Goal: Task Accomplishment & Management: Use online tool/utility

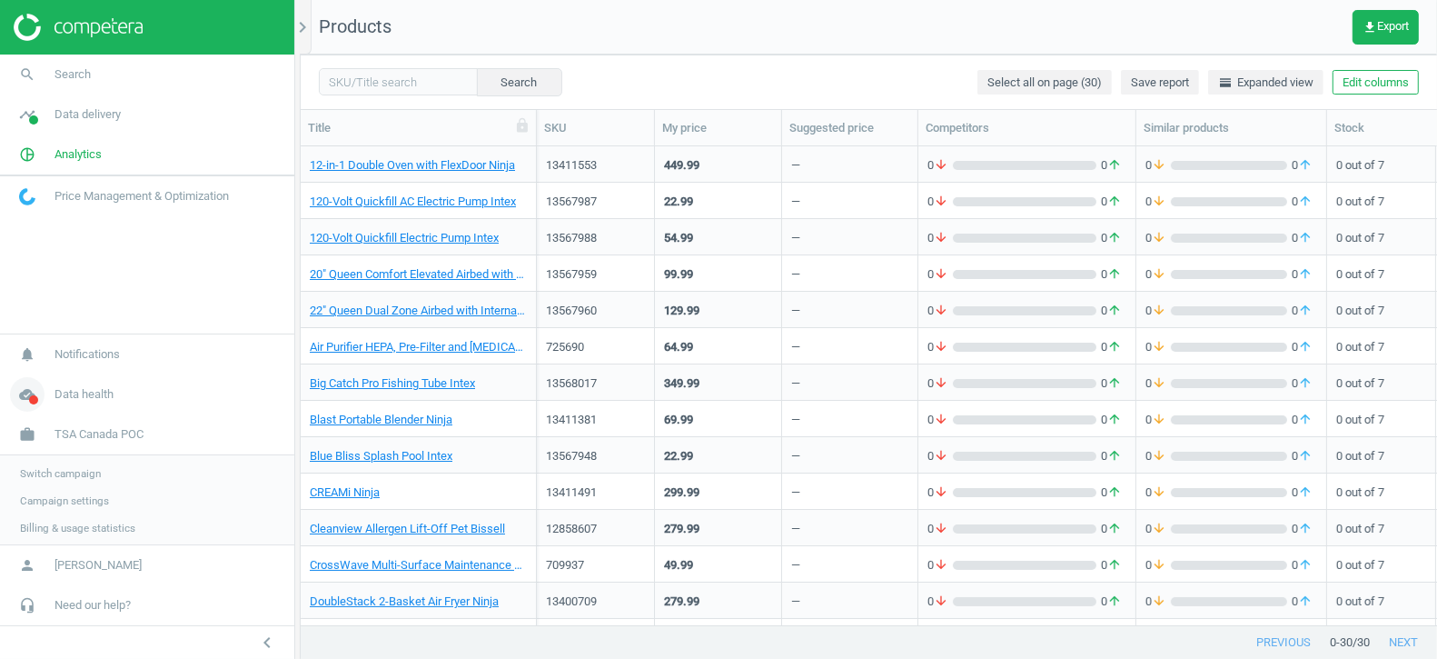
scroll to position [480, 1136]
click at [74, 471] on span "Switch campaign" at bounding box center [60, 471] width 81 height 15
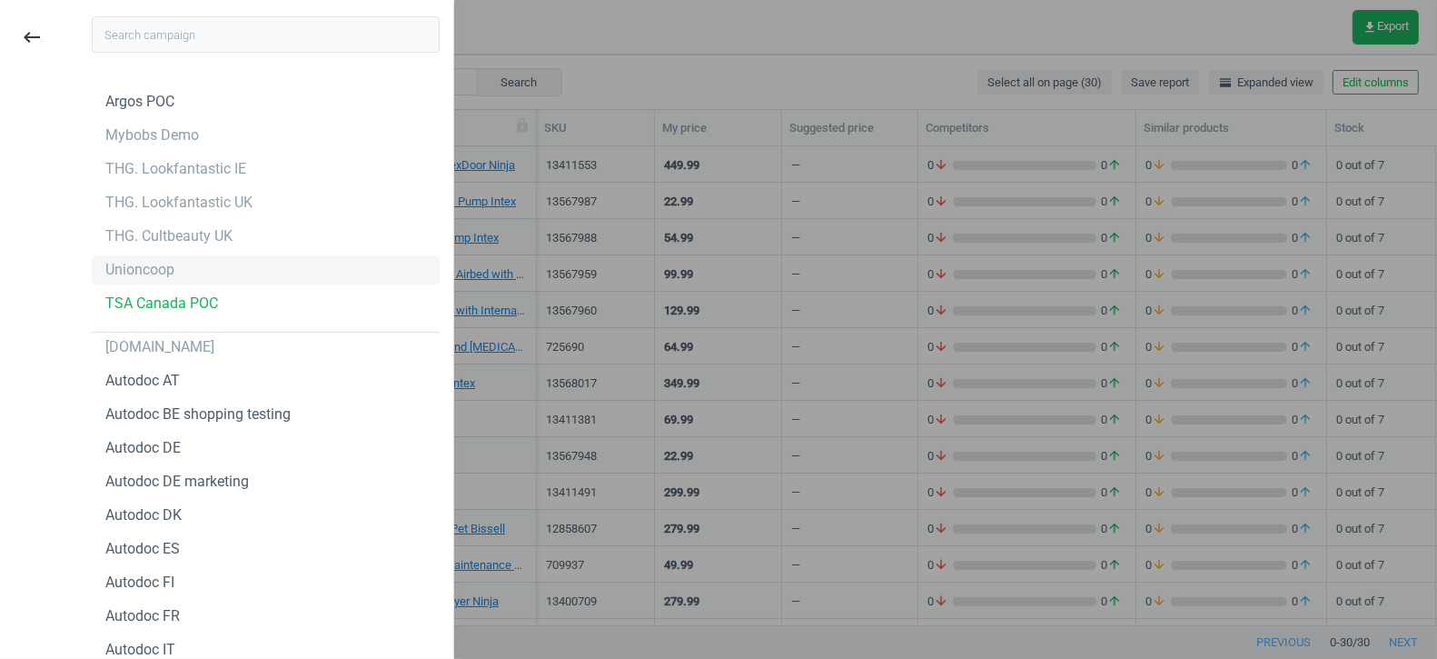
click at [144, 274] on div "Unioncoop" at bounding box center [139, 270] width 69 height 20
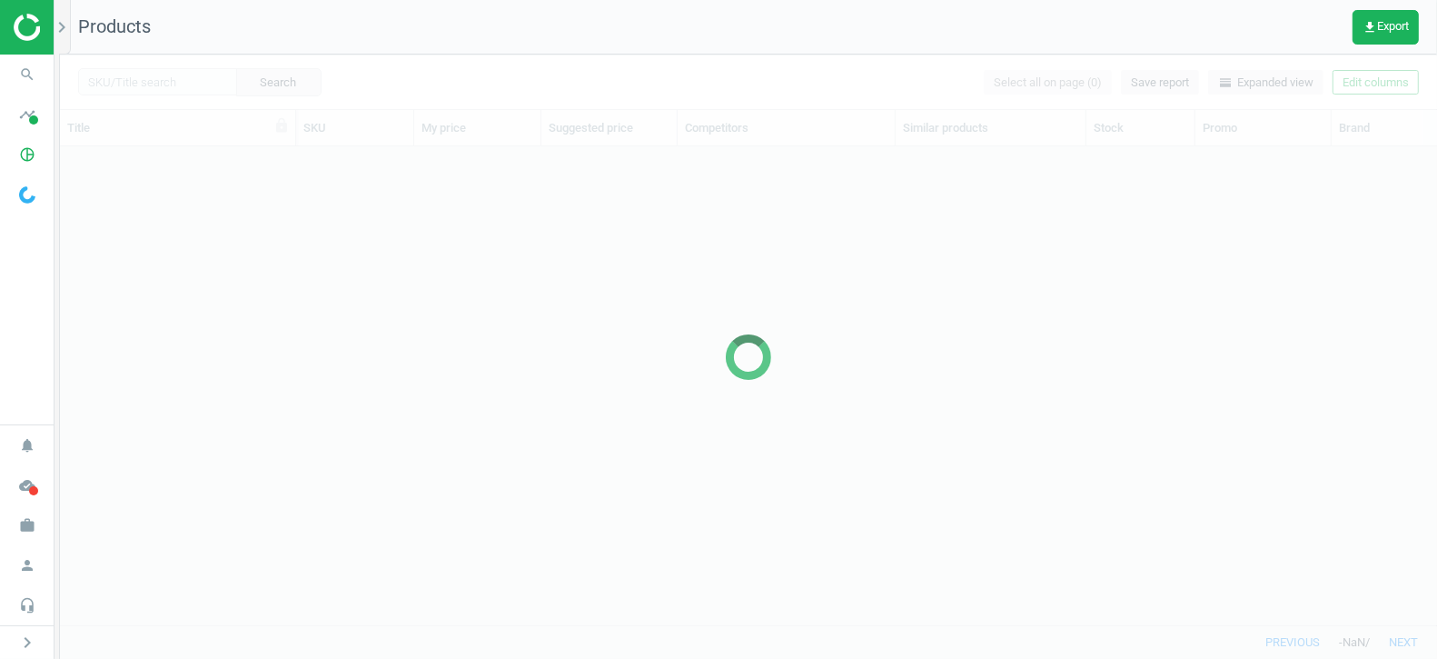
scroll to position [480, 1377]
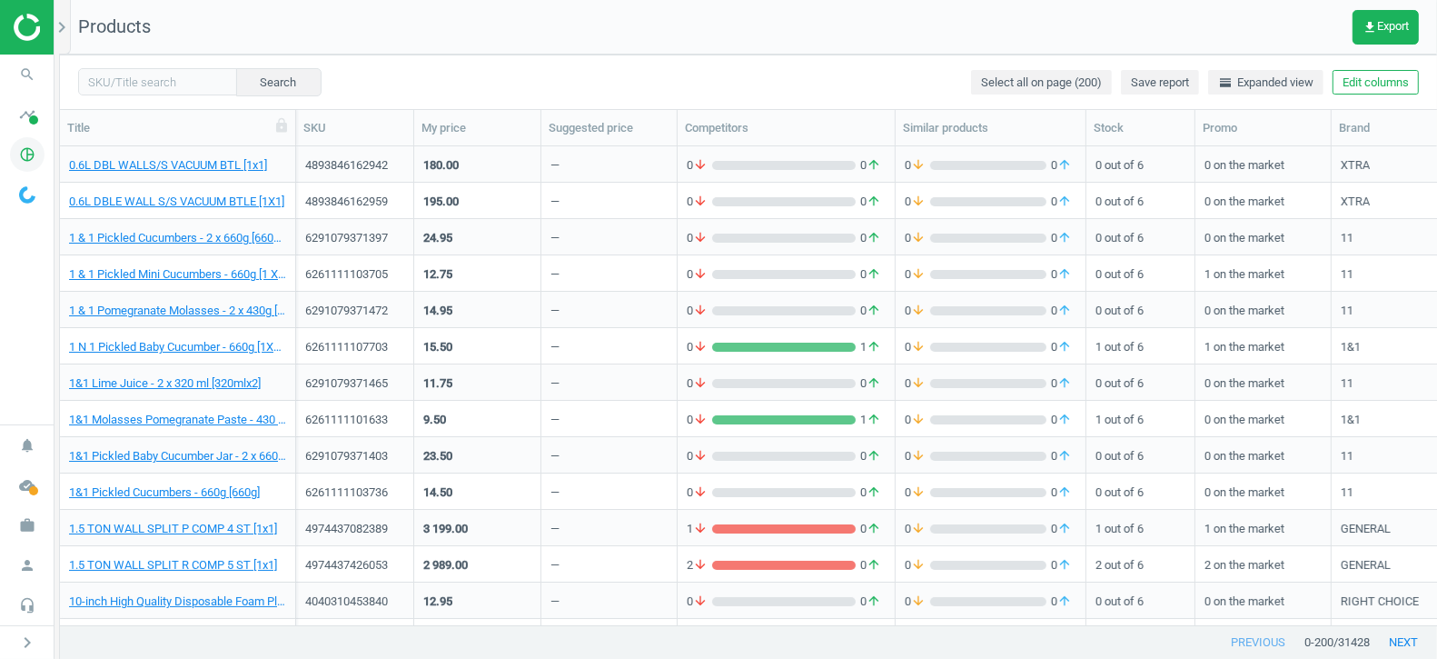
click at [27, 157] on icon "pie_chart_outlined" at bounding box center [27, 154] width 35 height 35
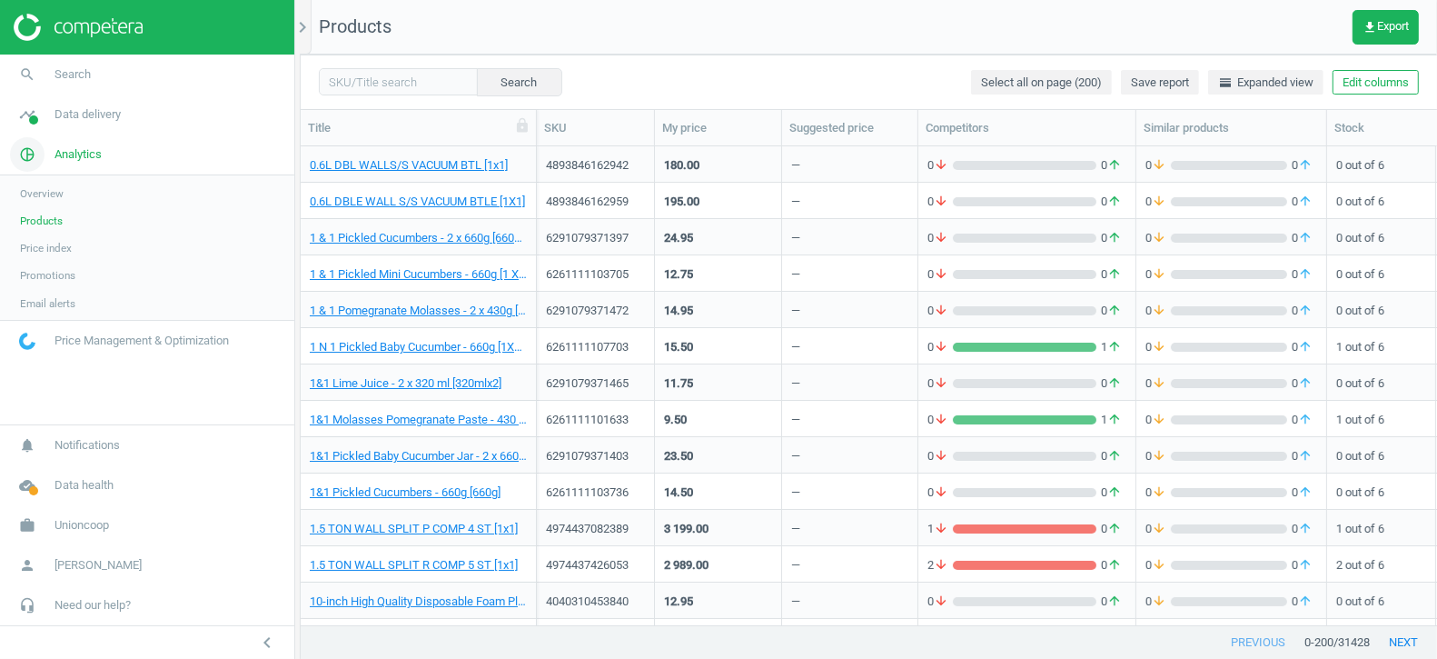
scroll to position [480, 1136]
click at [70, 103] on link "timeline Data delivery" at bounding box center [147, 114] width 294 height 40
click at [68, 117] on span "Data delivery" at bounding box center [88, 114] width 66 height 16
click at [65, 159] on span "Analytics" at bounding box center [78, 154] width 47 height 16
click at [34, 190] on span "Overview" at bounding box center [42, 193] width 44 height 15
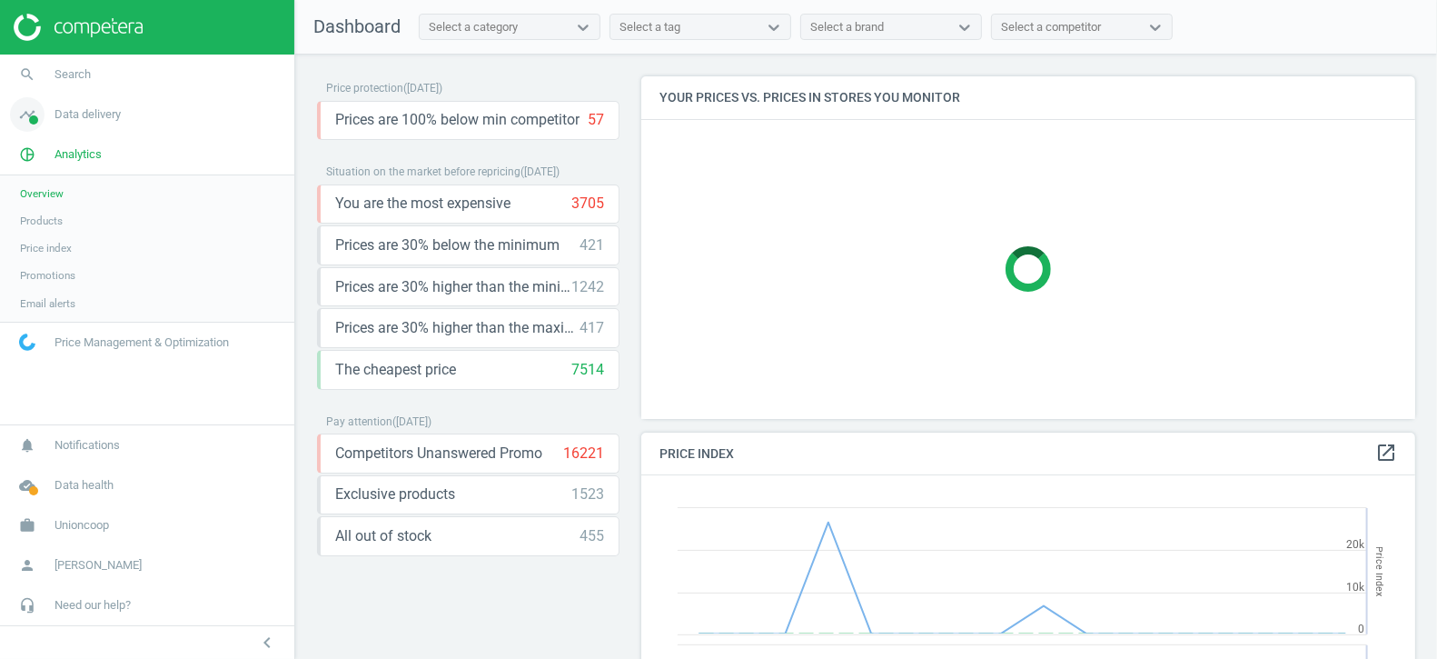
scroll to position [360, 775]
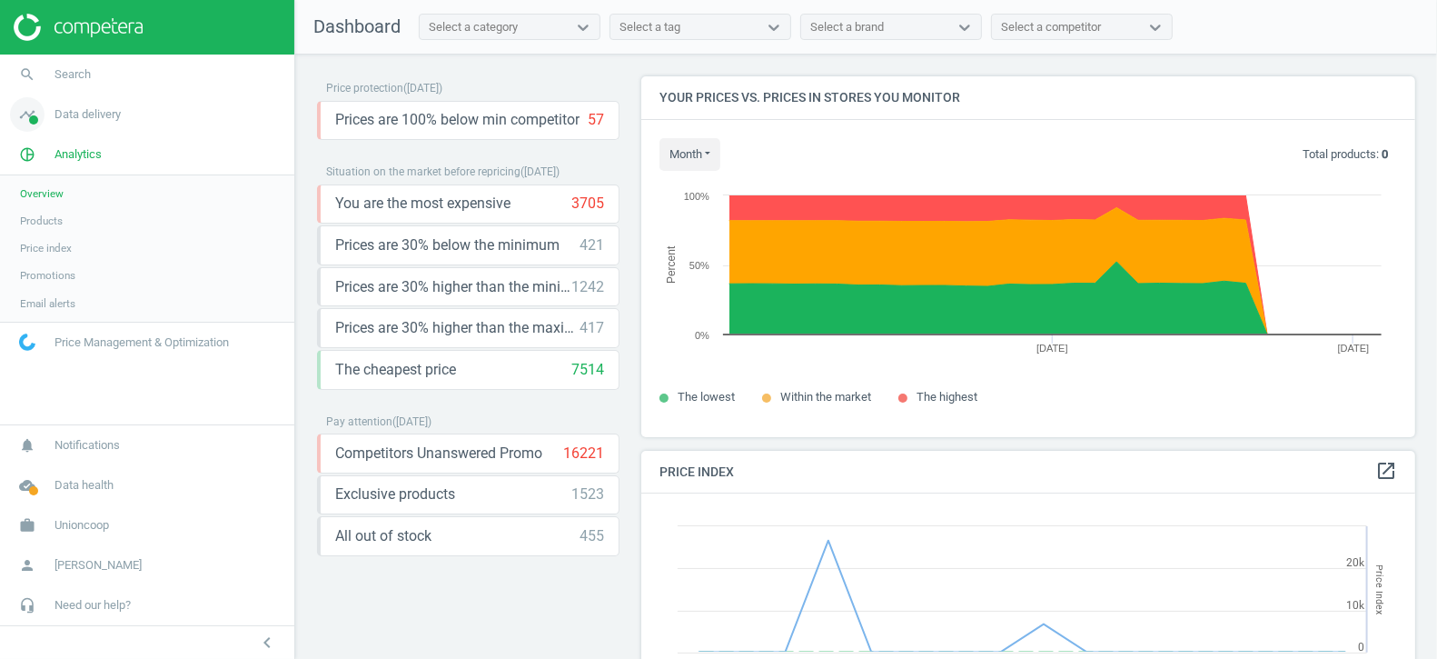
click at [87, 115] on span "Data delivery" at bounding box center [88, 114] width 66 height 16
click at [51, 154] on span "Overview" at bounding box center [42, 153] width 44 height 15
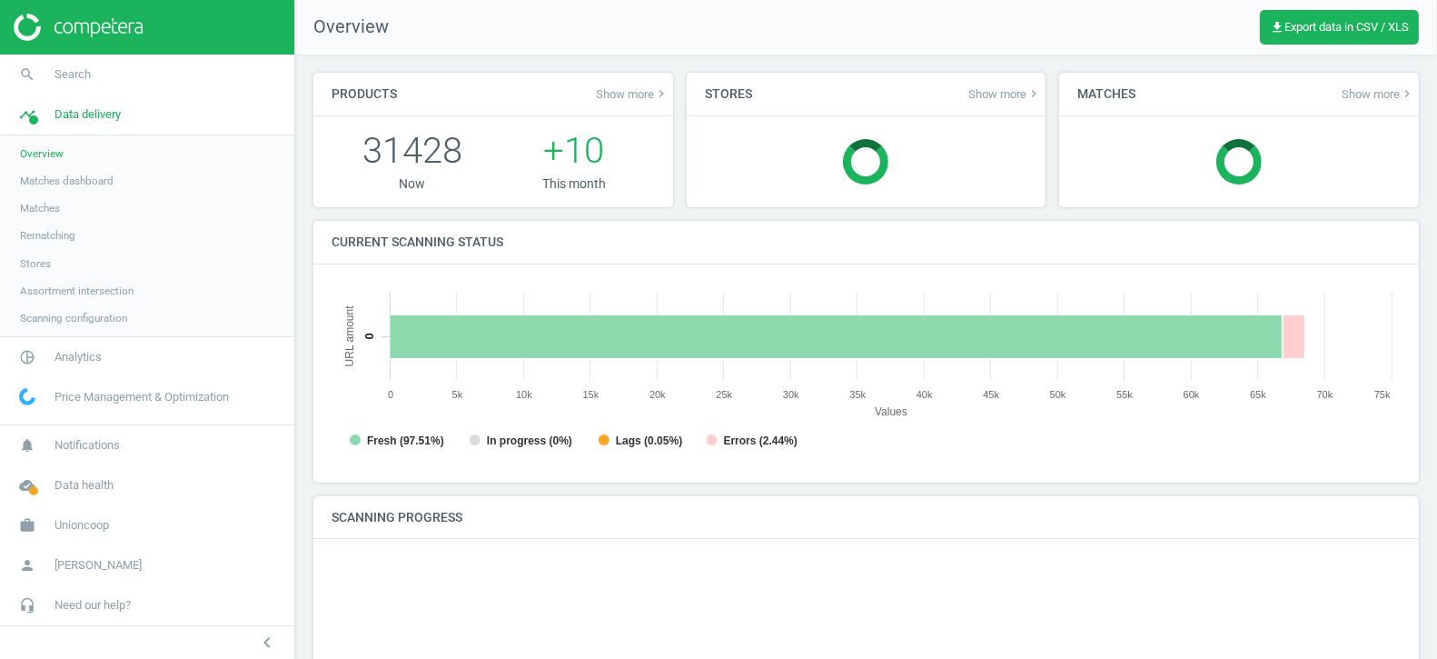
scroll to position [364, 1070]
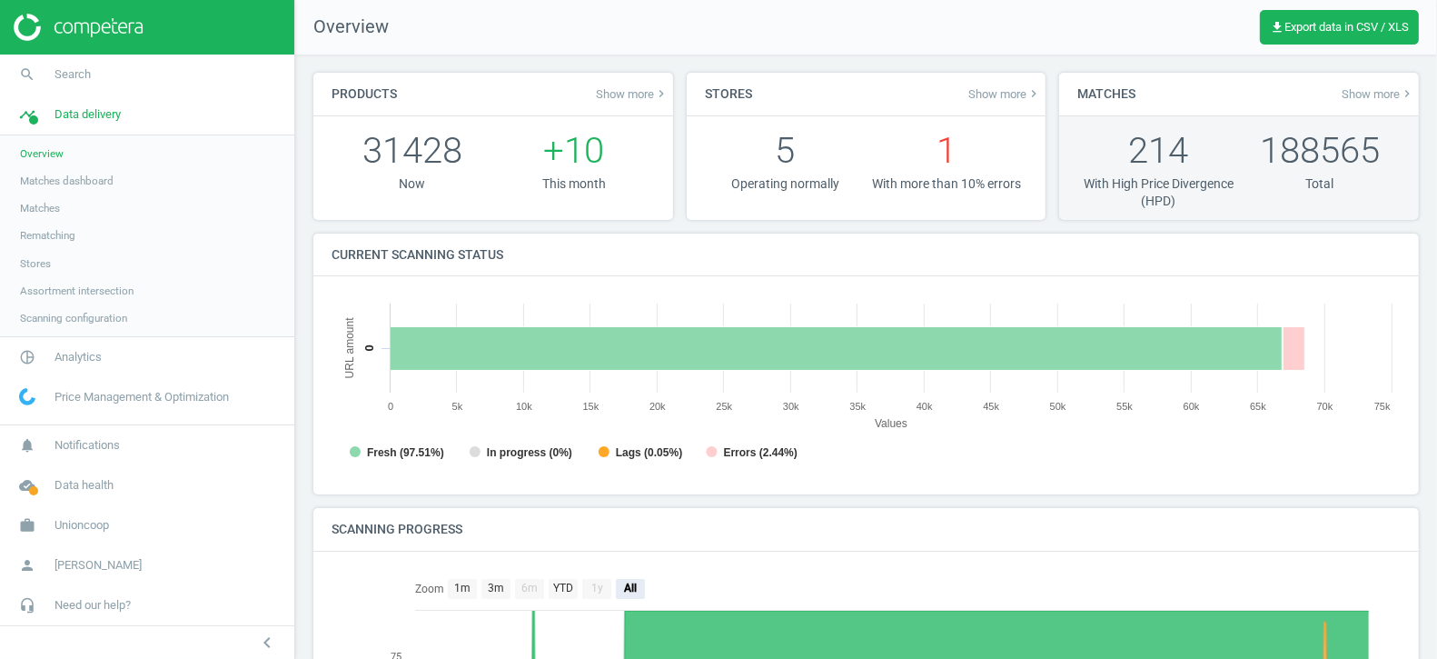
click at [1138, 170] on p "214" at bounding box center [1158, 150] width 162 height 50
click at [1158, 190] on p "With High Price Divergence (HPD)" at bounding box center [1158, 192] width 162 height 35
click at [1149, 142] on p "214" at bounding box center [1158, 150] width 162 height 50
click at [1156, 190] on p "With High Price Divergence (HPD)" at bounding box center [1158, 192] width 162 height 35
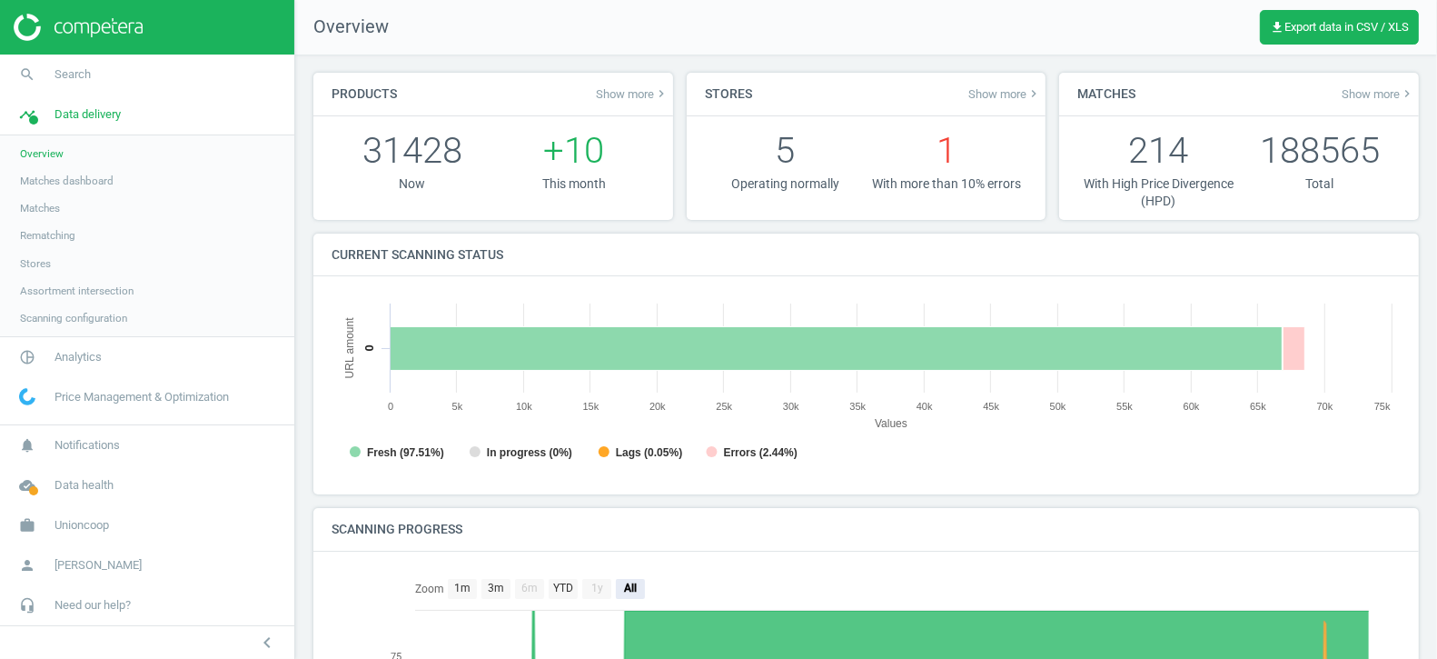
click at [1374, 92] on span "Show more keyboard_arrow_right" at bounding box center [1378, 93] width 73 height 15
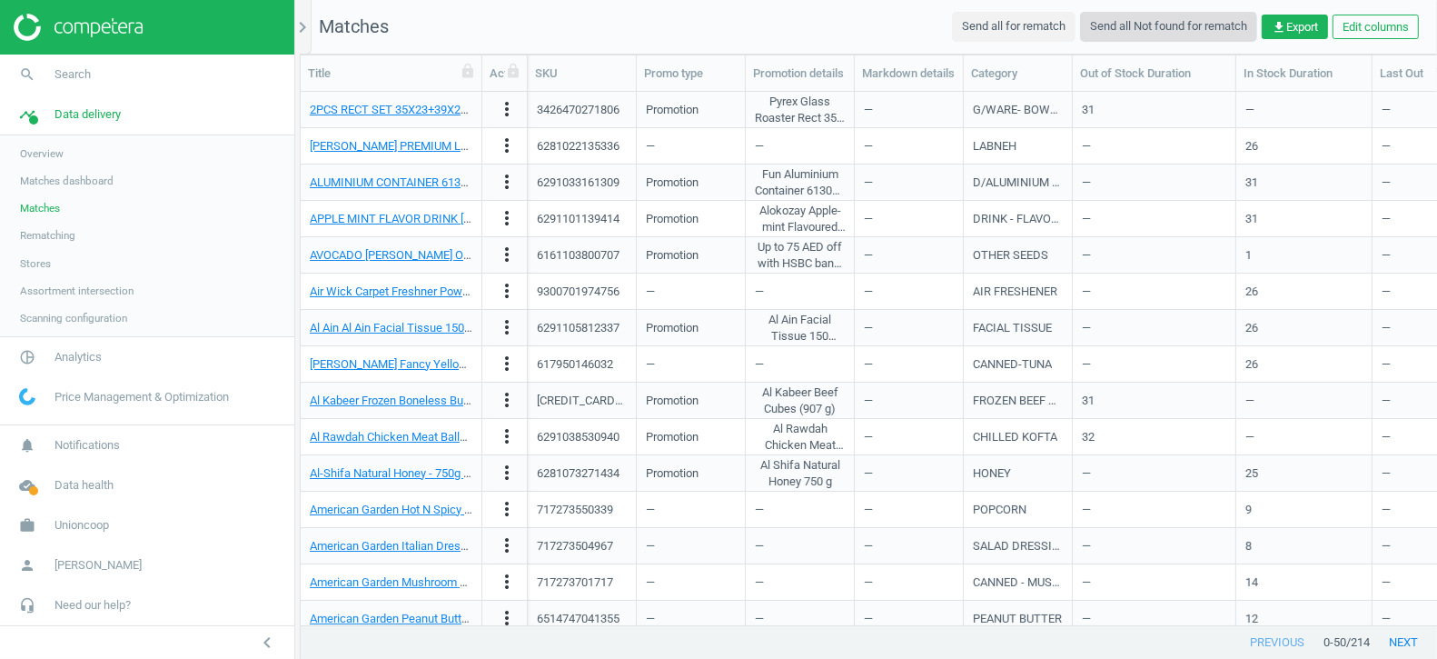
scroll to position [1, 1]
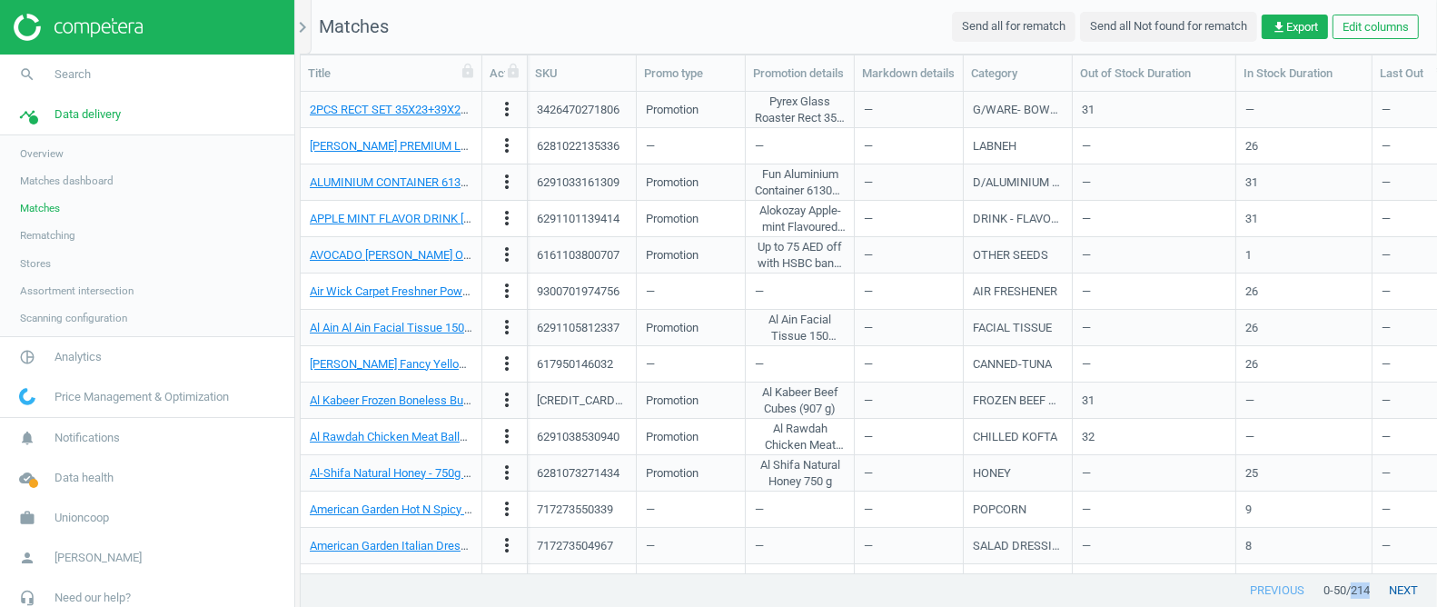
drag, startPoint x: 1346, startPoint y: 590, endPoint x: 1372, endPoint y: 590, distance: 25.5
click at [1372, 590] on div "previous 0 - 50 / 214 next" at bounding box center [869, 590] width 1136 height 33
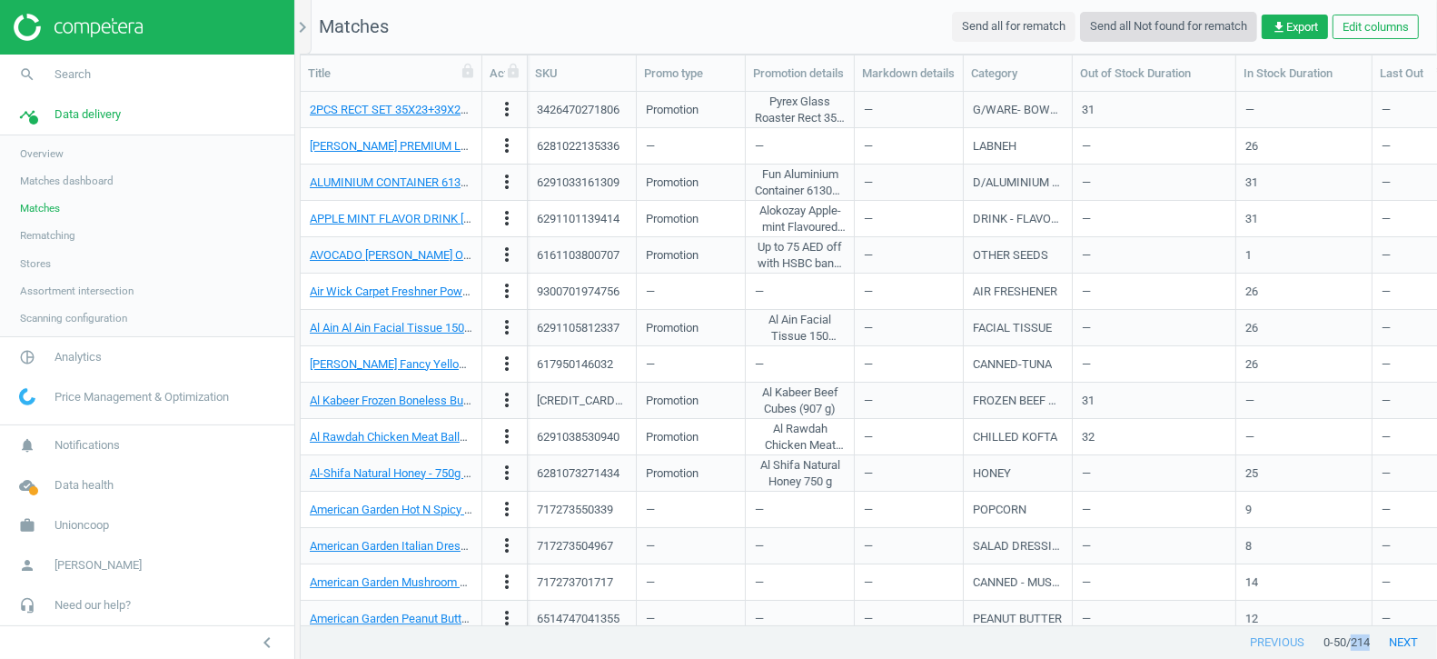
scroll to position [534, 1136]
click at [308, 29] on icon "chevron_right" at bounding box center [303, 27] width 22 height 22
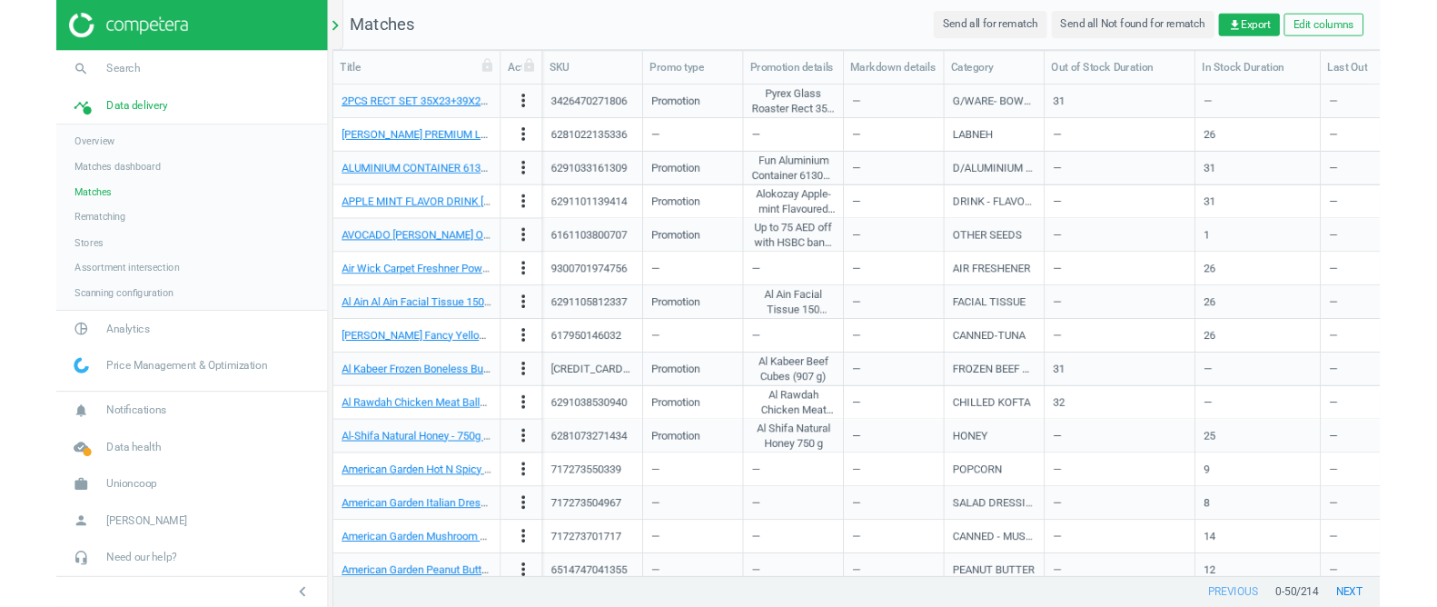
scroll to position [0, 0]
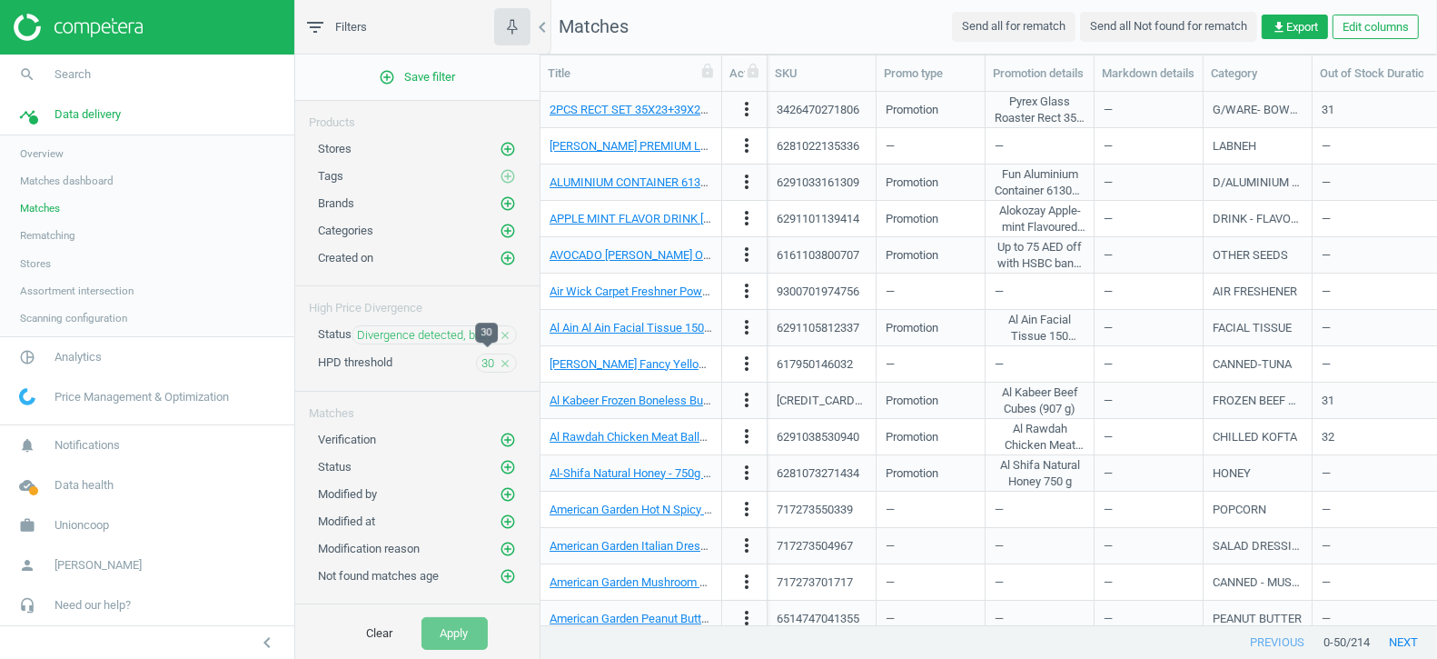
click at [488, 358] on span "30" at bounding box center [487, 363] width 13 height 16
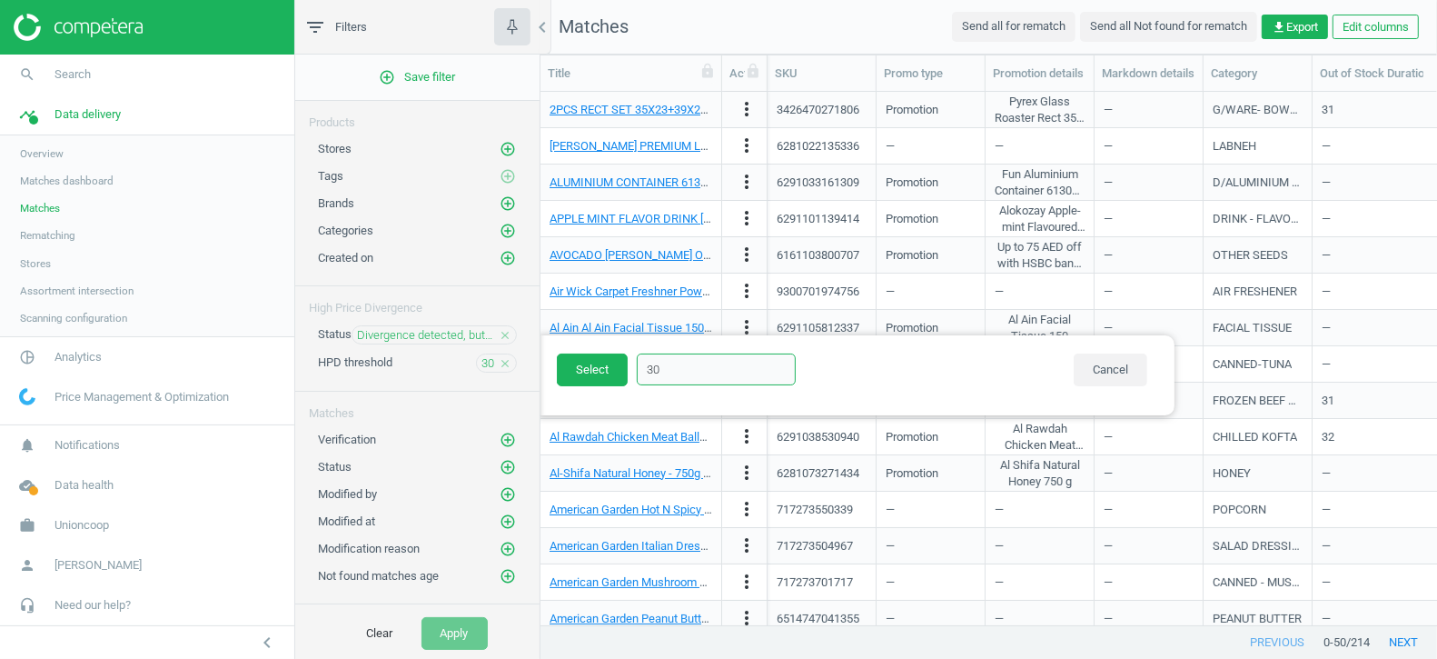
click at [690, 367] on input "30" at bounding box center [716, 369] width 159 height 32
type input "3"
type input "20"
click at [598, 368] on button "Select" at bounding box center [592, 369] width 71 height 33
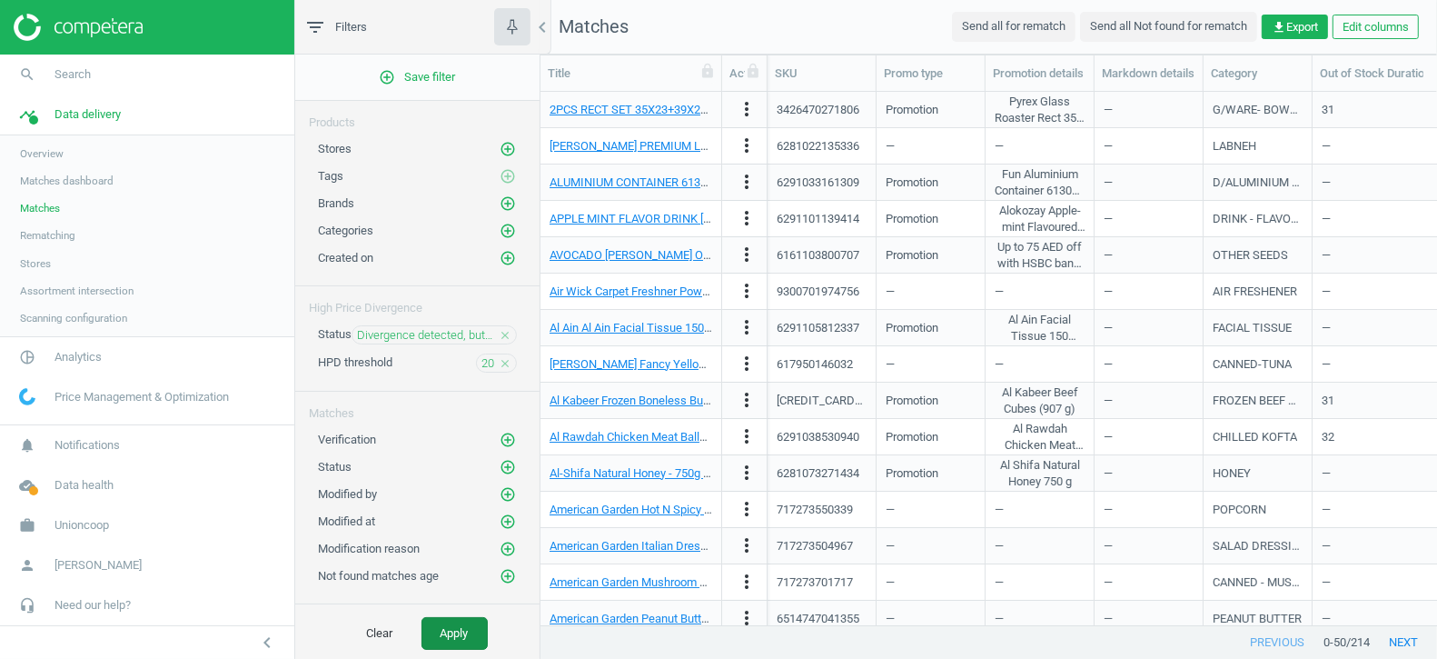
click at [451, 625] on button "Apply" at bounding box center [455, 633] width 66 height 33
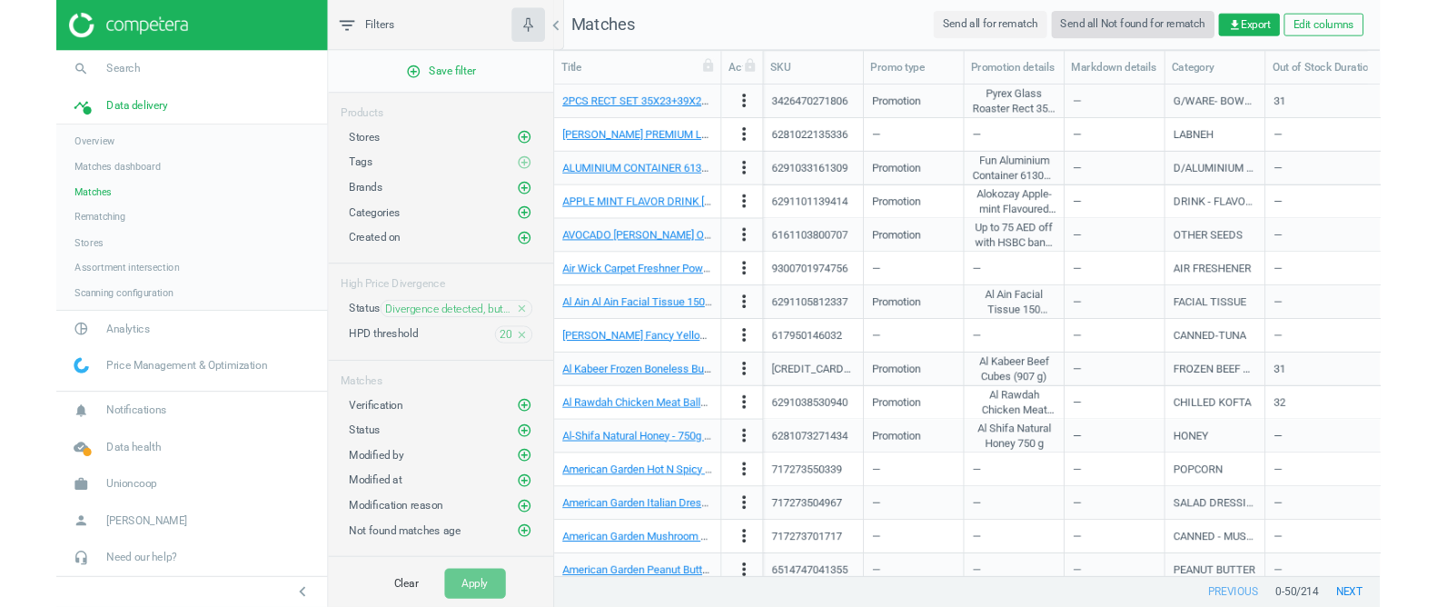
scroll to position [1, 0]
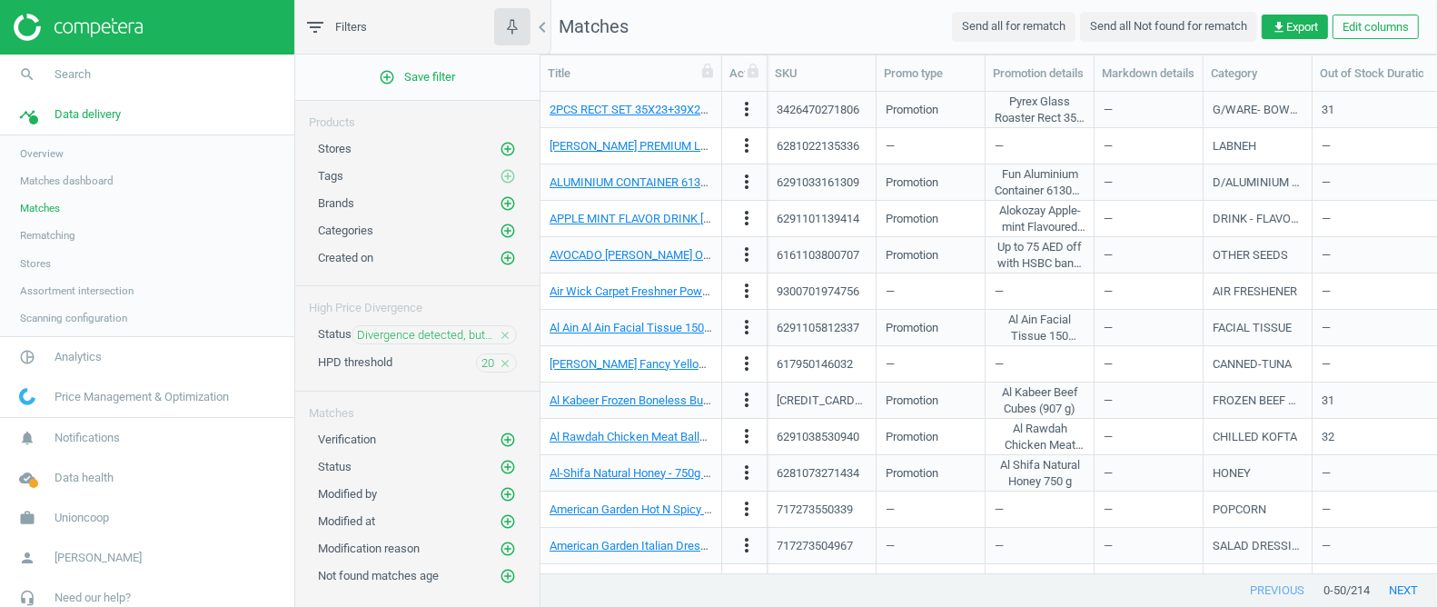
click at [30, 154] on span "Overview" at bounding box center [42, 153] width 44 height 15
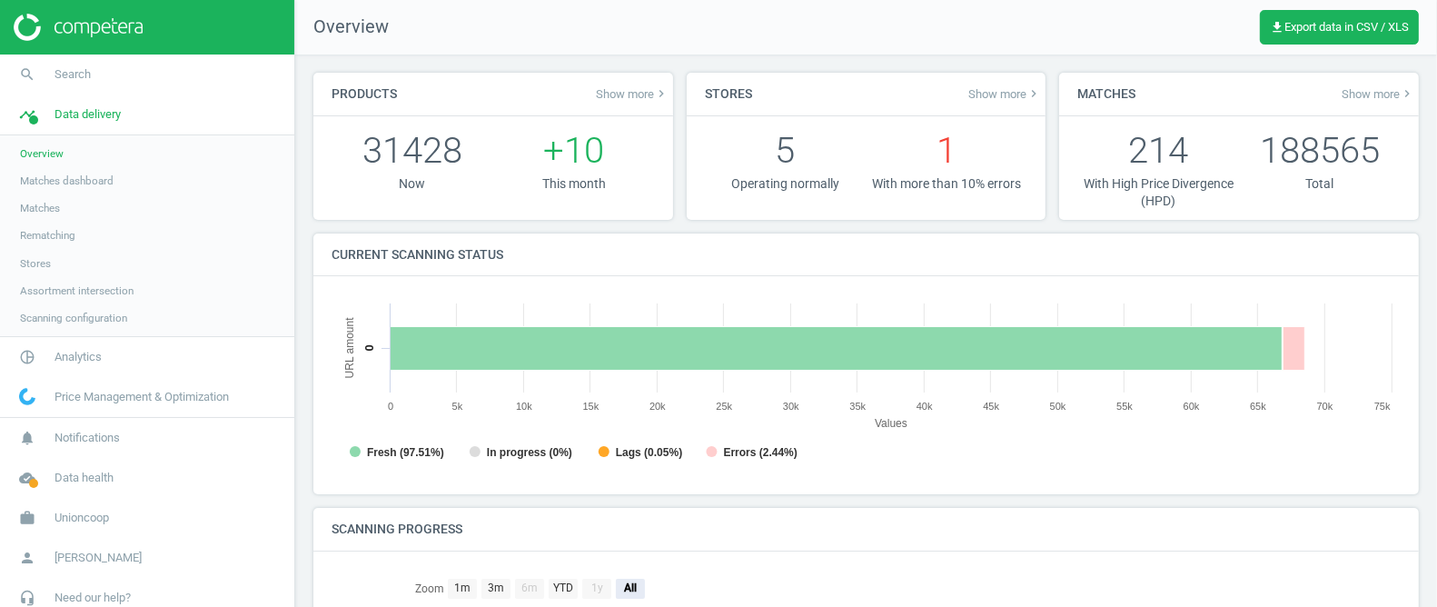
scroll to position [364, 1070]
click at [1379, 95] on span "Show more keyboard_arrow_right" at bounding box center [1378, 93] width 73 height 15
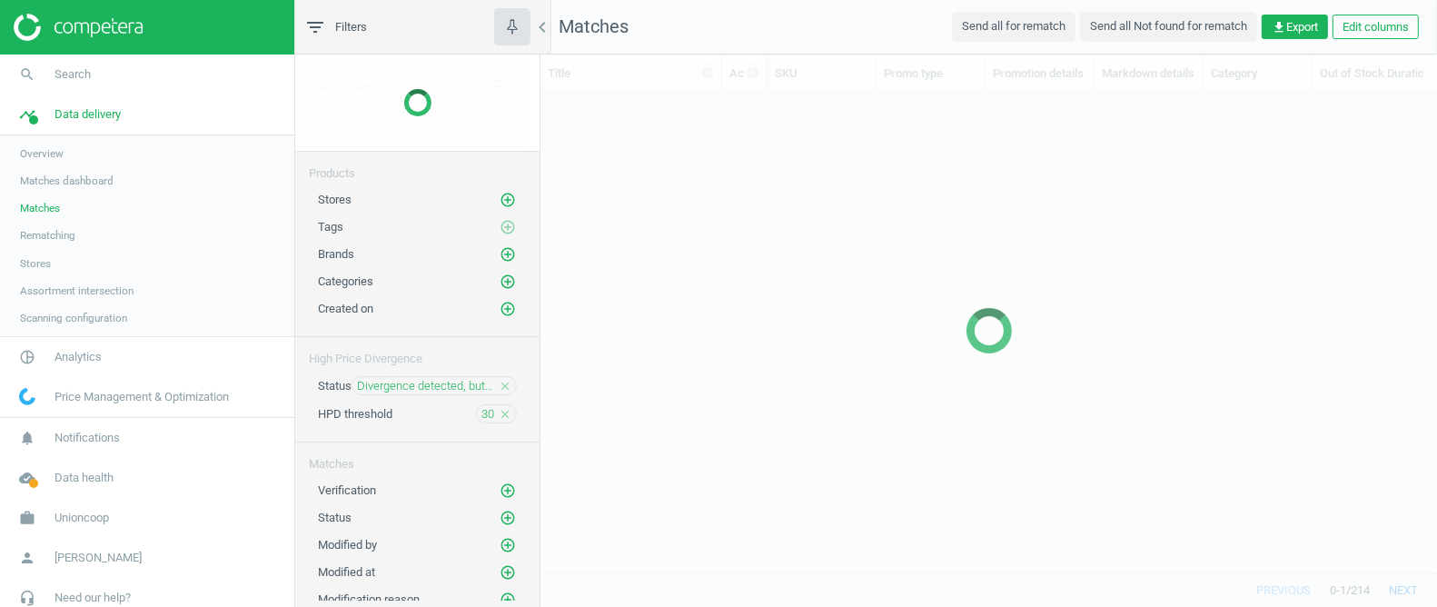
scroll to position [481, 897]
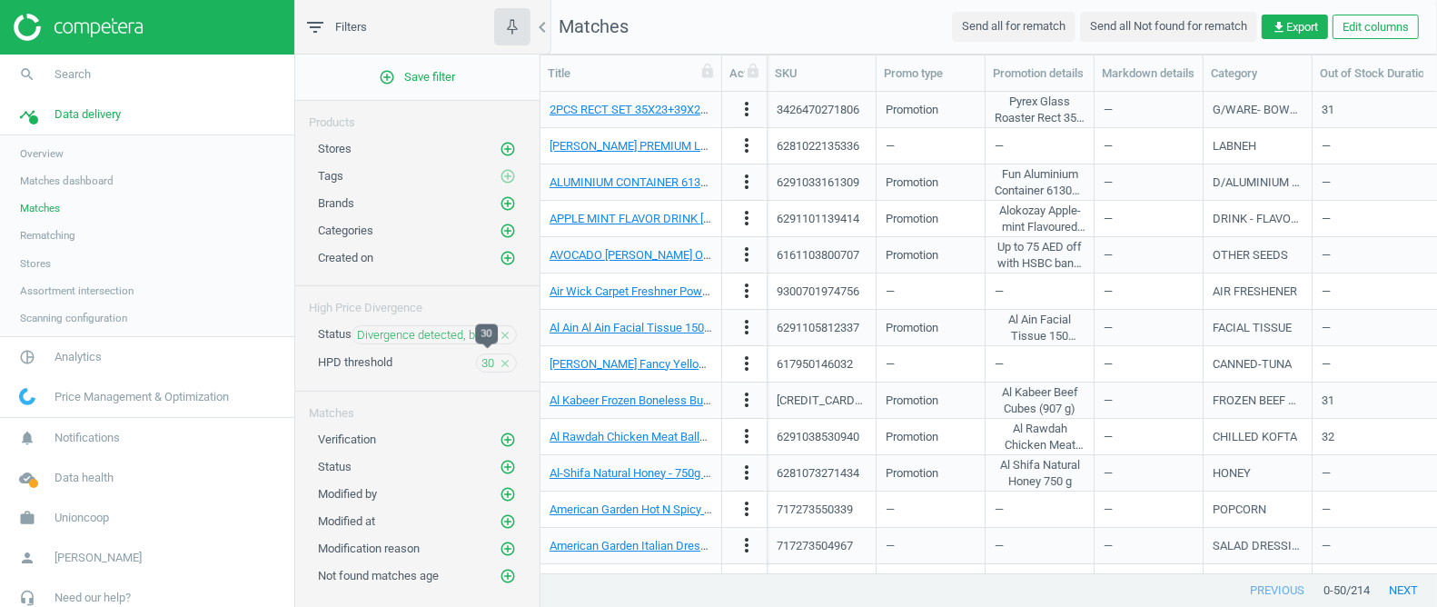
click at [482, 356] on span "30" at bounding box center [487, 363] width 13 height 16
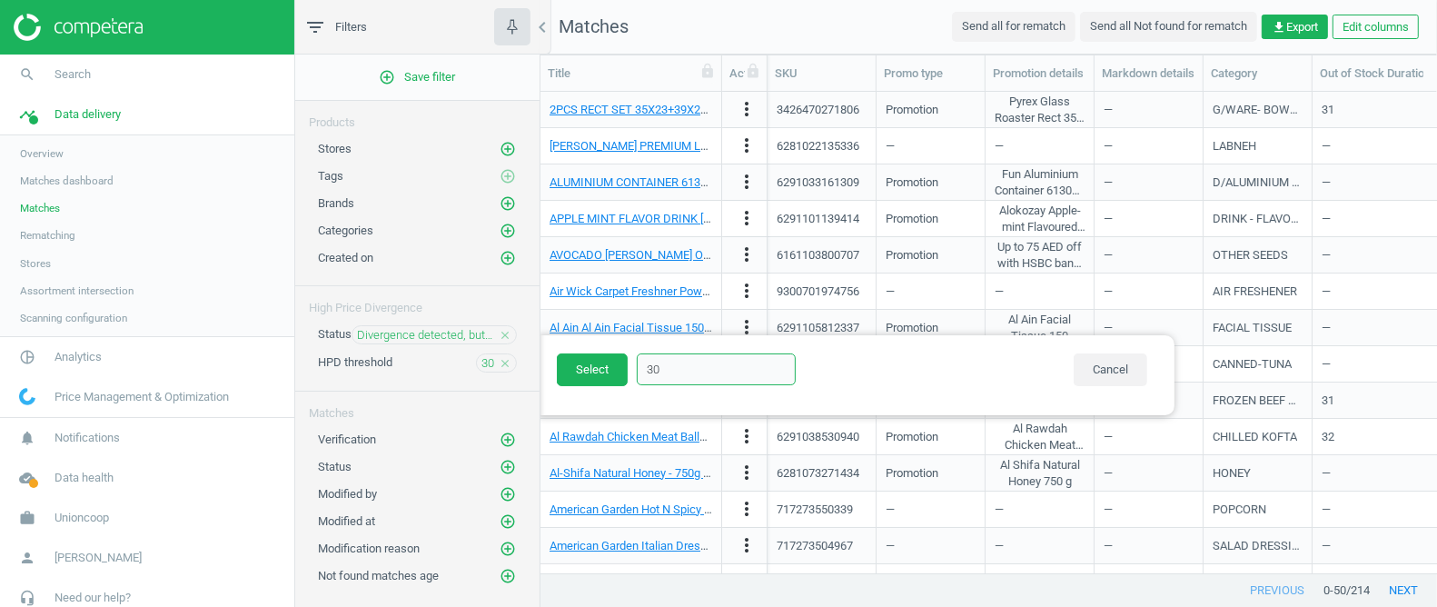
click at [656, 365] on input "30" at bounding box center [716, 369] width 159 height 32
type input "20"
click at [578, 373] on button "Select" at bounding box center [592, 369] width 71 height 33
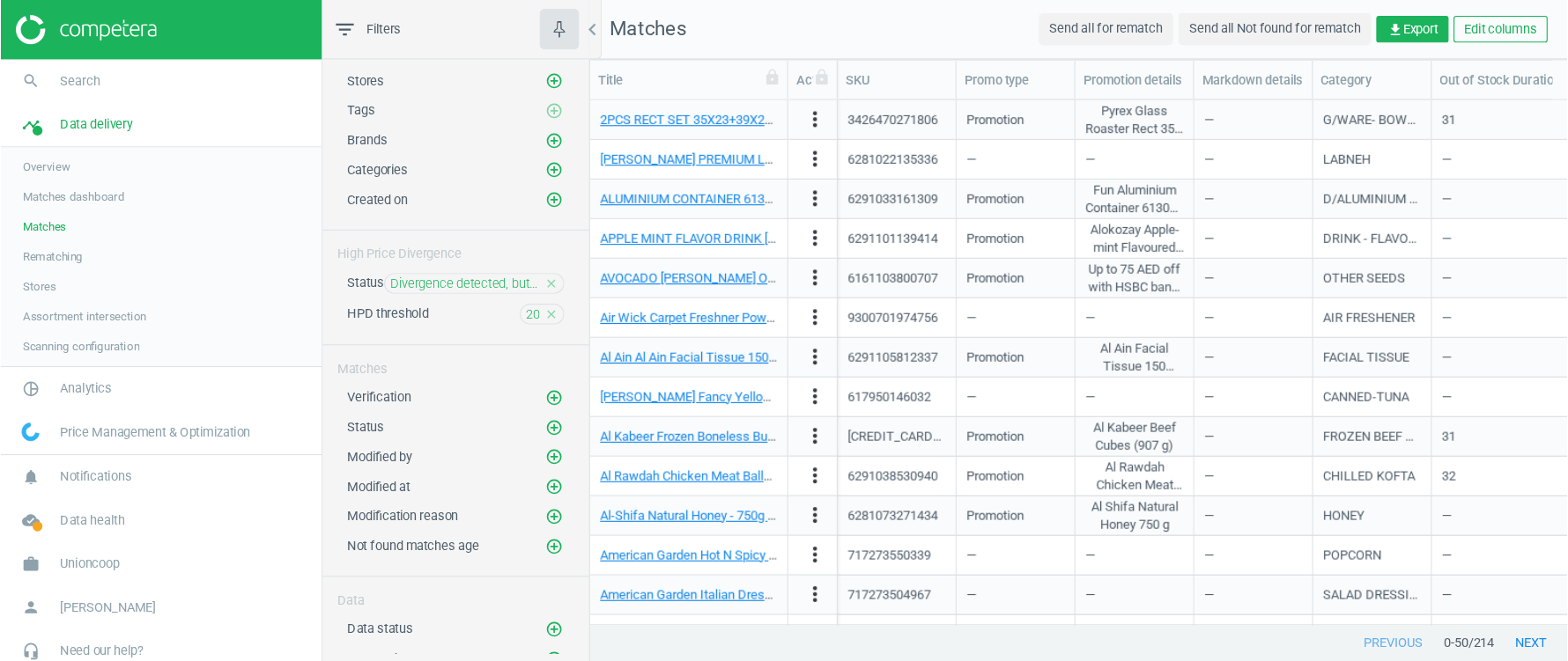
scroll to position [1, 1]
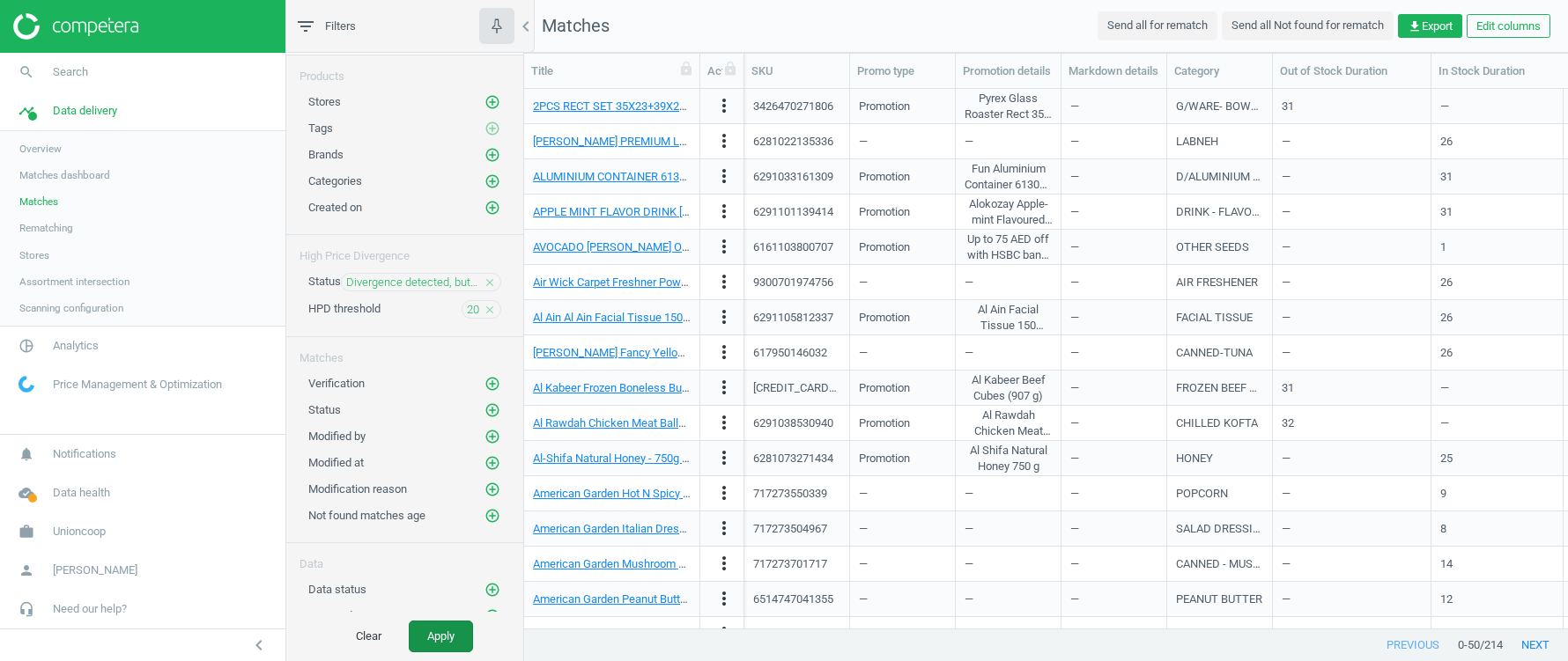
click at [438, 638] on button "Apply" at bounding box center [441, 636] width 64 height 32
click at [477, 309] on span "20" at bounding box center [472, 310] width 13 height 16
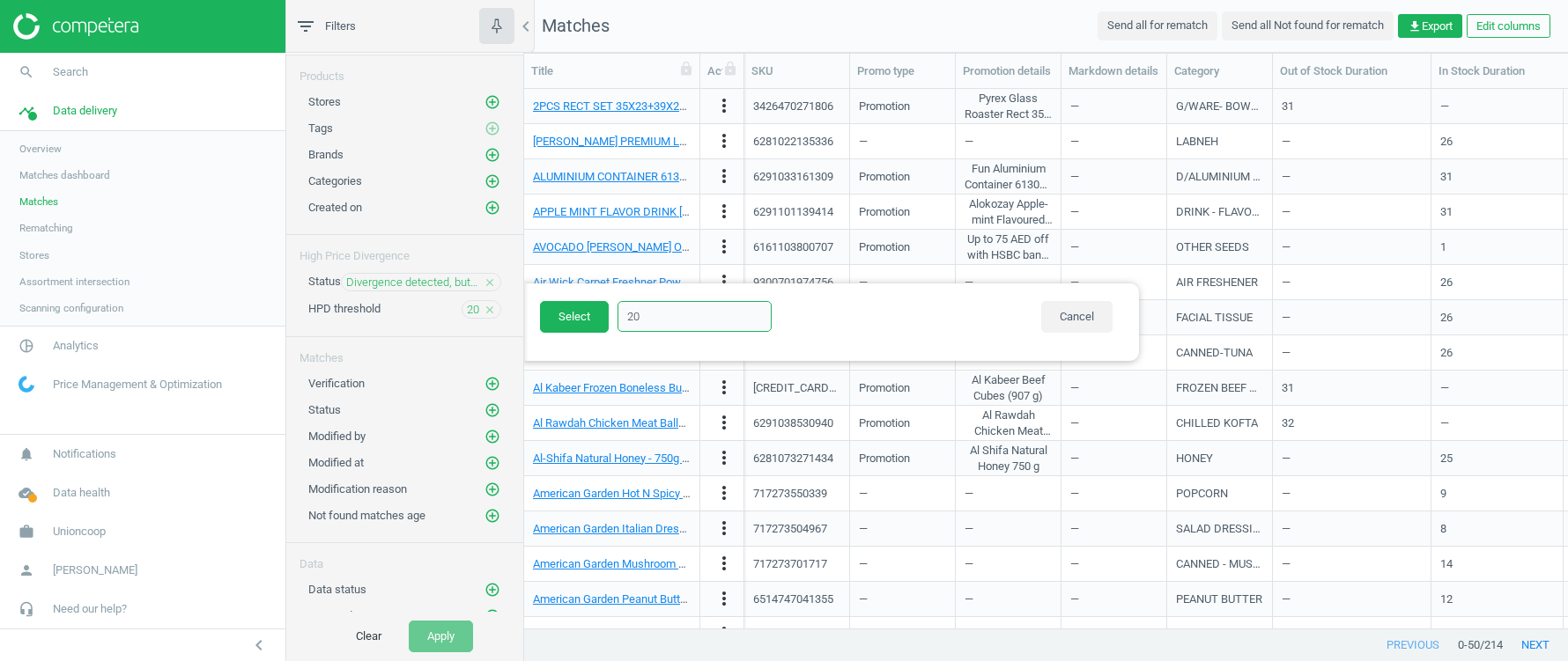
click at [659, 317] on input "20" at bounding box center [694, 317] width 154 height 31
type input "2"
type input "15"
click at [574, 307] on button "Select" at bounding box center [574, 317] width 69 height 32
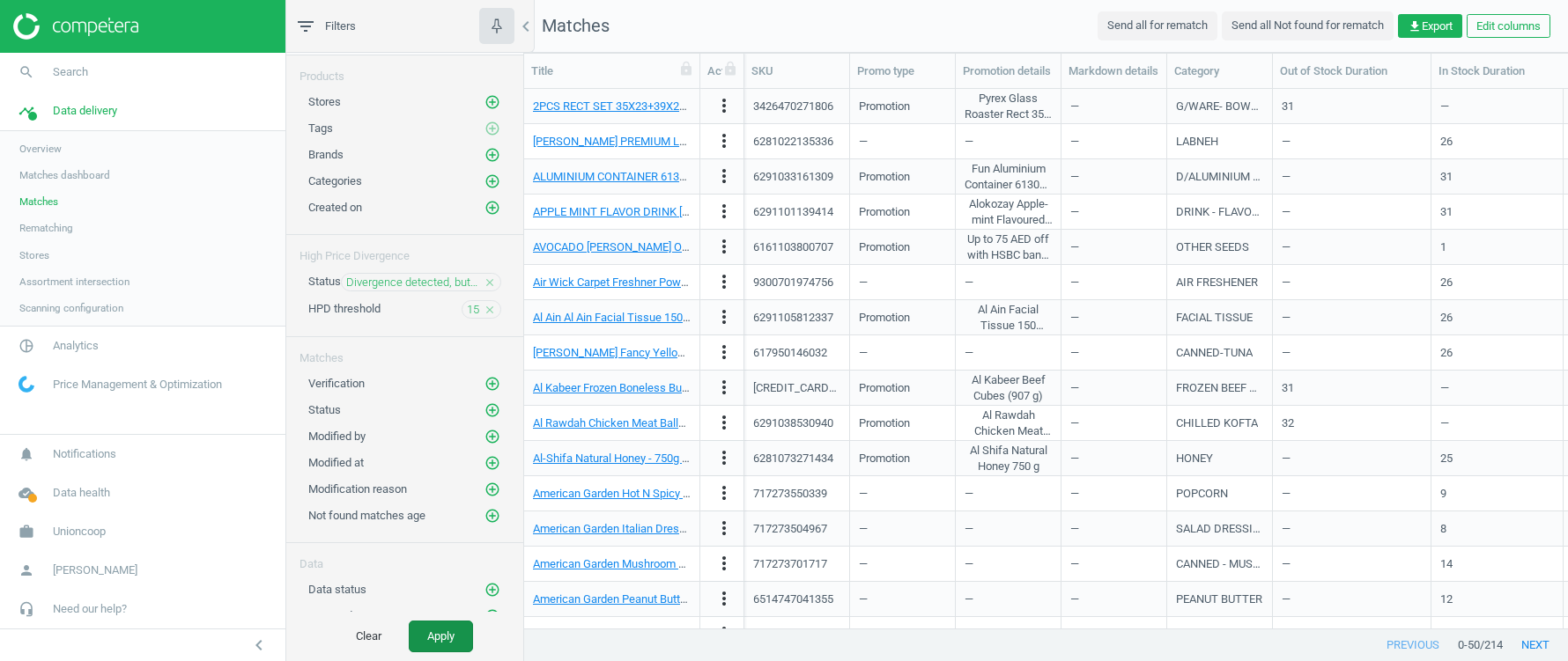
click at [433, 635] on button "Apply" at bounding box center [441, 636] width 64 height 32
click at [474, 302] on span "15" at bounding box center [472, 310] width 13 height 16
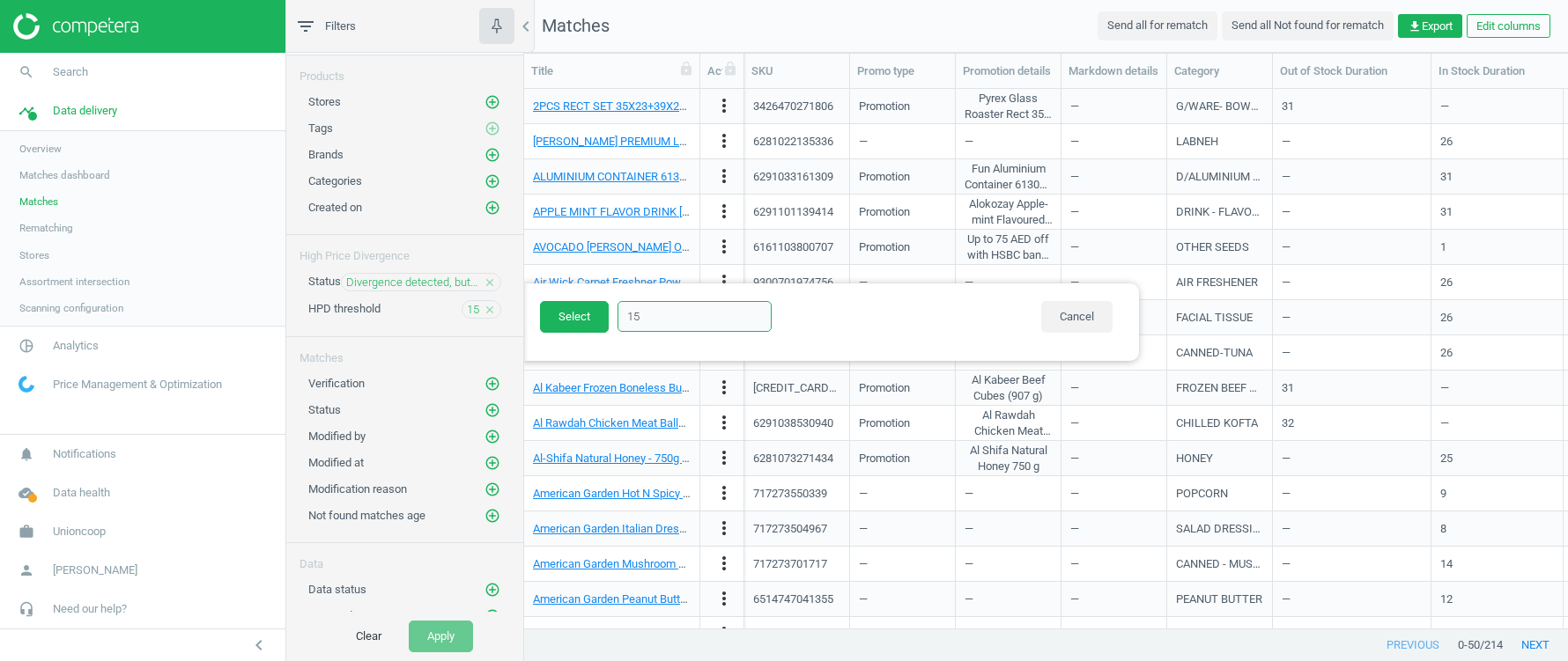
click at [656, 320] on input "15" at bounding box center [694, 317] width 154 height 31
type input "1"
type input "10"
click at [558, 321] on button "Select" at bounding box center [574, 317] width 69 height 32
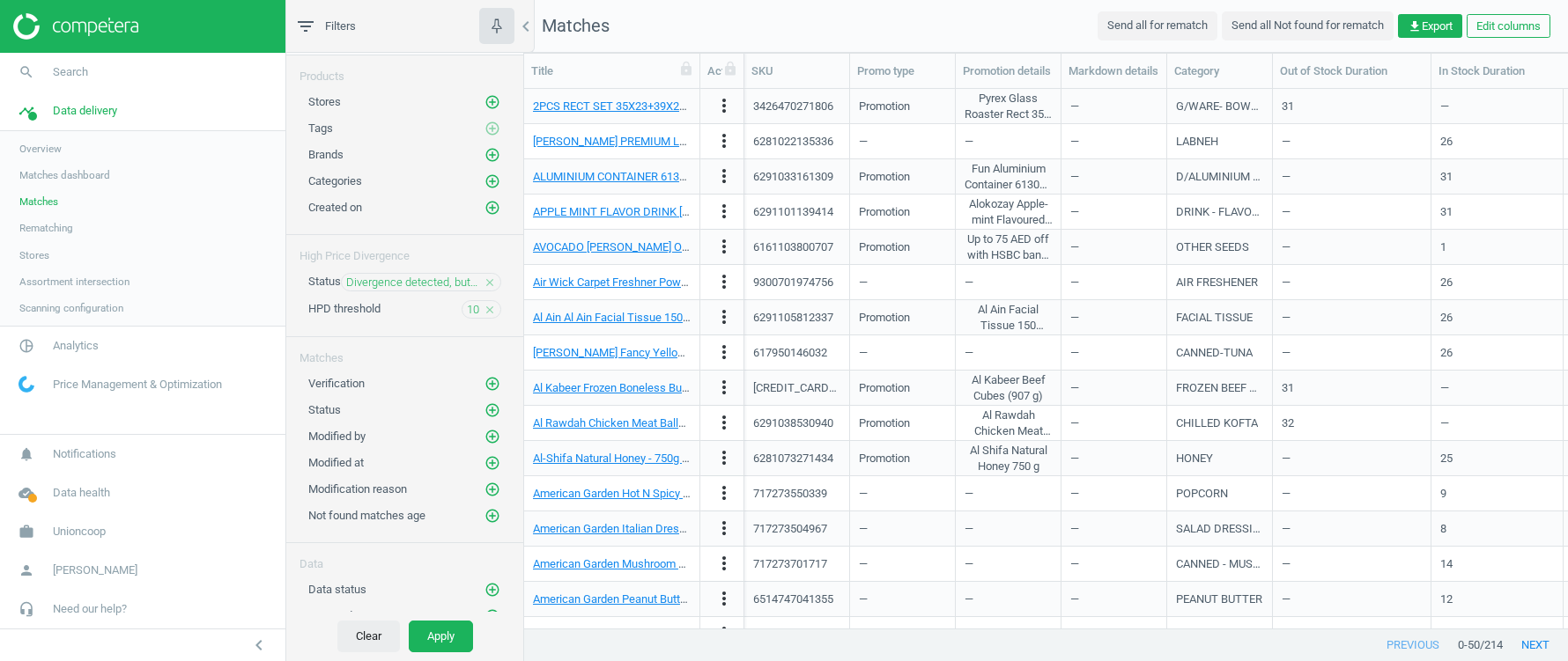
click at [361, 630] on button "Clear" at bounding box center [368, 636] width 62 height 32
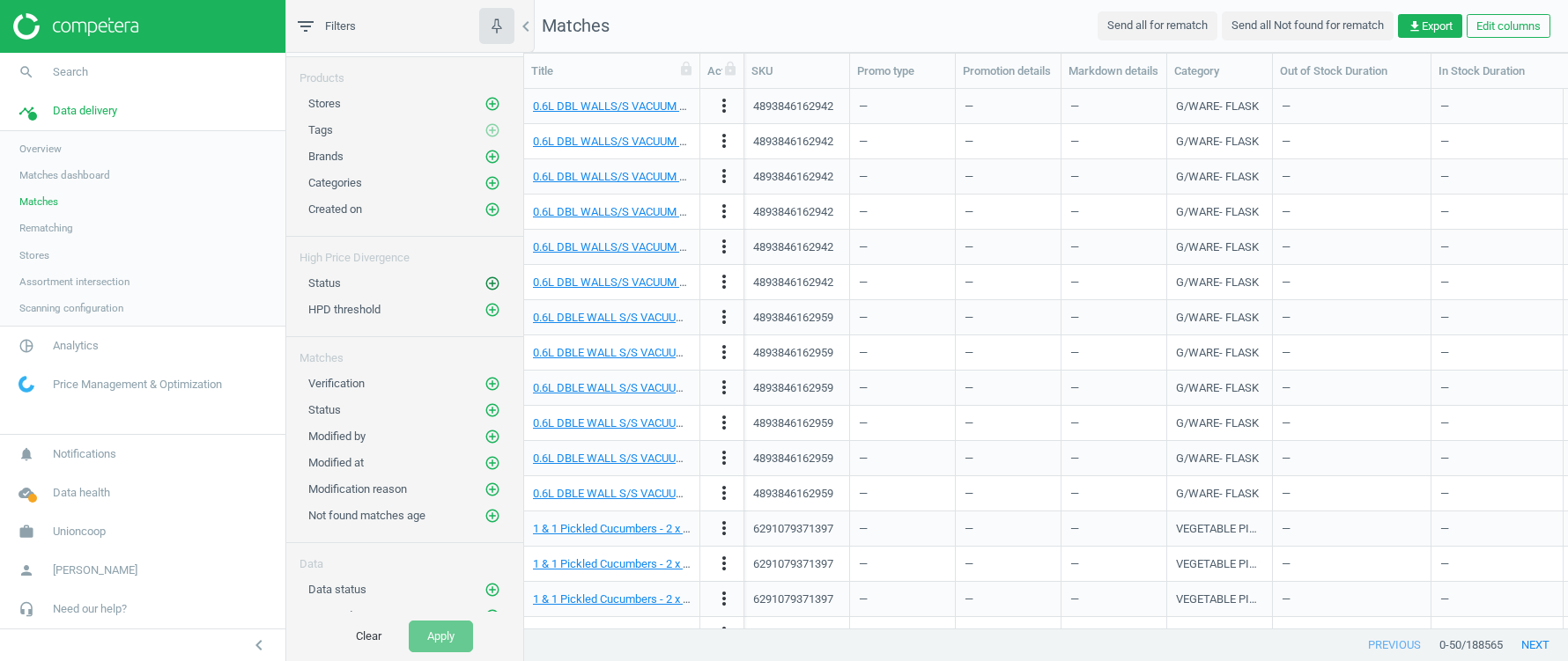
click at [490, 275] on icon "add_circle_outline" at bounding box center [493, 283] width 16 height 16
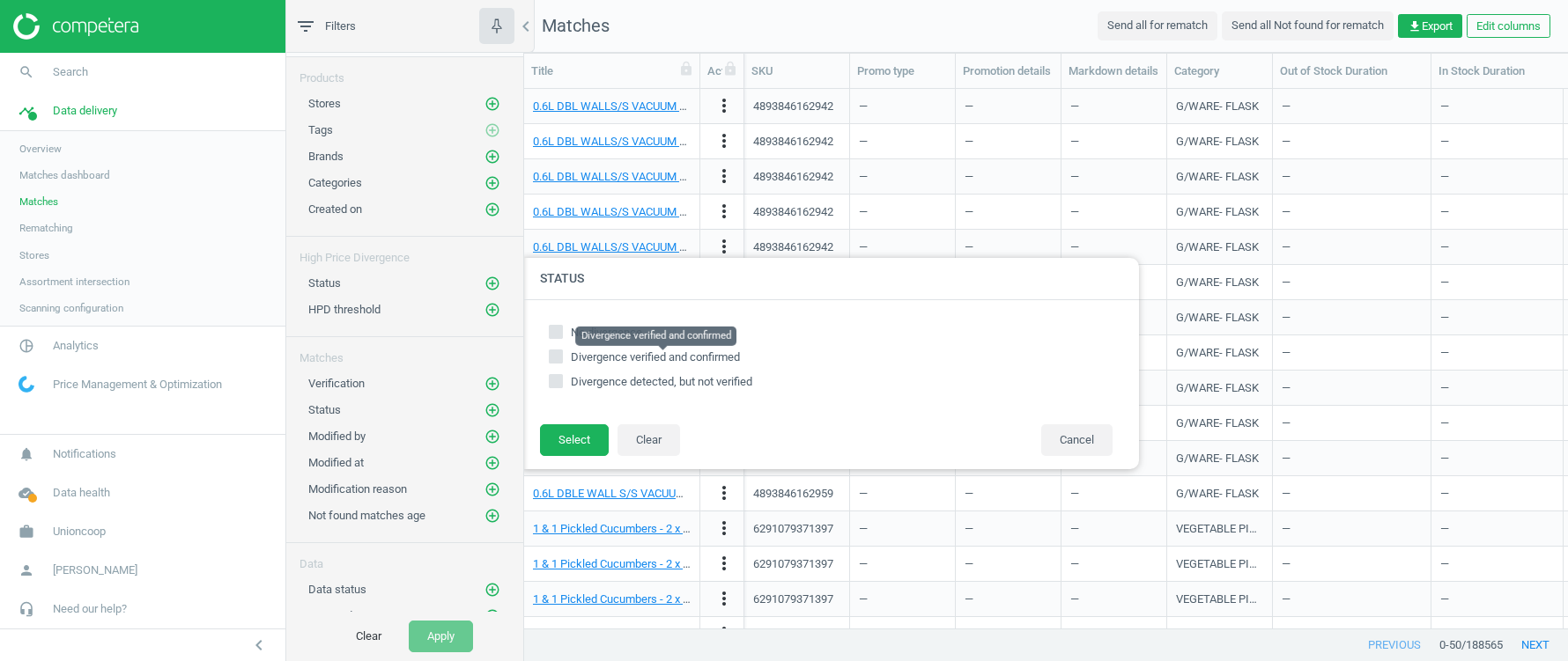
click at [609, 355] on span "Divergence verified and confirmed" at bounding box center [656, 358] width 169 height 14
click at [562, 355] on input "Divergence verified and confirmed" at bounding box center [557, 357] width 12 height 12
click at [599, 357] on span "Divergence verified and confirmed" at bounding box center [656, 358] width 169 height 14
click at [562, 357] on input "Divergence verified and confirmed" at bounding box center [557, 357] width 12 height 12
checkbox input "false"
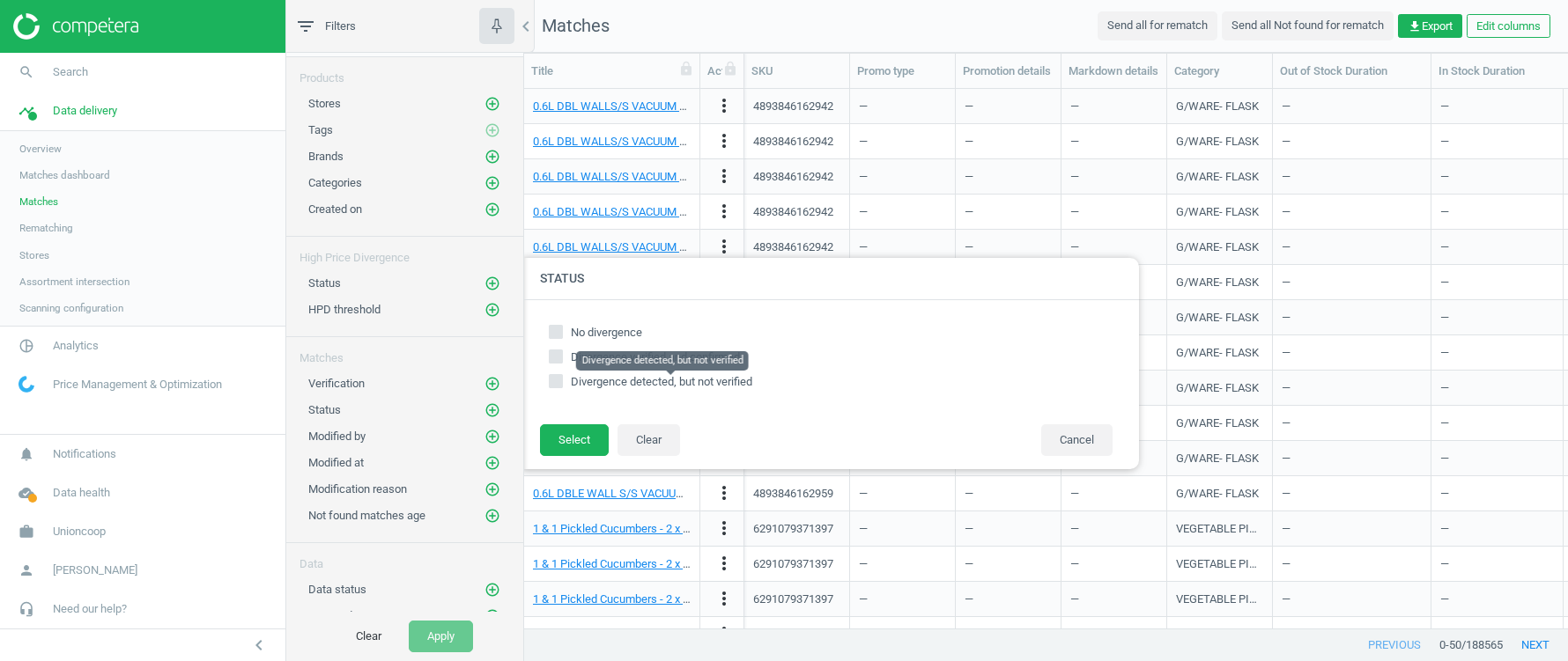
click at [592, 386] on span "Divergence detected, but not verified" at bounding box center [661, 382] width 181 height 14
click at [562, 386] on input "Divergence detected, but not verified" at bounding box center [557, 382] width 12 height 12
checkbox input "true"
click at [571, 440] on button "Select" at bounding box center [574, 440] width 69 height 32
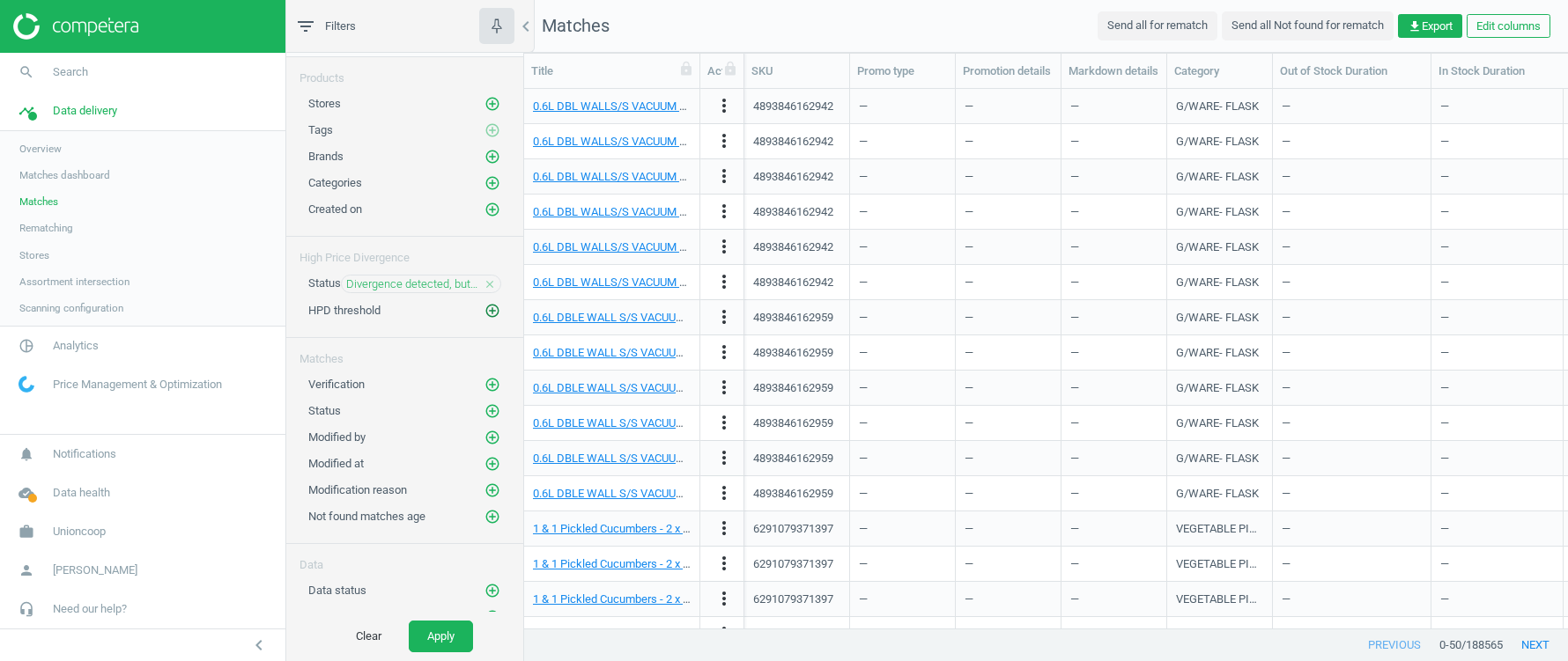
click at [484, 302] on button "add_circle_outline" at bounding box center [493, 311] width 17 height 17
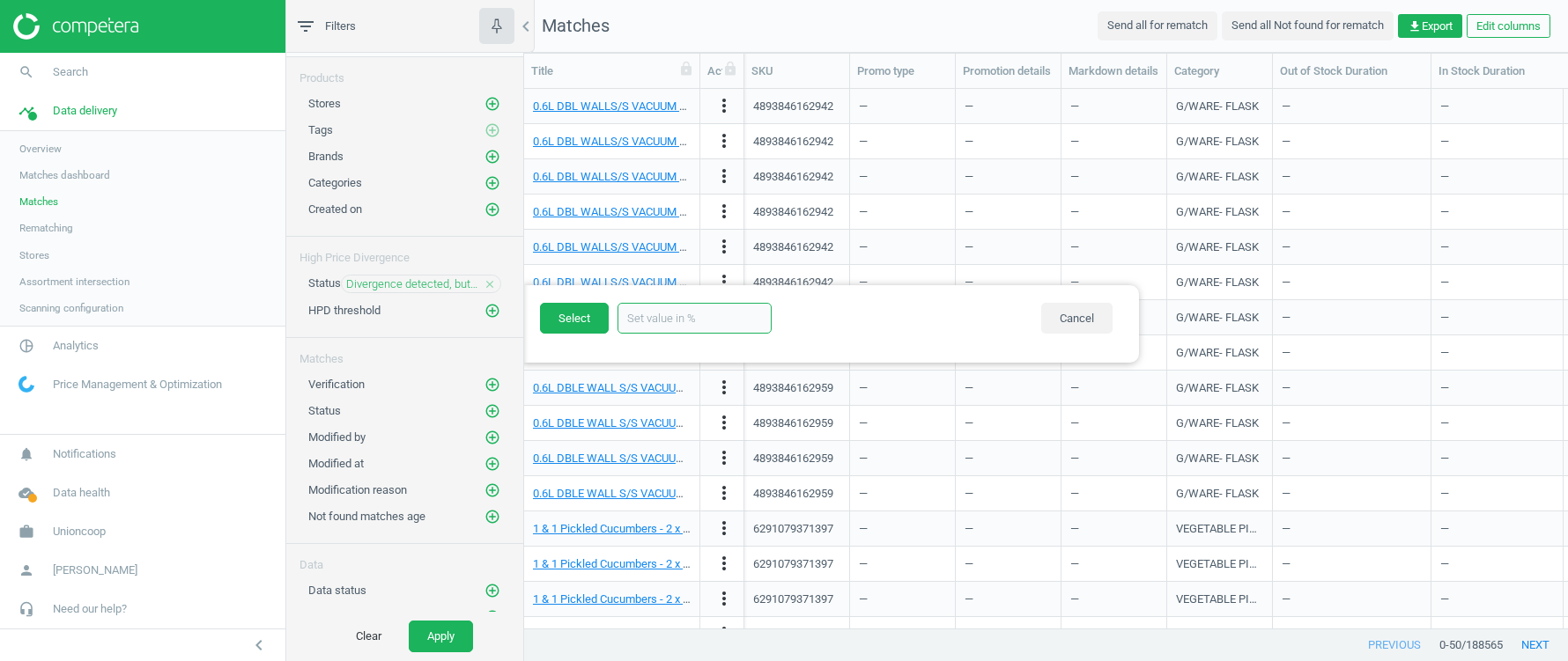
click at [672, 316] on input "text" at bounding box center [694, 319] width 154 height 31
type input "10"
click at [578, 312] on button "Select" at bounding box center [574, 319] width 69 height 32
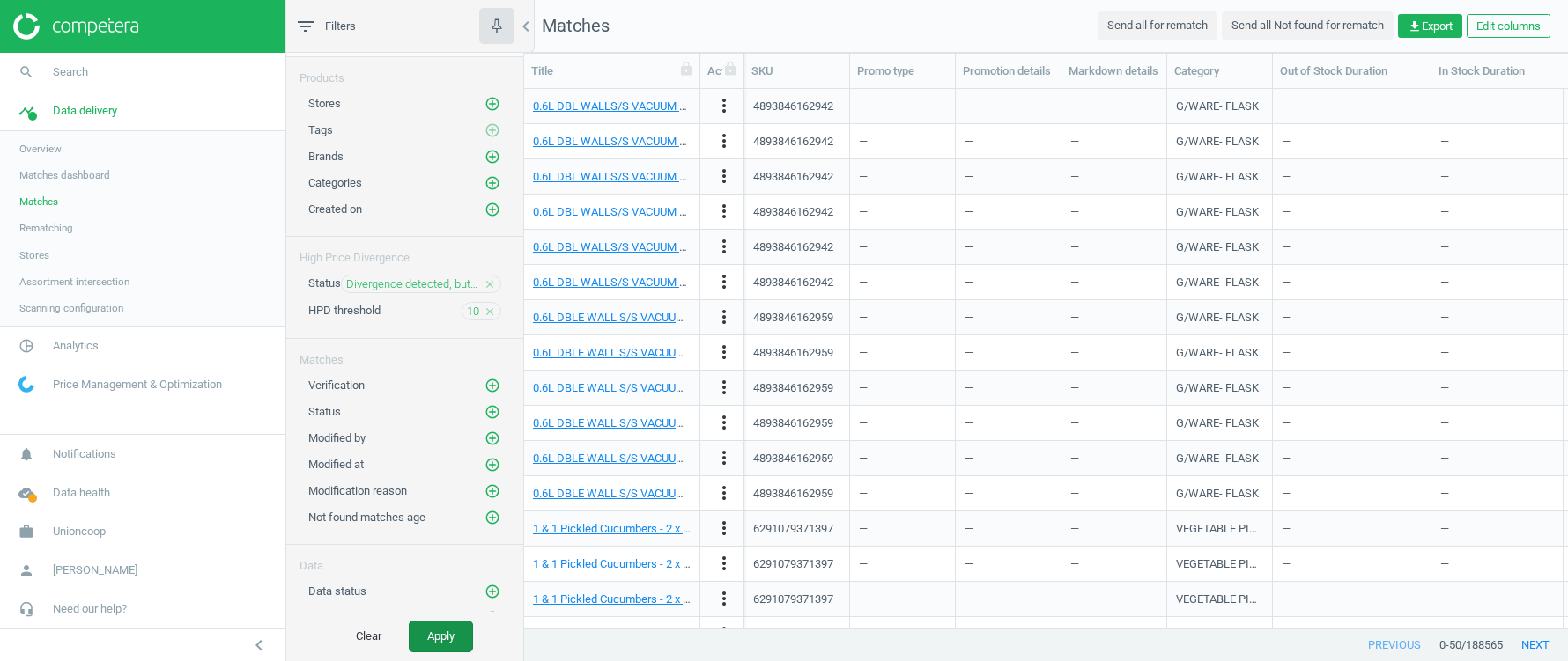
click at [431, 632] on button "Apply" at bounding box center [441, 636] width 64 height 32
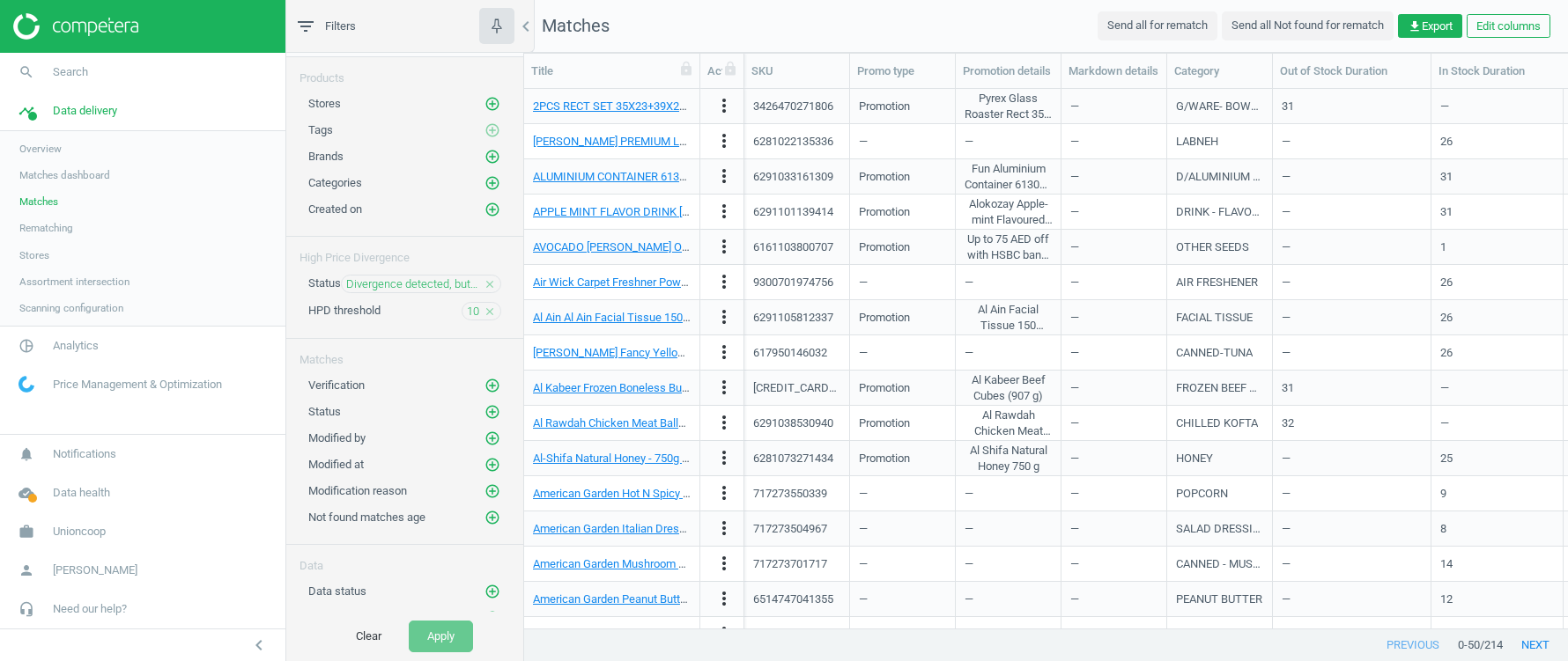
scroll to position [0, 1]
click at [476, 306] on span "10" at bounding box center [472, 311] width 13 height 16
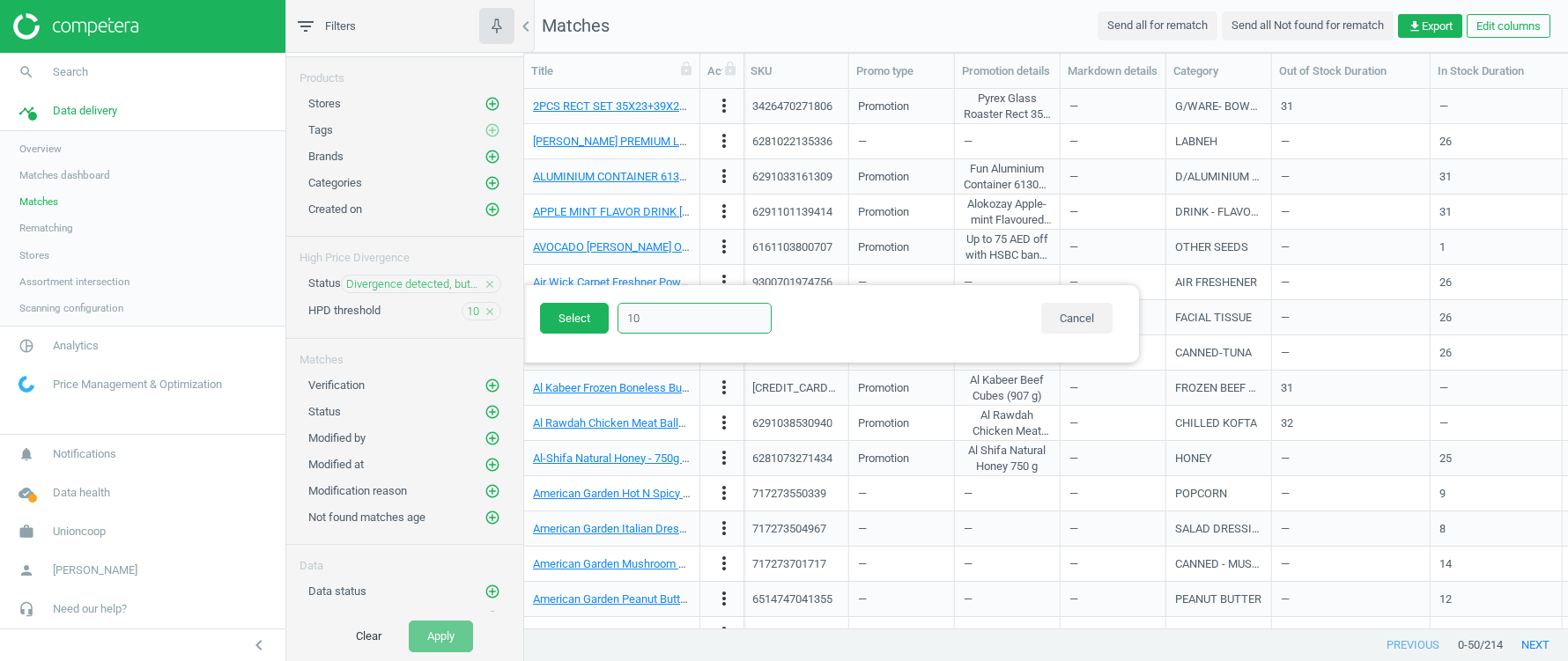
click at [665, 317] on input "10" at bounding box center [694, 319] width 154 height 31
type input "1"
type input "5"
click at [578, 326] on button "Select" at bounding box center [574, 319] width 69 height 32
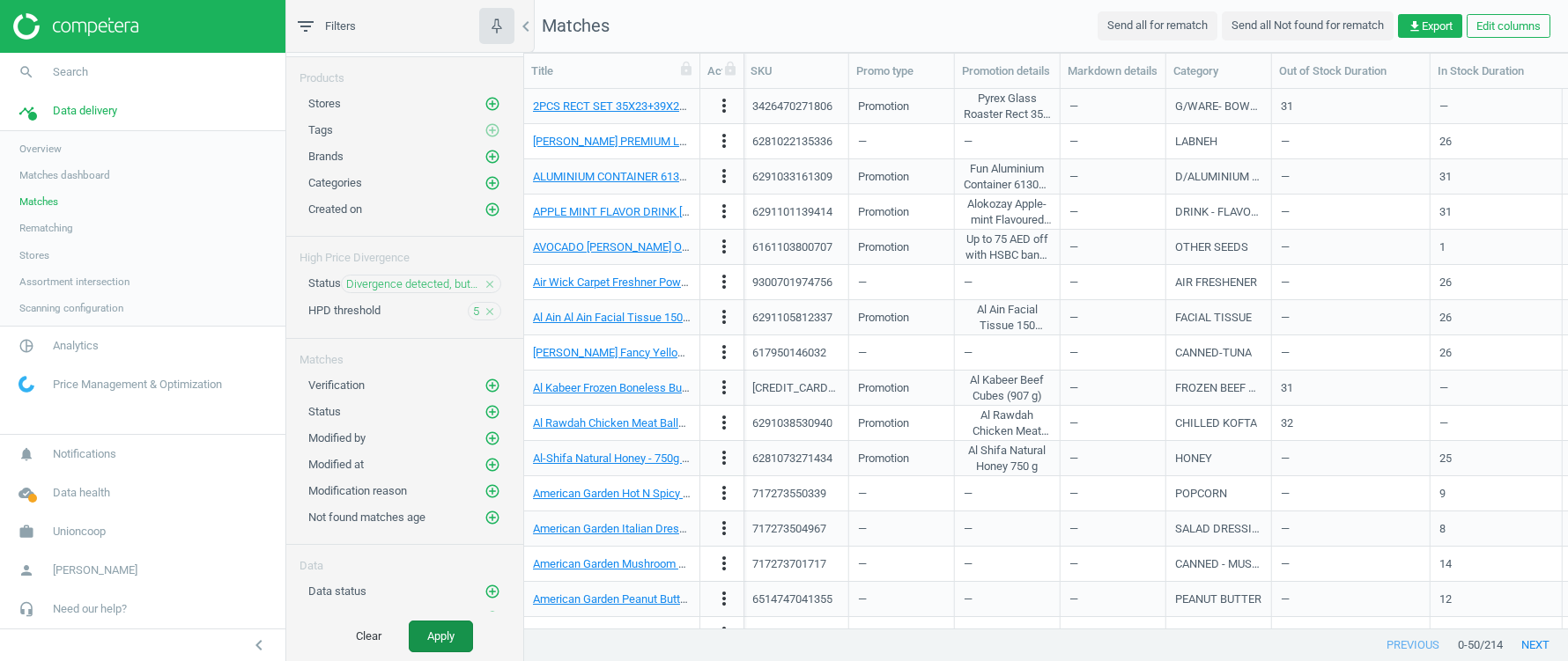
click at [442, 637] on button "Apply" at bounding box center [441, 636] width 64 height 32
click at [494, 305] on icon "close" at bounding box center [490, 311] width 13 height 13
click at [488, 278] on icon "close" at bounding box center [490, 284] width 13 height 13
click at [86, 121] on link "timeline Data delivery" at bounding box center [143, 110] width 285 height 39
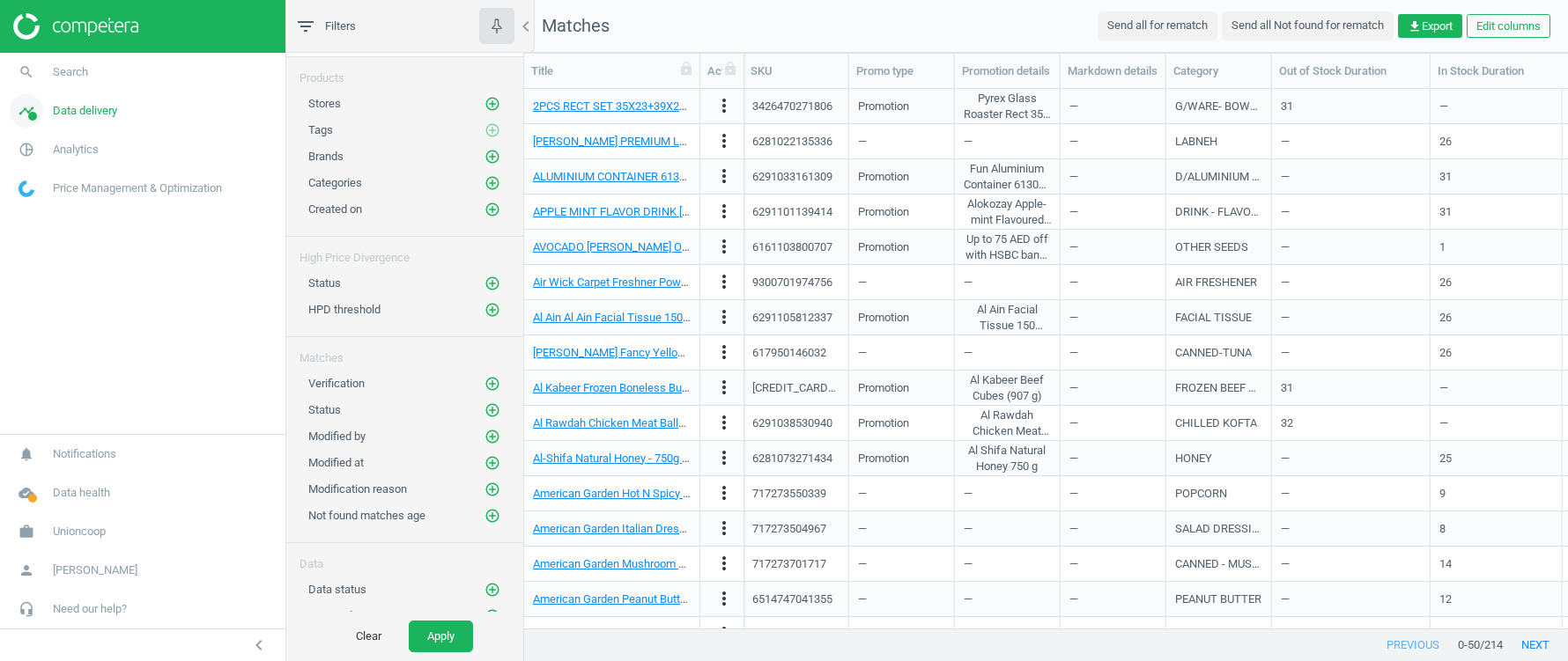
click at [86, 121] on link "timeline Data delivery" at bounding box center [143, 110] width 285 height 39
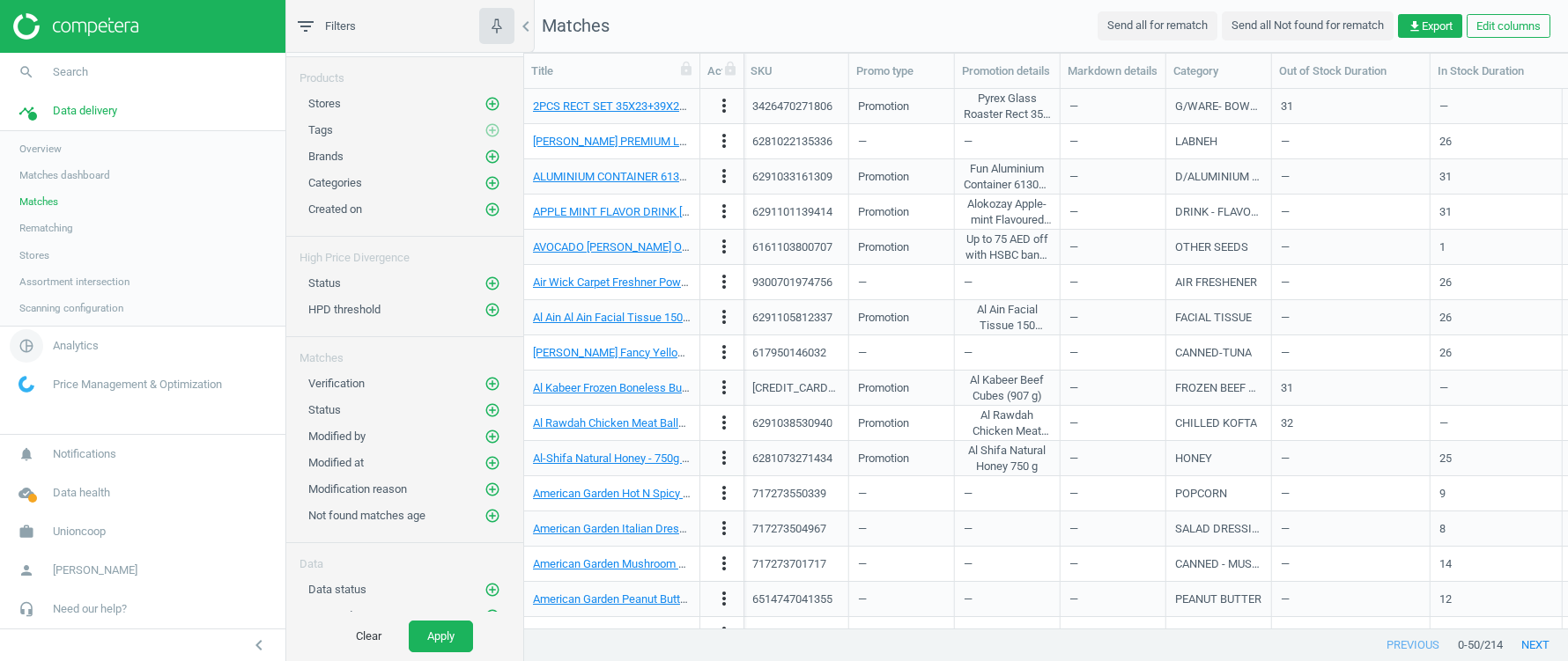
click at [74, 348] on span "Analytics" at bounding box center [76, 346] width 46 height 16
click at [42, 210] on span "Products" at bounding box center [40, 213] width 42 height 15
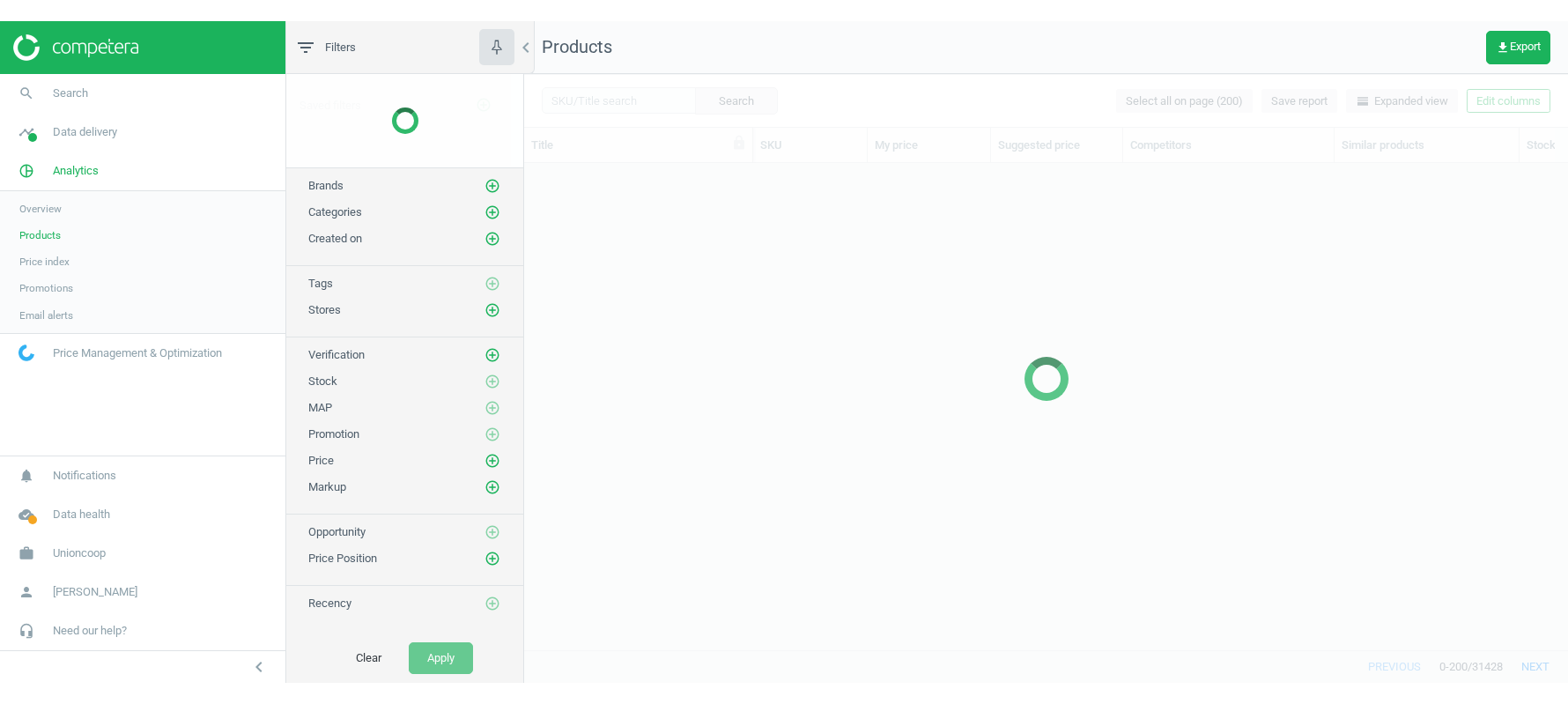
scroll to position [487, 1043]
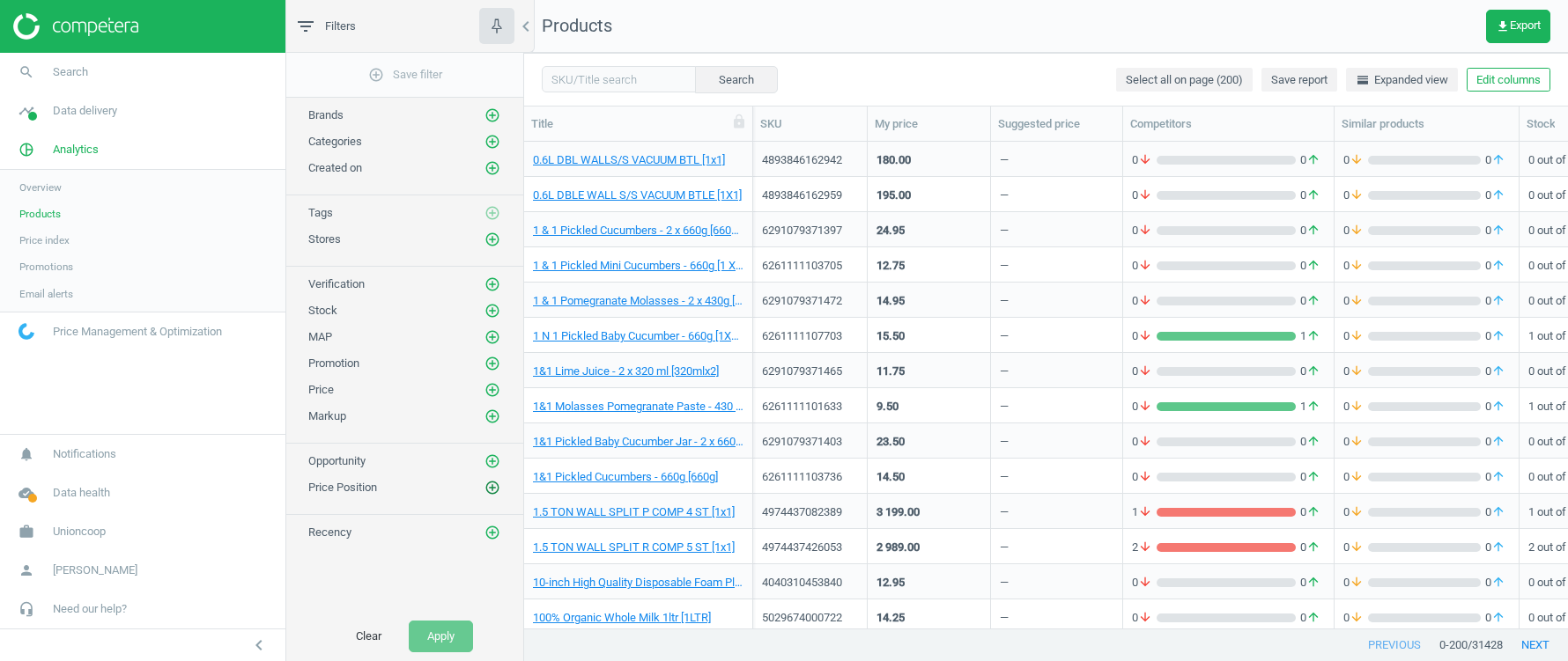
click at [487, 480] on icon "add_circle_outline" at bounding box center [493, 488] width 16 height 16
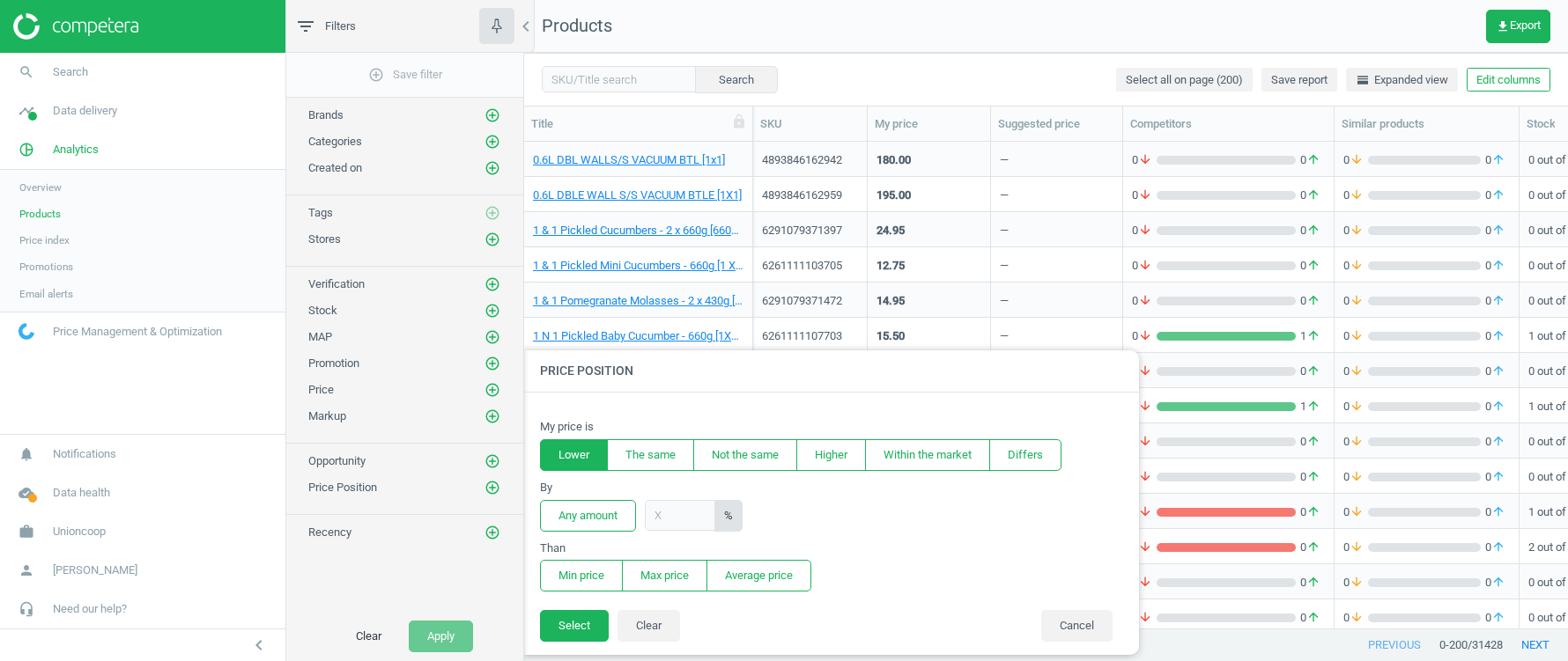
click at [579, 448] on button "Lower" at bounding box center [574, 455] width 68 height 32
click at [688, 515] on input "text" at bounding box center [680, 516] width 71 height 31
type input "30"
click at [571, 572] on button "Min price" at bounding box center [581, 576] width 82 height 32
click at [768, 581] on button "Average price" at bounding box center [759, 576] width 105 height 32
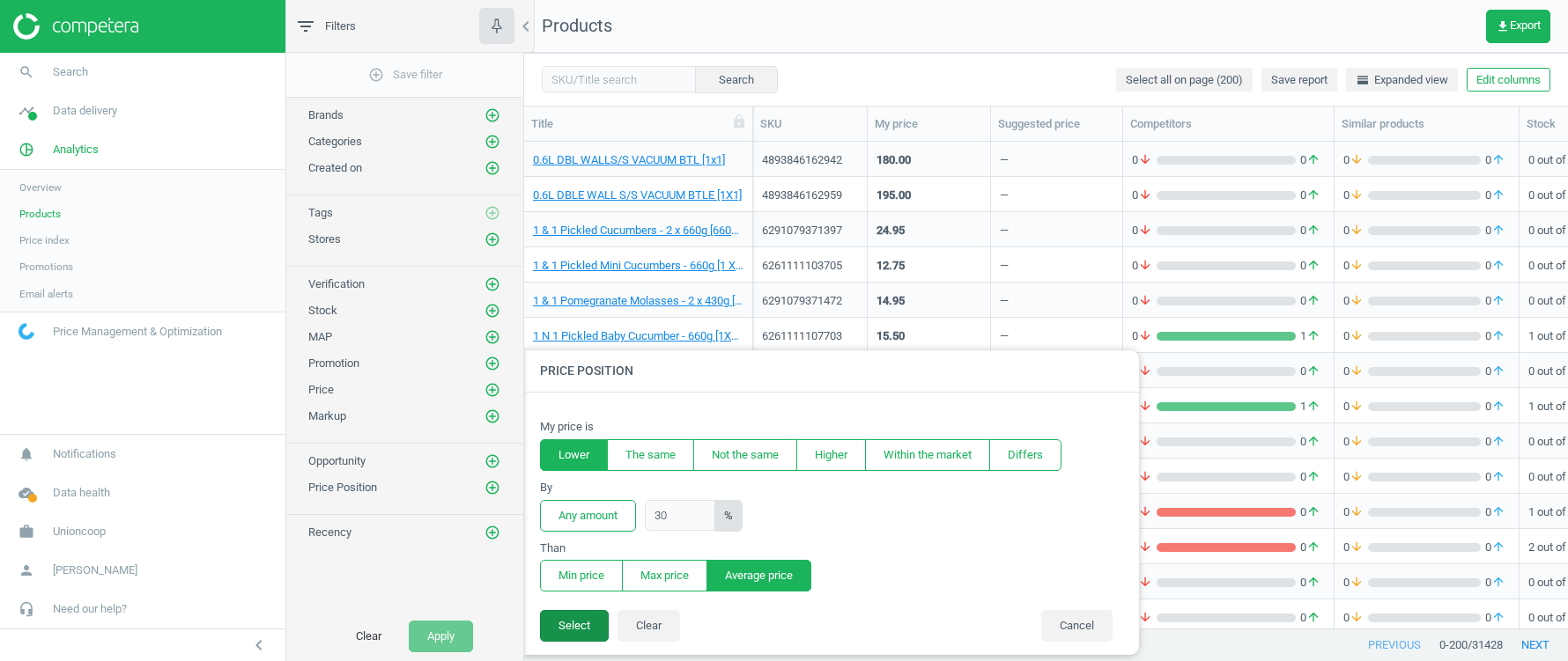
click at [542, 623] on button "Select" at bounding box center [574, 626] width 69 height 32
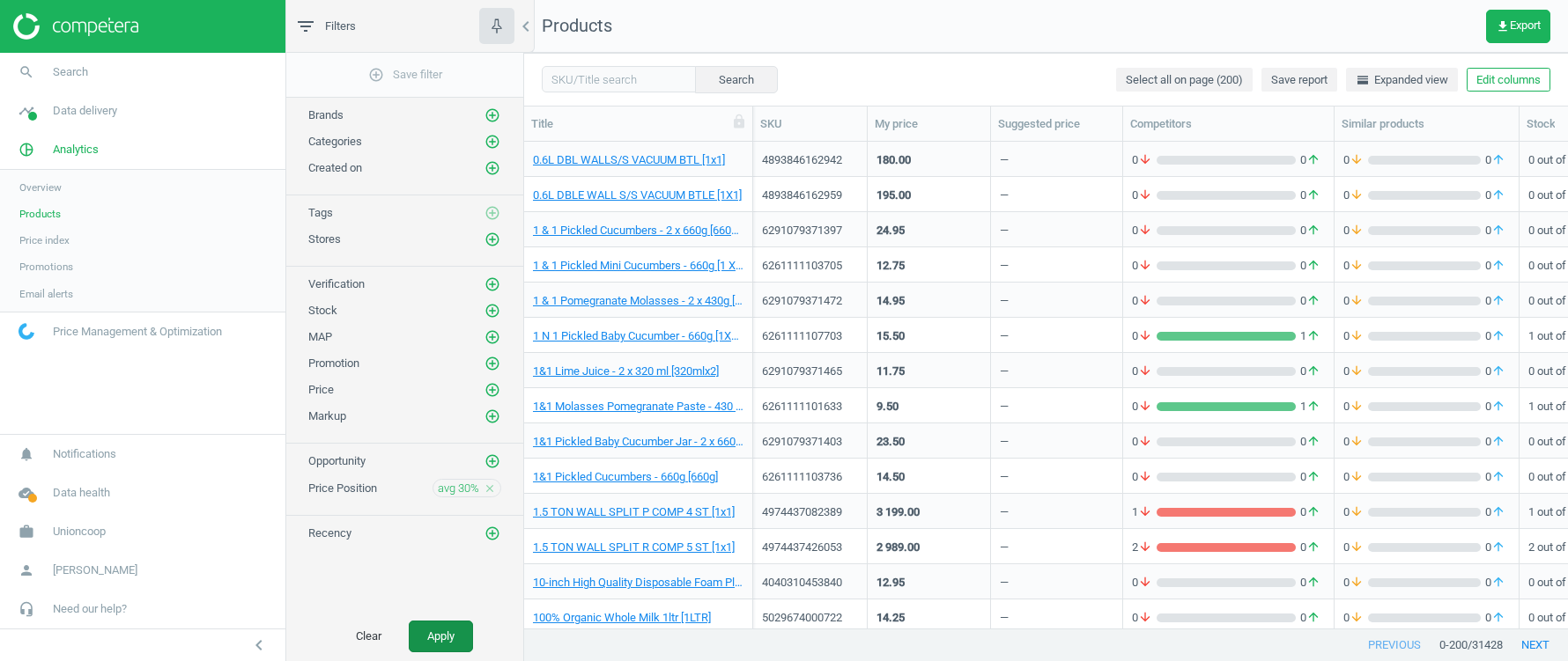
click at [432, 636] on button "Apply" at bounding box center [441, 636] width 64 height 32
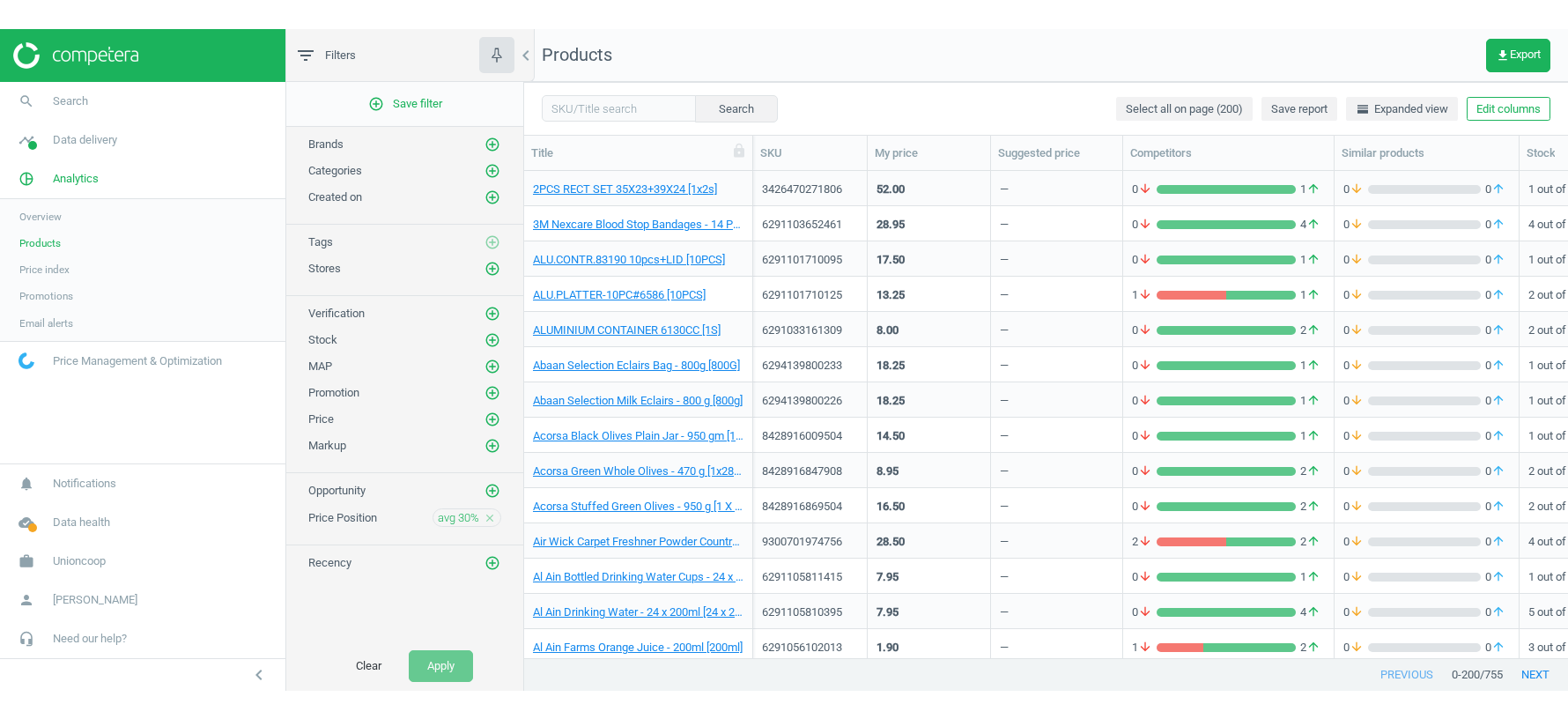
scroll to position [544, 1043]
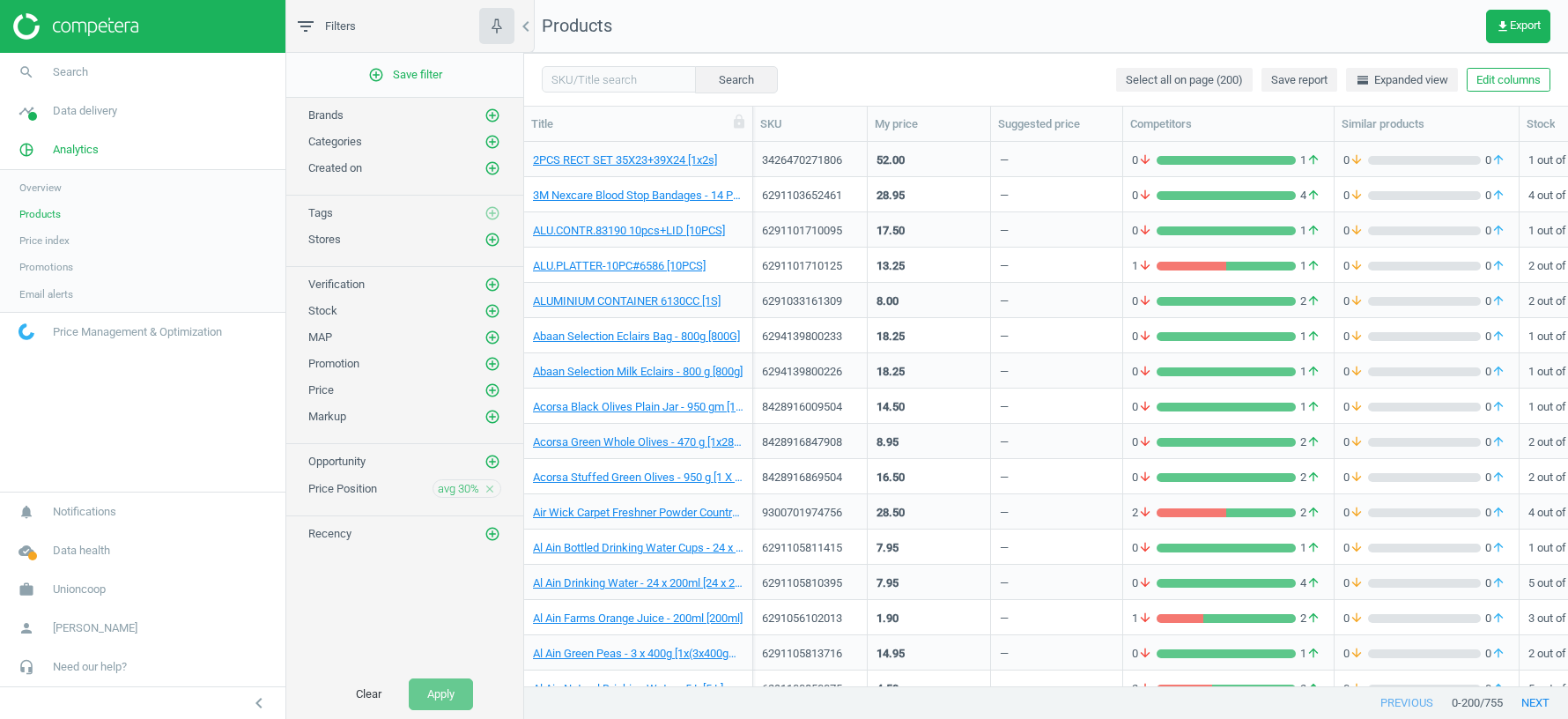
click at [491, 483] on icon "close" at bounding box center [490, 489] width 13 height 13
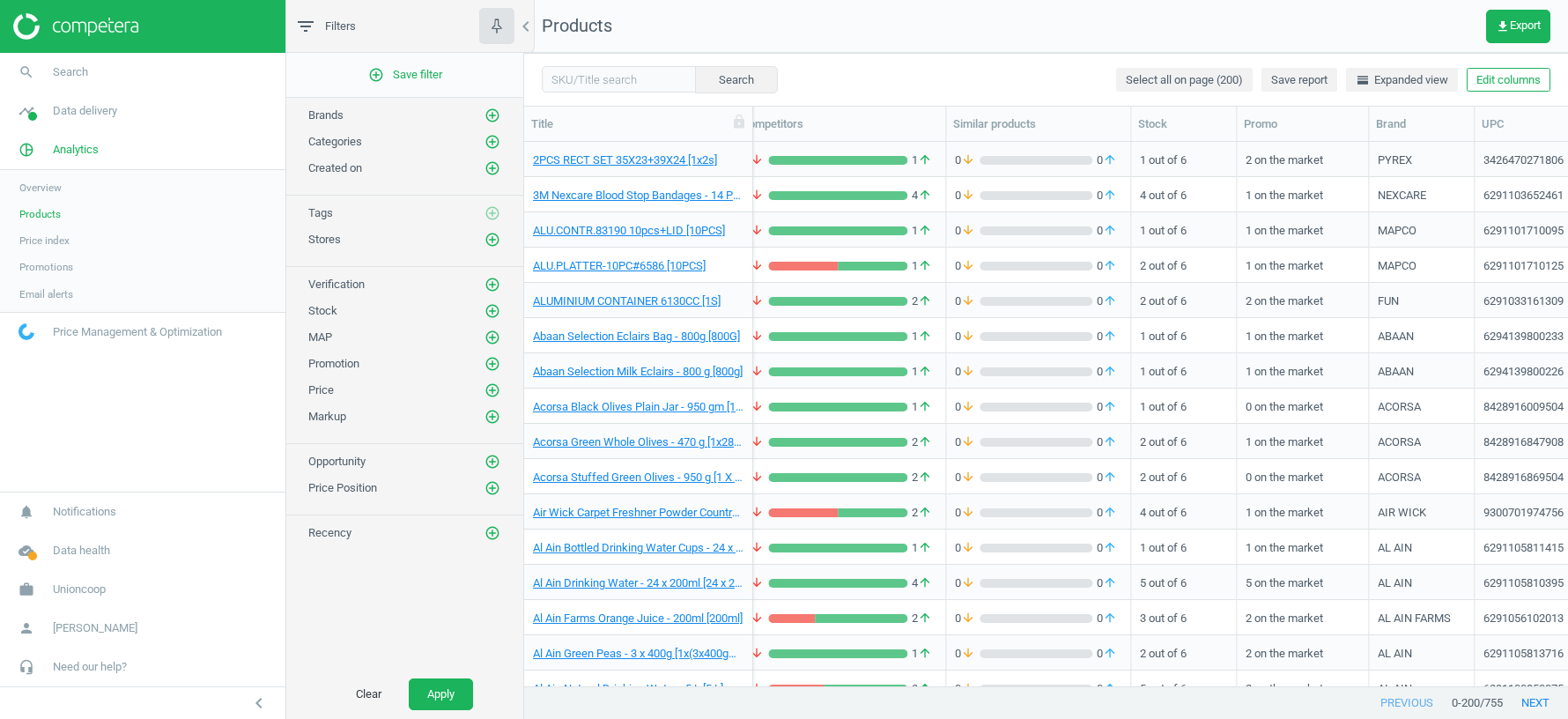
scroll to position [0, 0]
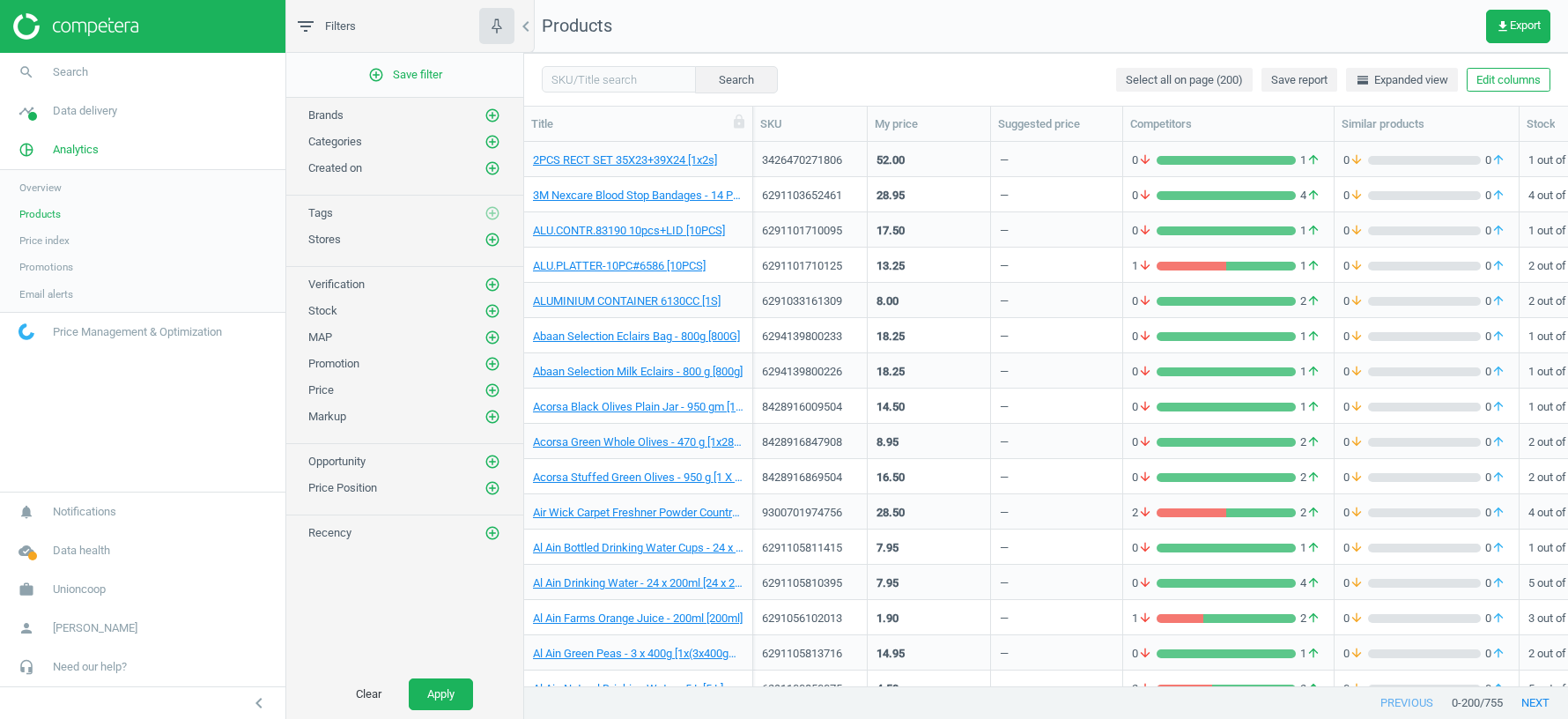
click at [1038, 28] on nav "Products get_app Export" at bounding box center [1046, 26] width 1043 height 53
click at [1392, 24] on span "get_app Export" at bounding box center [1519, 26] width 45 height 15
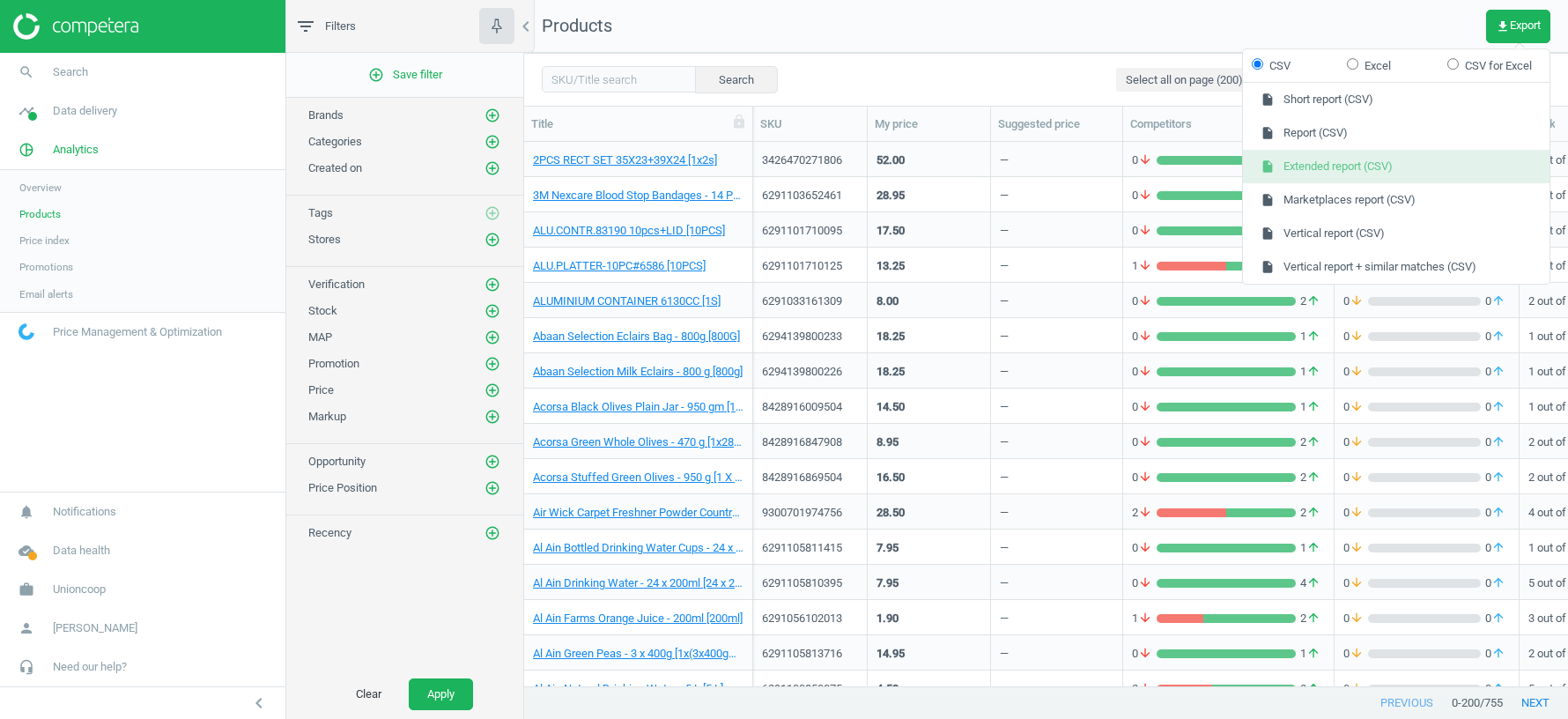
click at [1366, 169] on button "insert_drive_file Extended report (CSV)" at bounding box center [1396, 166] width 306 height 34
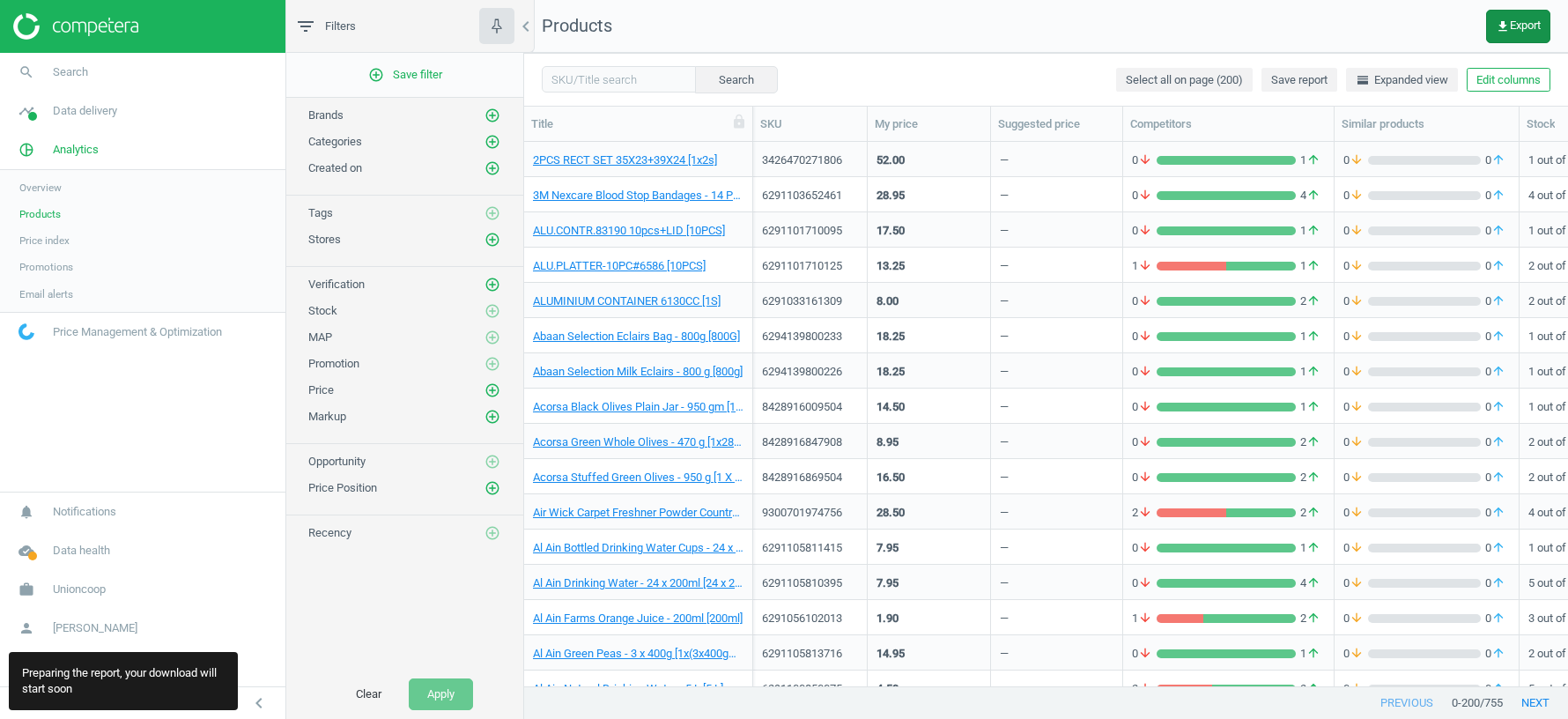
click at [1392, 19] on span "get_app Export" at bounding box center [1519, 26] width 45 height 15
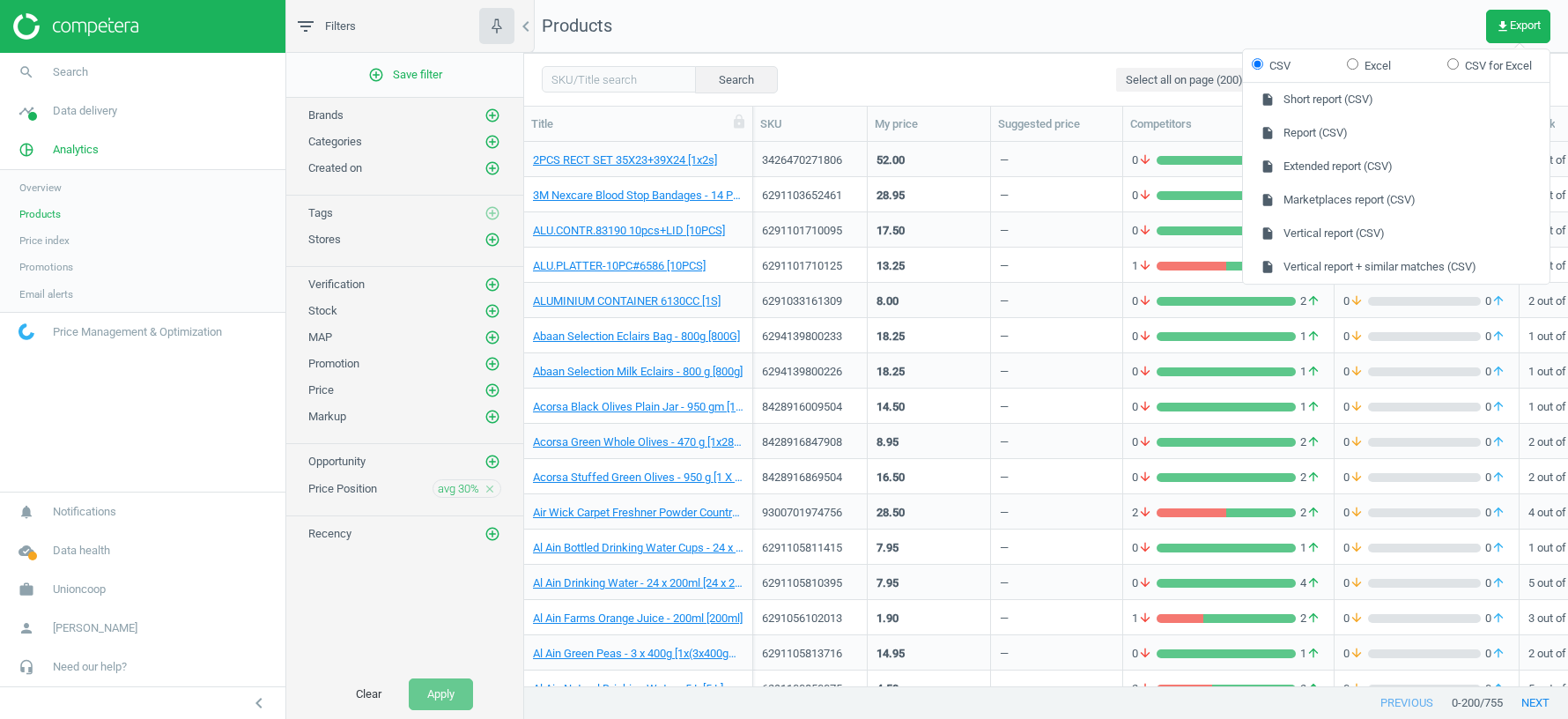
click at [916, 31] on nav "Products get_app Export" at bounding box center [1046, 26] width 1043 height 53
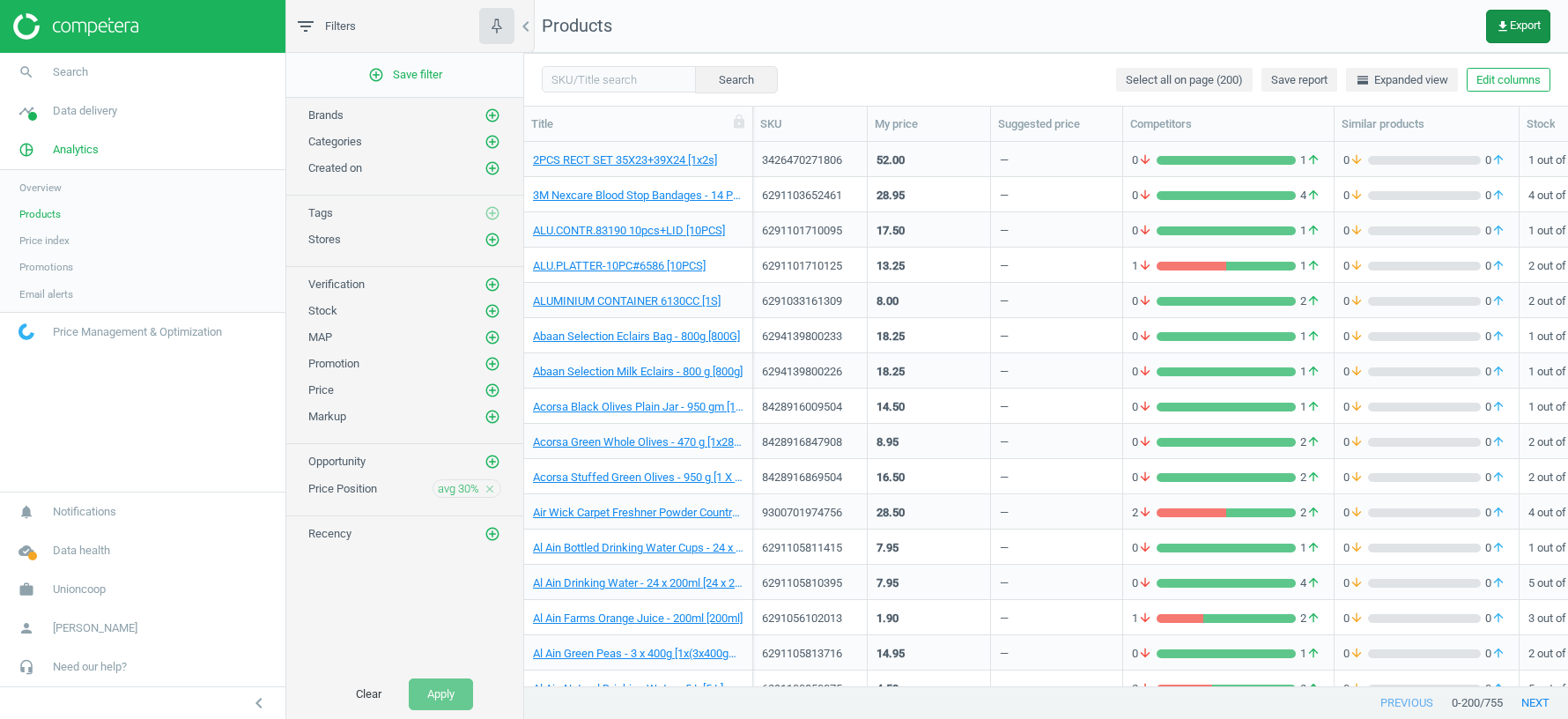
click at [1392, 34] on button "get_app Export" at bounding box center [1519, 26] width 64 height 34
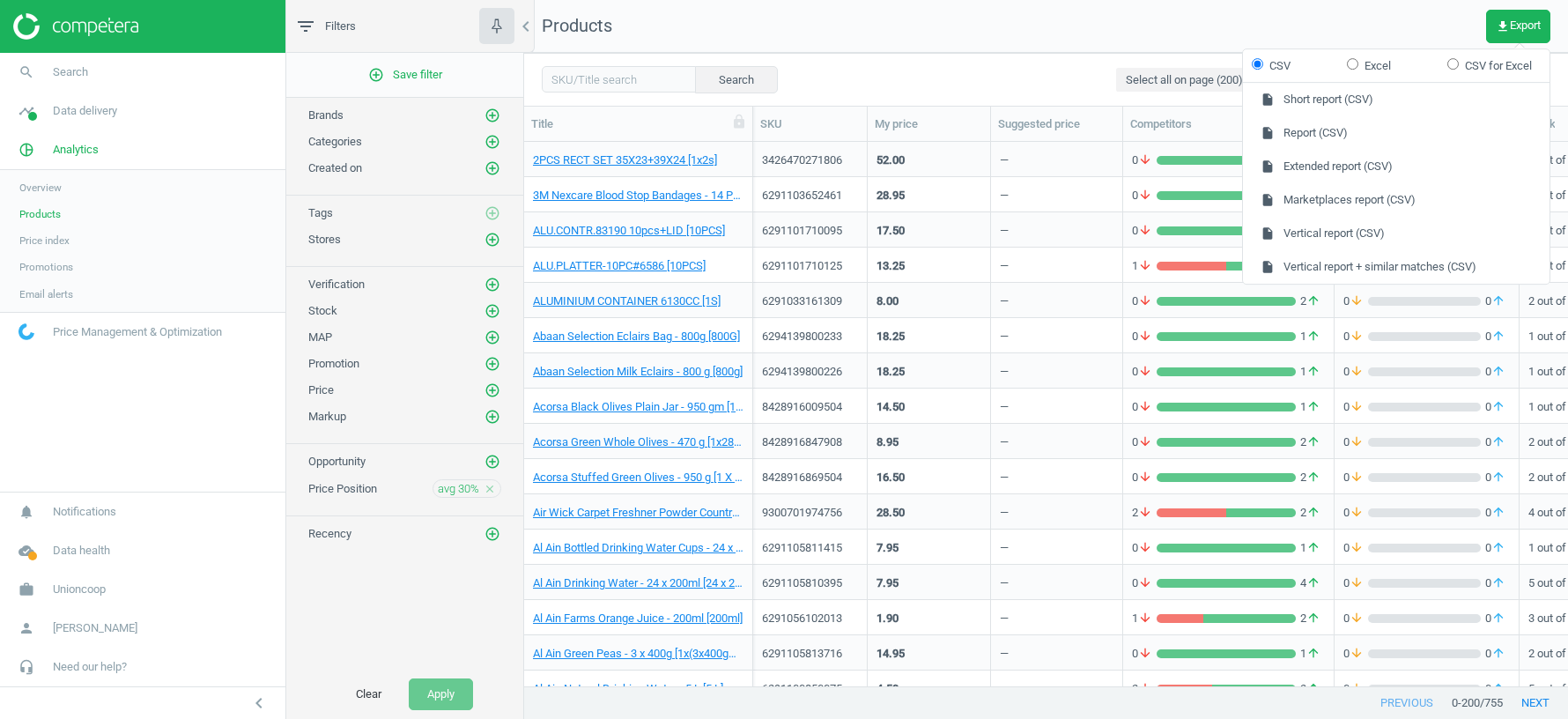
click at [1302, 17] on nav "Products get_app Export" at bounding box center [1046, 26] width 1043 height 53
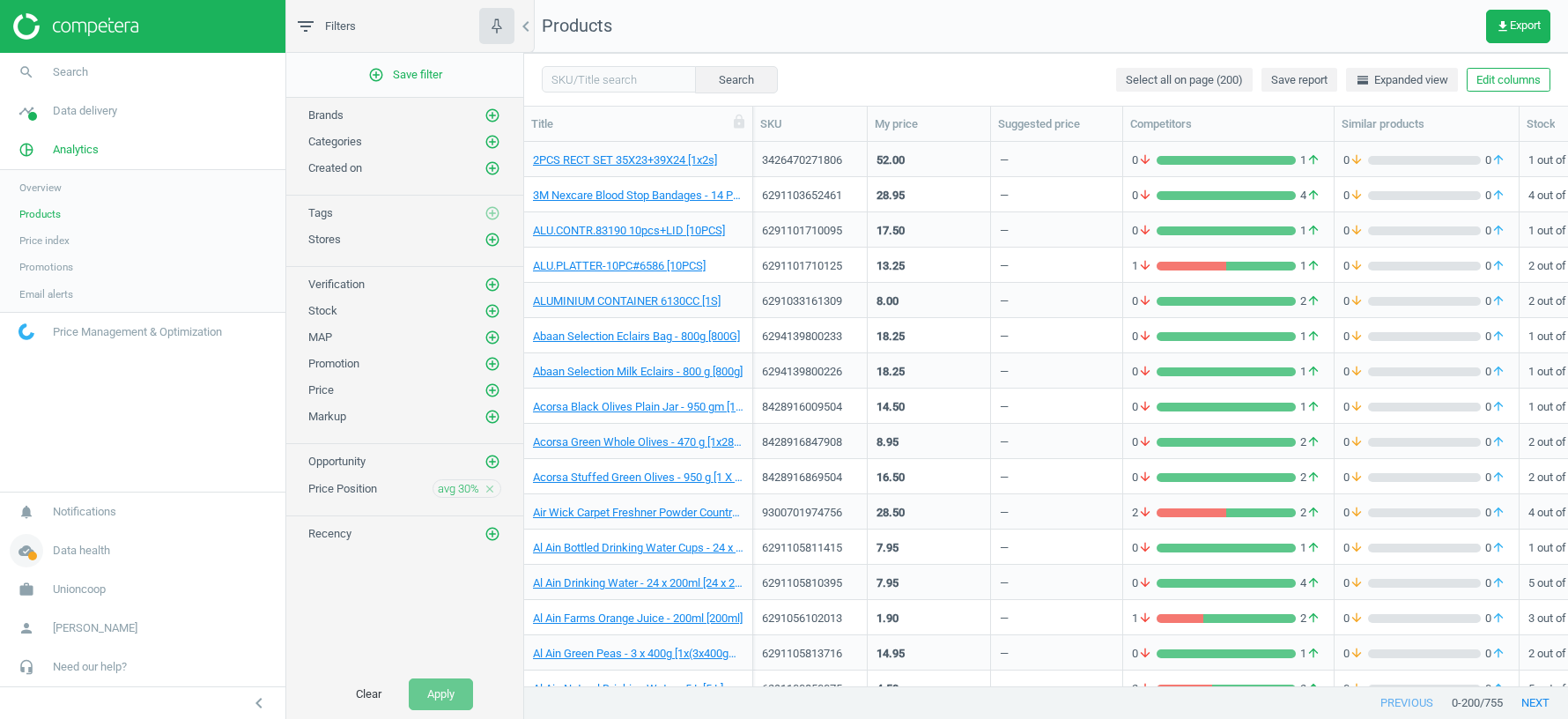
click at [24, 555] on icon "cloud_done" at bounding box center [26, 551] width 34 height 34
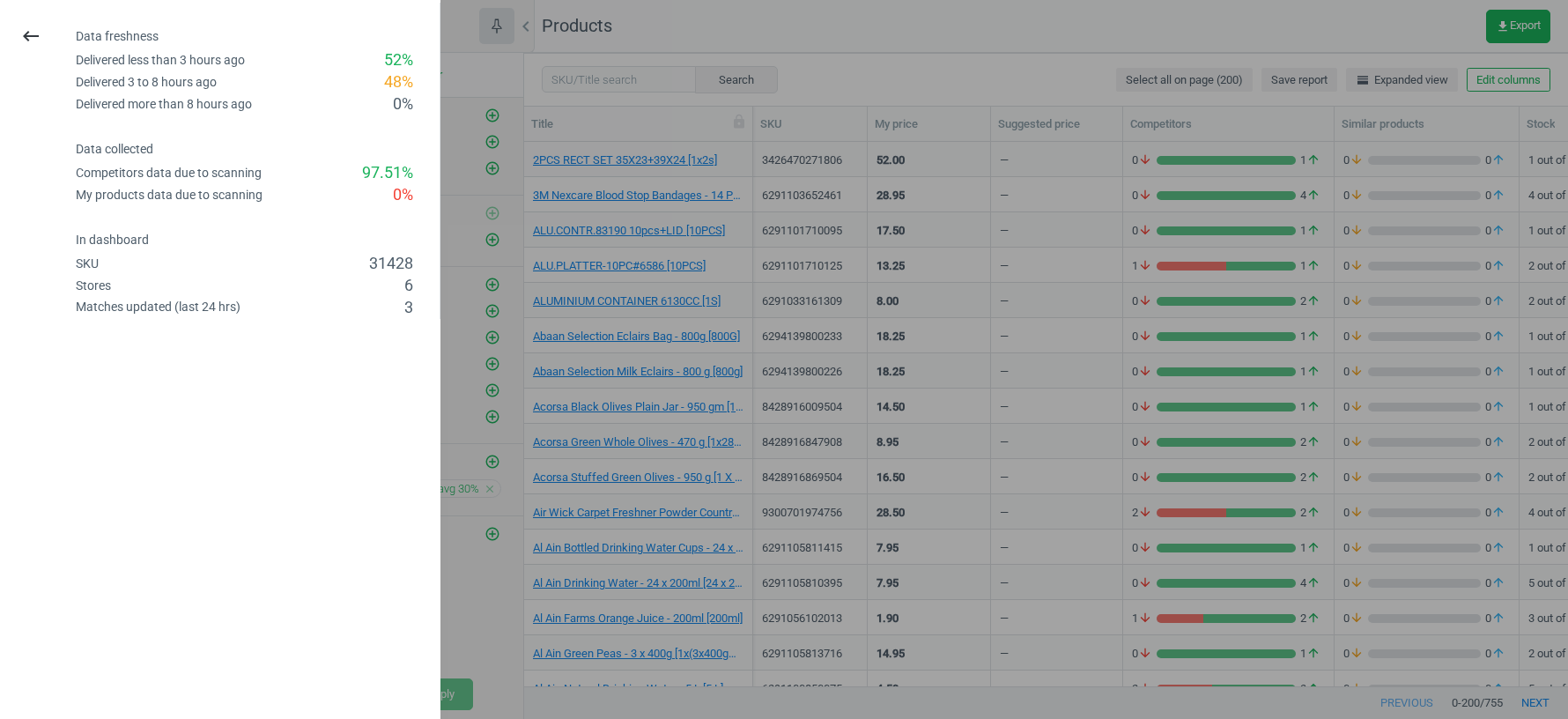
click at [1080, 269] on div at bounding box center [784, 359] width 1568 height 719
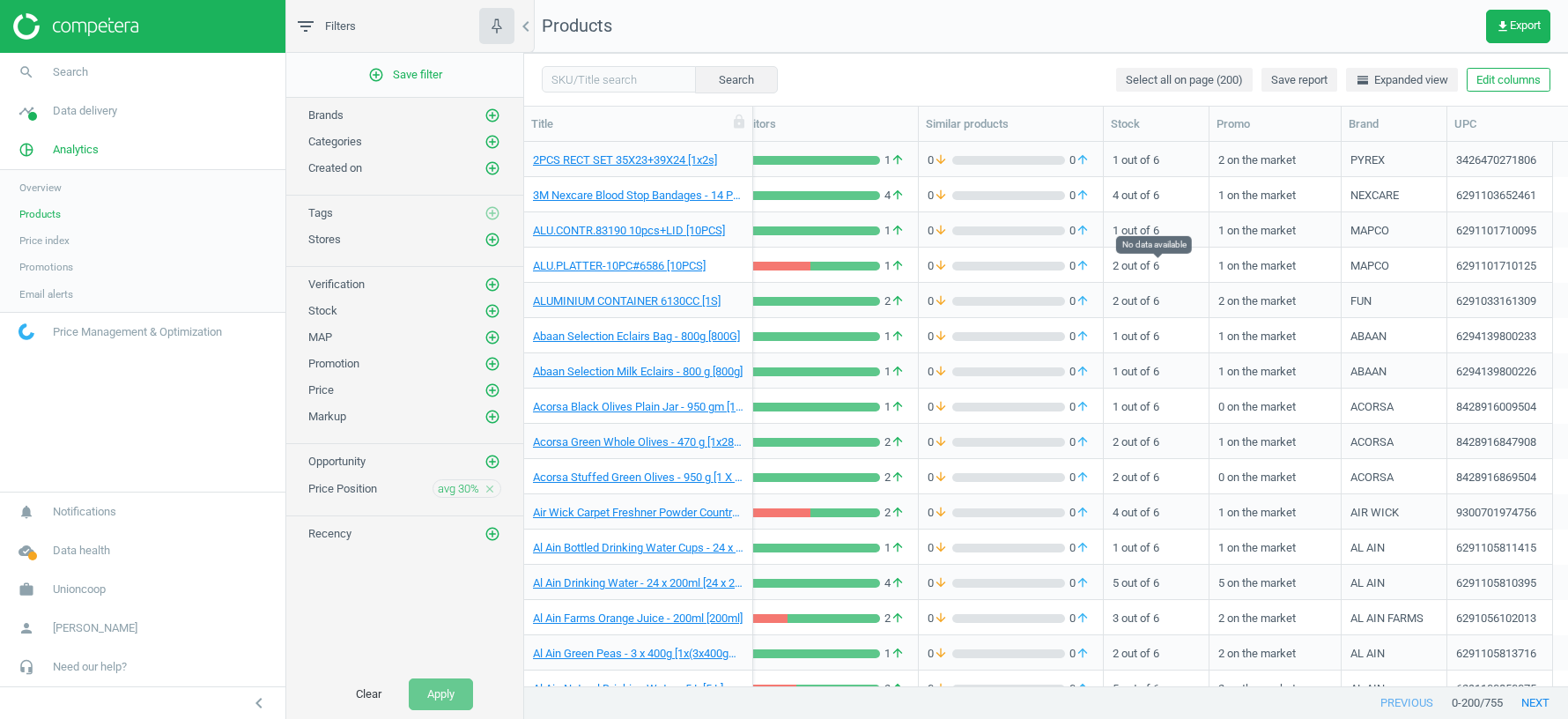
scroll to position [0, 415]
click at [491, 483] on icon "close" at bounding box center [490, 489] width 13 height 13
click at [53, 187] on span "Overview" at bounding box center [41, 187] width 43 height 15
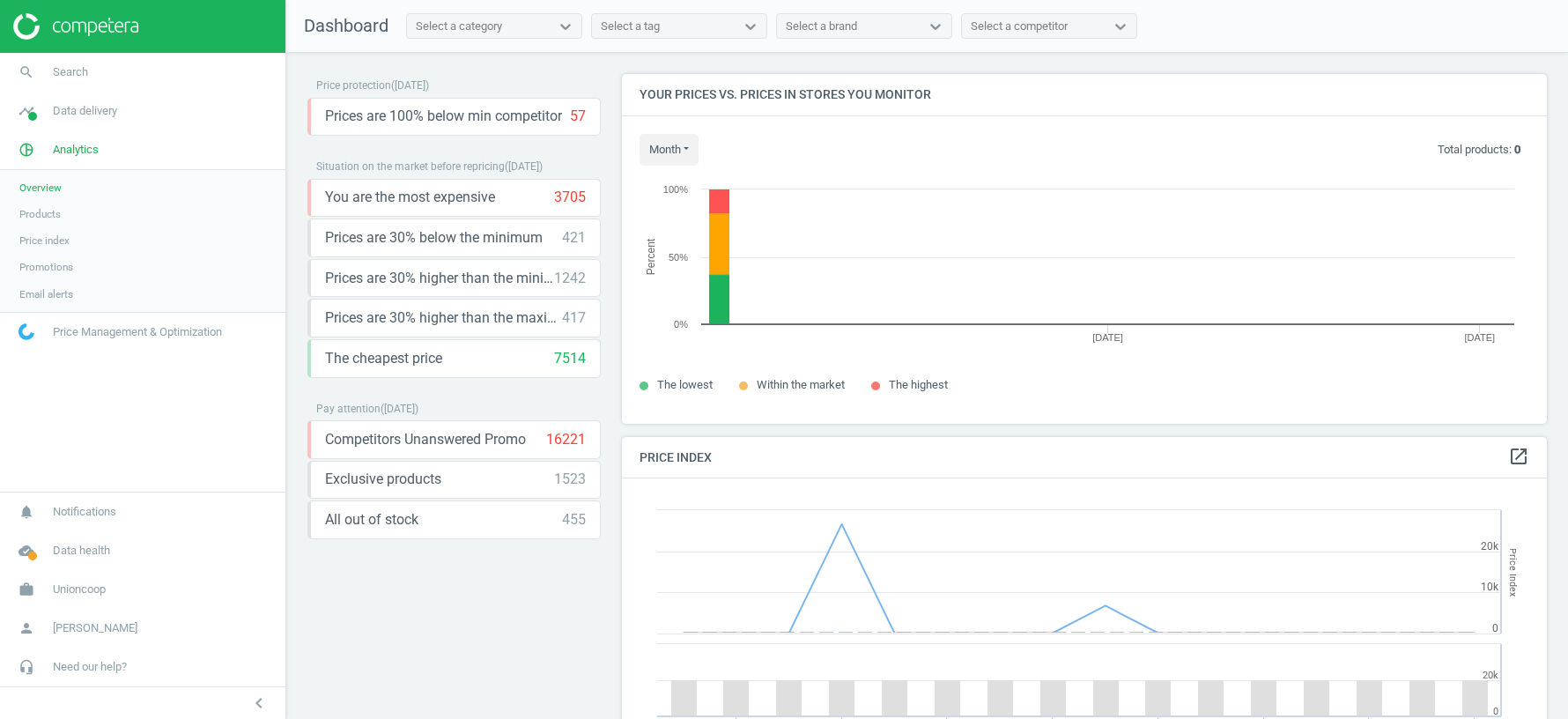
scroll to position [406, 925]
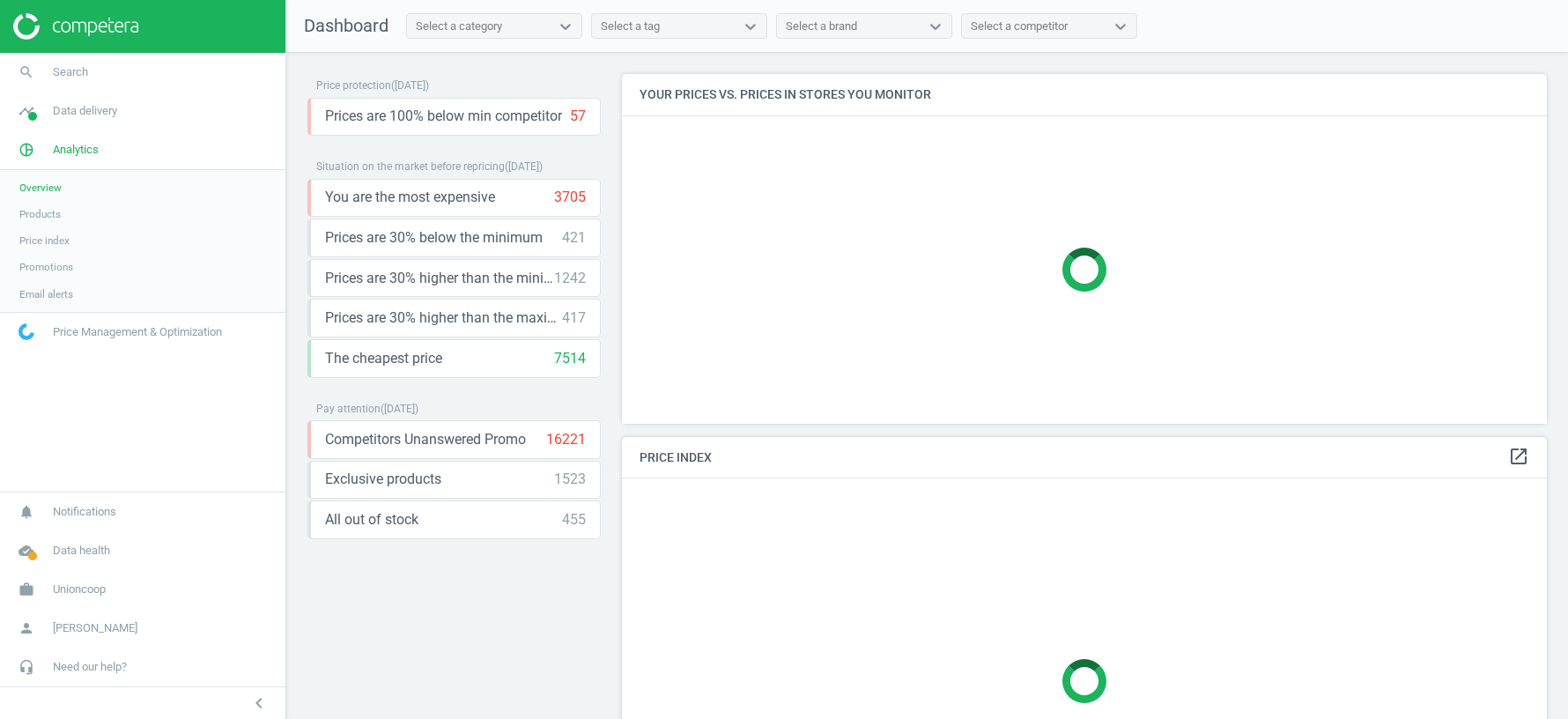
click at [55, 216] on span "Products" at bounding box center [40, 213] width 42 height 15
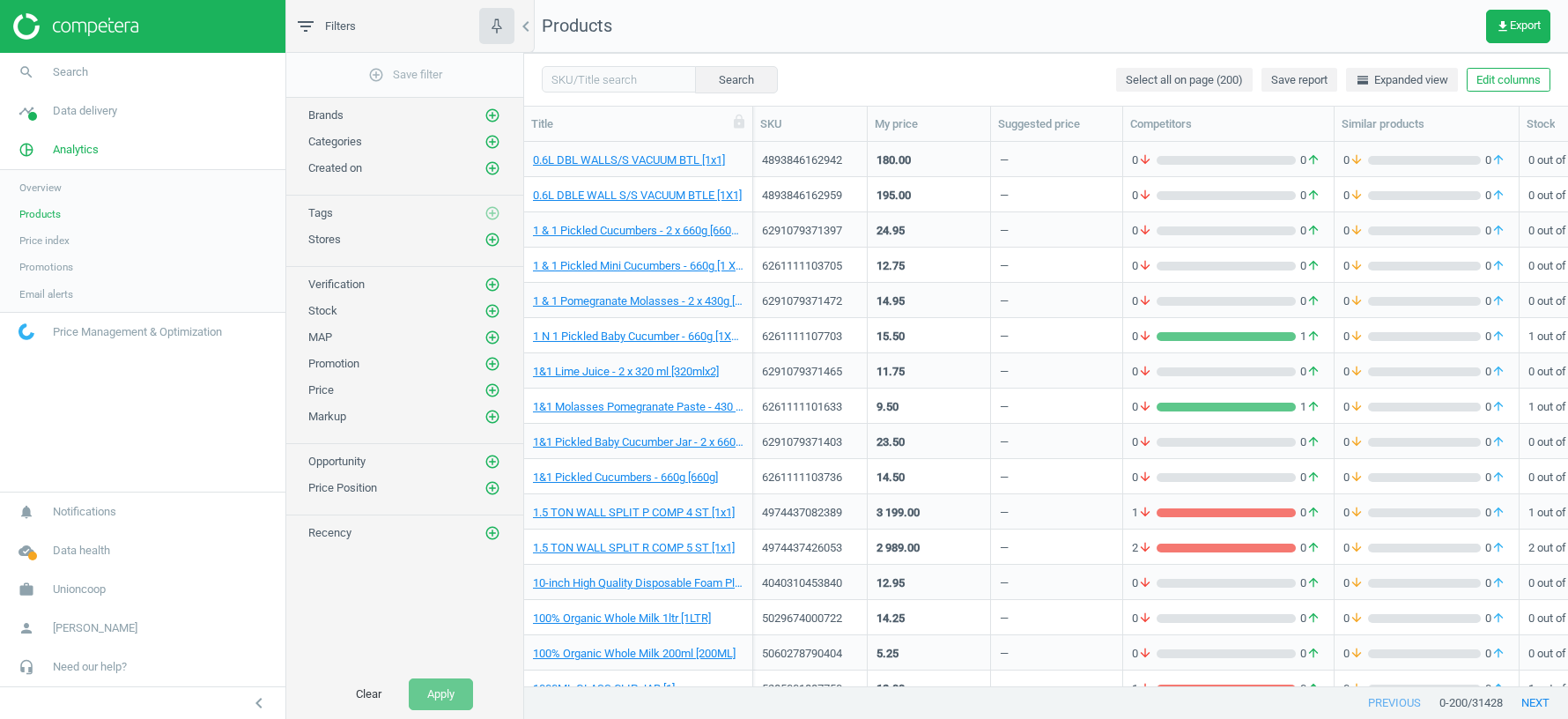
scroll to position [0, 415]
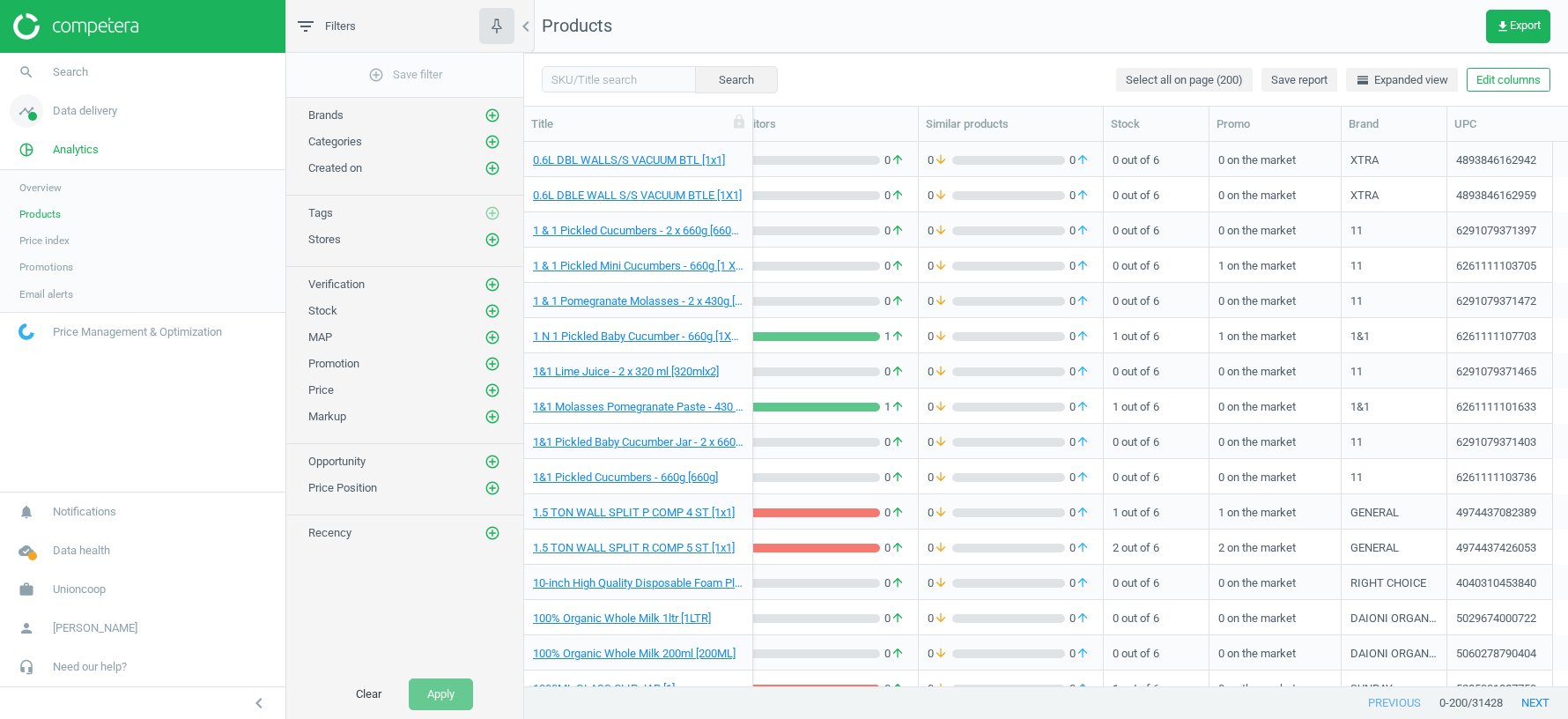
click at [101, 118] on span "Data delivery" at bounding box center [85, 111] width 64 height 16
click at [46, 199] on span "Matches" at bounding box center [39, 202] width 39 height 15
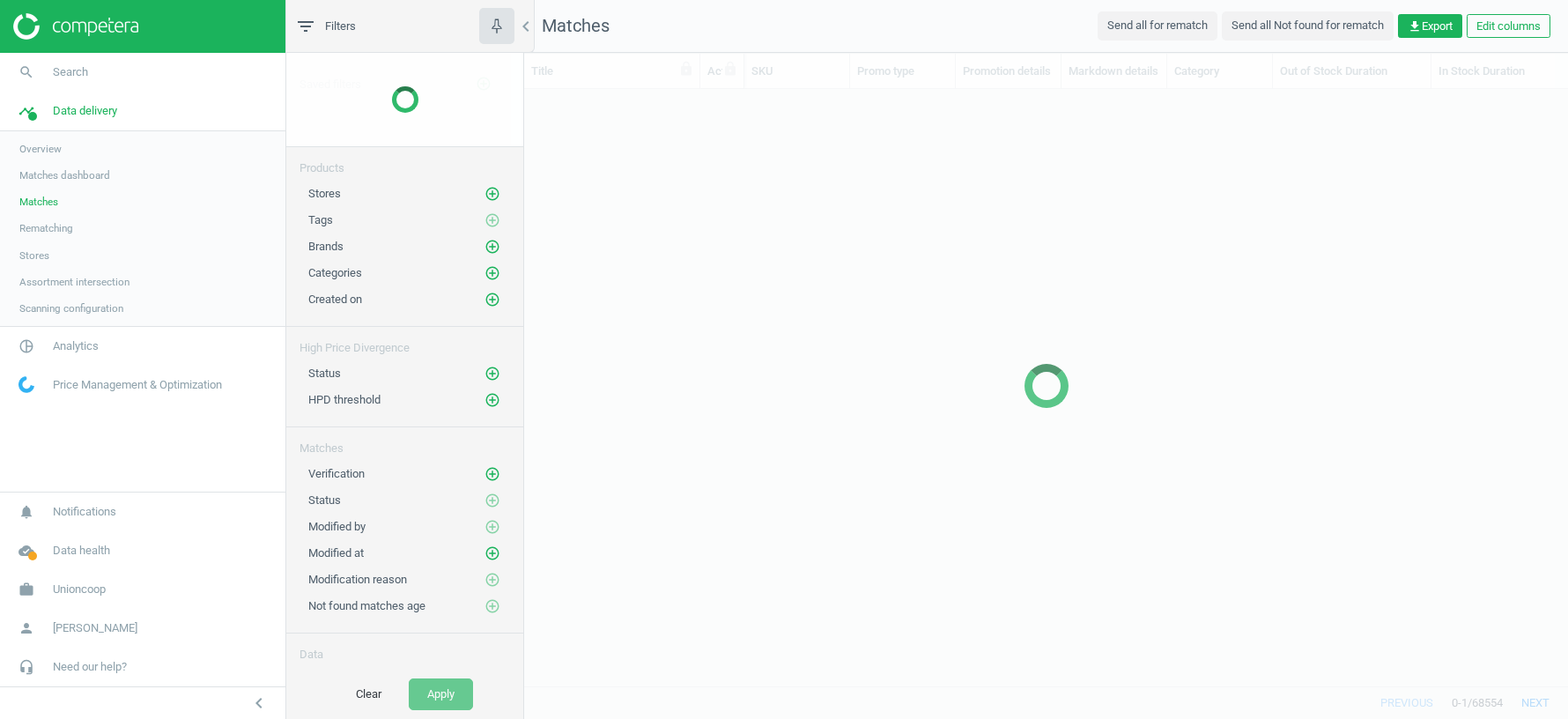
scroll to position [598, 1043]
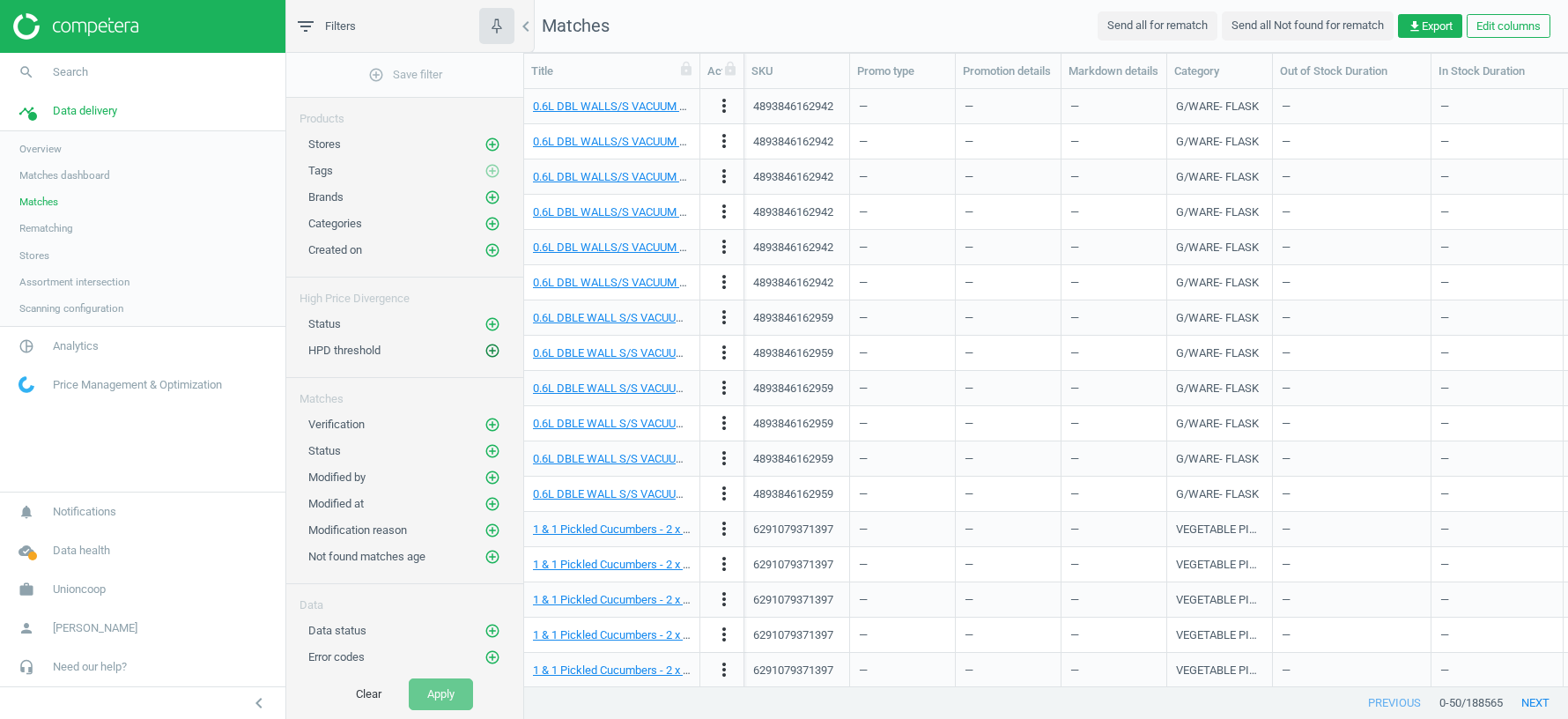
click at [494, 345] on icon "add_circle_outline" at bounding box center [493, 350] width 16 height 16
click at [495, 317] on icon "add_circle_outline" at bounding box center [493, 324] width 16 height 16
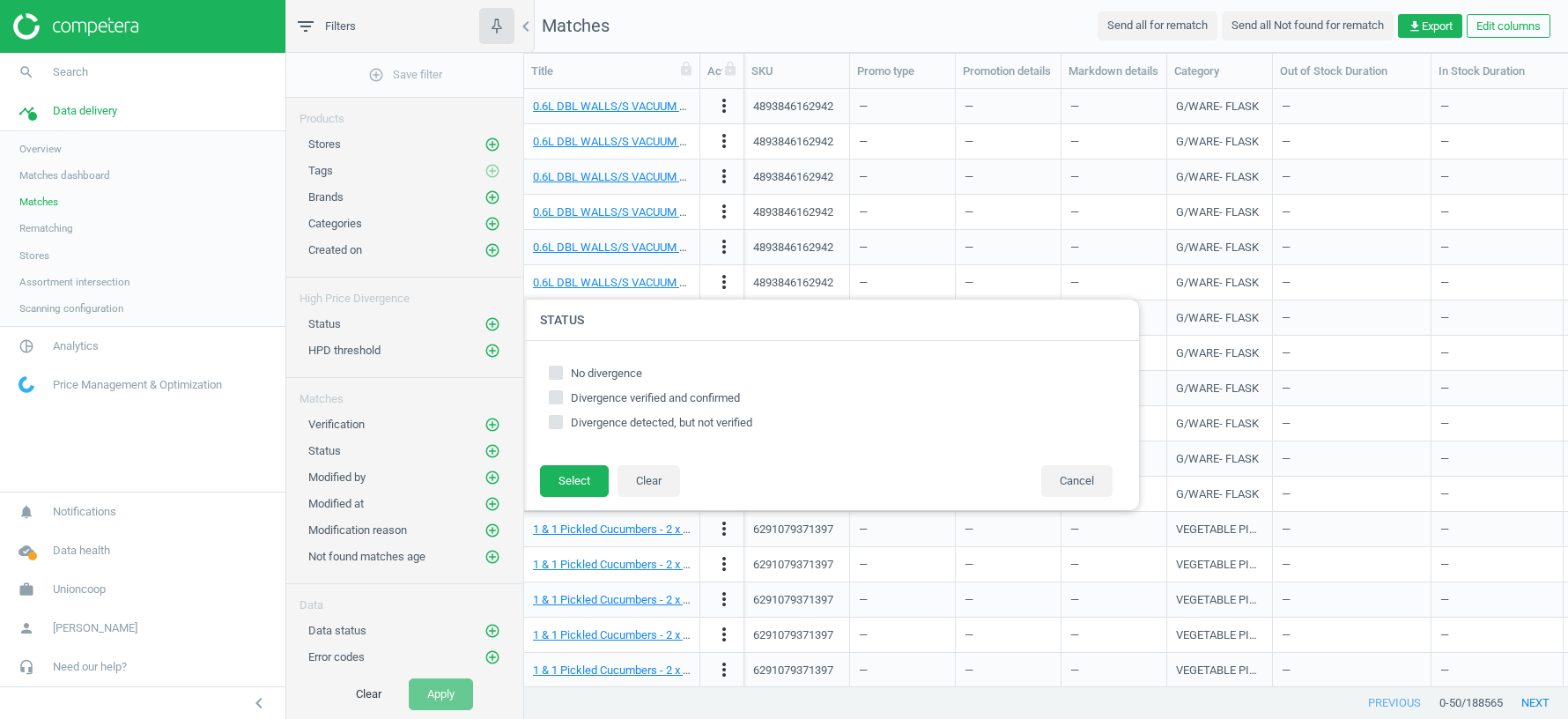
click at [558, 421] on input "Divergence detected, but not verified" at bounding box center [557, 423] width 12 height 12
checkbox input "true"
click at [553, 396] on input "Divergence verified and confirmed" at bounding box center [557, 398] width 12 height 12
checkbox input "true"
click at [572, 481] on button "Select" at bounding box center [574, 481] width 69 height 32
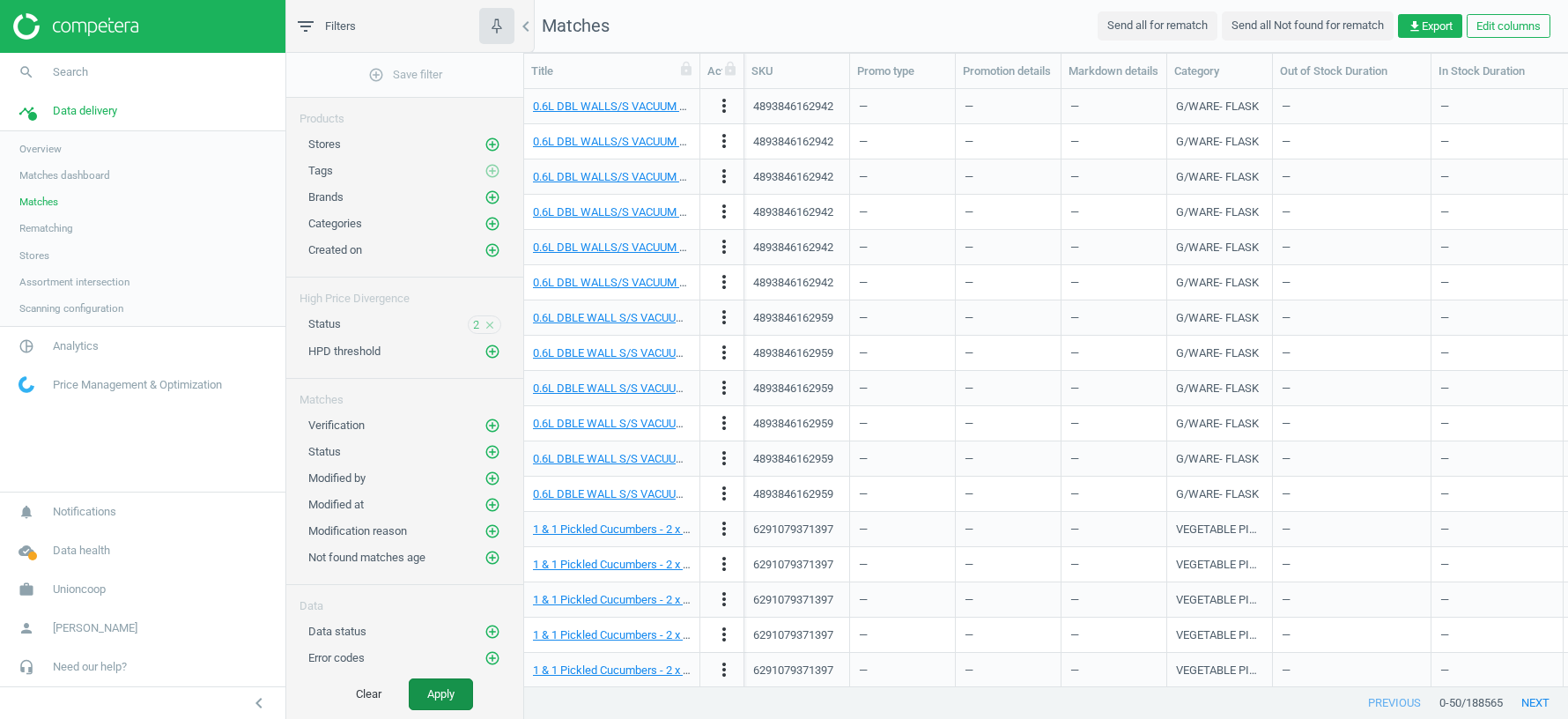
click at [436, 638] on button "Apply" at bounding box center [441, 694] width 64 height 32
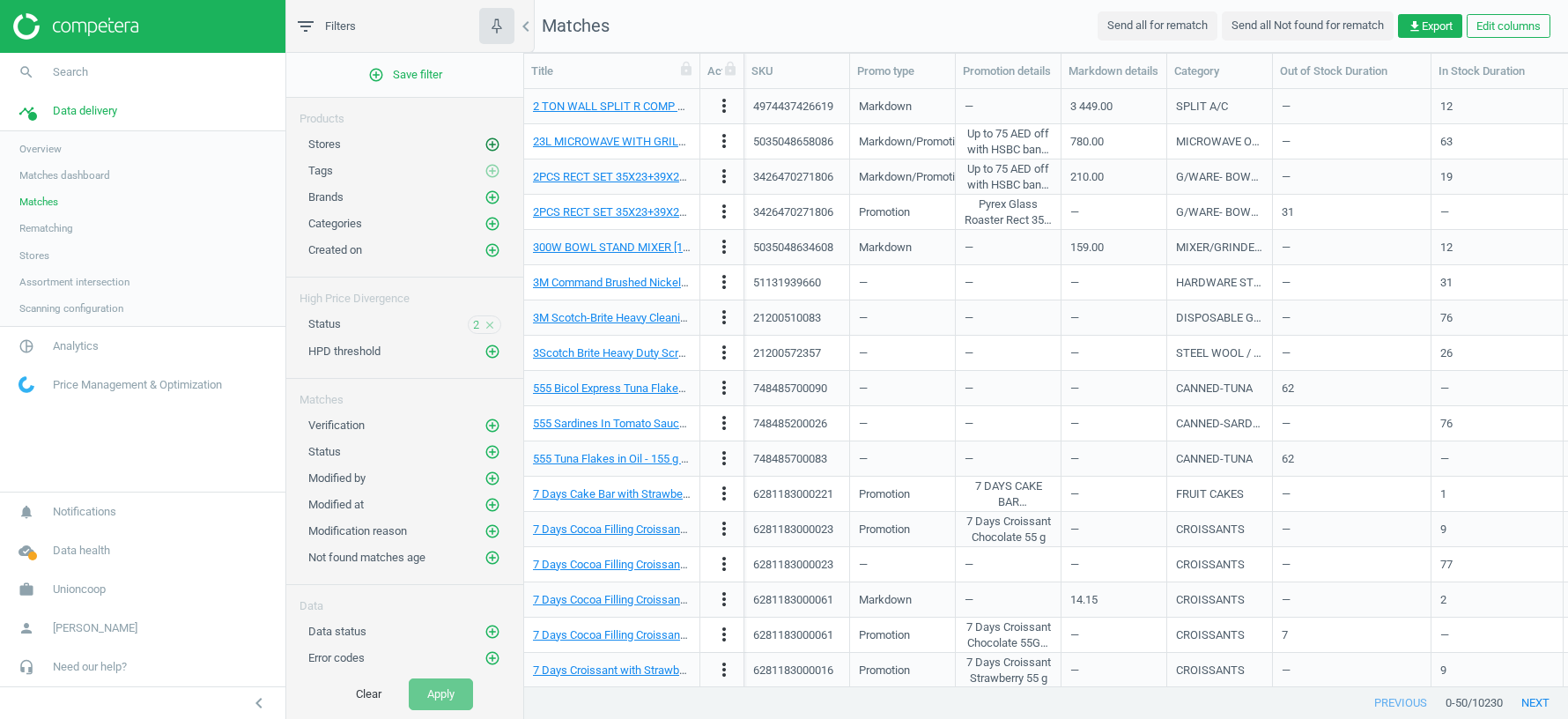
click at [489, 142] on icon "add_circle_outline" at bounding box center [493, 145] width 16 height 16
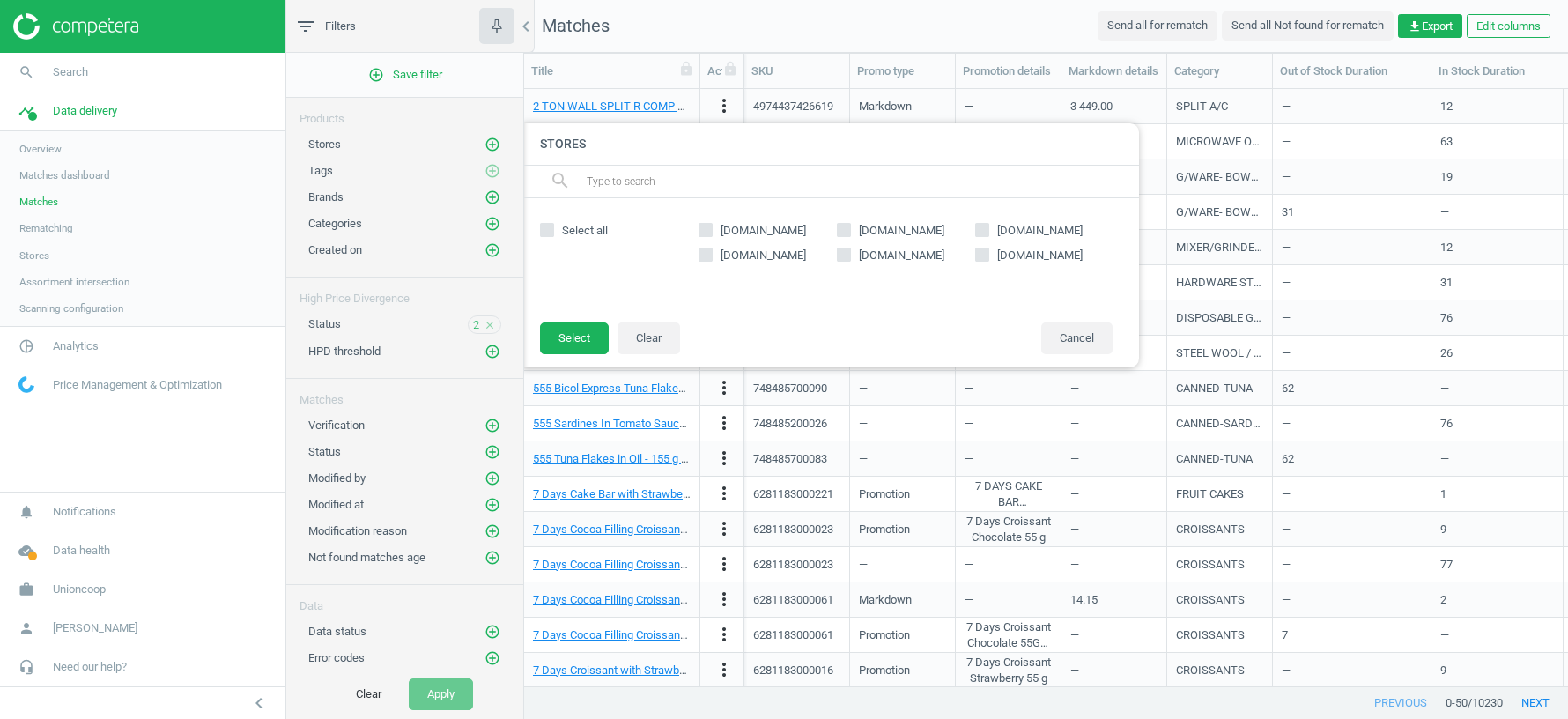
click at [707, 224] on input "[DOMAIN_NAME]" at bounding box center [706, 230] width 12 height 12
checkbox input "true"
click at [570, 334] on button "Select" at bounding box center [574, 338] width 69 height 32
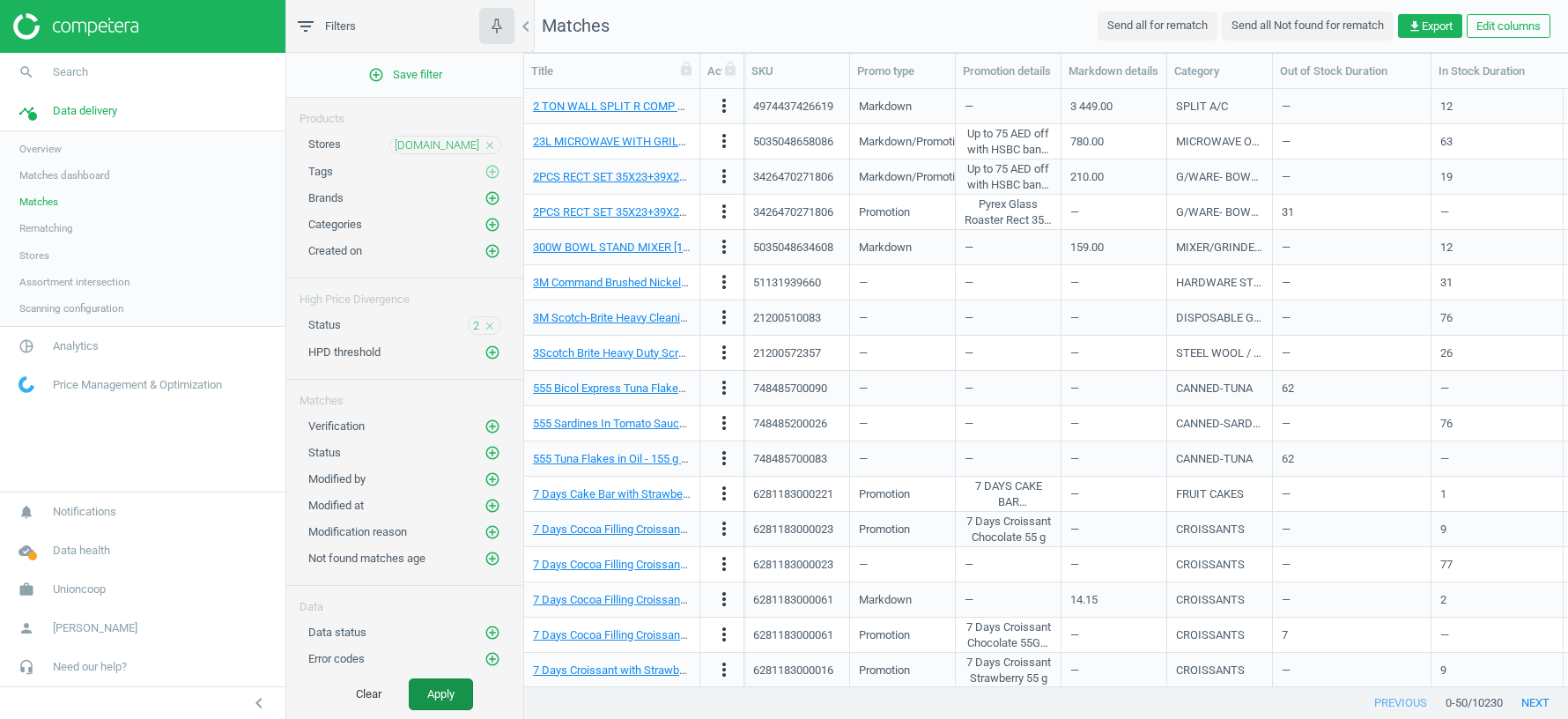
click at [435, 638] on button "Apply" at bounding box center [441, 694] width 64 height 32
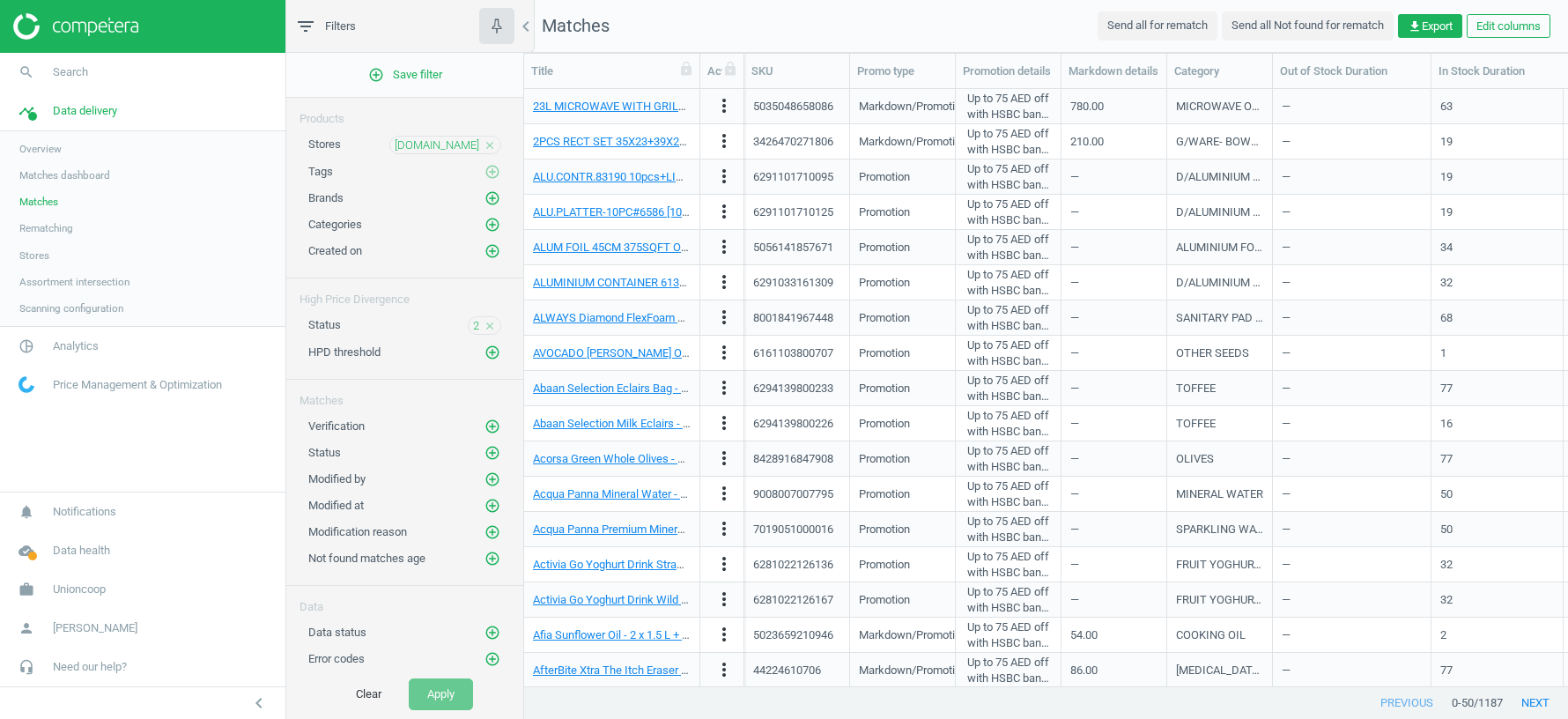
click at [491, 142] on icon "close" at bounding box center [490, 146] width 13 height 13
click at [491, 142] on icon "add_circle_outline" at bounding box center [493, 145] width 16 height 16
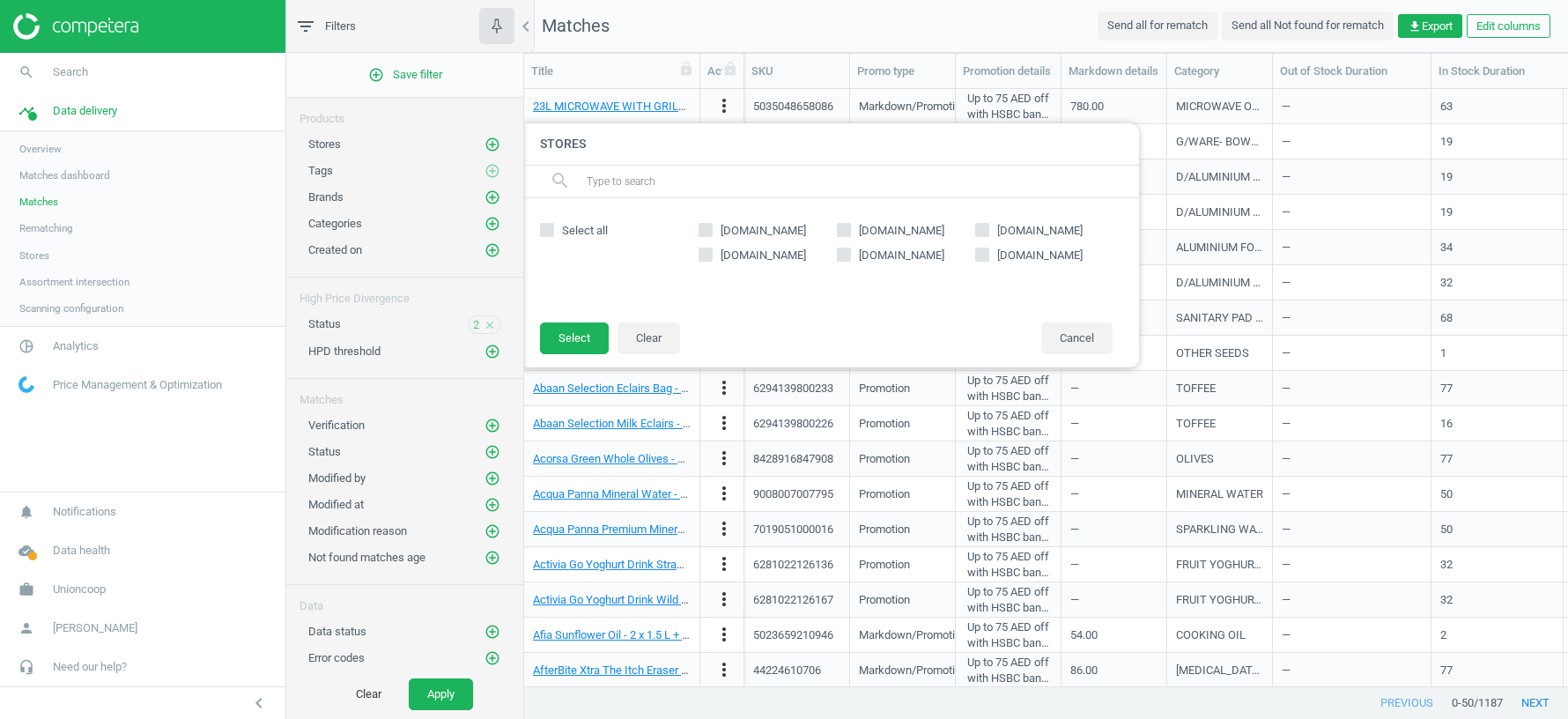
click at [844, 226] on input "[DOMAIN_NAME]" at bounding box center [845, 230] width 12 height 12
checkbox input "true"
click at [576, 338] on button "Select" at bounding box center [574, 338] width 69 height 32
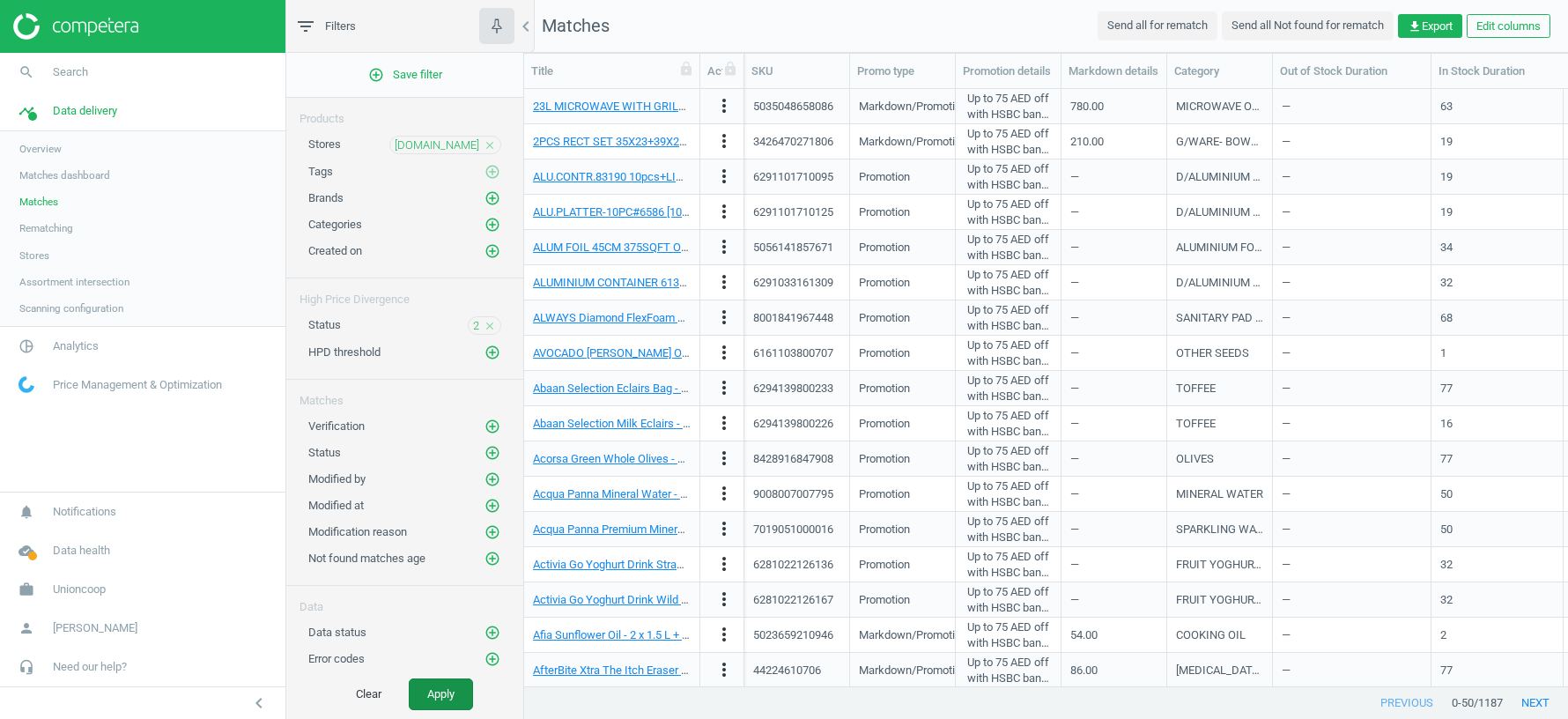
click at [437, 638] on button "Apply" at bounding box center [441, 694] width 64 height 32
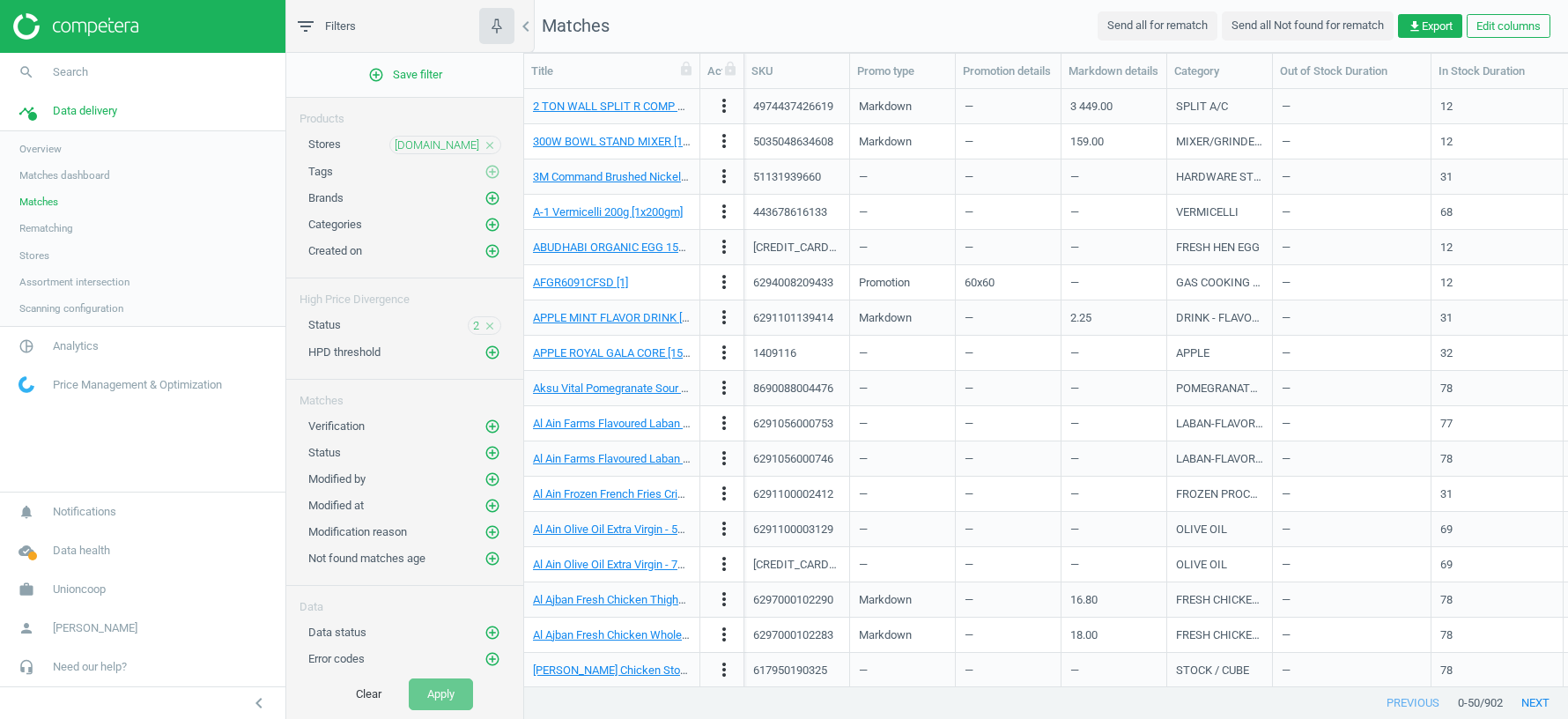
click at [492, 146] on icon "close" at bounding box center [490, 146] width 13 height 13
click at [495, 146] on icon "add_circle_outline" at bounding box center [493, 145] width 16 height 16
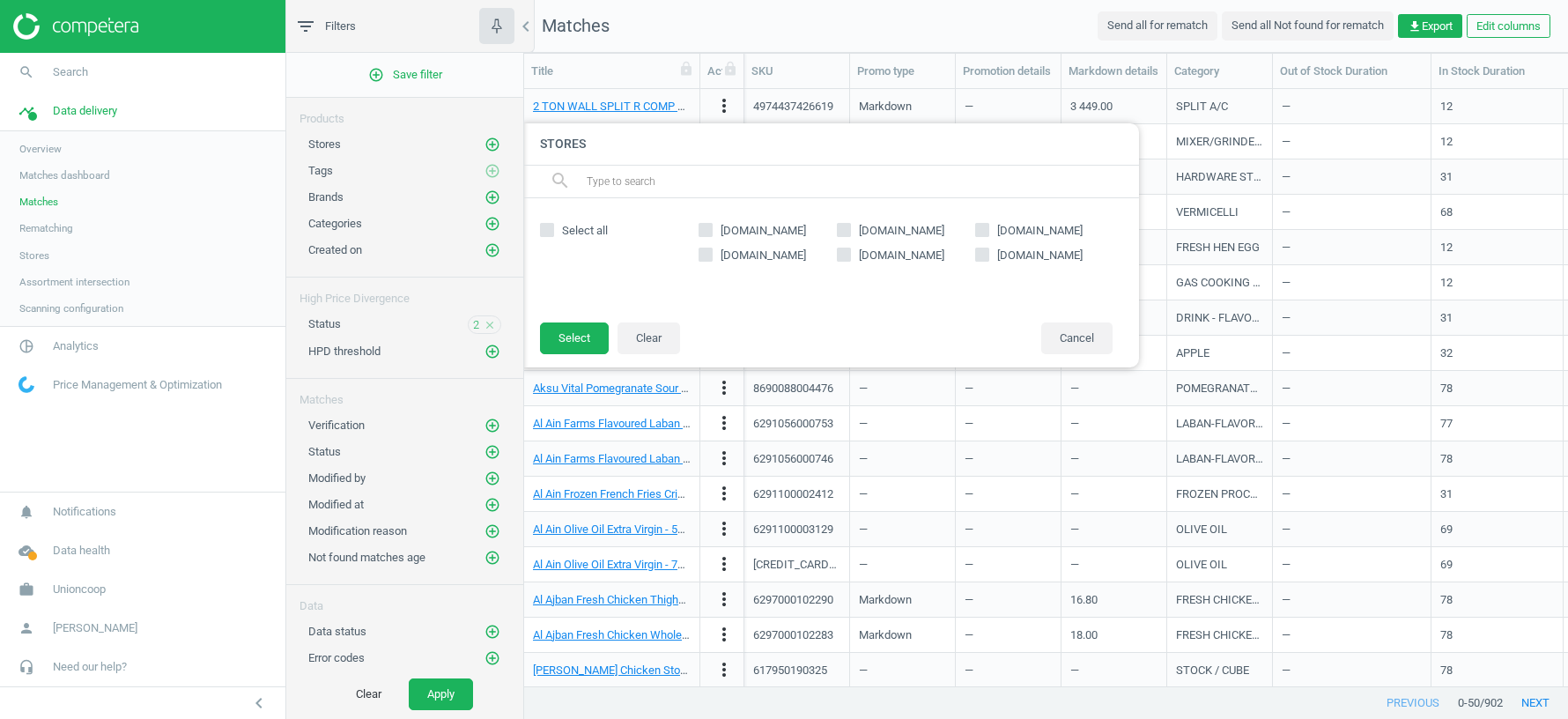
click at [977, 226] on input "[DOMAIN_NAME]" at bounding box center [982, 230] width 12 height 12
checkbox input "true"
click at [576, 336] on button "Select" at bounding box center [574, 338] width 69 height 32
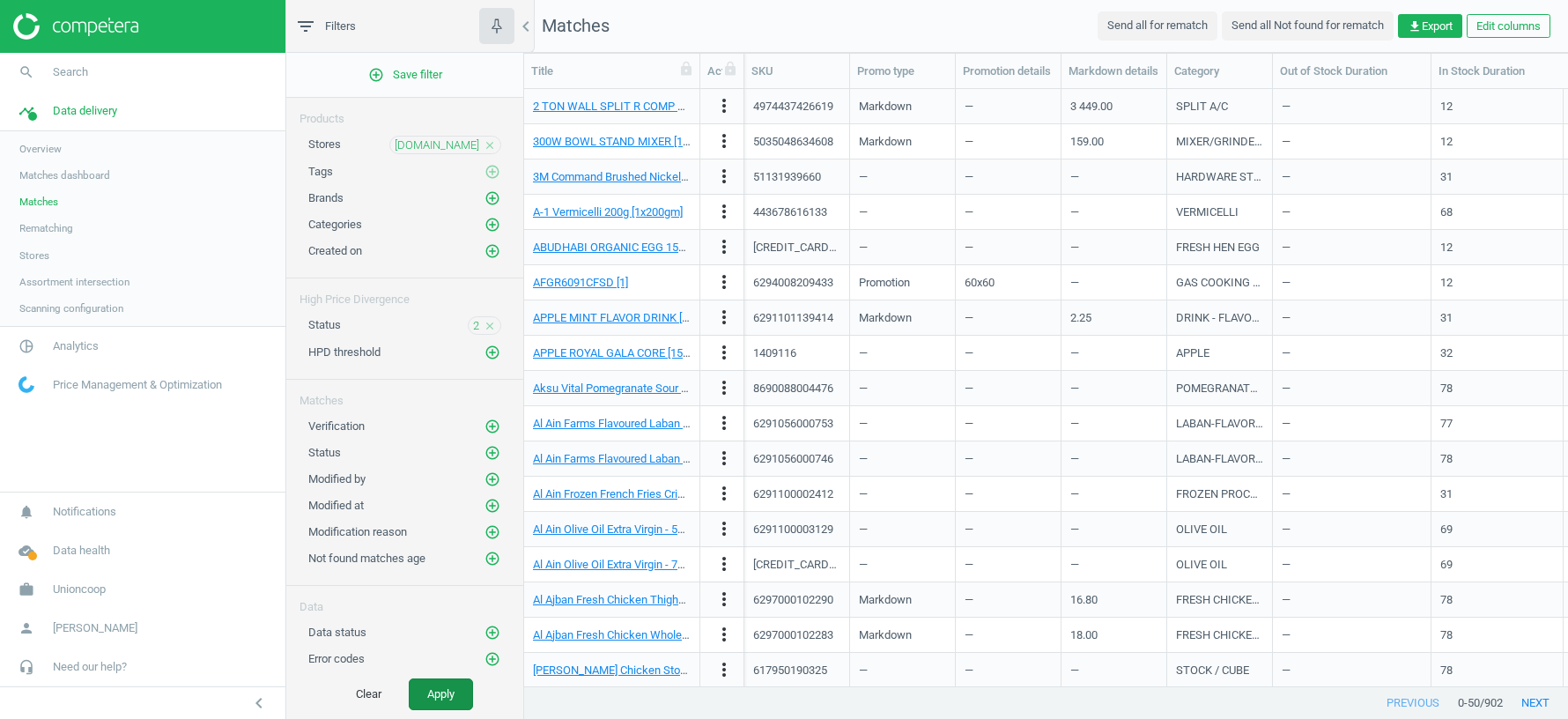
click at [435, 638] on button "Apply" at bounding box center [441, 694] width 64 height 32
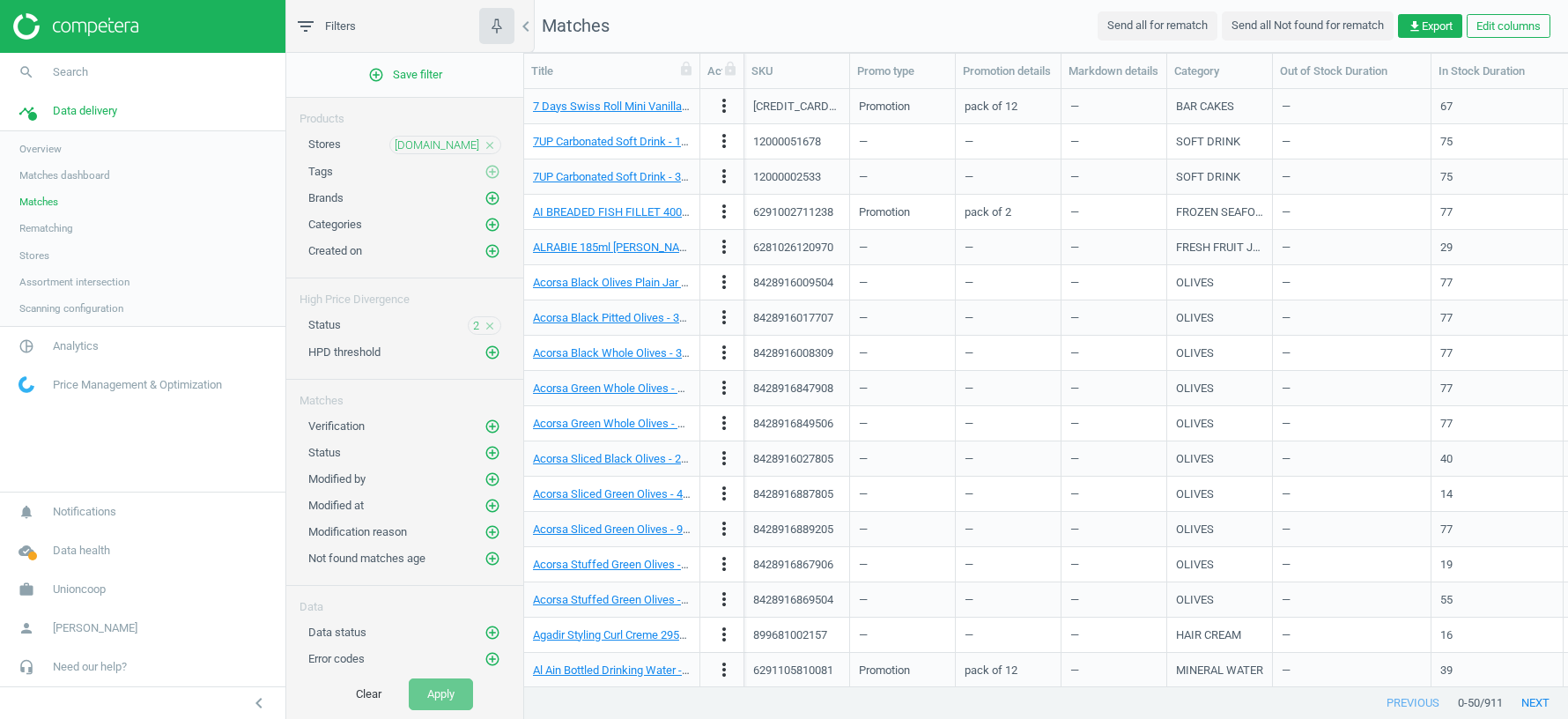
click at [491, 142] on icon "close" at bounding box center [490, 146] width 13 height 13
click at [491, 344] on icon "add_circle_outline" at bounding box center [493, 351] width 16 height 16
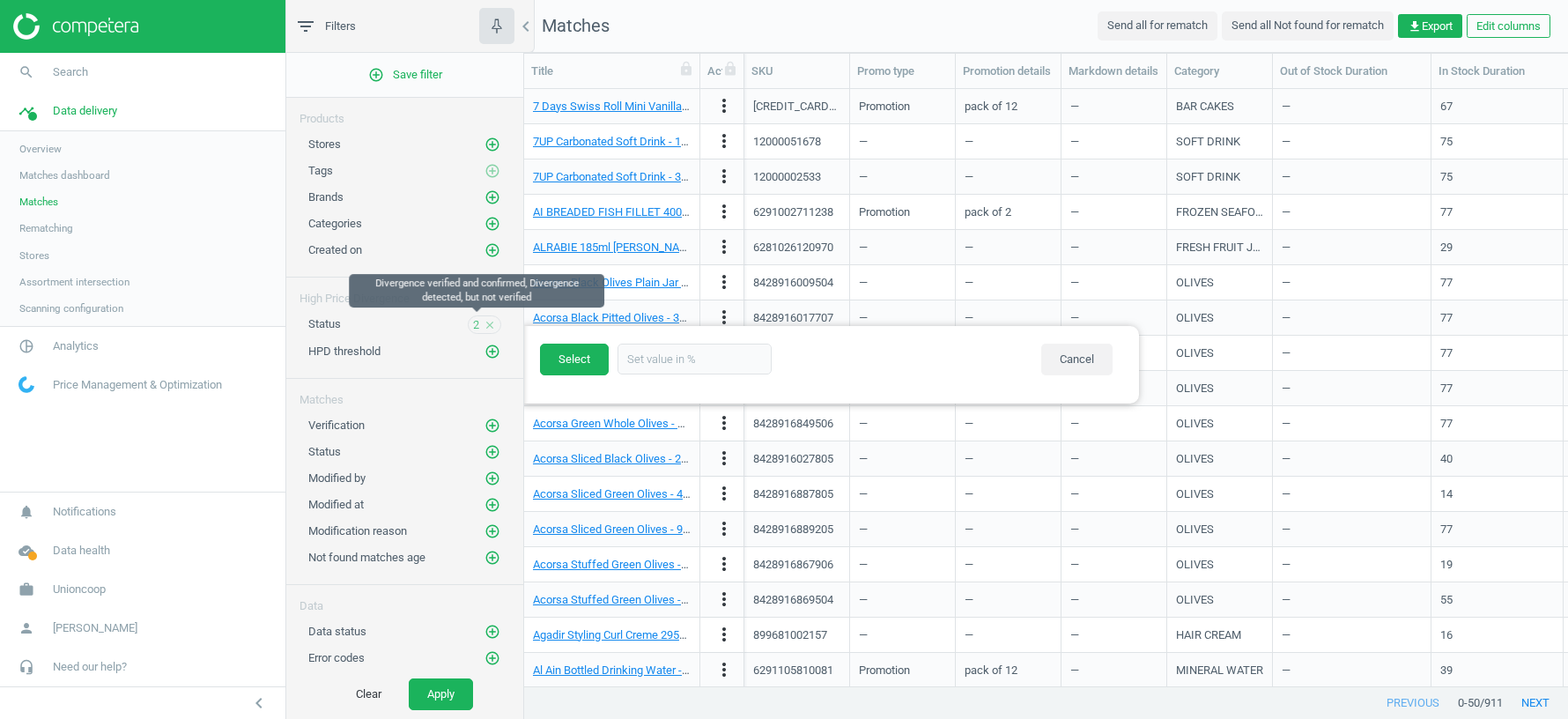
click at [474, 317] on span "2" at bounding box center [476, 325] width 6 height 16
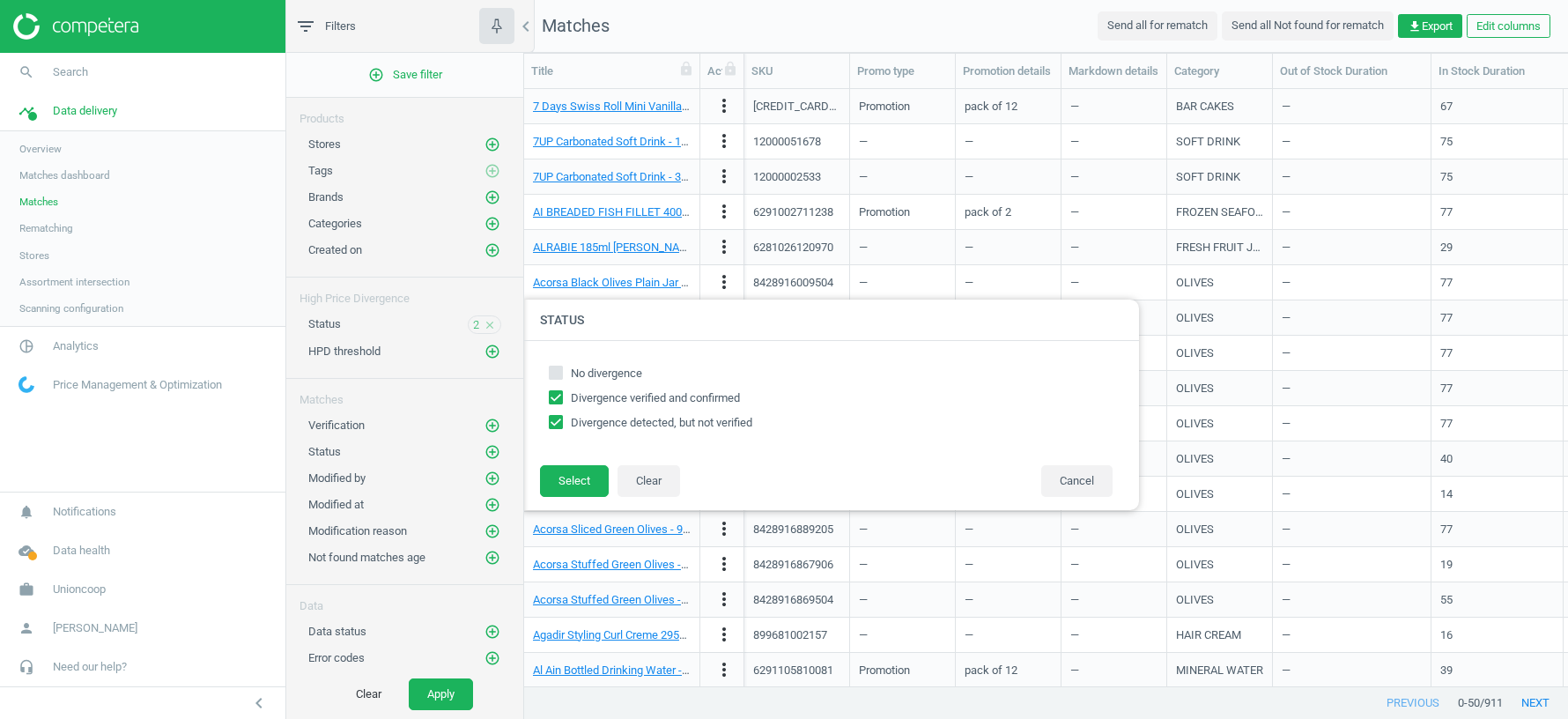
checkbox input "true"
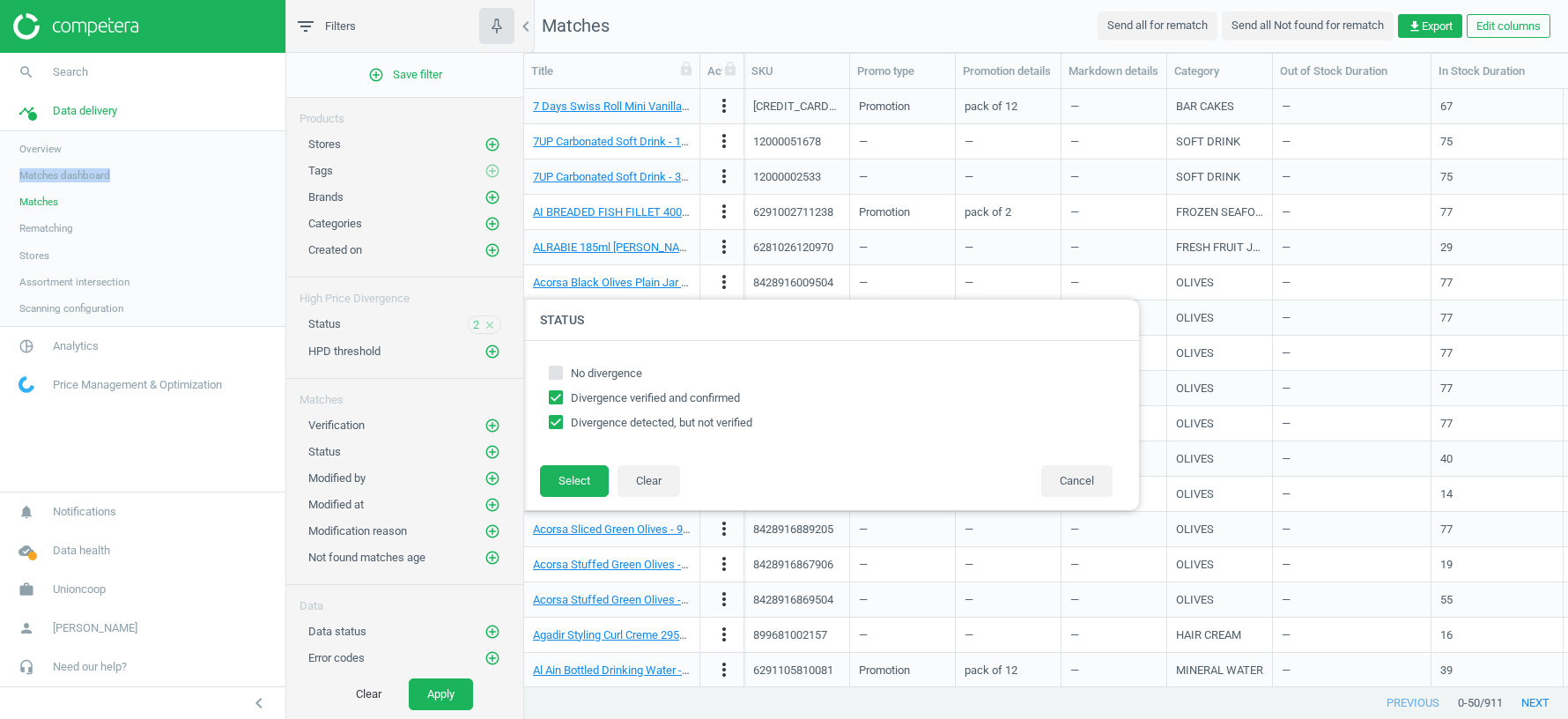
checkbox input "true"
click at [956, 34] on div at bounding box center [1308, 359] width 1568 height 719
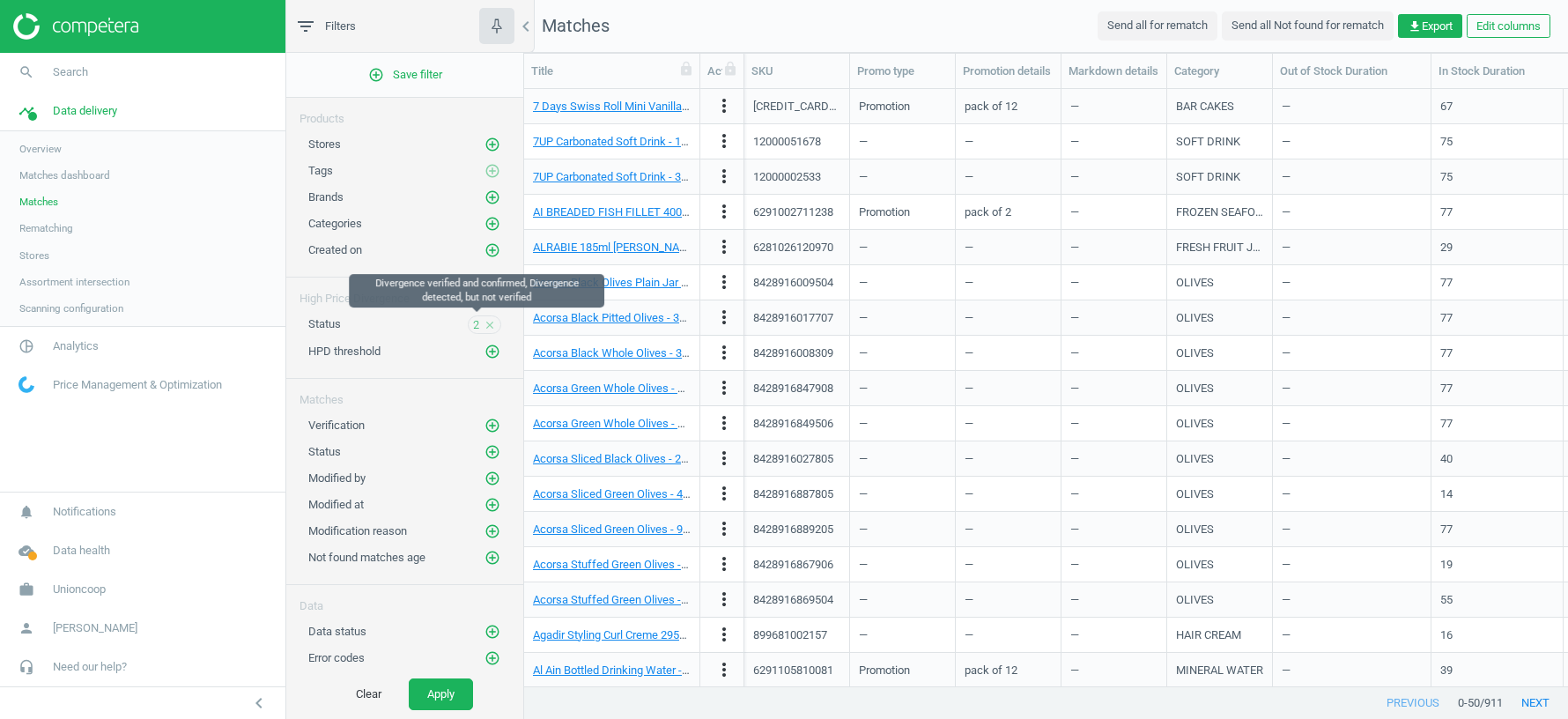
click at [473, 323] on span "2" at bounding box center [476, 325] width 6 height 16
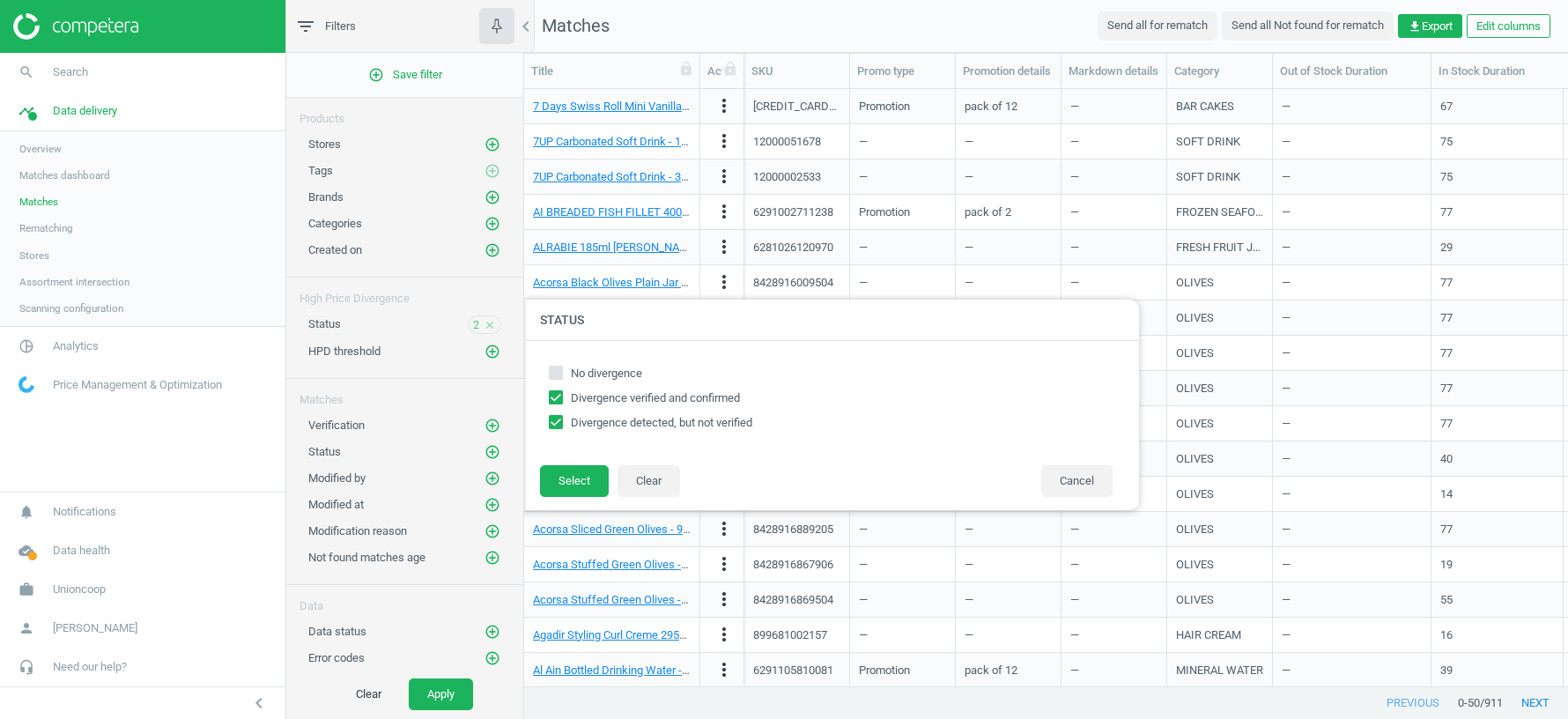
checkbox input "true"
click at [443, 638] on button "Apply" at bounding box center [441, 694] width 64 height 32
checkbox input "true"
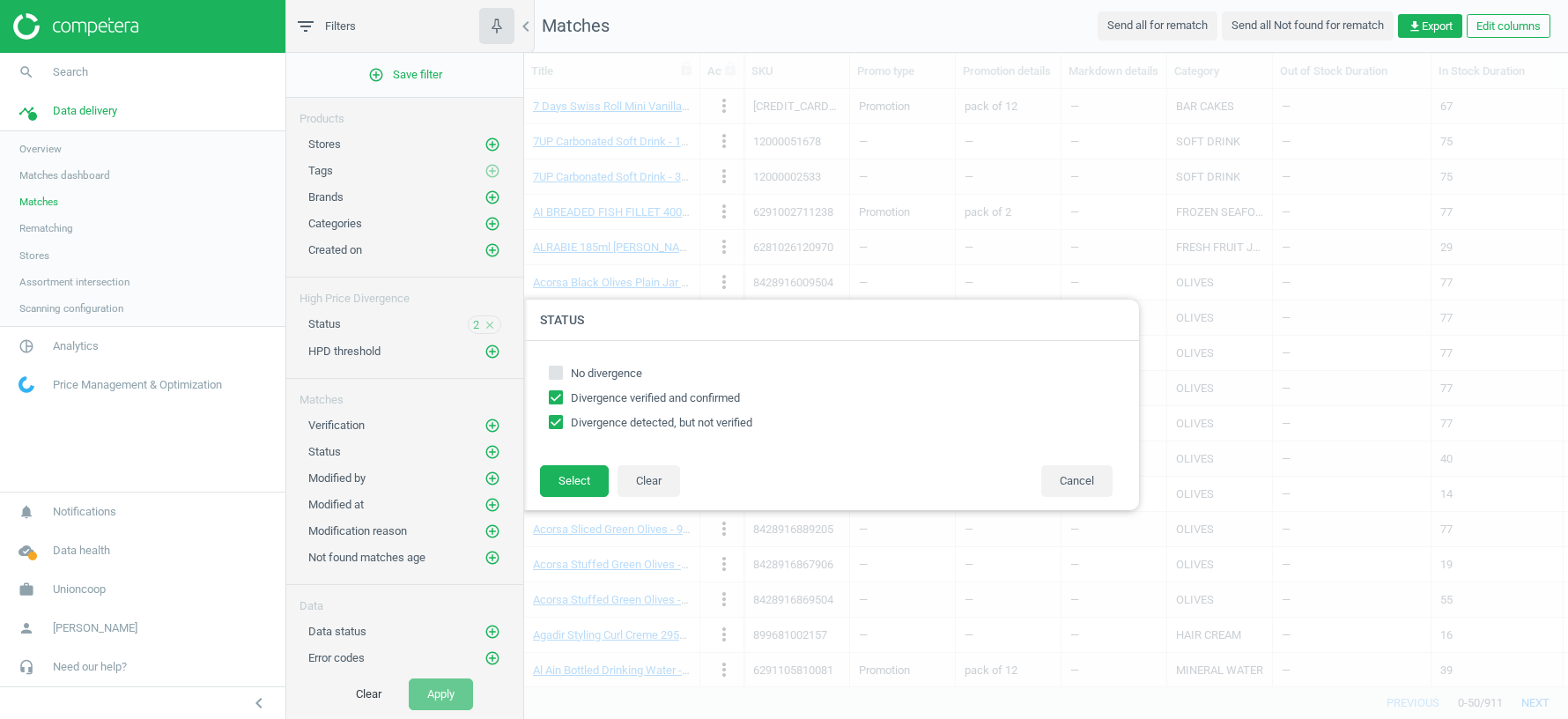
checkbox input "true"
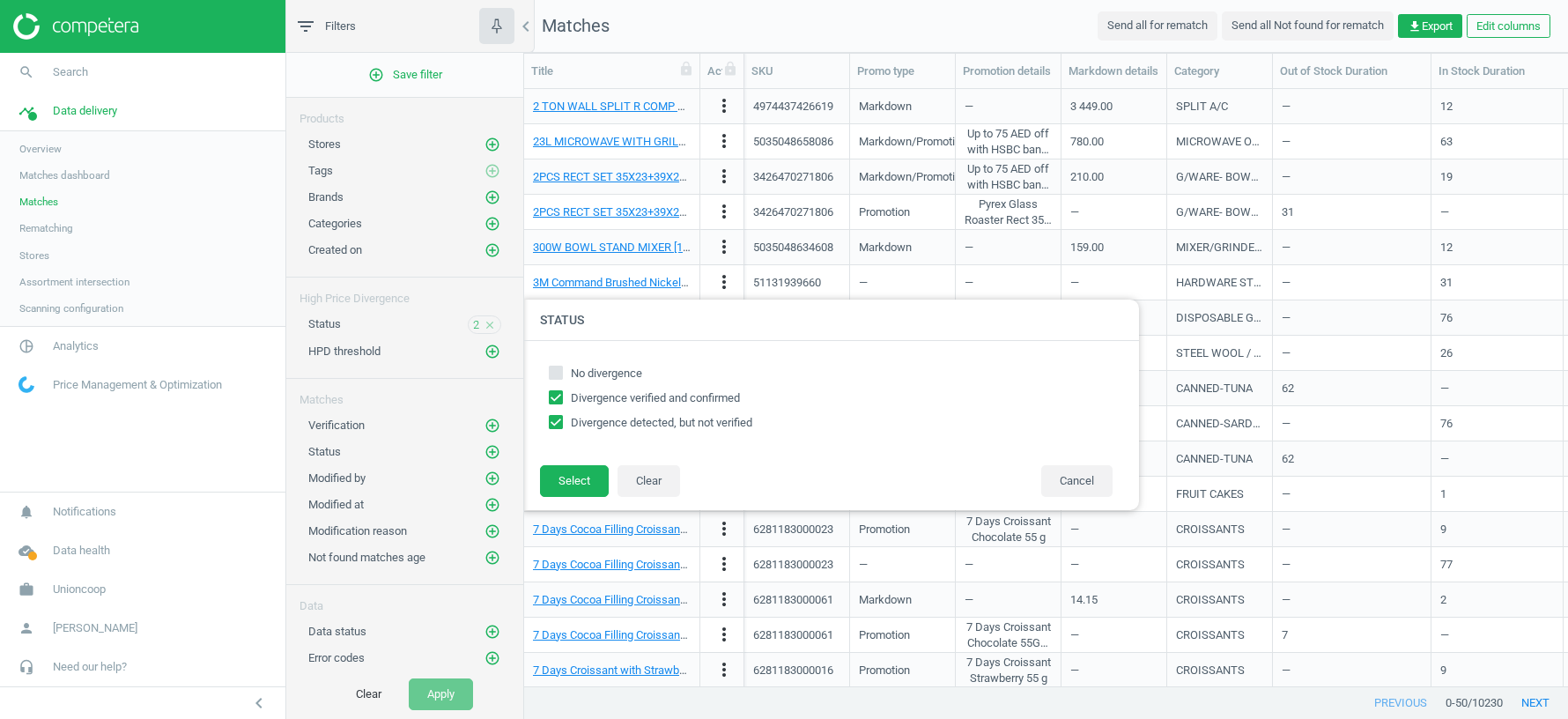
checkbox input "true"
click at [832, 27] on div at bounding box center [1308, 359] width 1568 height 719
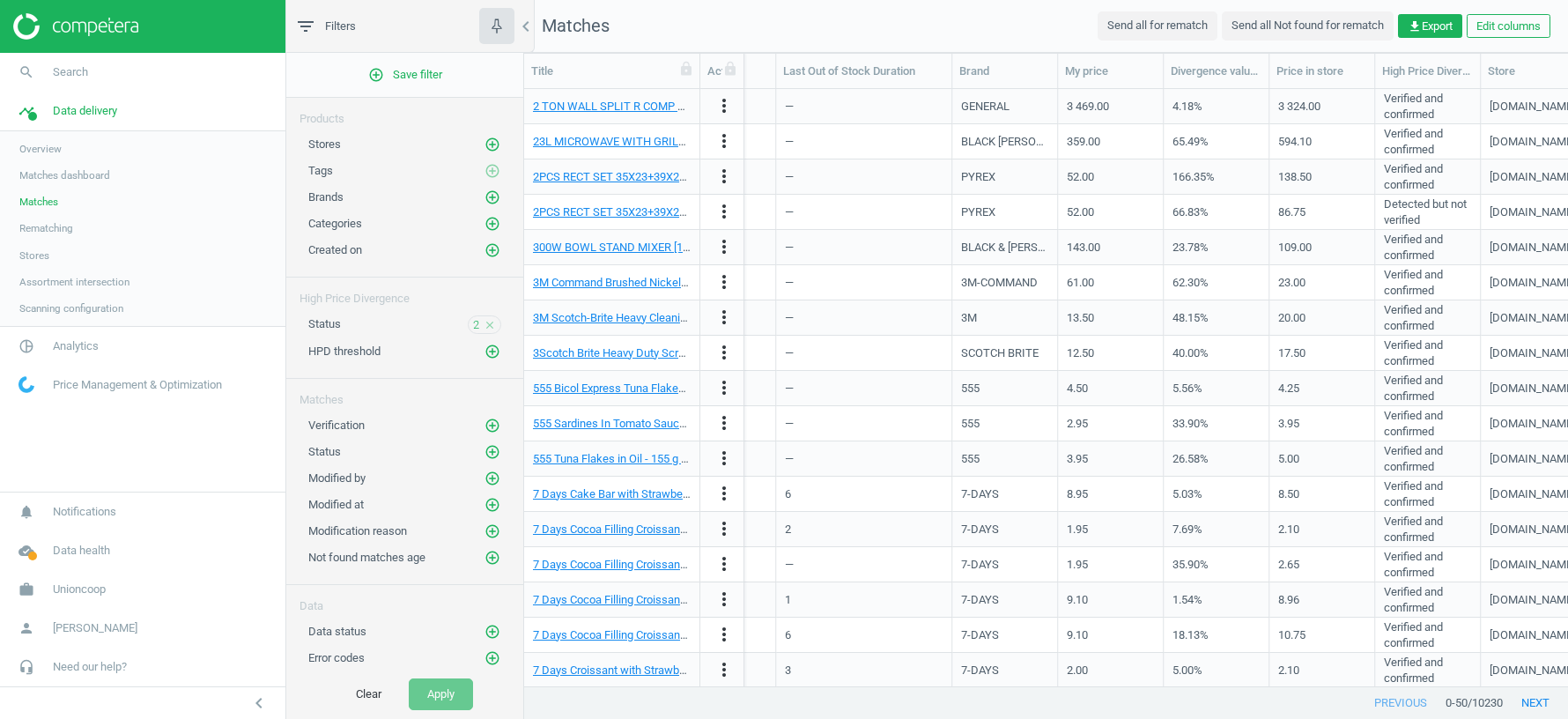
scroll to position [0, 953]
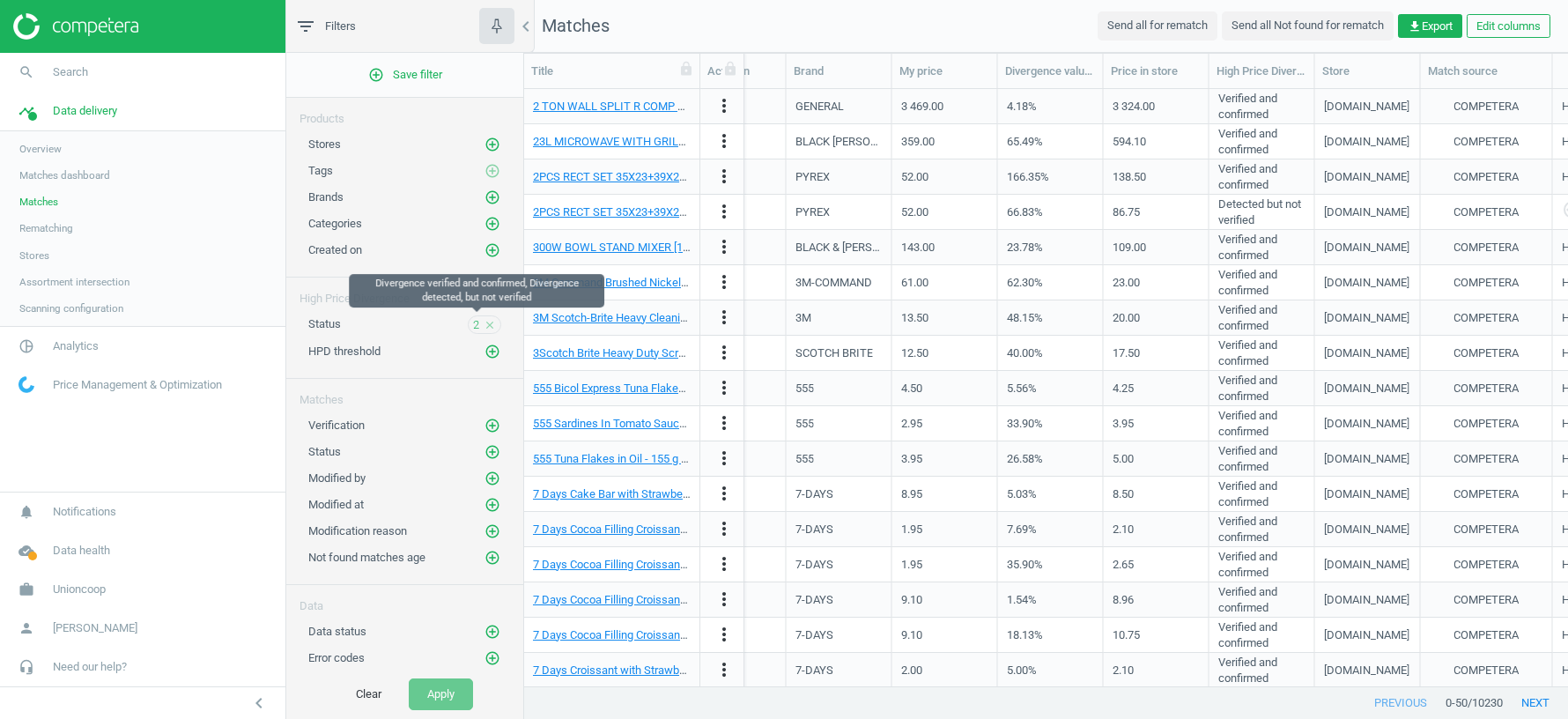
click at [476, 320] on span "2" at bounding box center [476, 325] width 6 height 16
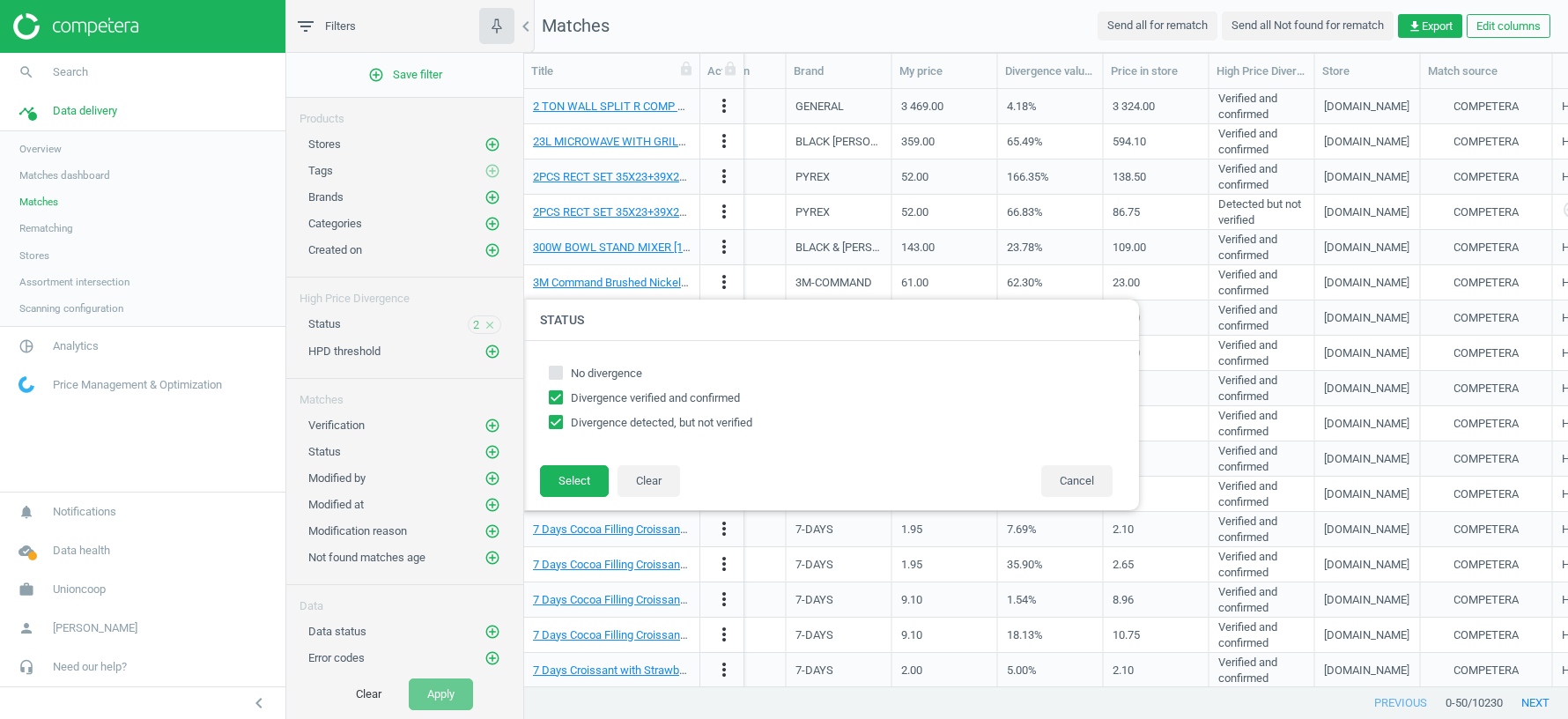
checkbox input "true"
click at [947, 151] on div at bounding box center [1308, 359] width 1568 height 719
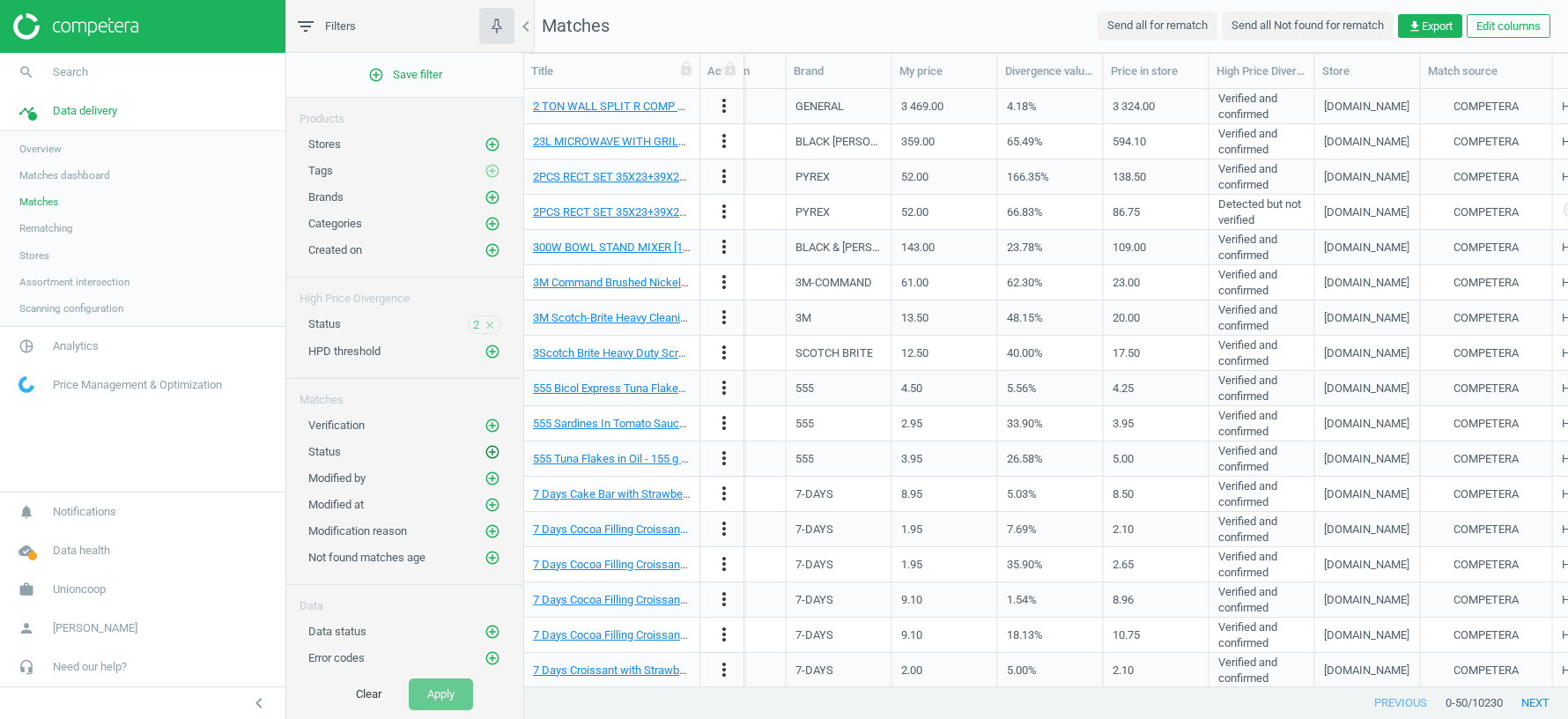
click at [496, 446] on icon "add_circle_outline" at bounding box center [493, 452] width 16 height 16
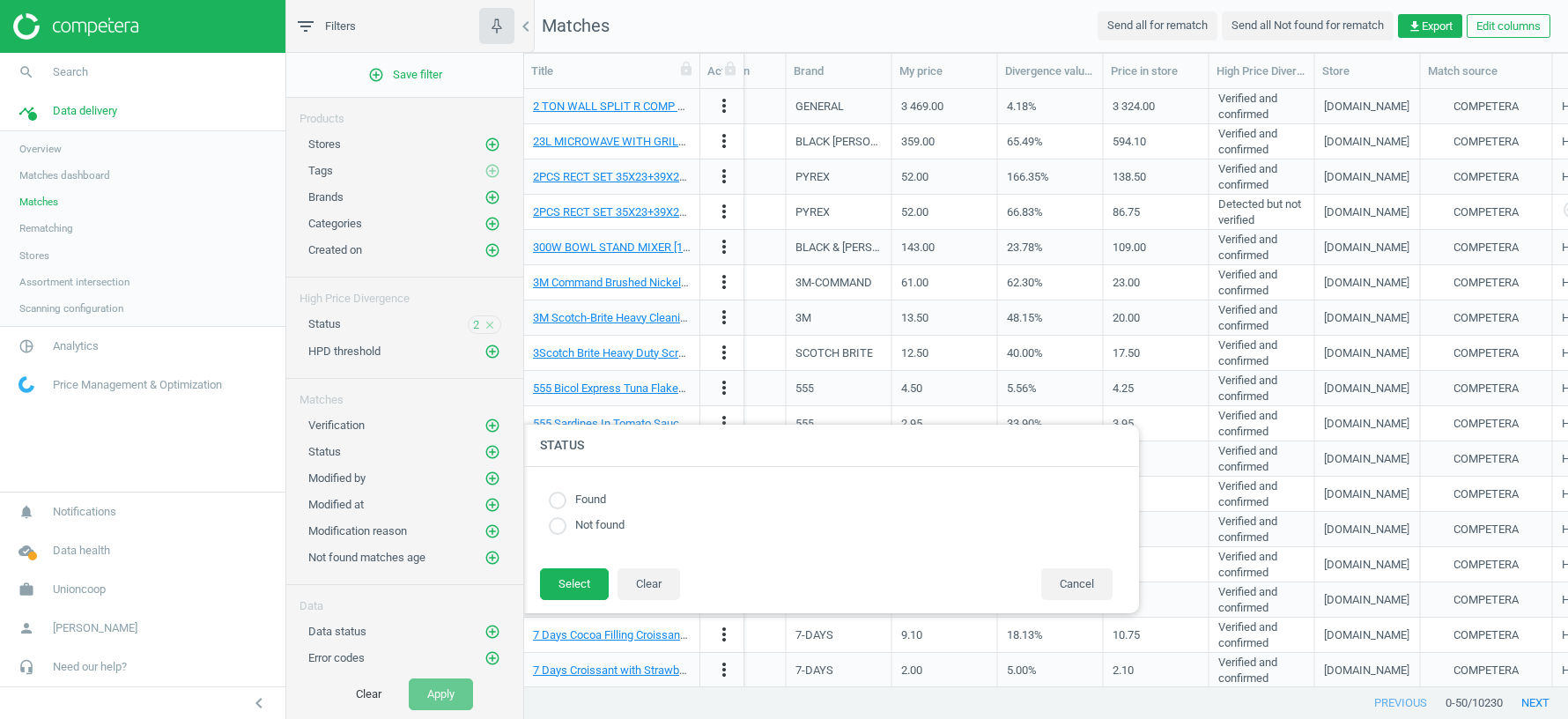
click at [554, 498] on input "radio" at bounding box center [558, 501] width 17 height 17
radio input "true"
click at [574, 582] on button "Select" at bounding box center [574, 584] width 69 height 32
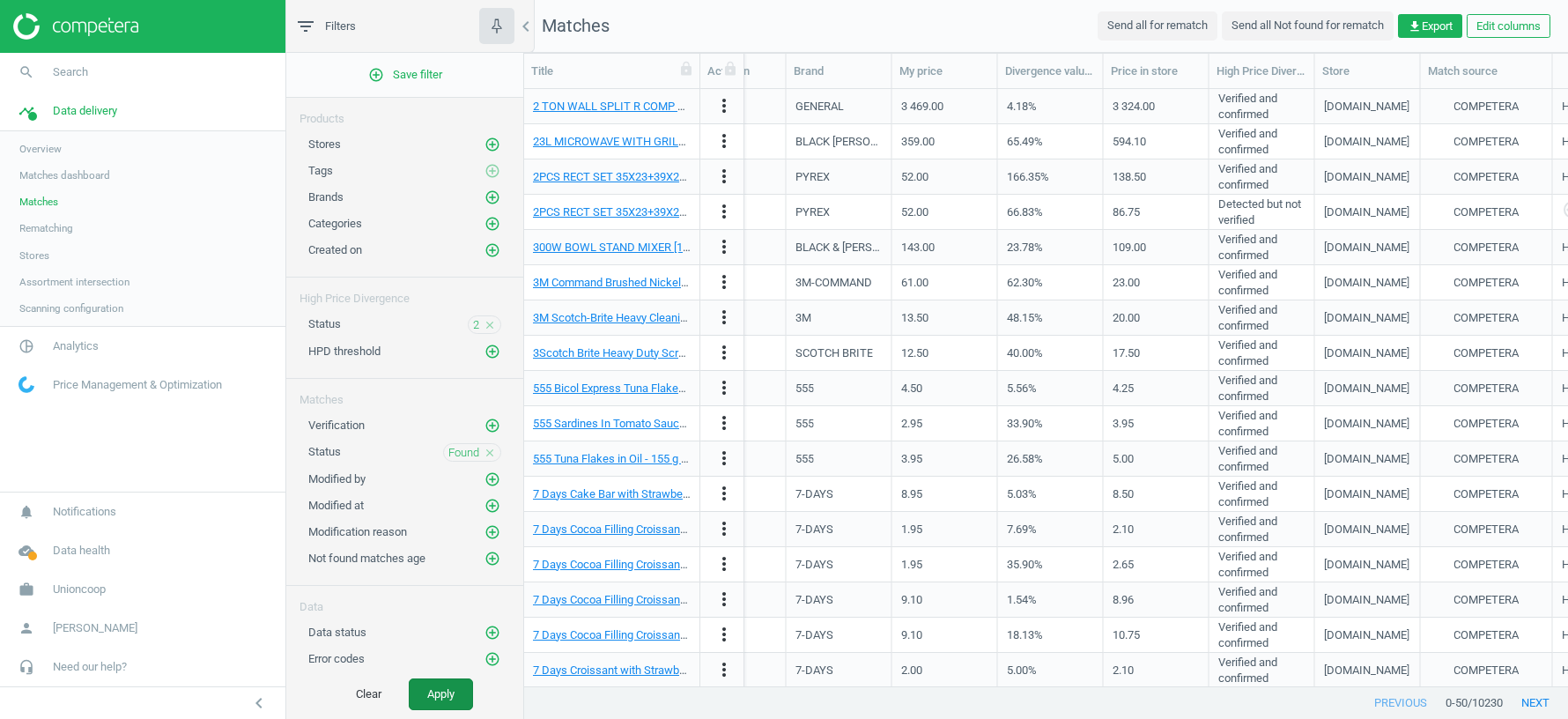
click at [432, 638] on button "Apply" at bounding box center [441, 694] width 64 height 32
click at [81, 119] on link "timeline Data delivery" at bounding box center [143, 111] width 285 height 39
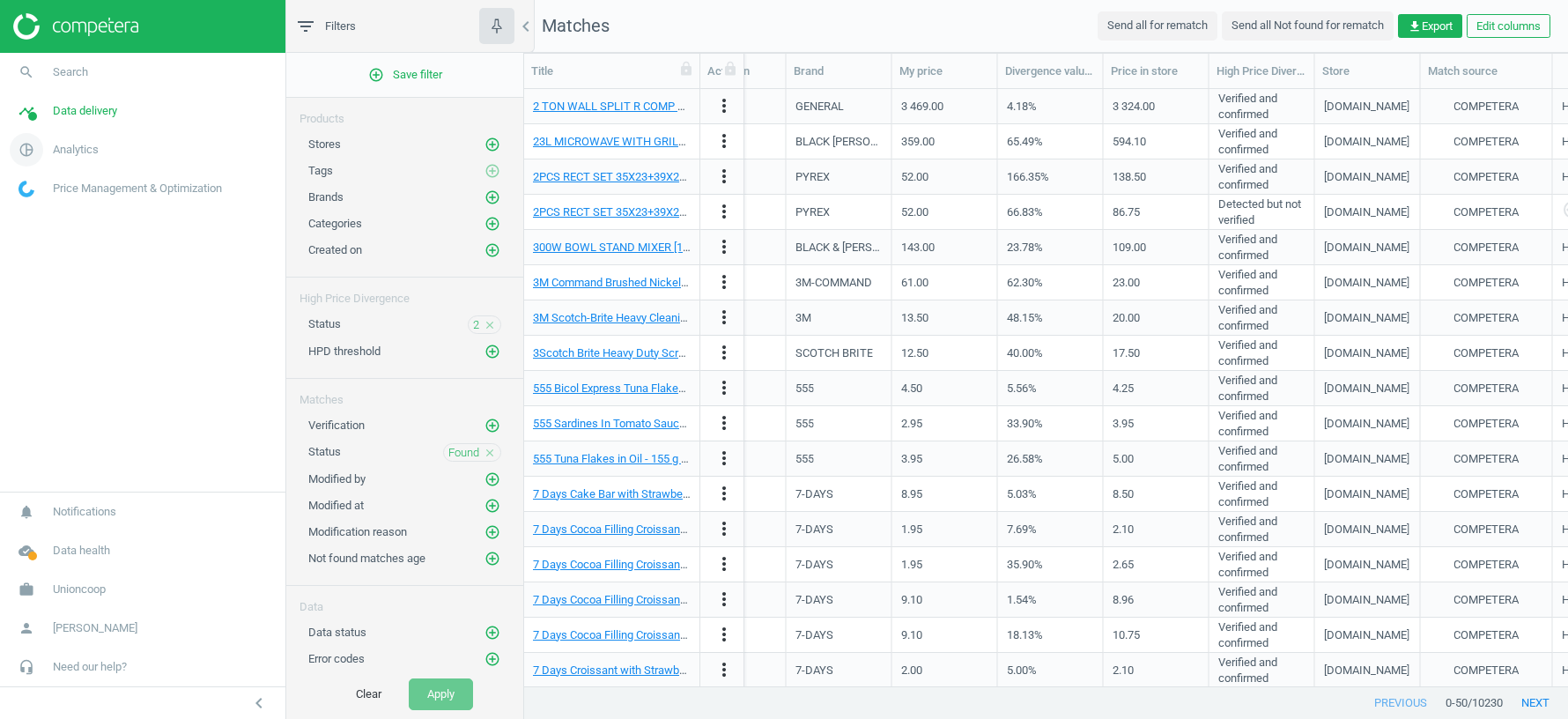
click at [62, 146] on span "Analytics" at bounding box center [76, 149] width 46 height 16
click at [39, 216] on span "Products" at bounding box center [40, 213] width 42 height 15
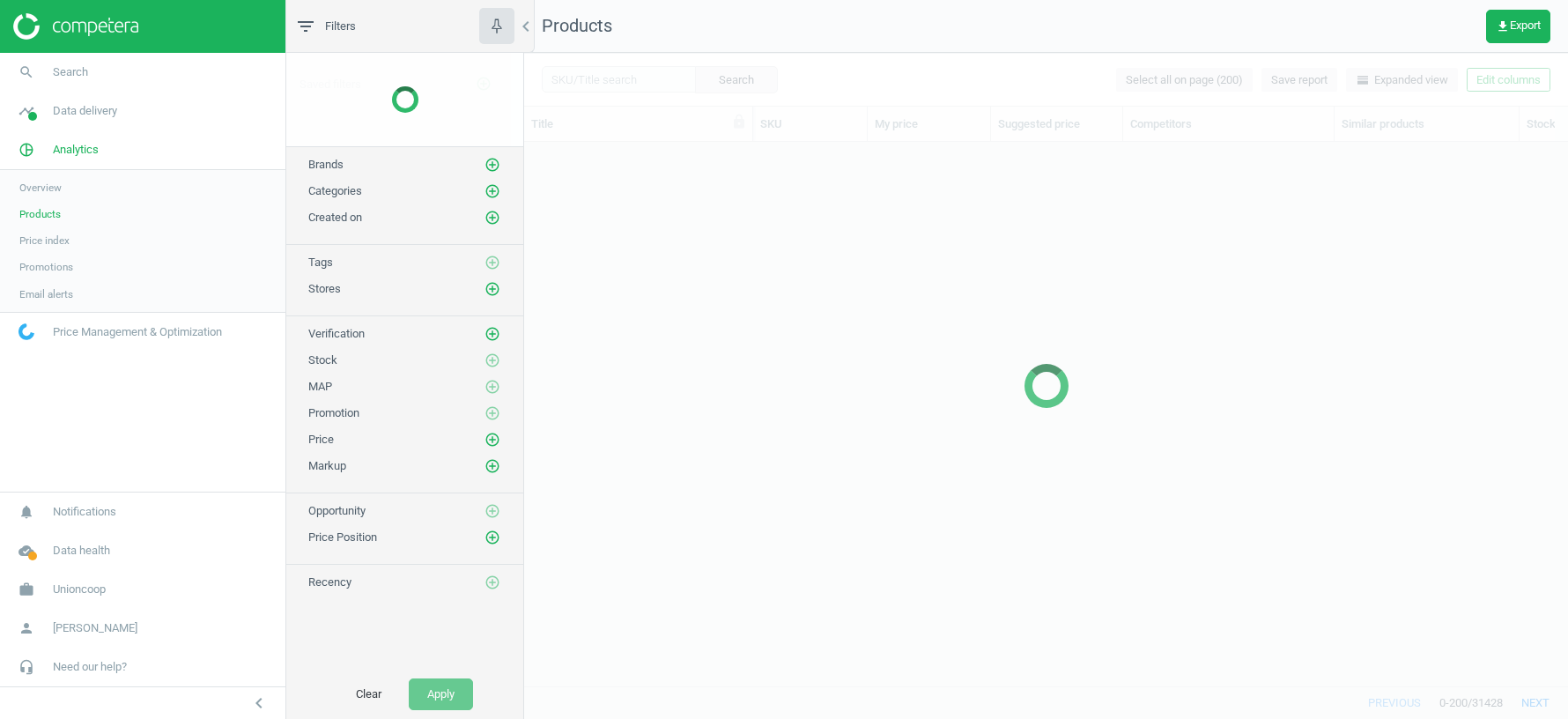
scroll to position [544, 1043]
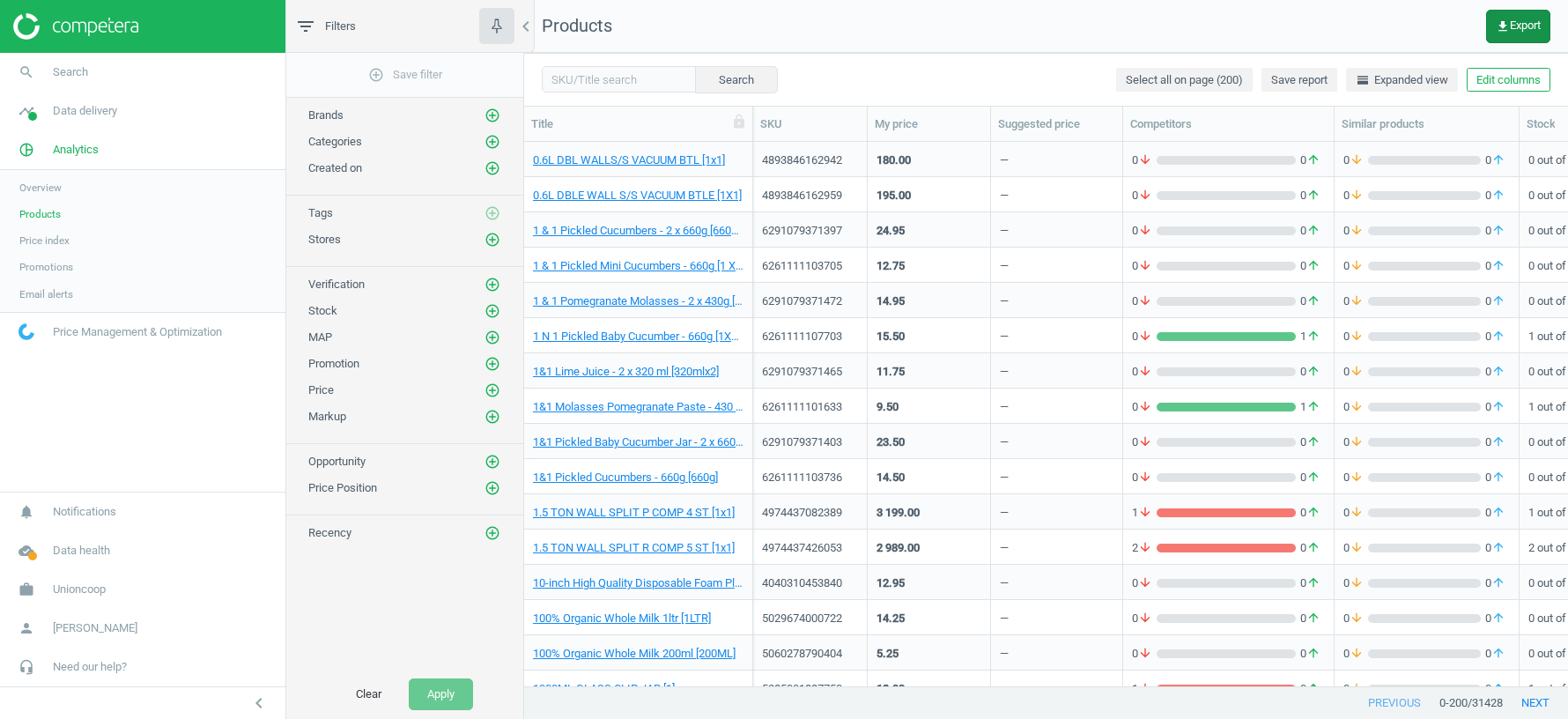
click at [1392, 32] on span "get_app Export" at bounding box center [1519, 26] width 45 height 15
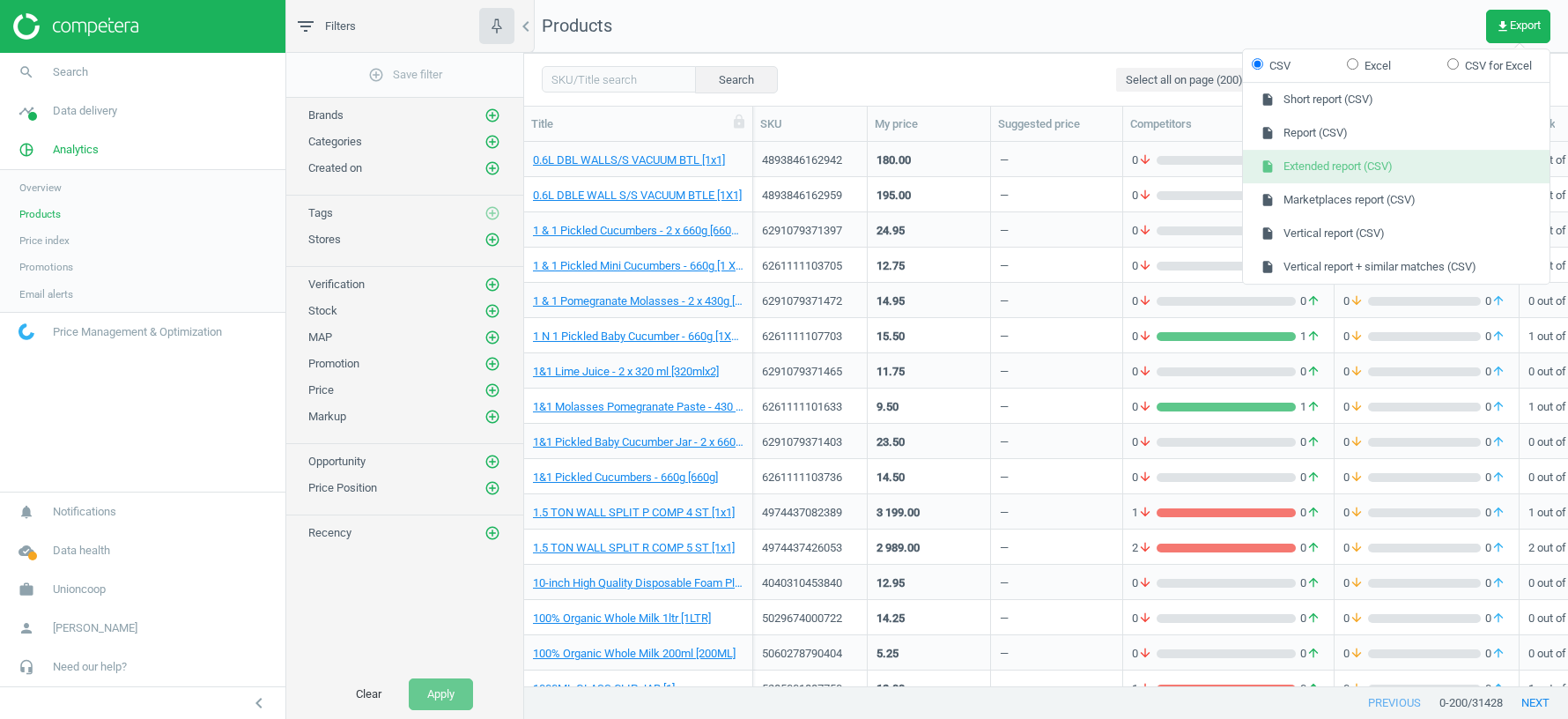
click at [1342, 167] on button "insert_drive_file Extended report (CSV)" at bounding box center [1396, 166] width 306 height 34
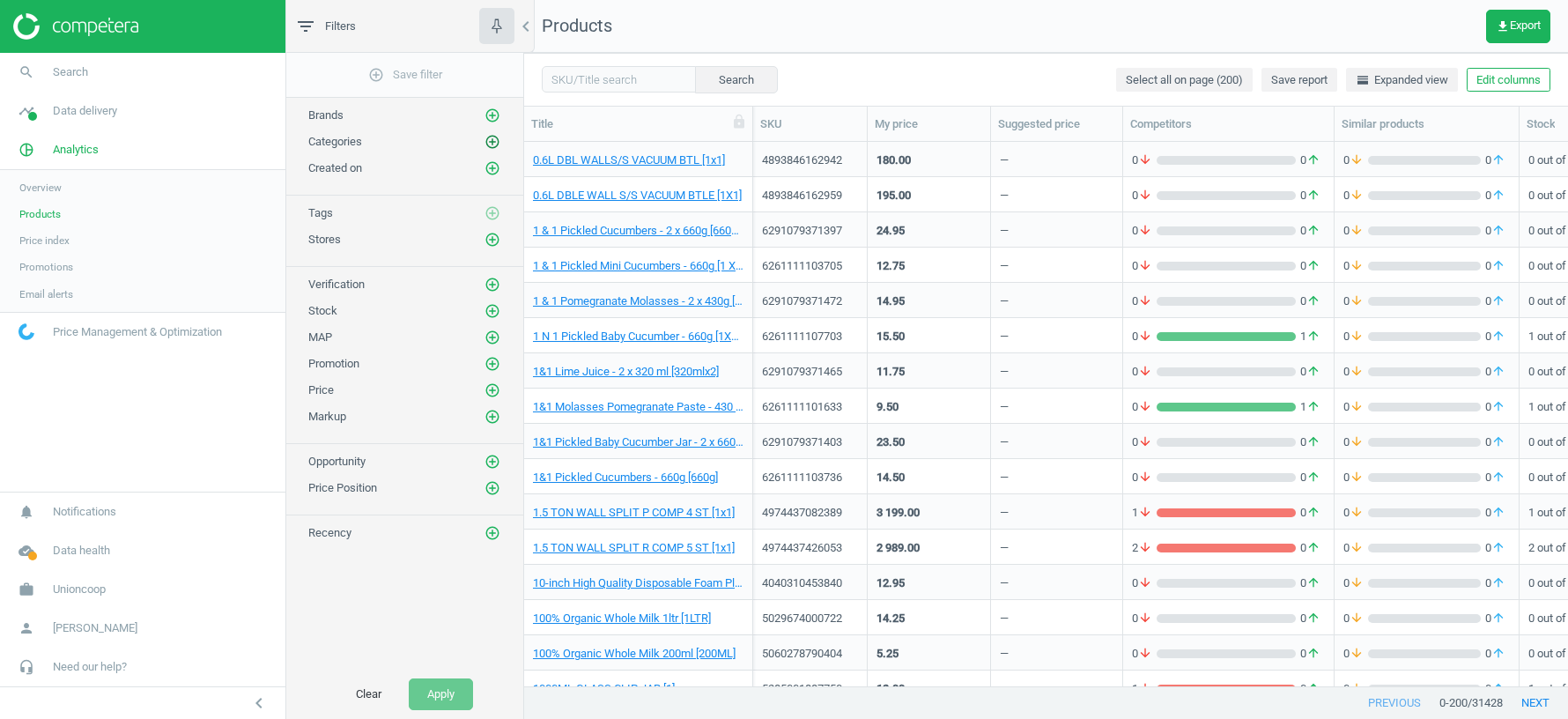
click at [497, 139] on icon "add_circle_outline" at bounding box center [493, 142] width 16 height 16
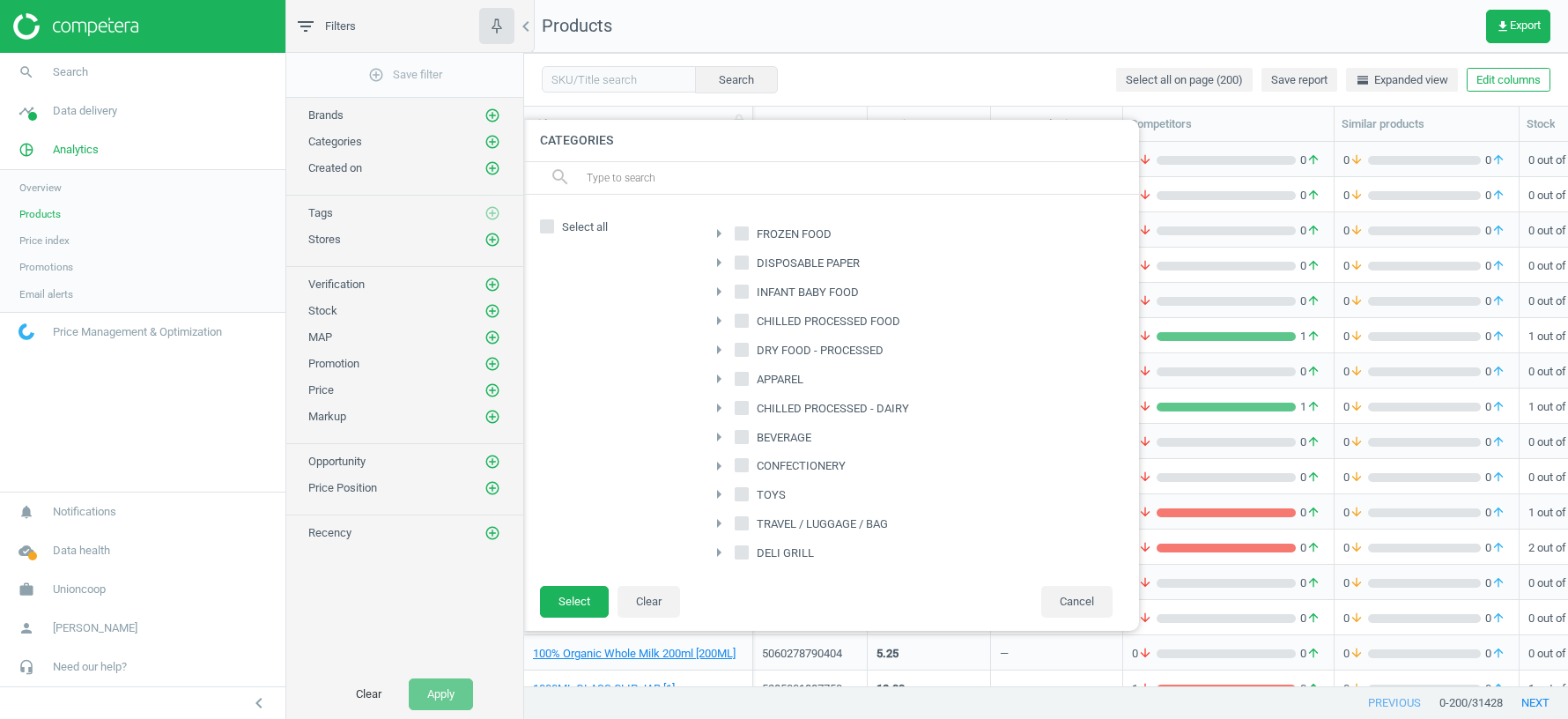
click at [719, 430] on icon "arrow_right" at bounding box center [719, 438] width 21 height 21
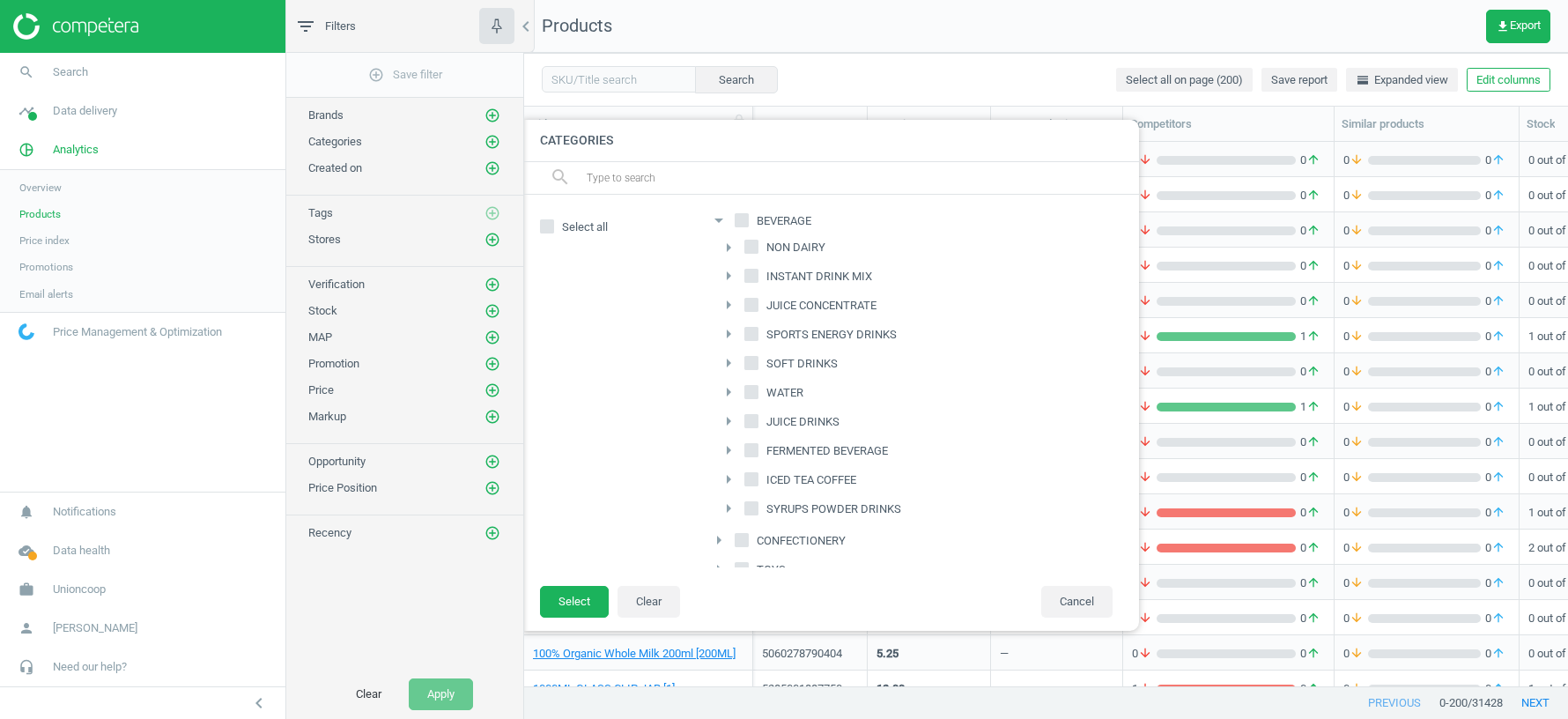
scroll to position [201, 0]
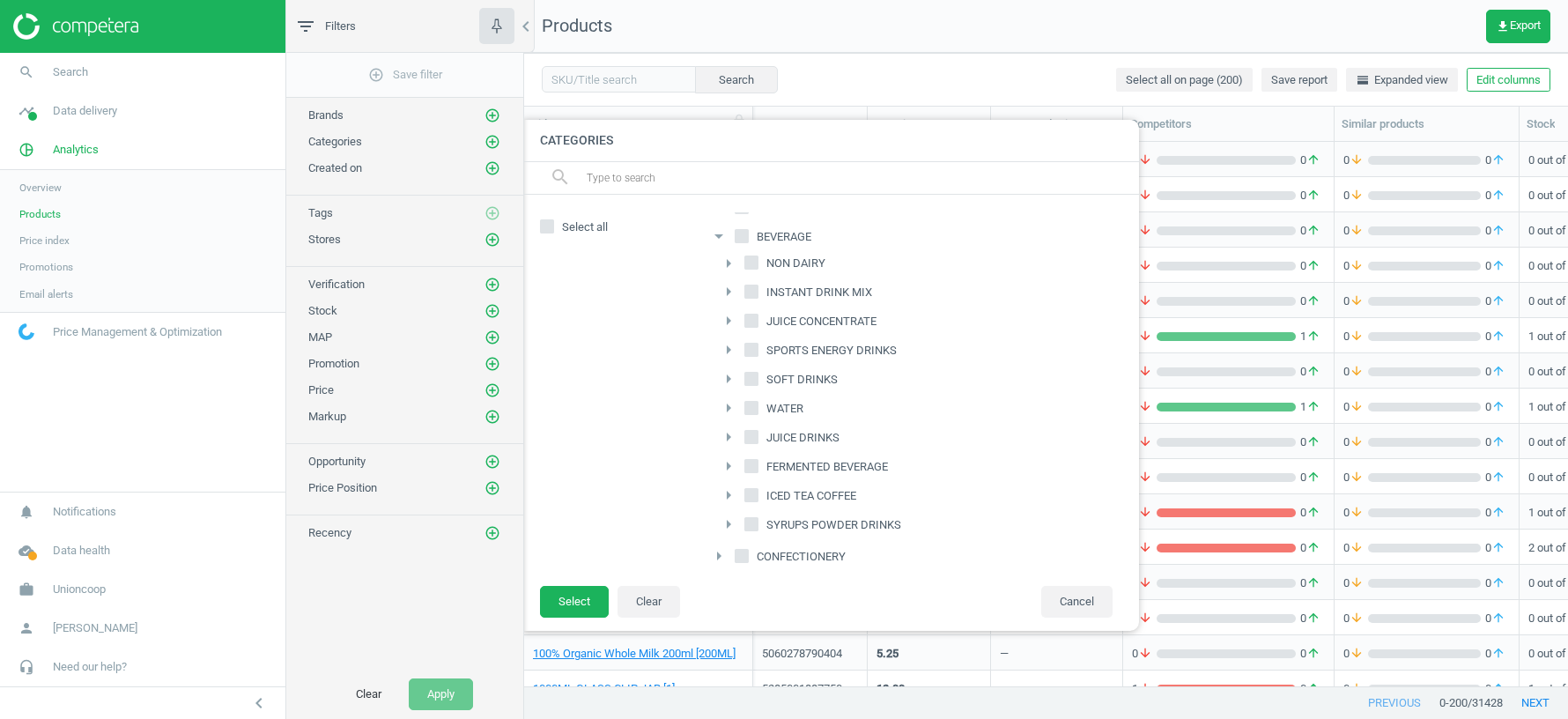
click at [727, 254] on icon "arrow_right" at bounding box center [728, 264] width 21 height 21
click at [727, 254] on icon "arrow_drop_down" at bounding box center [728, 264] width 21 height 21
click at [730, 284] on icon "arrow_right" at bounding box center [728, 292] width 21 height 21
click at [730, 284] on icon "arrow_drop_down" at bounding box center [728, 292] width 21 height 21
click at [730, 315] on icon "arrow_right" at bounding box center [728, 321] width 21 height 21
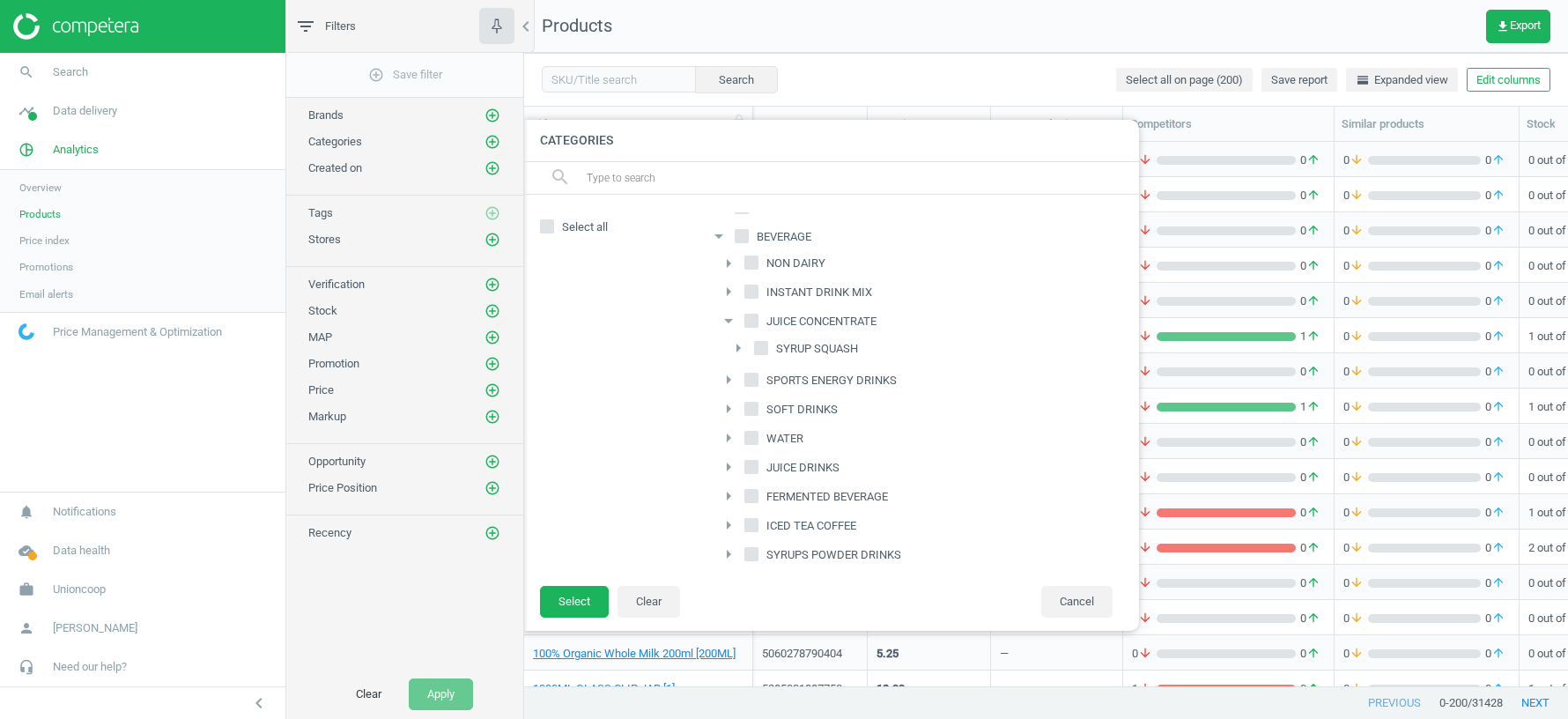
click at [730, 314] on icon "arrow_drop_down" at bounding box center [728, 321] width 21 height 21
click at [730, 342] on icon "arrow_right" at bounding box center [728, 350] width 21 height 21
click at [730, 342] on icon "arrow_drop_down" at bounding box center [728, 350] width 21 height 21
click at [743, 287] on input "BEVERAGE" at bounding box center [742, 291] width 12 height 12
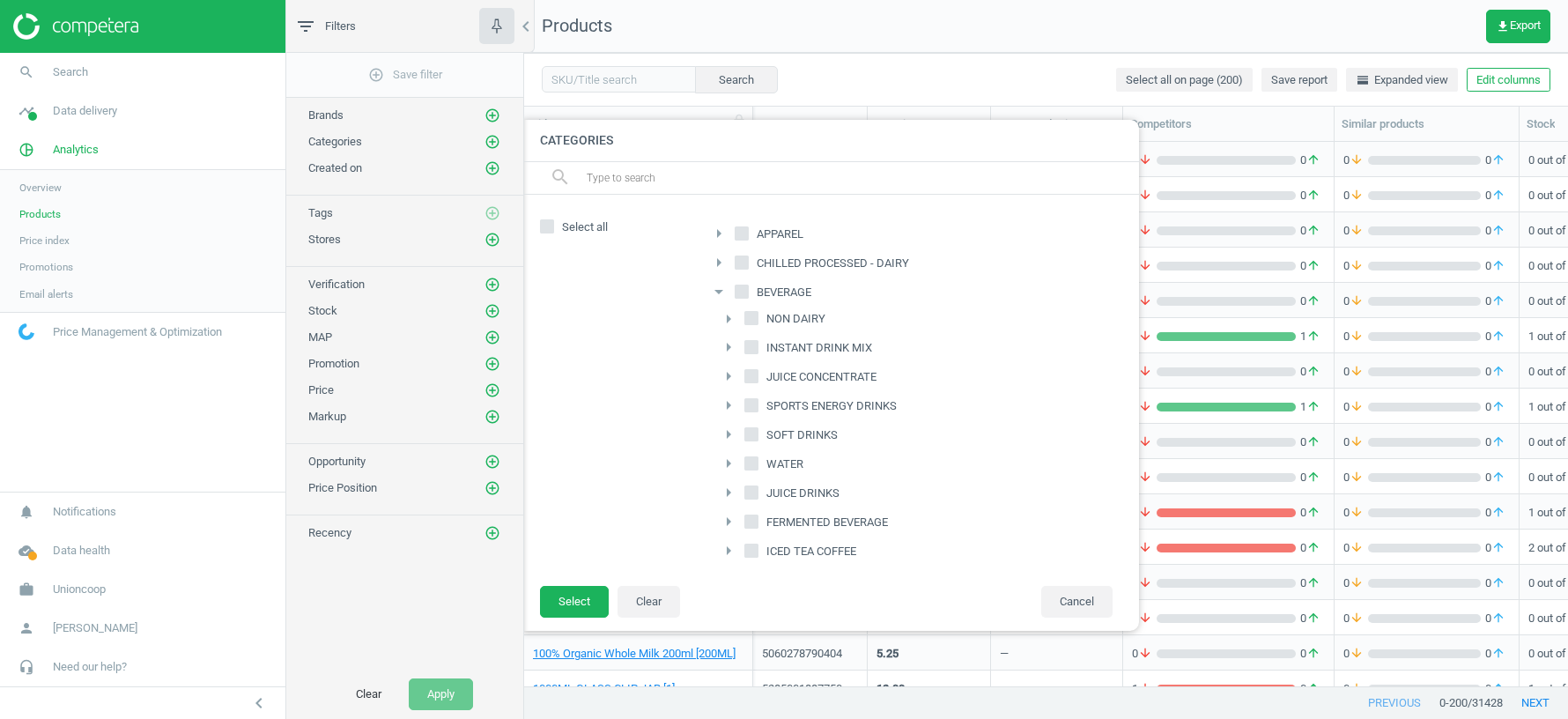
checkbox input "true"
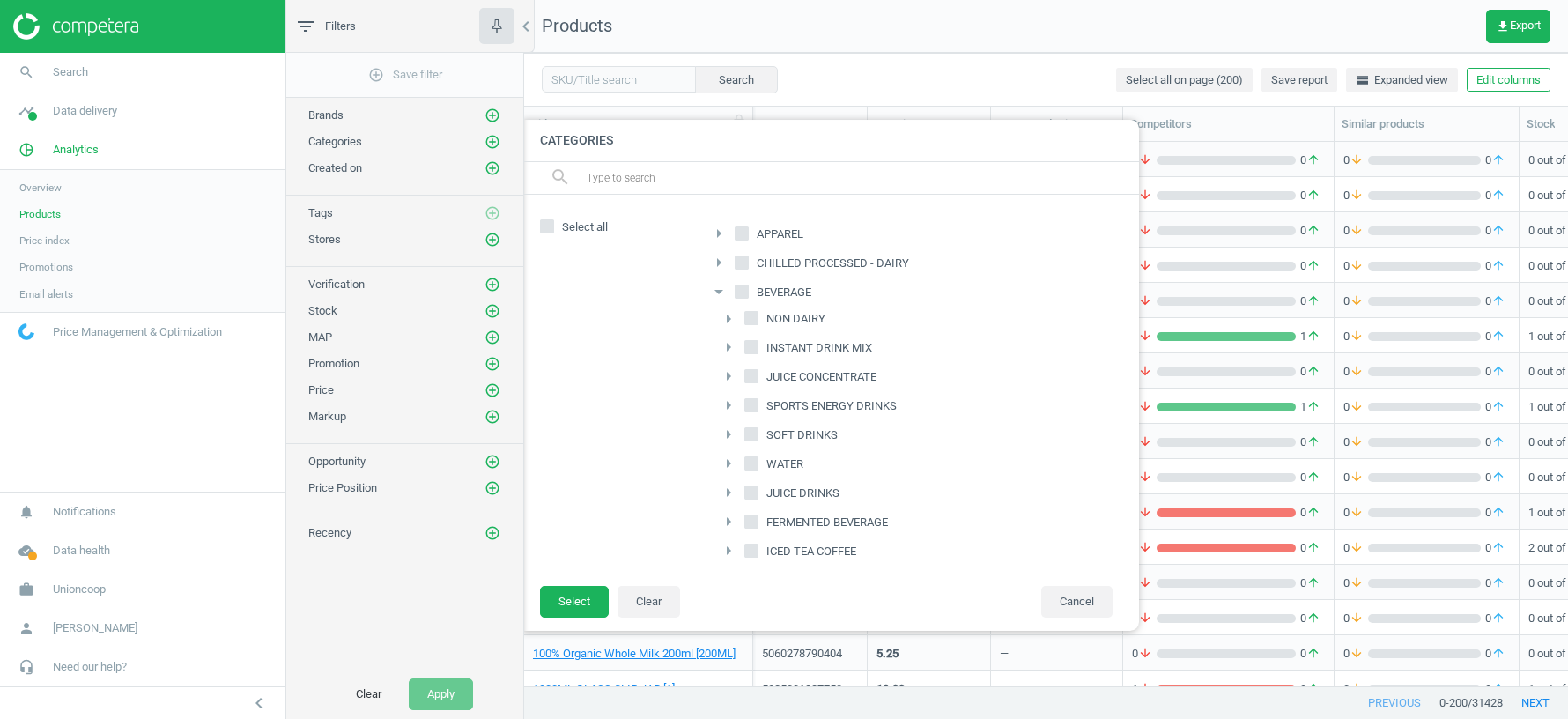
checkbox input "true"
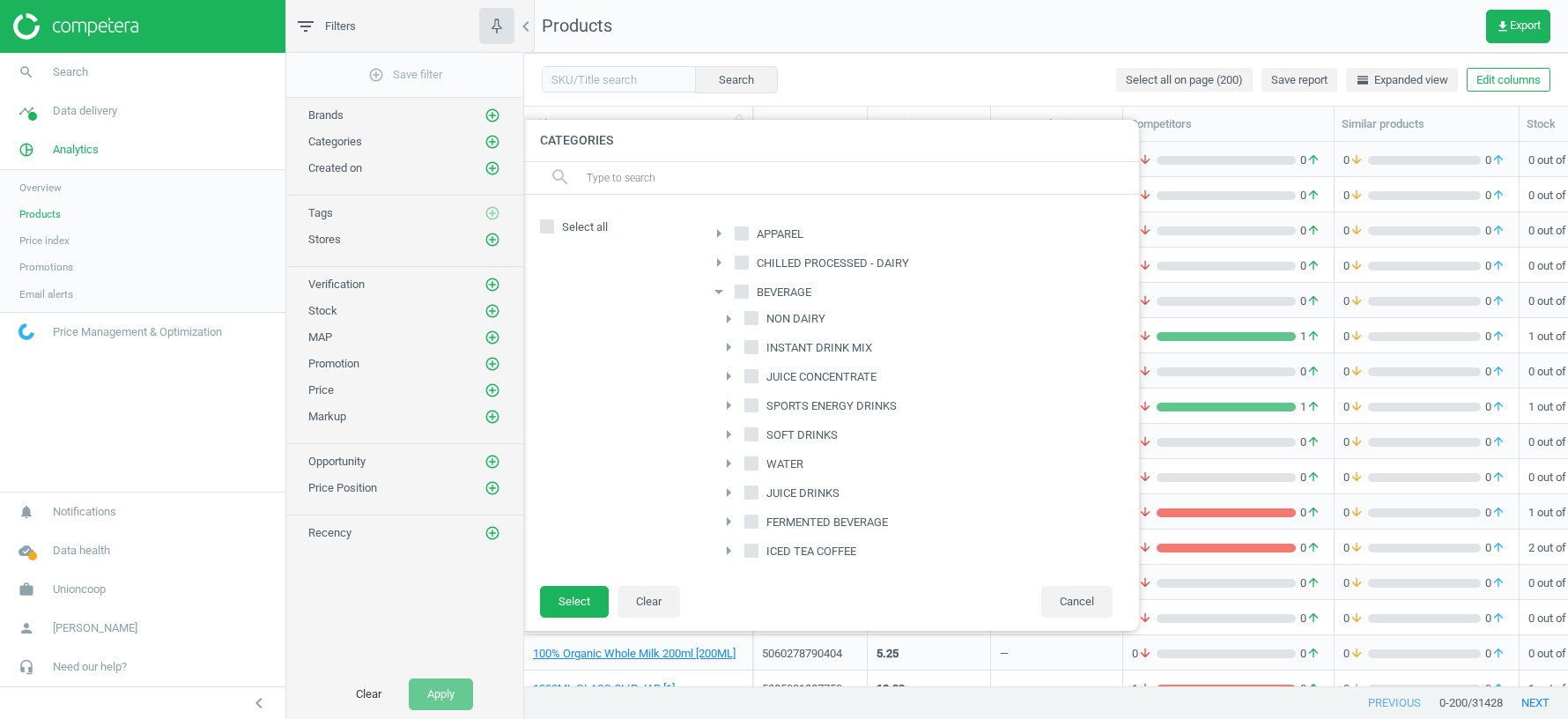
checkbox input "true"
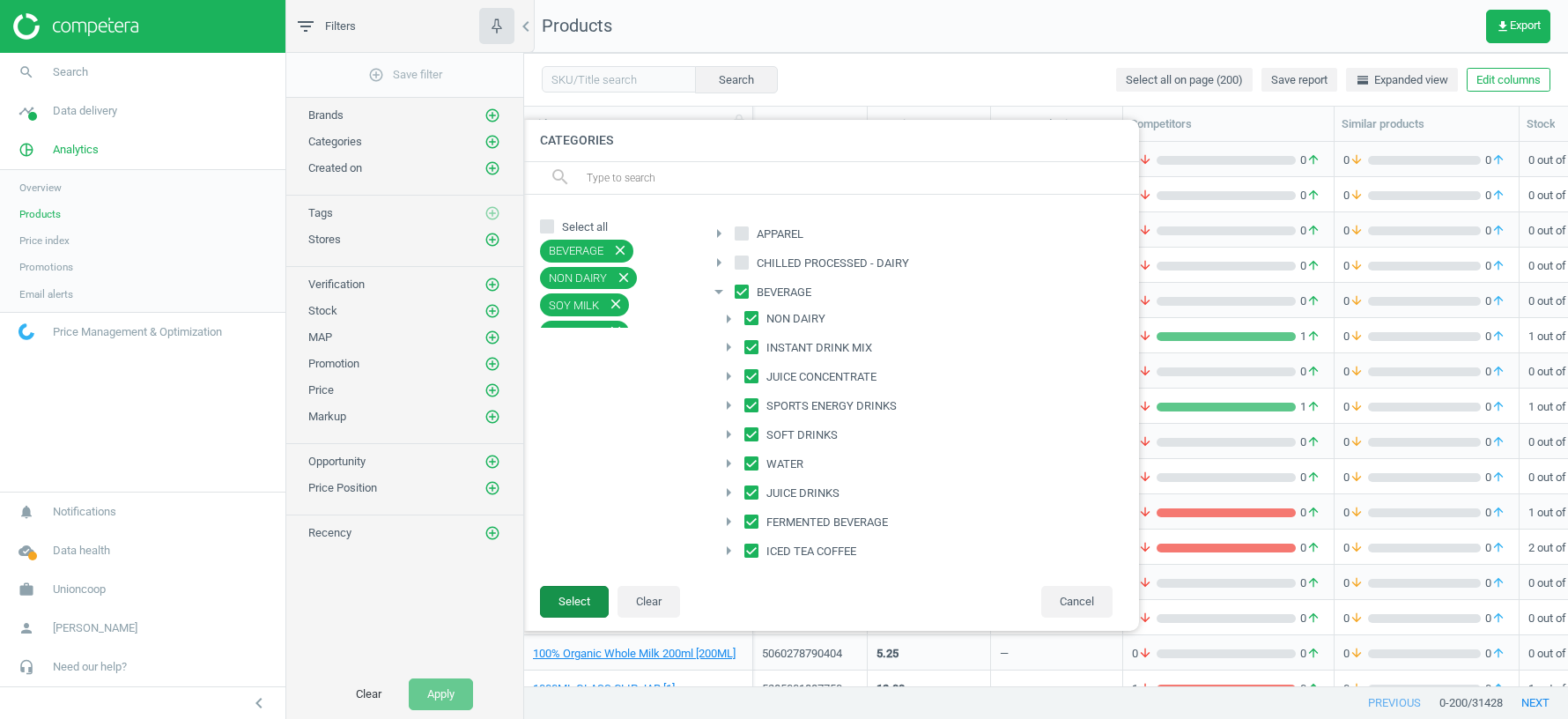
click at [575, 604] on button "Select" at bounding box center [574, 602] width 69 height 32
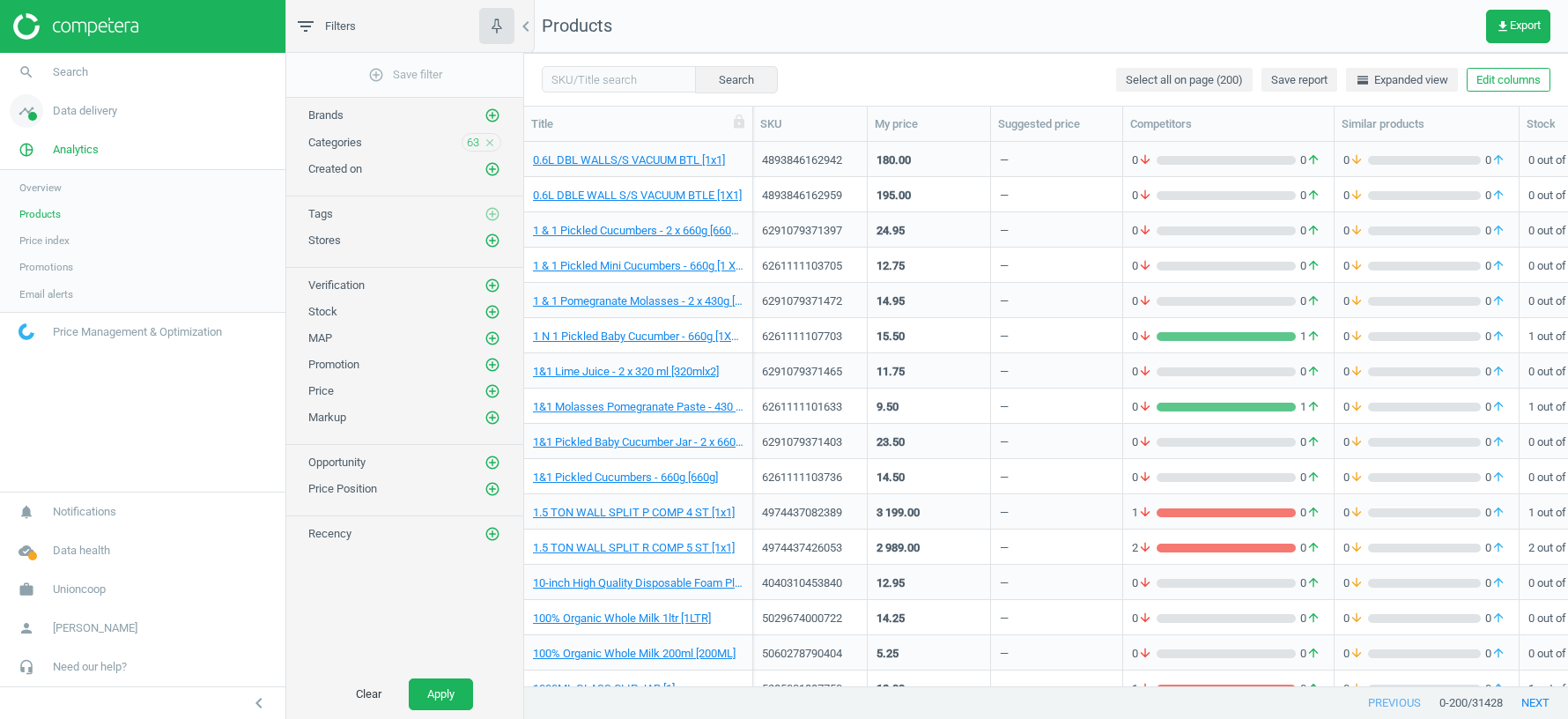
click at [80, 110] on span "Data delivery" at bounding box center [85, 111] width 64 height 16
click at [44, 206] on span "Matches" at bounding box center [39, 202] width 39 height 15
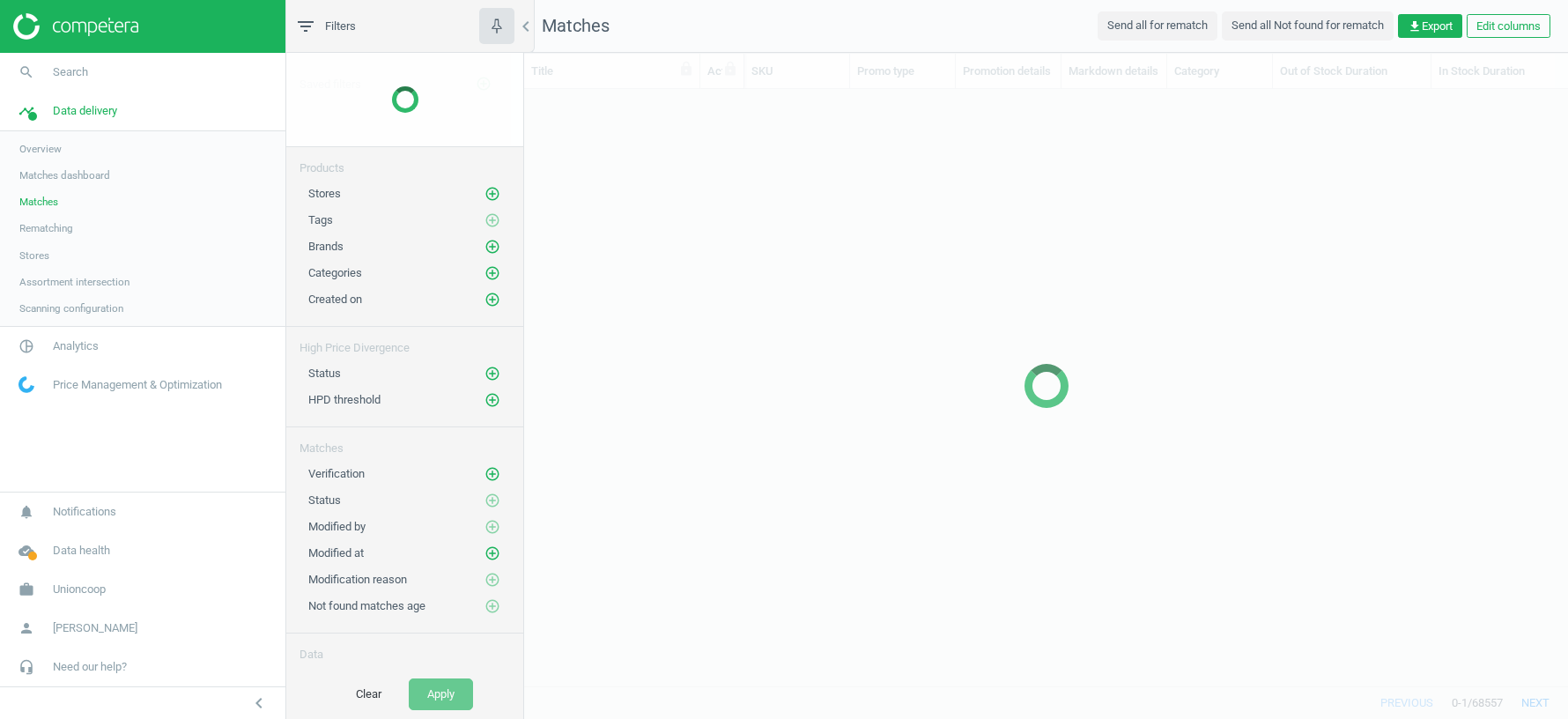
scroll to position [598, 1043]
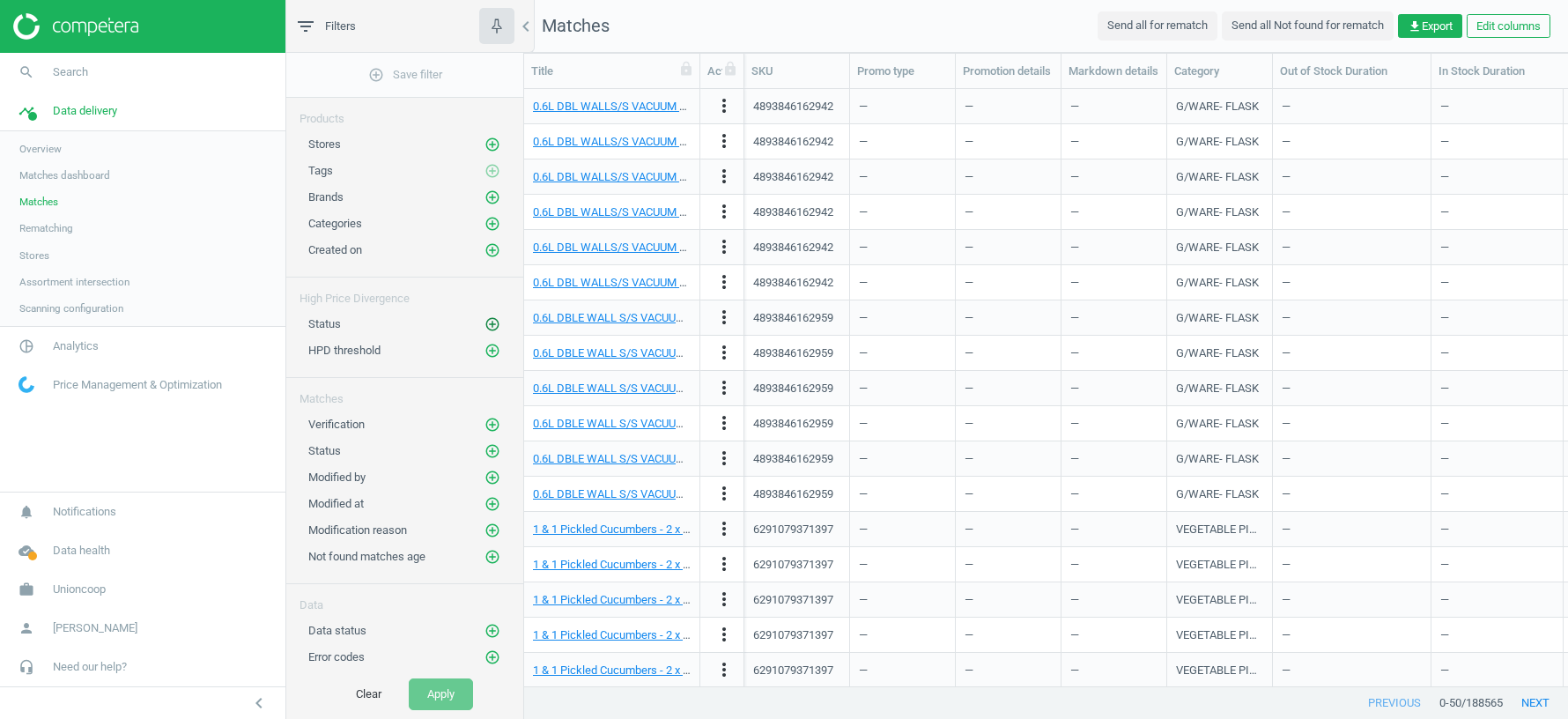
click at [489, 316] on icon "add_circle_outline" at bounding box center [493, 324] width 16 height 16
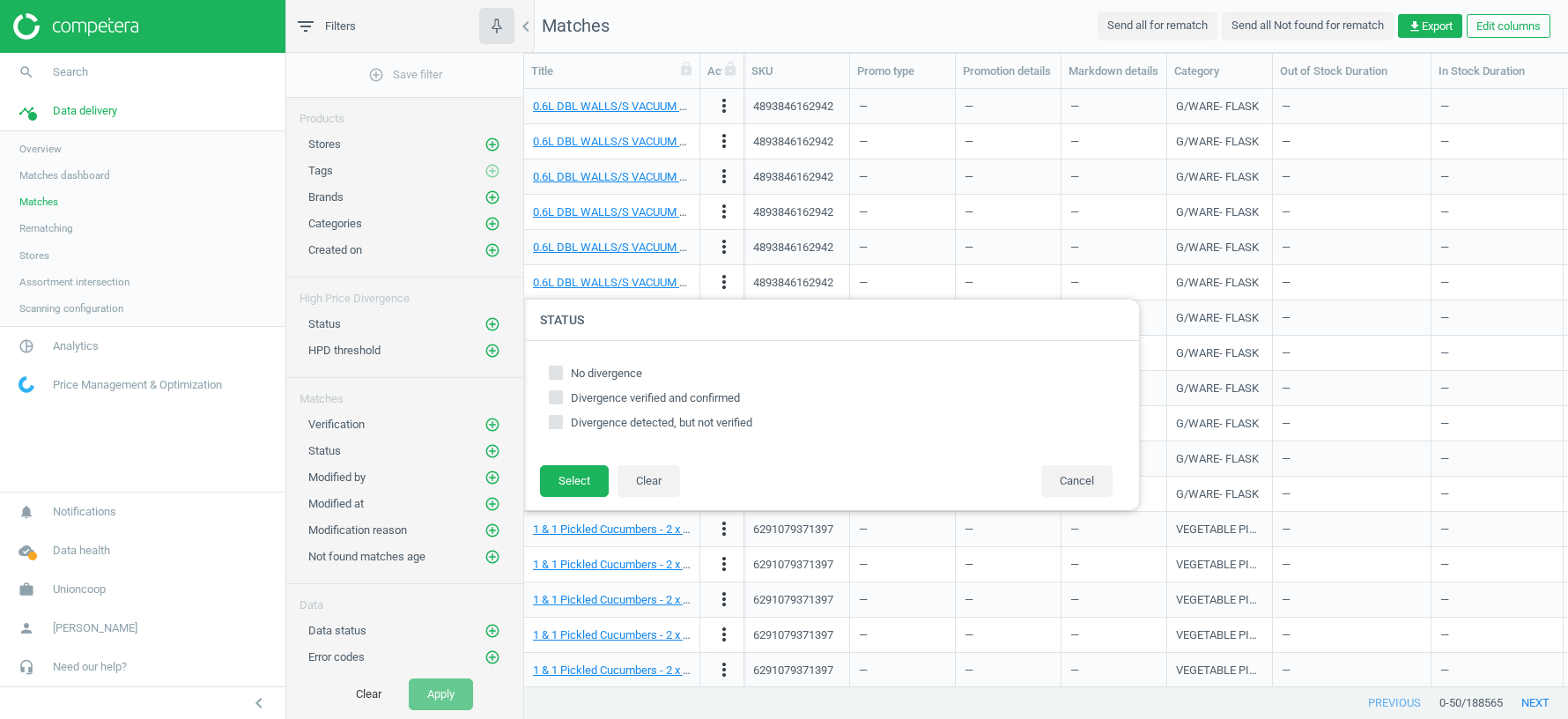
click at [579, 402] on span "Divergence verified and confirmed" at bounding box center [656, 398] width 169 height 14
click at [562, 402] on input "Divergence verified and confirmed" at bounding box center [557, 398] width 12 height 12
checkbox input "true"
click at [555, 423] on input "Divergence detected, but not verified" at bounding box center [557, 423] width 12 height 12
checkbox input "true"
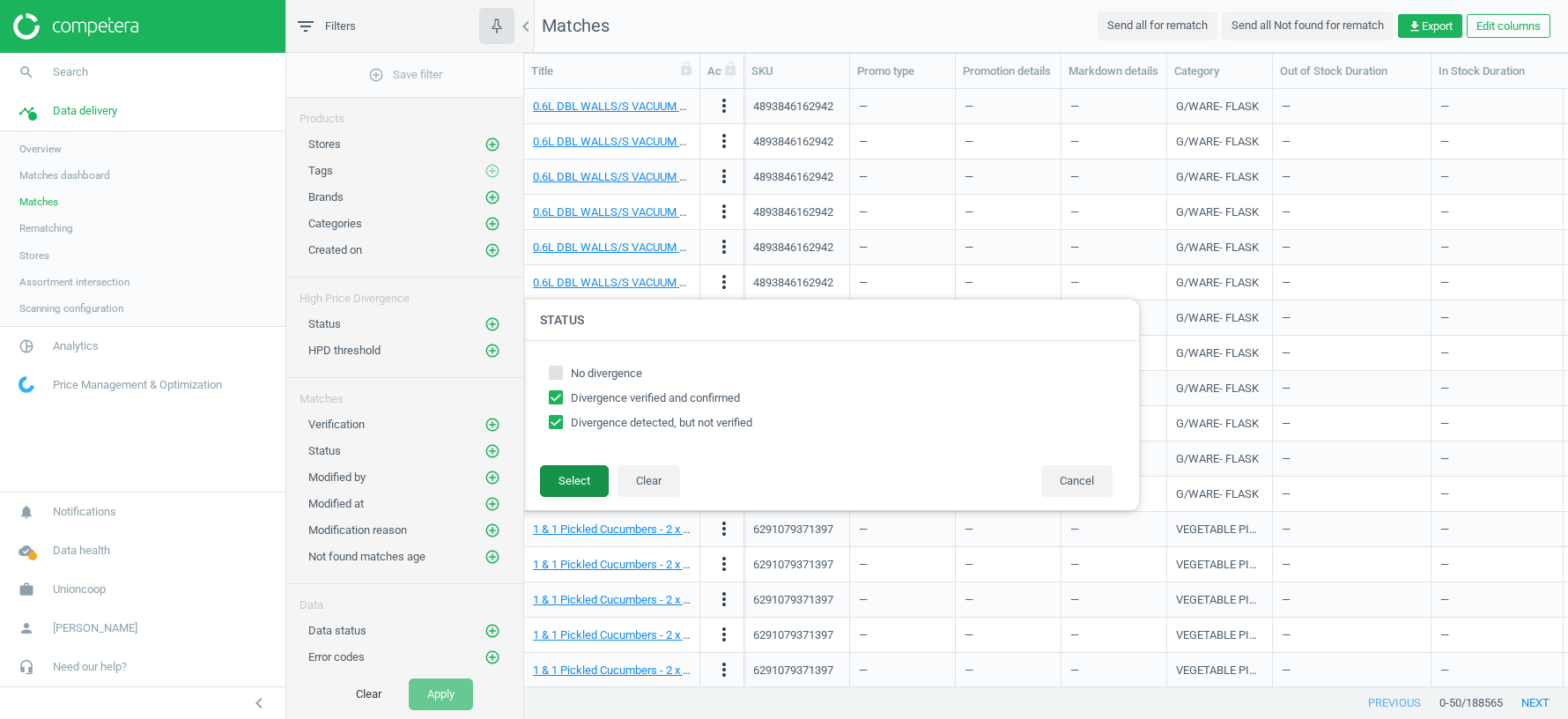
click at [581, 478] on button "Select" at bounding box center [574, 481] width 69 height 32
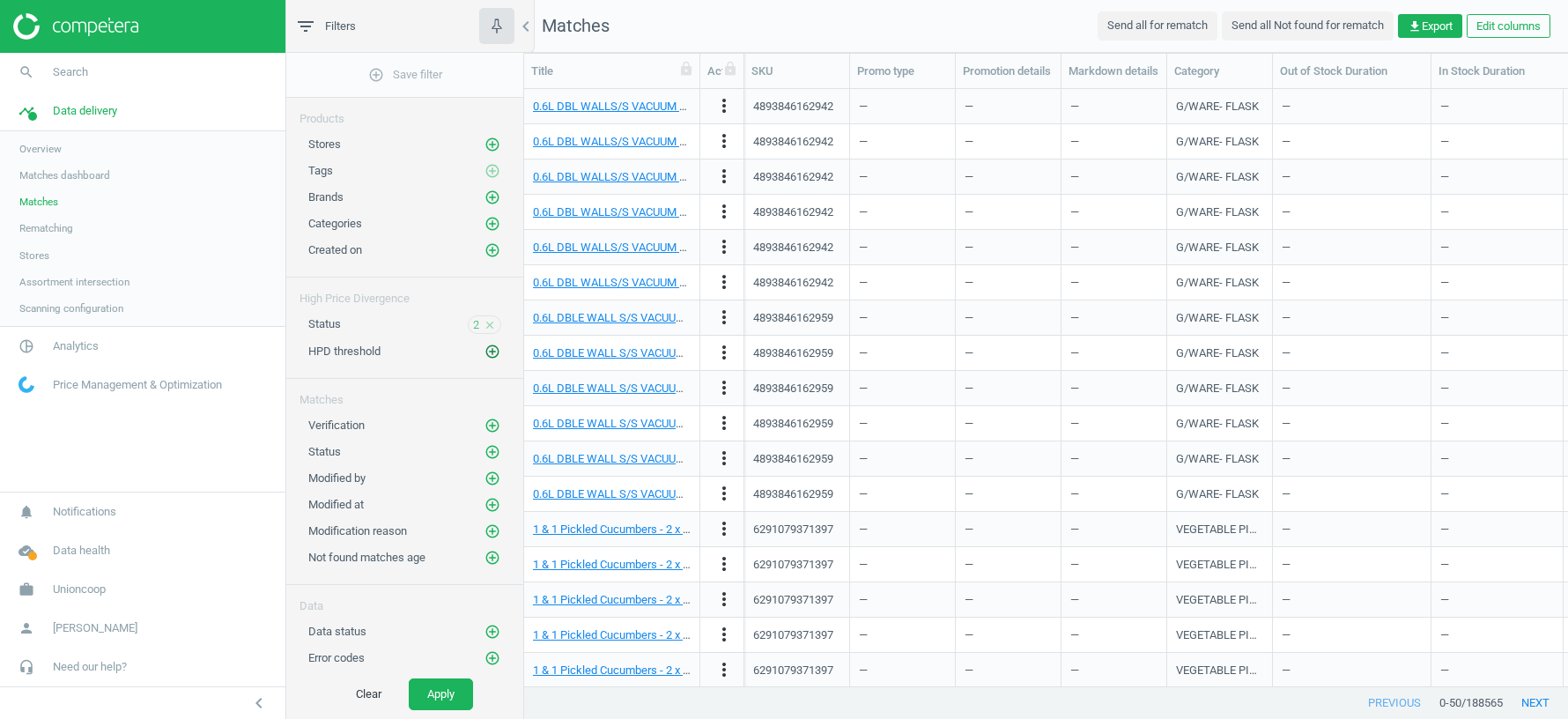
click at [496, 349] on icon "add_circle_outline" at bounding box center [493, 351] width 16 height 16
click at [1088, 358] on button "Cancel" at bounding box center [1077, 359] width 72 height 32
click at [495, 343] on icon "add_circle_outline" at bounding box center [493, 351] width 16 height 16
click at [636, 358] on input "text" at bounding box center [694, 359] width 154 height 31
type input "30"
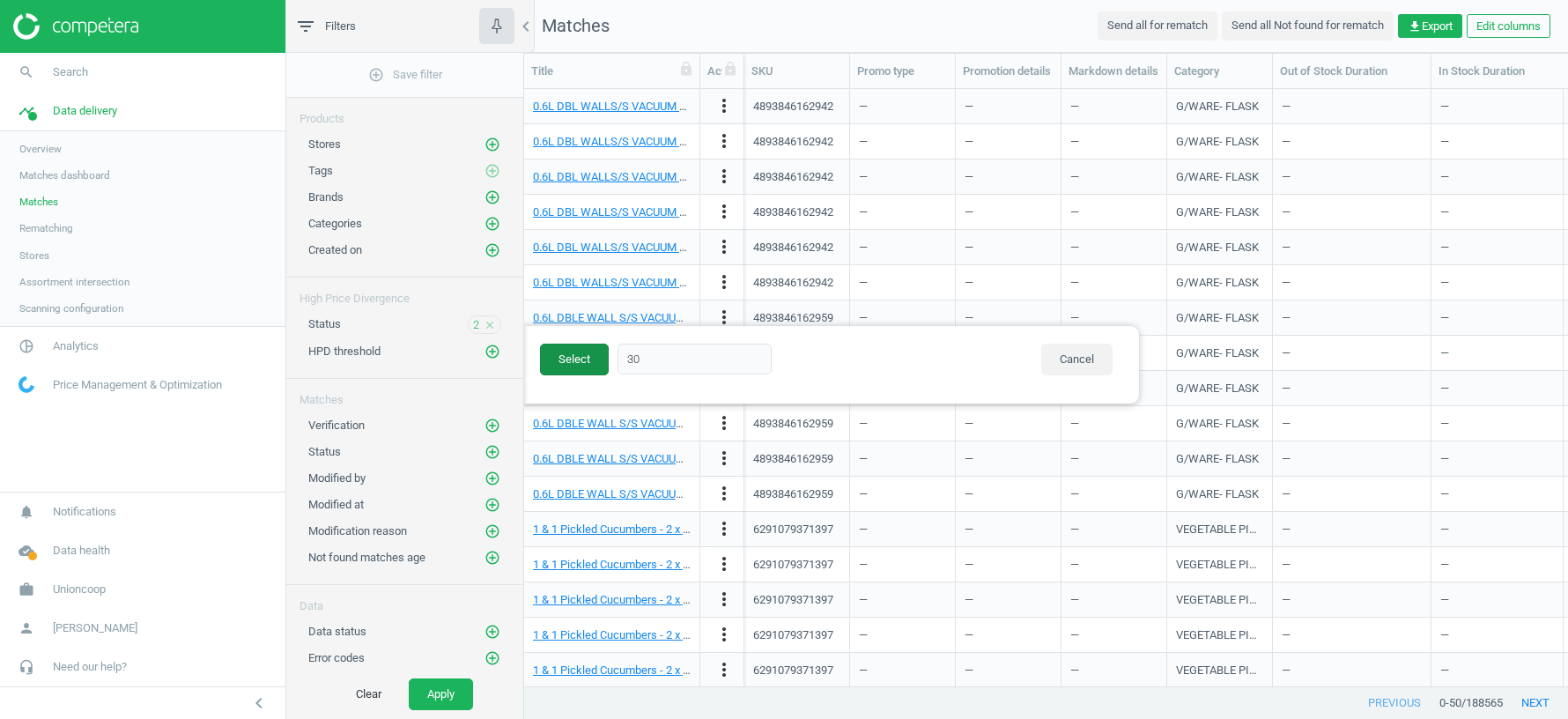
click at [582, 363] on button "Select" at bounding box center [574, 359] width 69 height 32
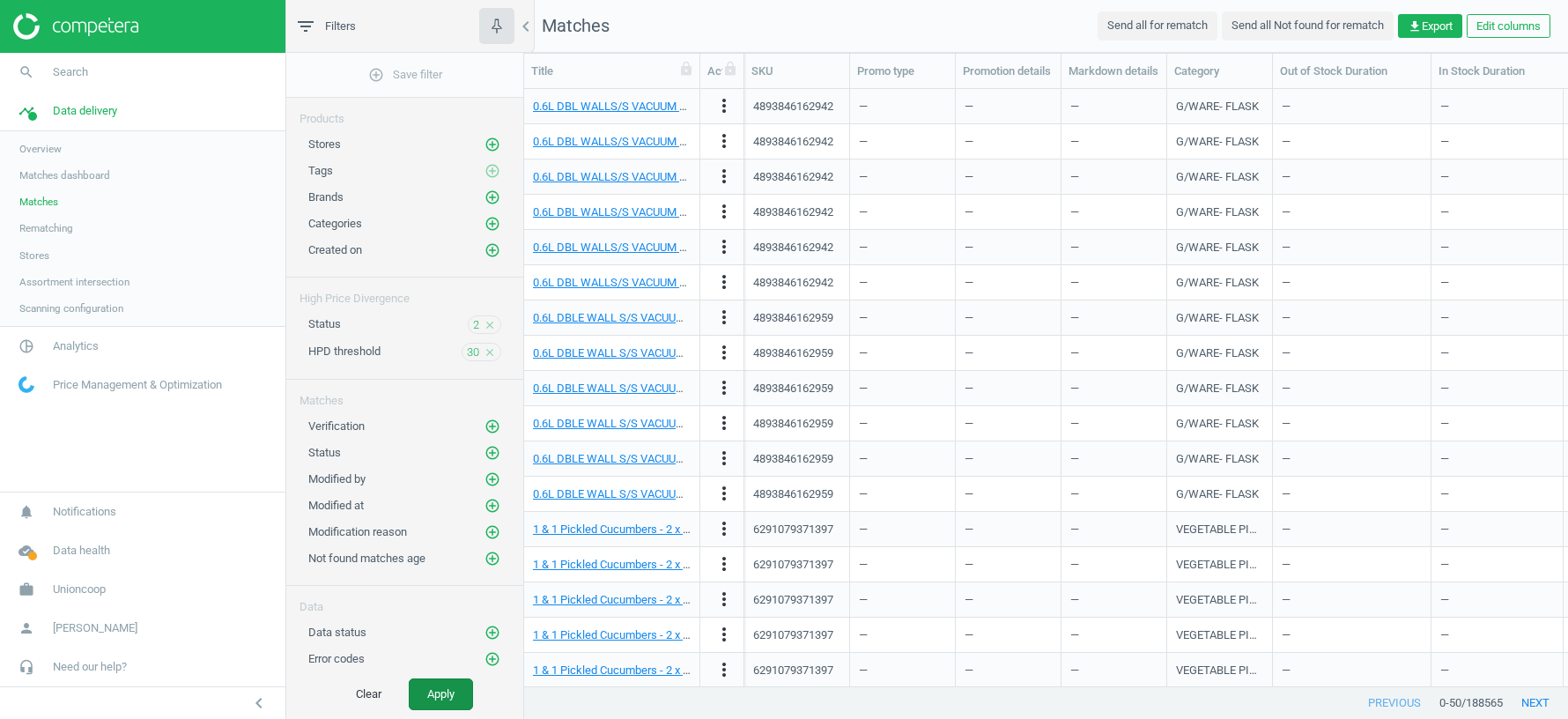
click at [437, 638] on button "Apply" at bounding box center [441, 694] width 64 height 32
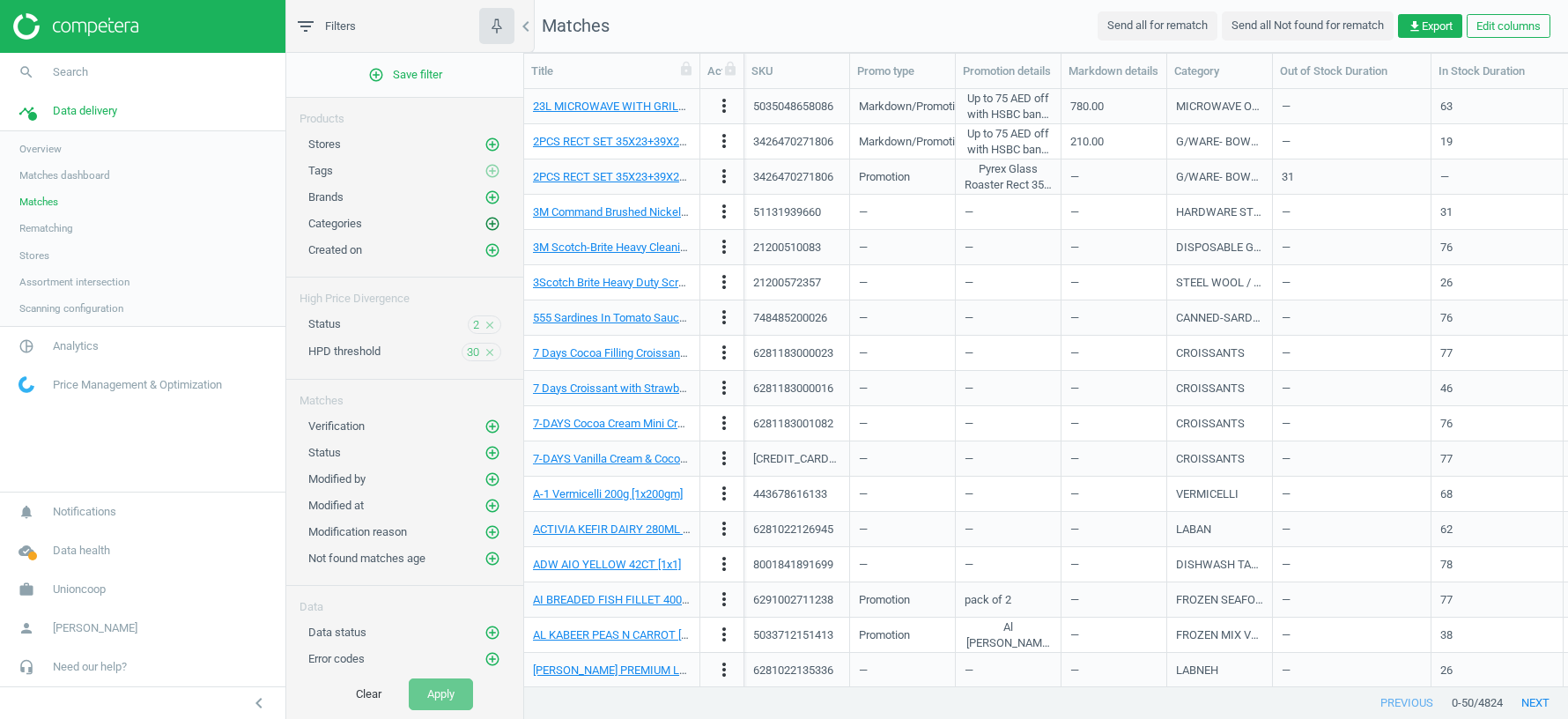
click at [494, 216] on icon "add_circle_outline" at bounding box center [493, 224] width 16 height 16
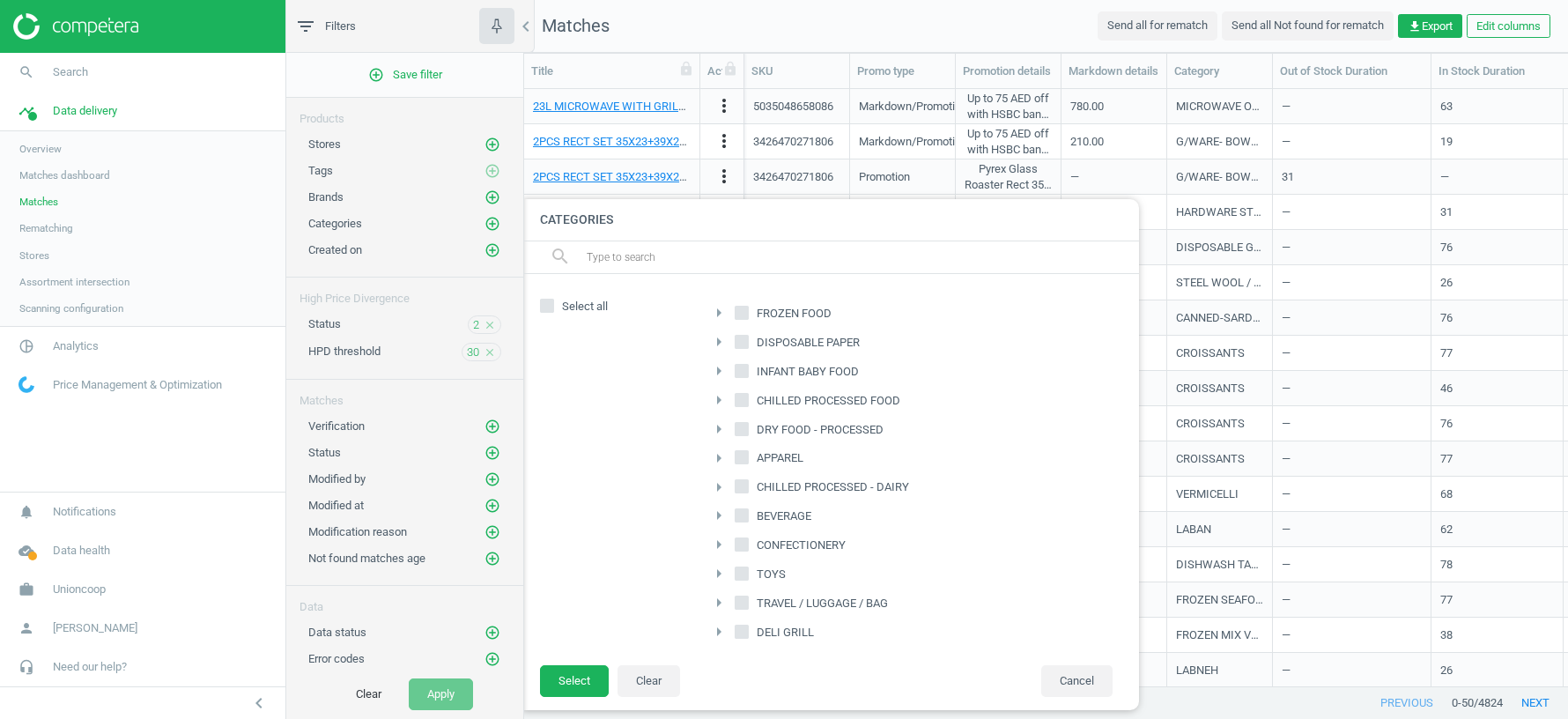
click at [658, 257] on input "text" at bounding box center [855, 257] width 541 height 28
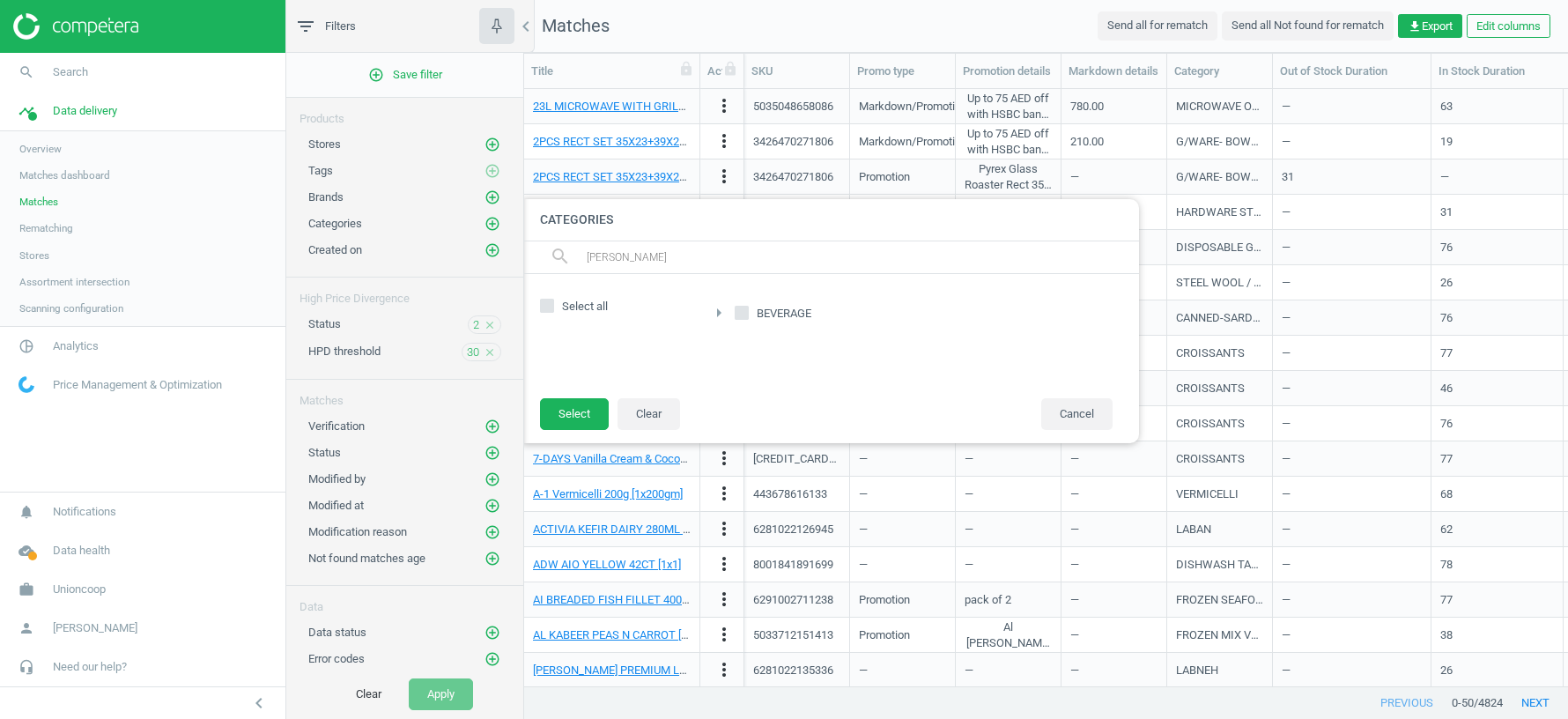
type input "[PERSON_NAME]"
click at [737, 311] on input "BEVERAGE" at bounding box center [742, 312] width 12 height 12
checkbox input "true"
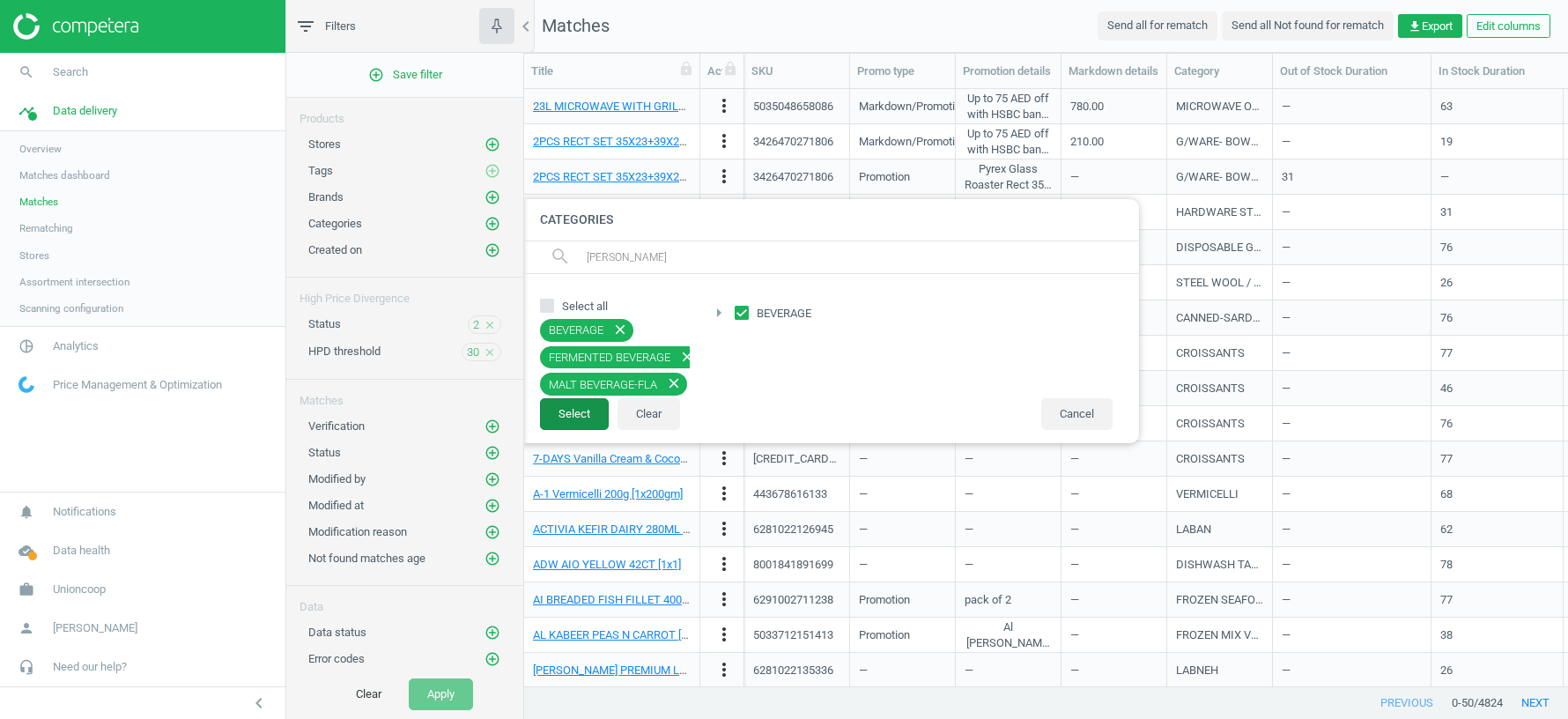
click at [575, 413] on button "Select" at bounding box center [574, 414] width 69 height 32
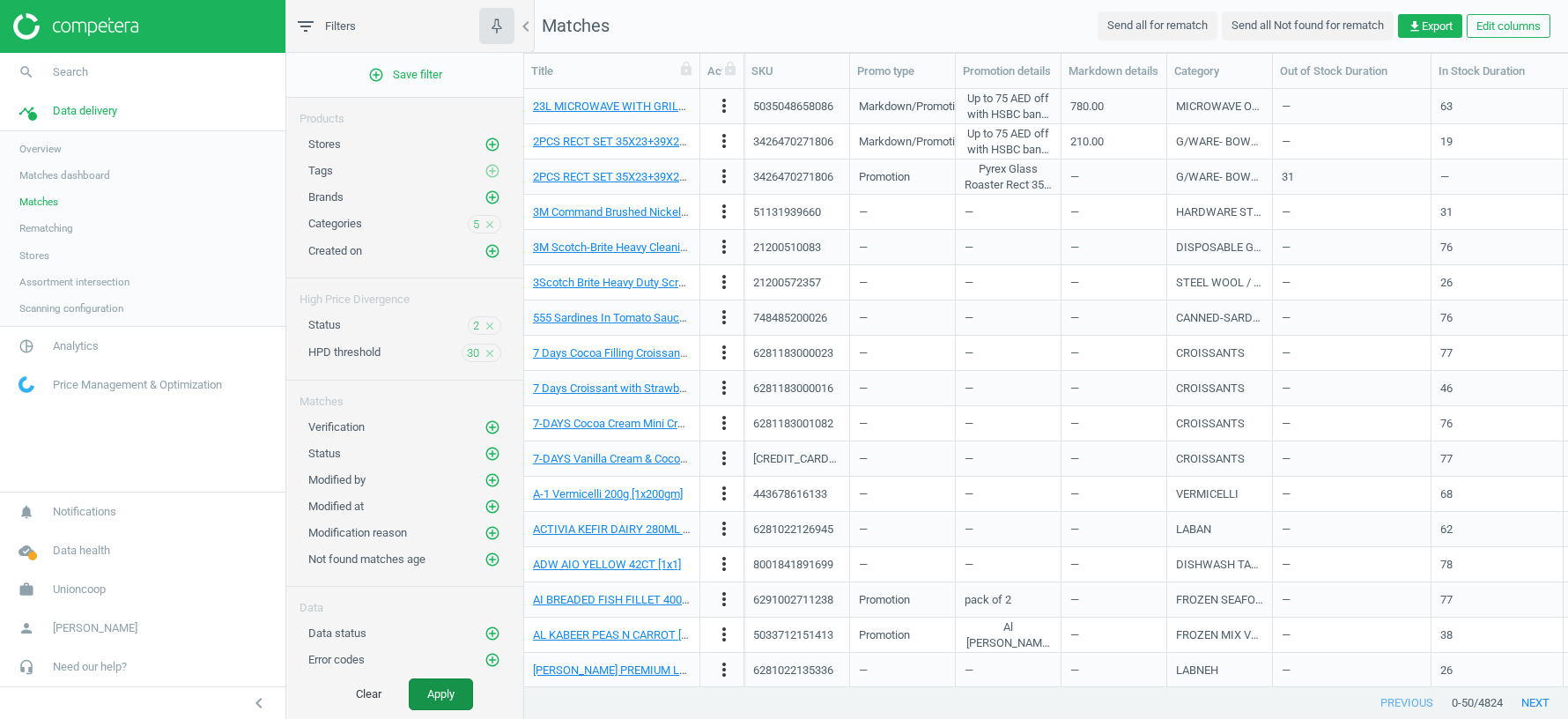
click at [436, 638] on button "Apply" at bounding box center [441, 694] width 64 height 32
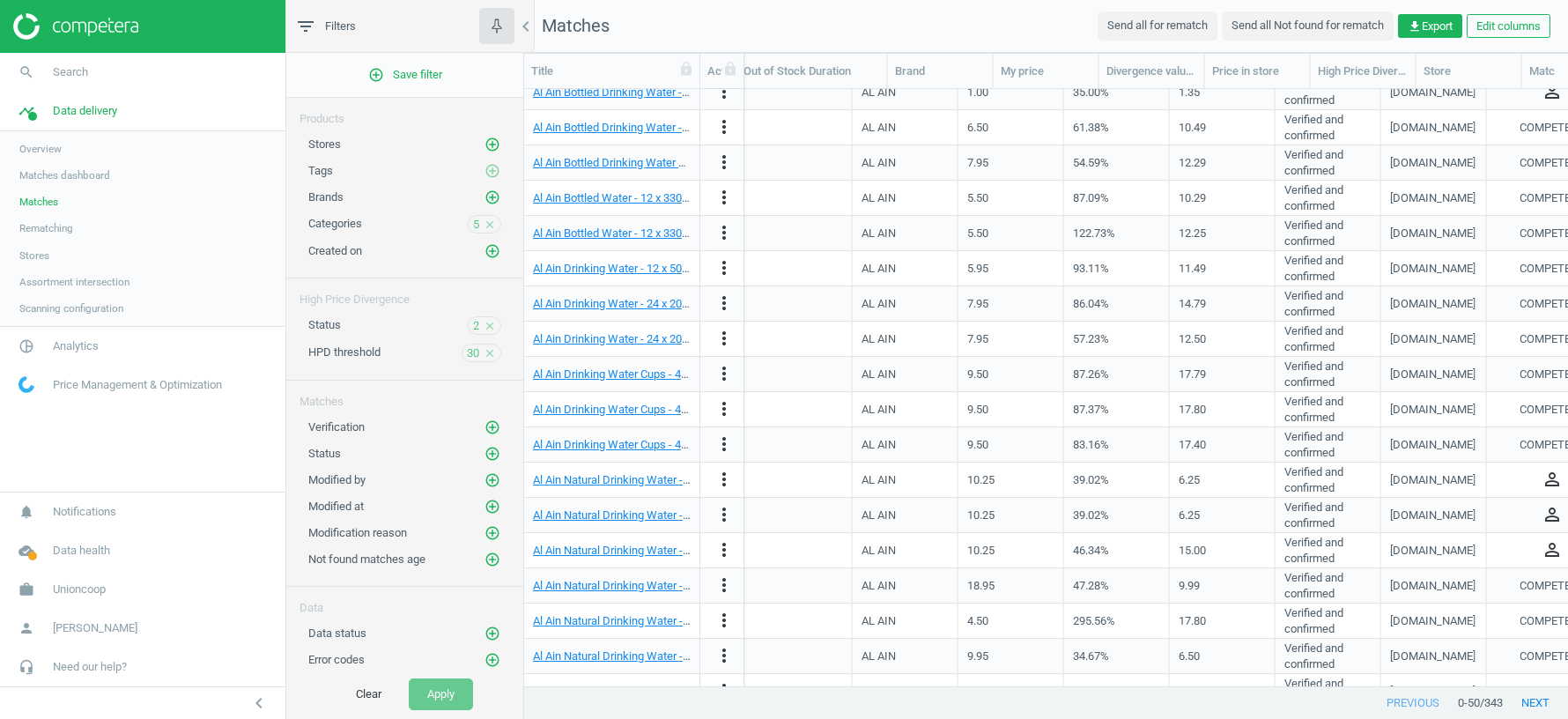
scroll to position [0, 851]
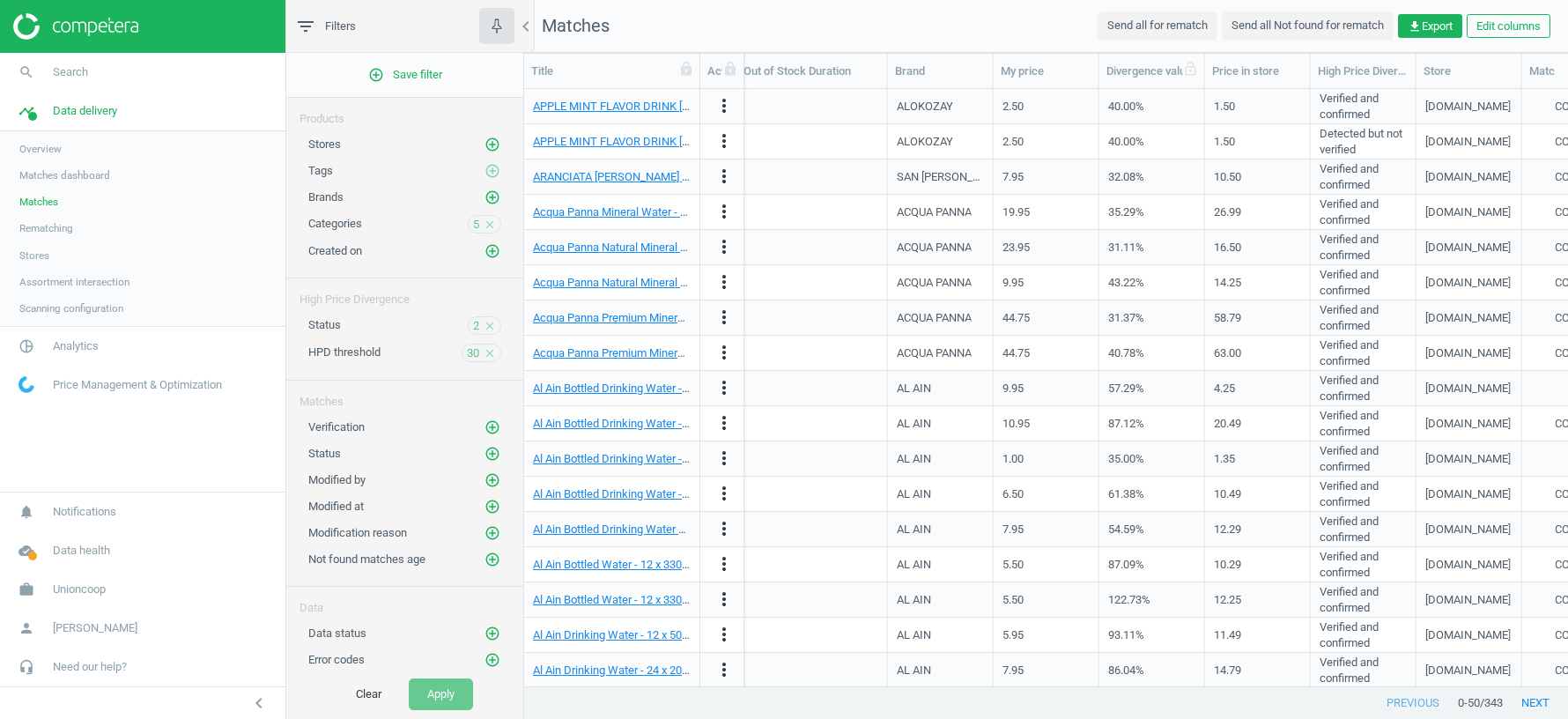
drag, startPoint x: 1205, startPoint y: 66, endPoint x: 1272, endPoint y: 66, distance: 67.0
click at [1213, 66] on div at bounding box center [1204, 70] width 17 height 34
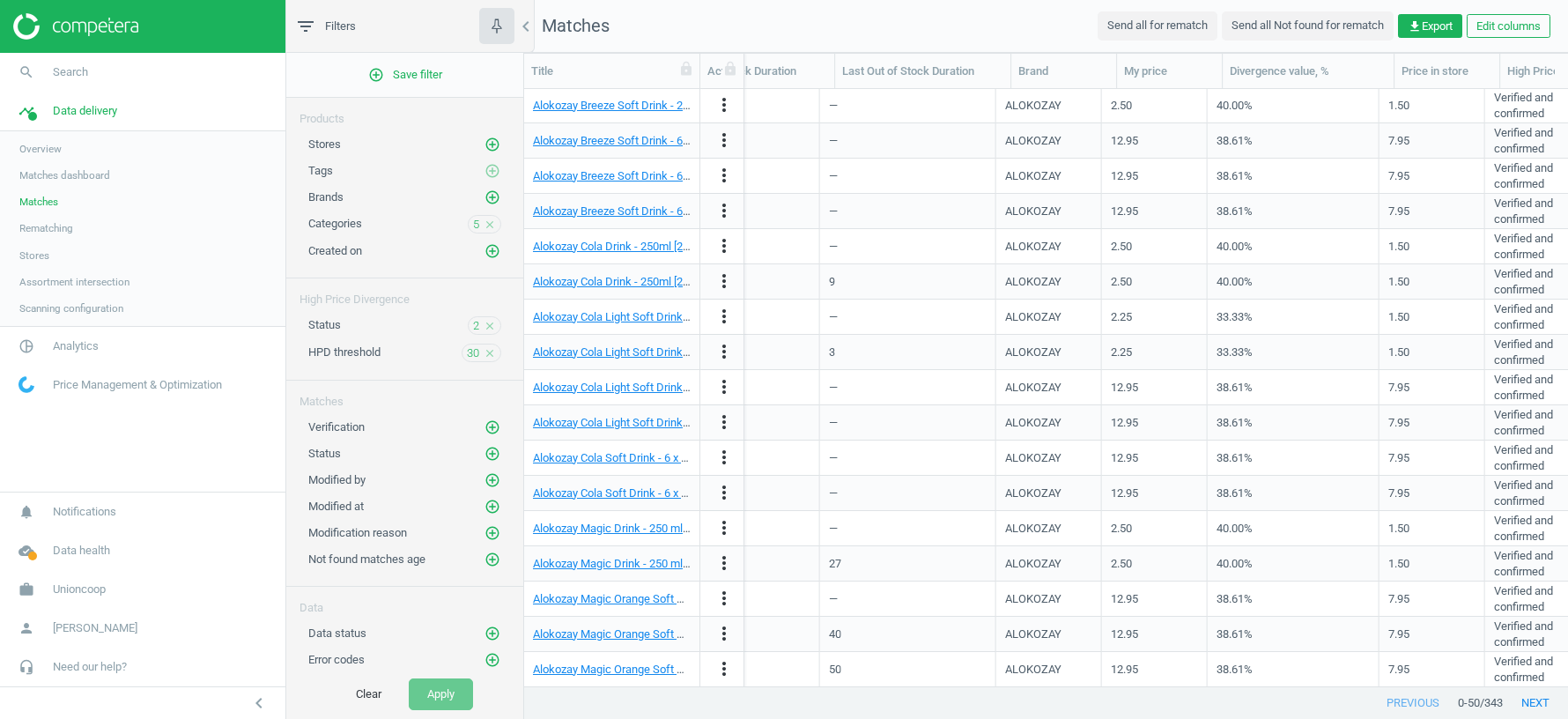
scroll to position [0, 0]
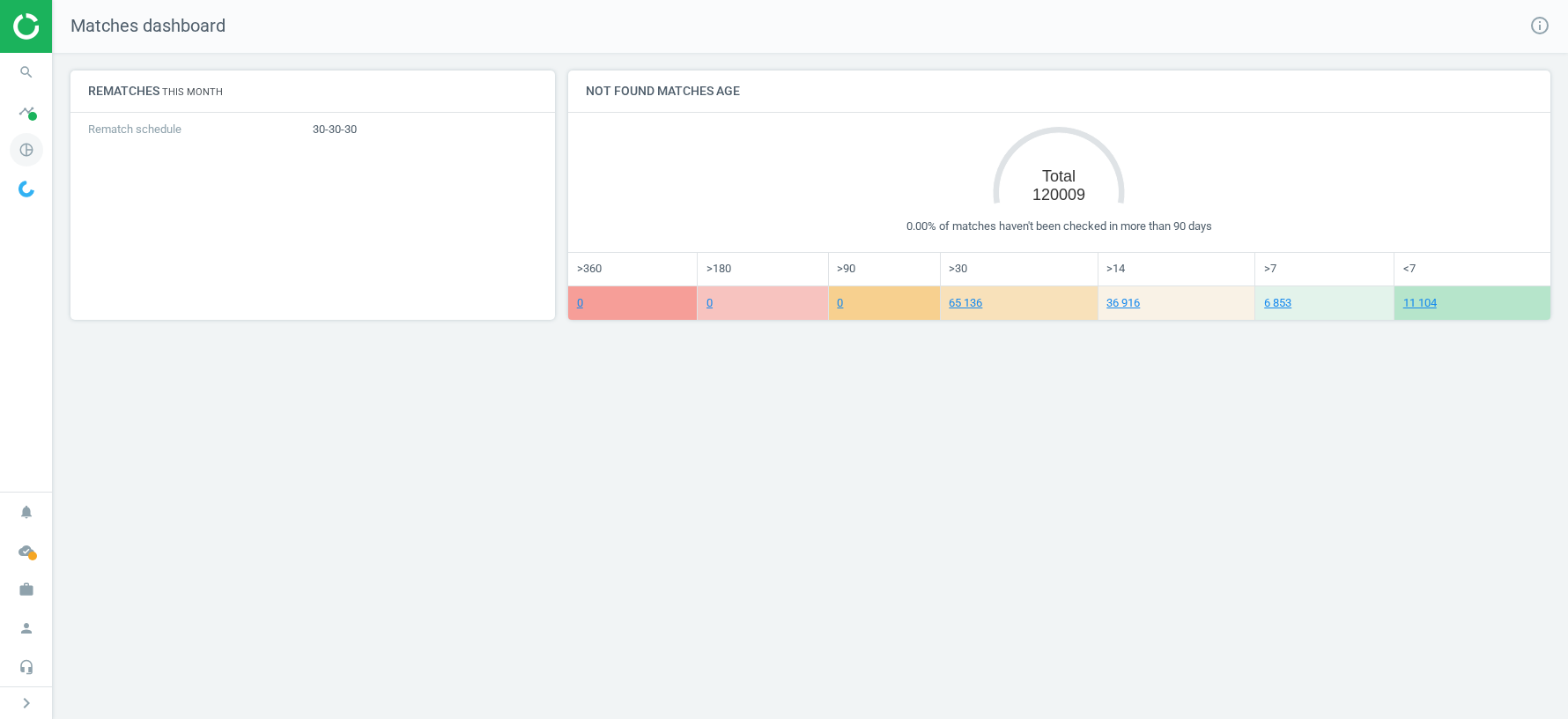
click at [23, 149] on icon "pie_chart_outlined" at bounding box center [26, 149] width 34 height 34
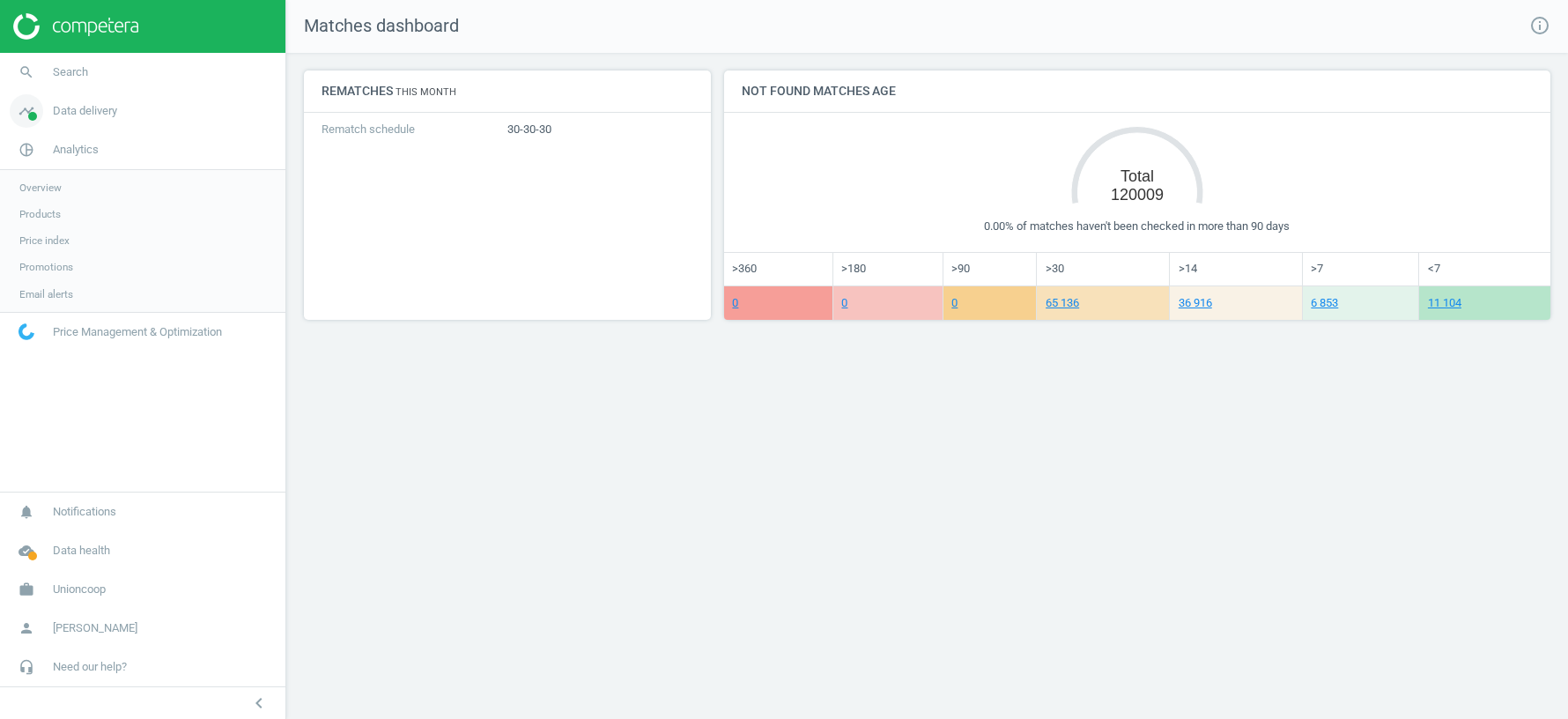
click at [81, 119] on link "timeline Data delivery" at bounding box center [143, 111] width 285 height 39
click at [58, 178] on span "Matches dashboard" at bounding box center [65, 176] width 91 height 15
click at [40, 199] on span "Matches" at bounding box center [39, 202] width 39 height 15
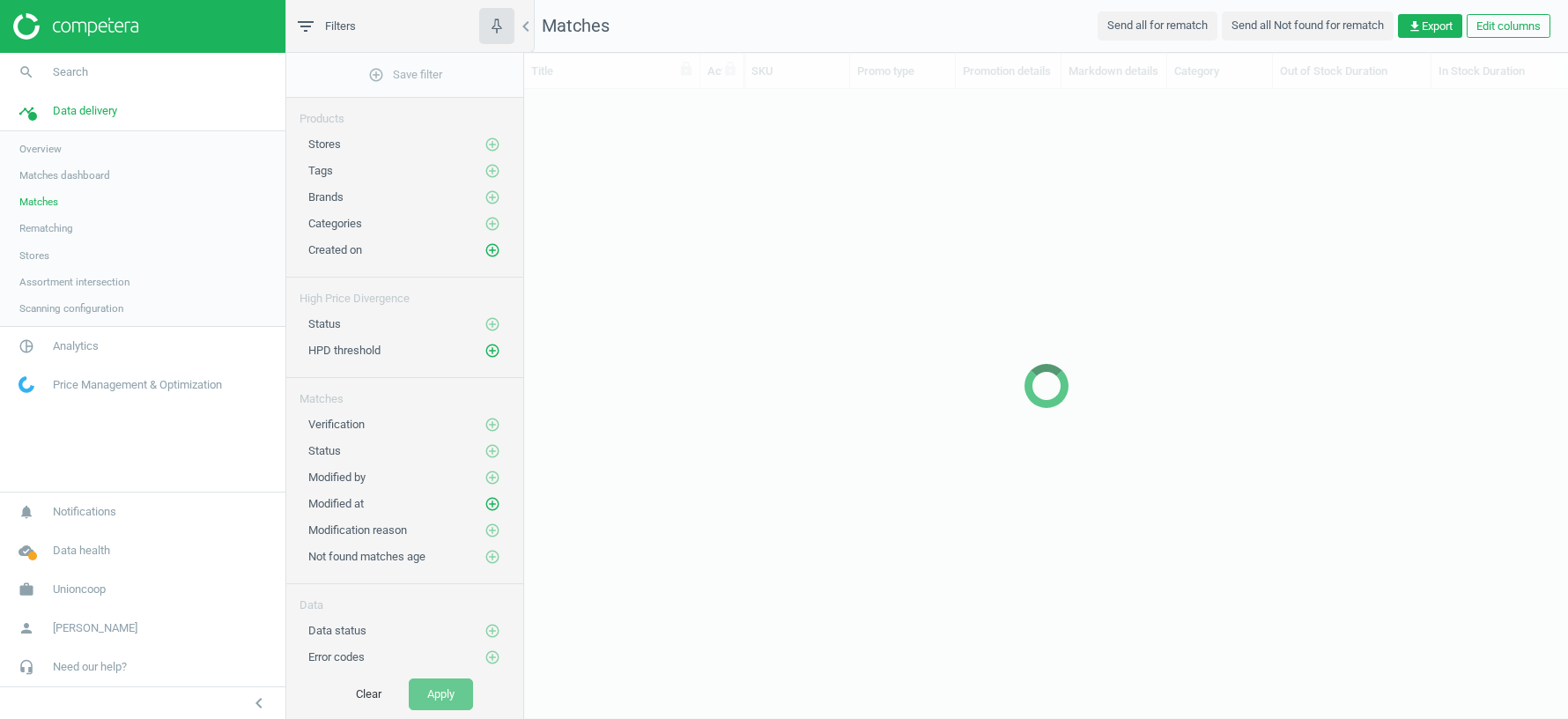
scroll to position [598, 1043]
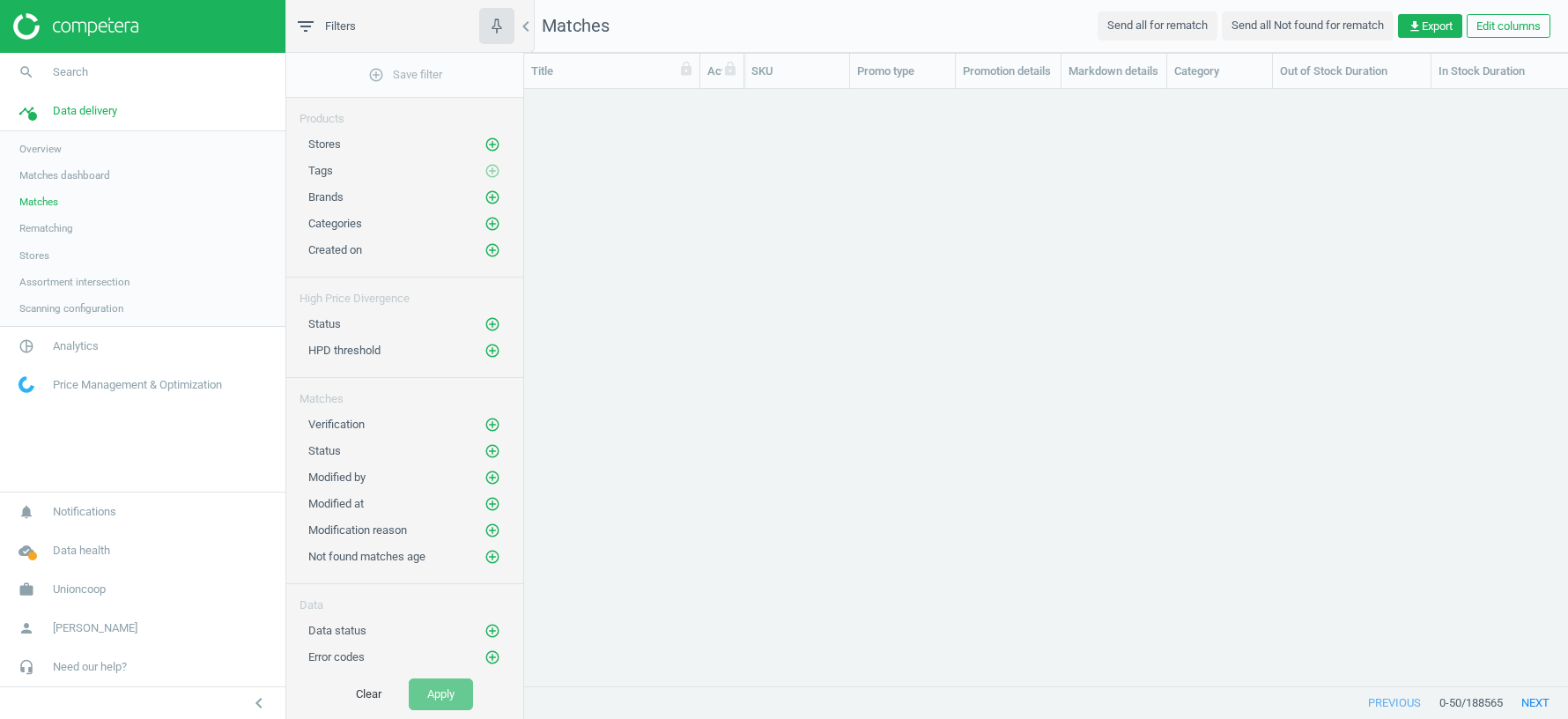
click at [57, 144] on span "Overview" at bounding box center [41, 148] width 43 height 15
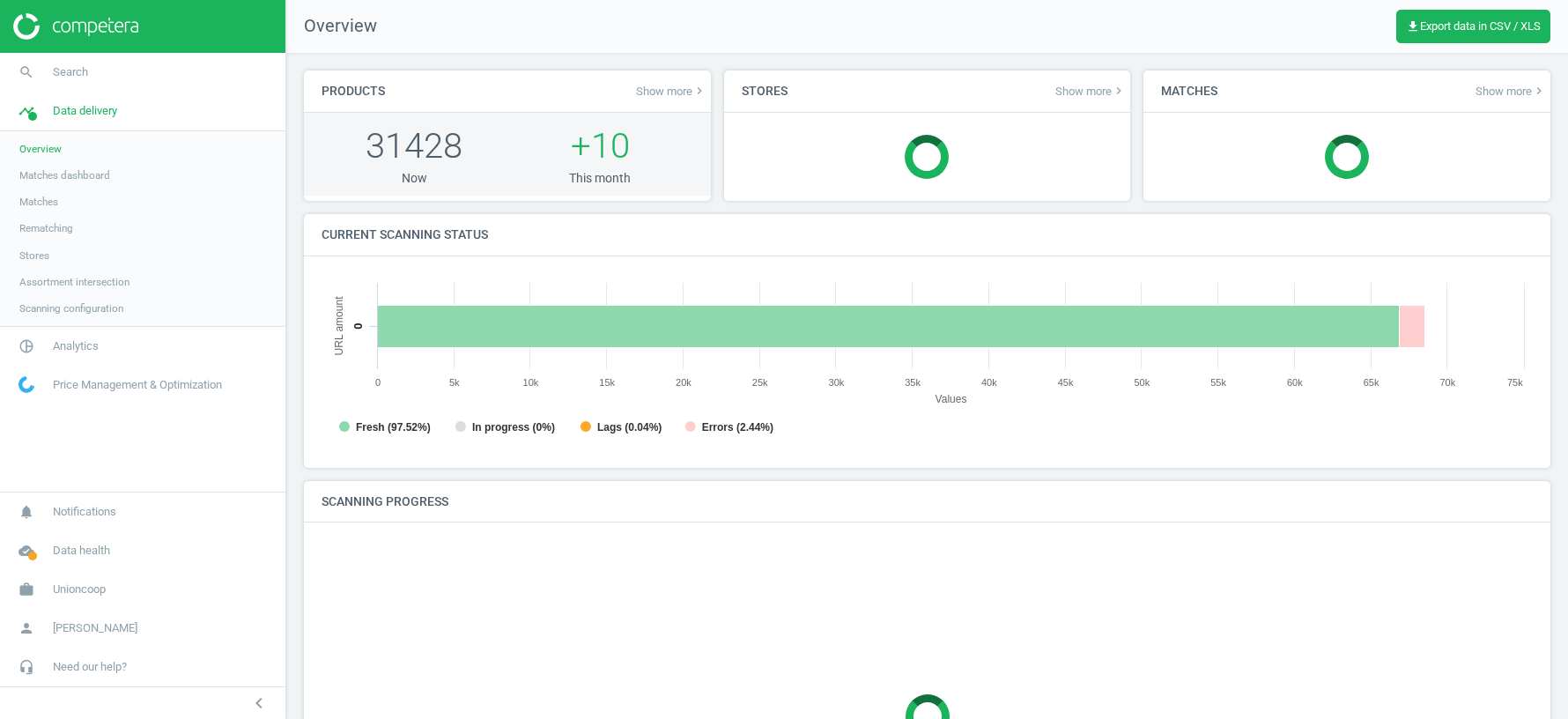
scroll to position [352, 1211]
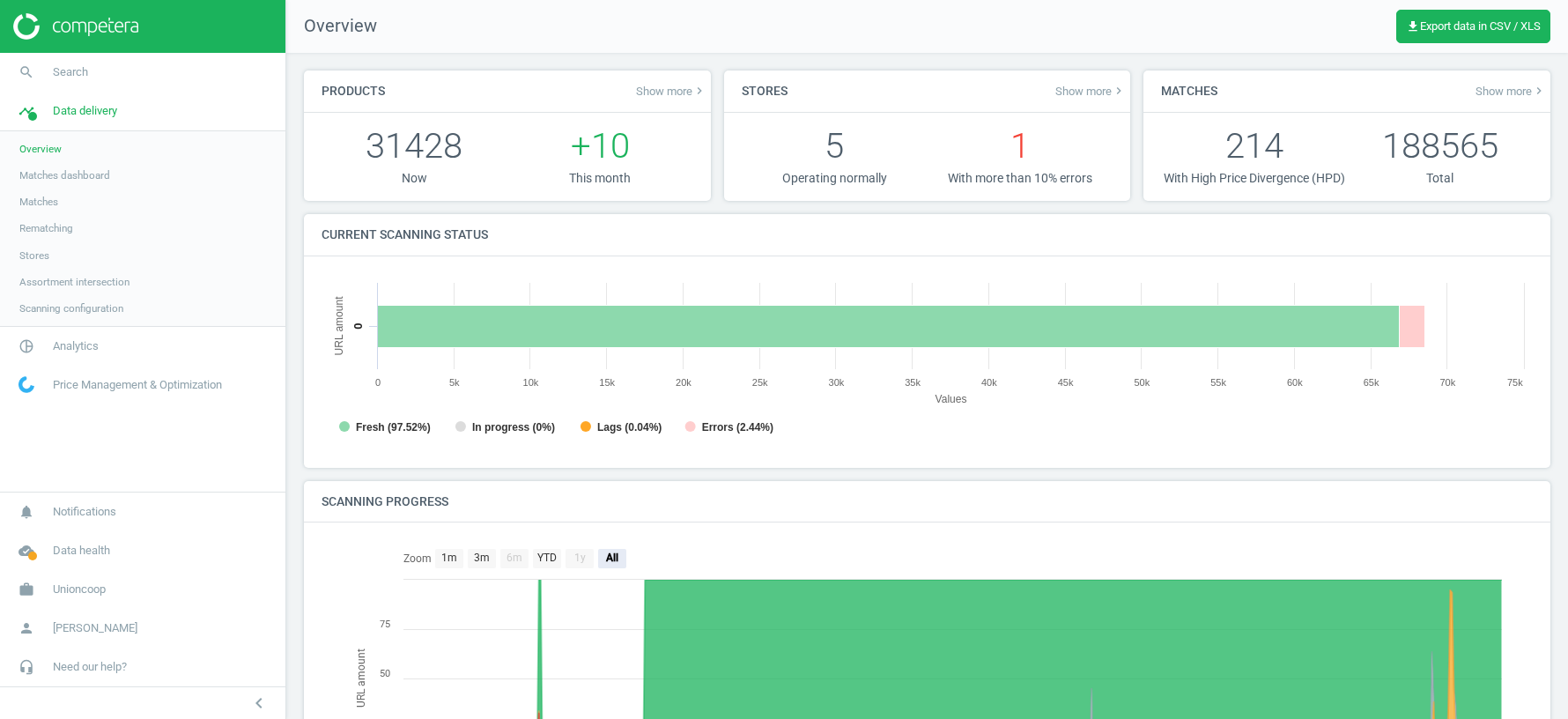
click at [1506, 93] on span "Show more keyboard_arrow_right" at bounding box center [1511, 90] width 71 height 15
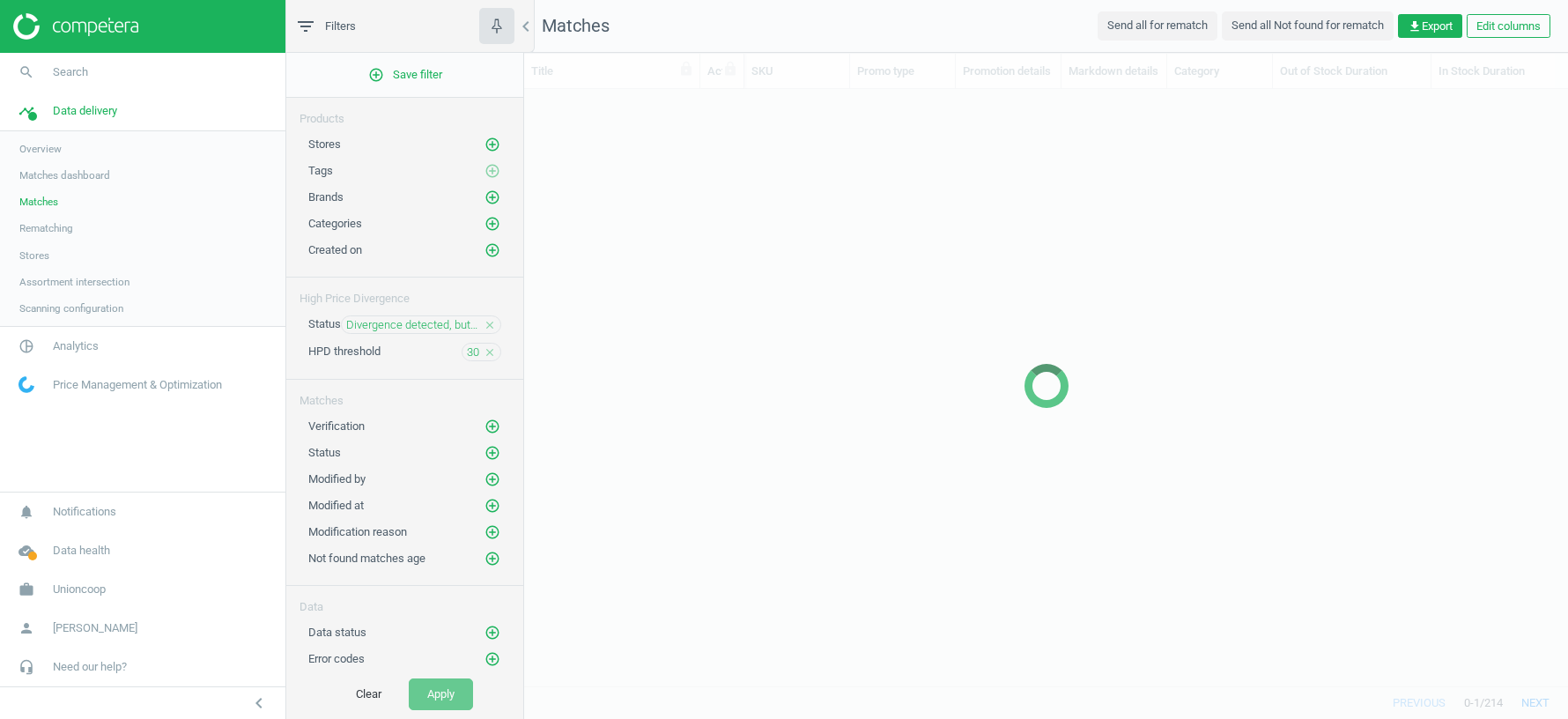
scroll to position [598, 1043]
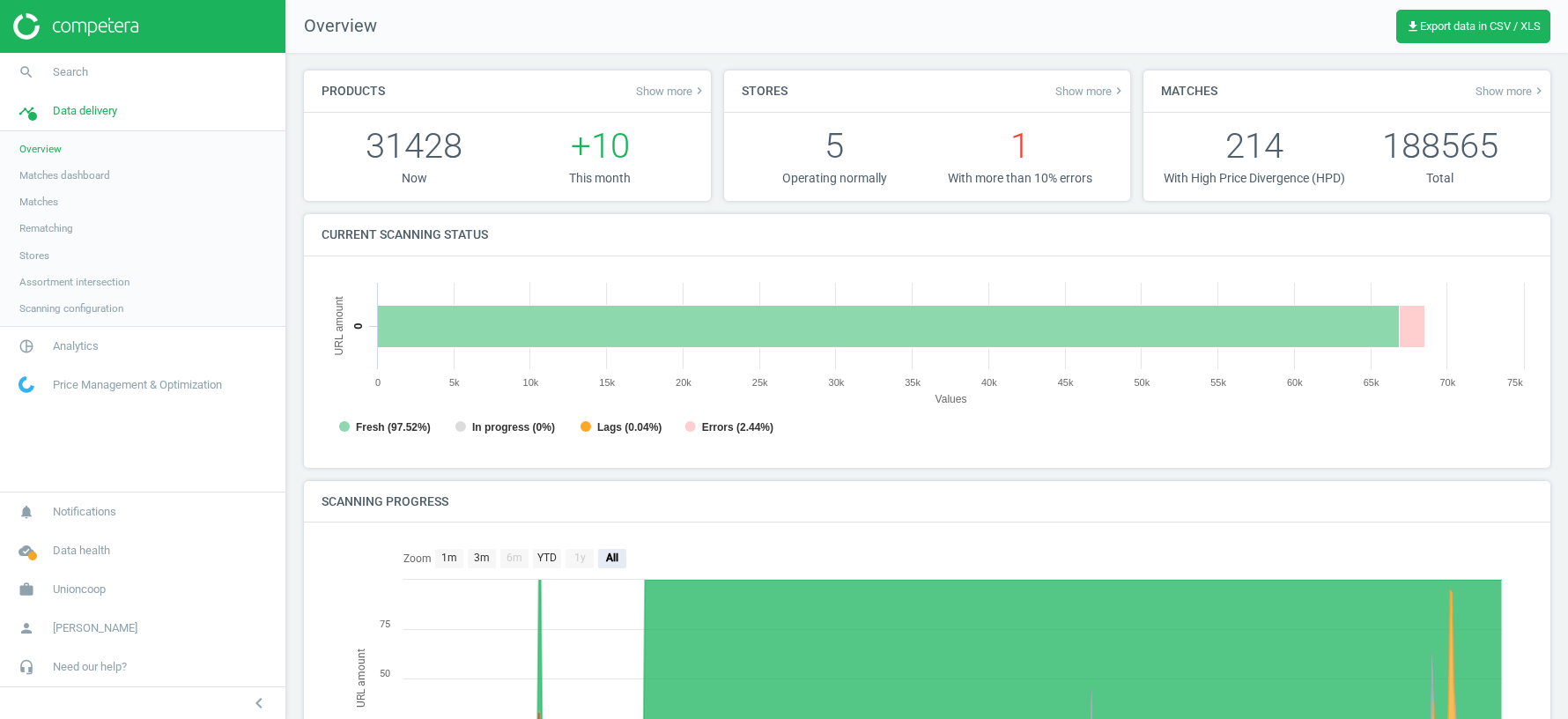
scroll to position [352, 1211]
click at [1505, 91] on span "Show more keyboard_arrow_right" at bounding box center [1511, 90] width 71 height 15
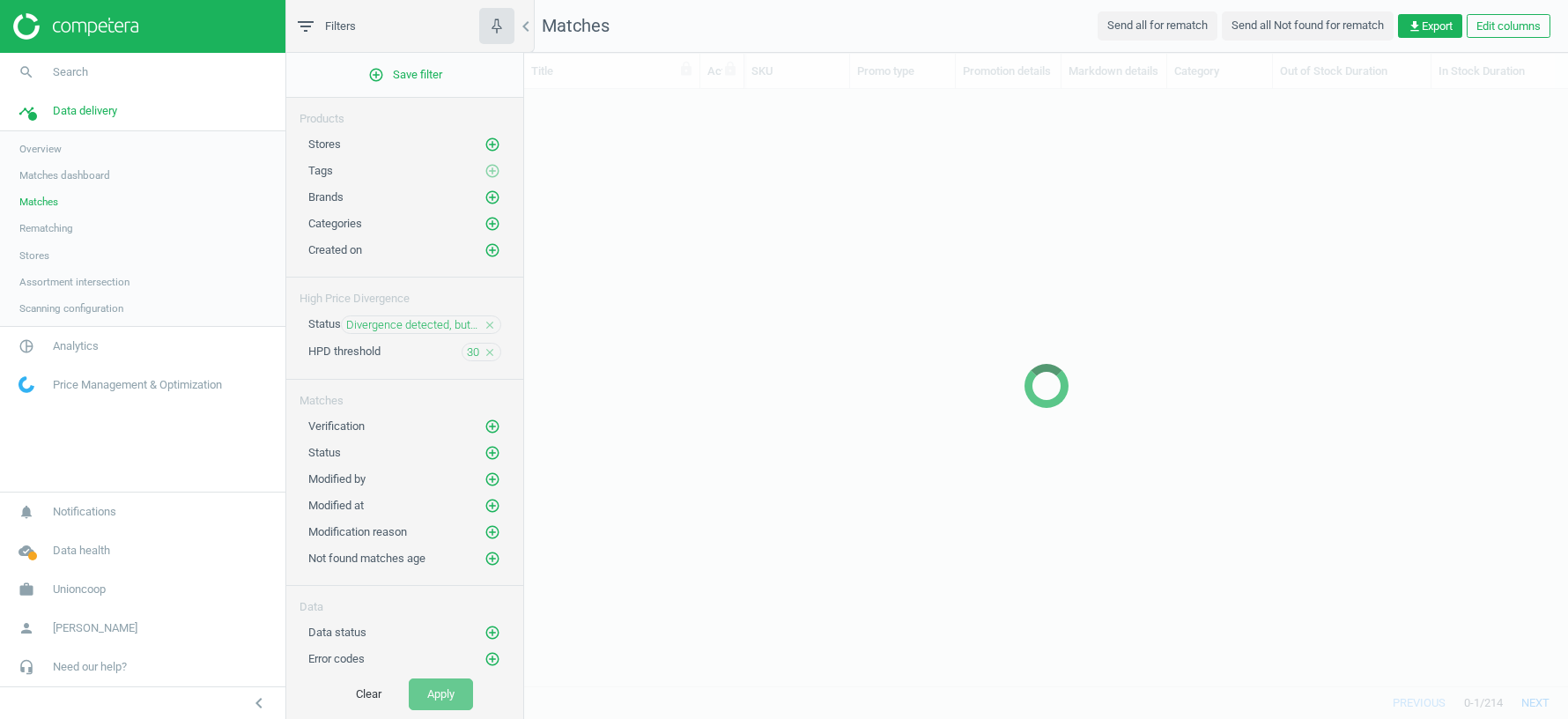
scroll to position [598, 1043]
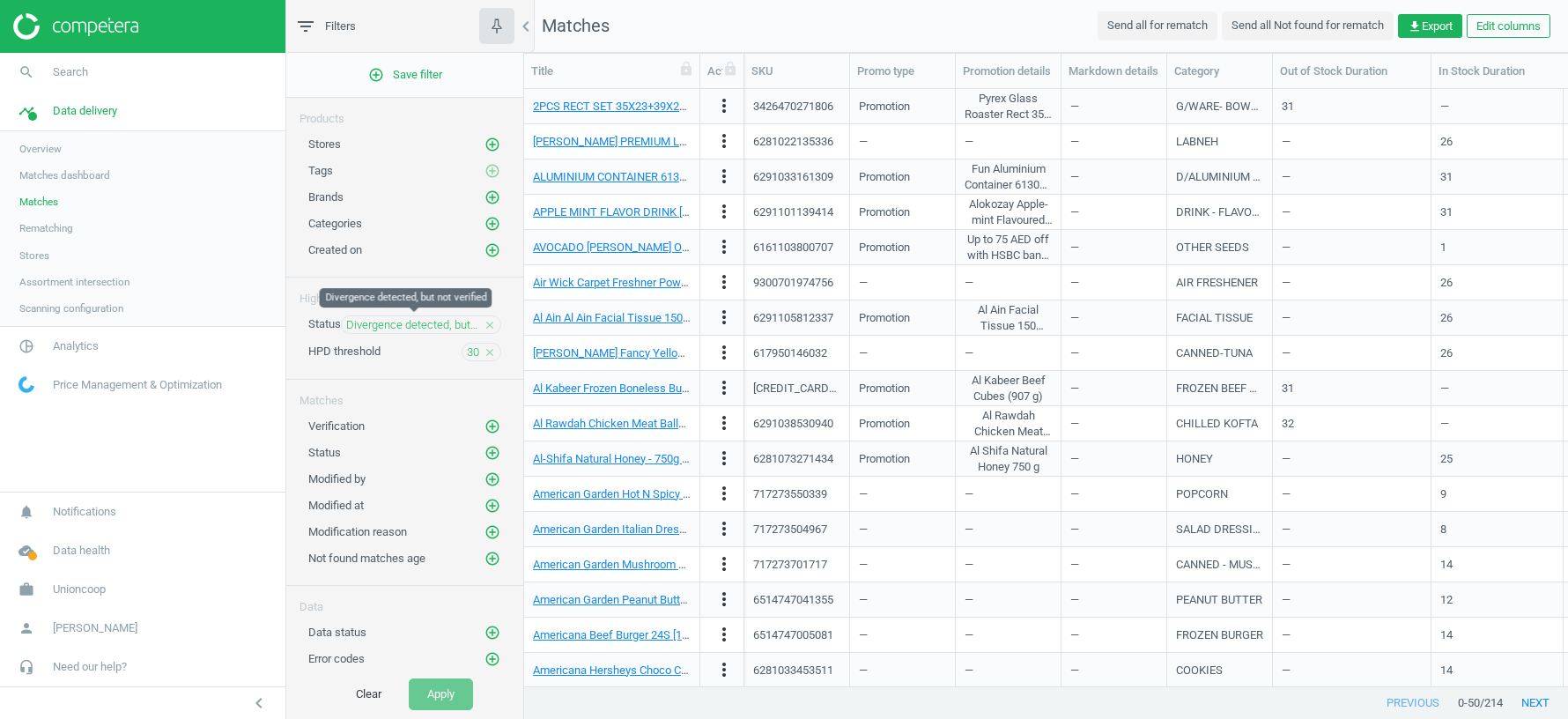
click at [409, 322] on span "Divergence detected, but not verified" at bounding box center [412, 325] width 133 height 16
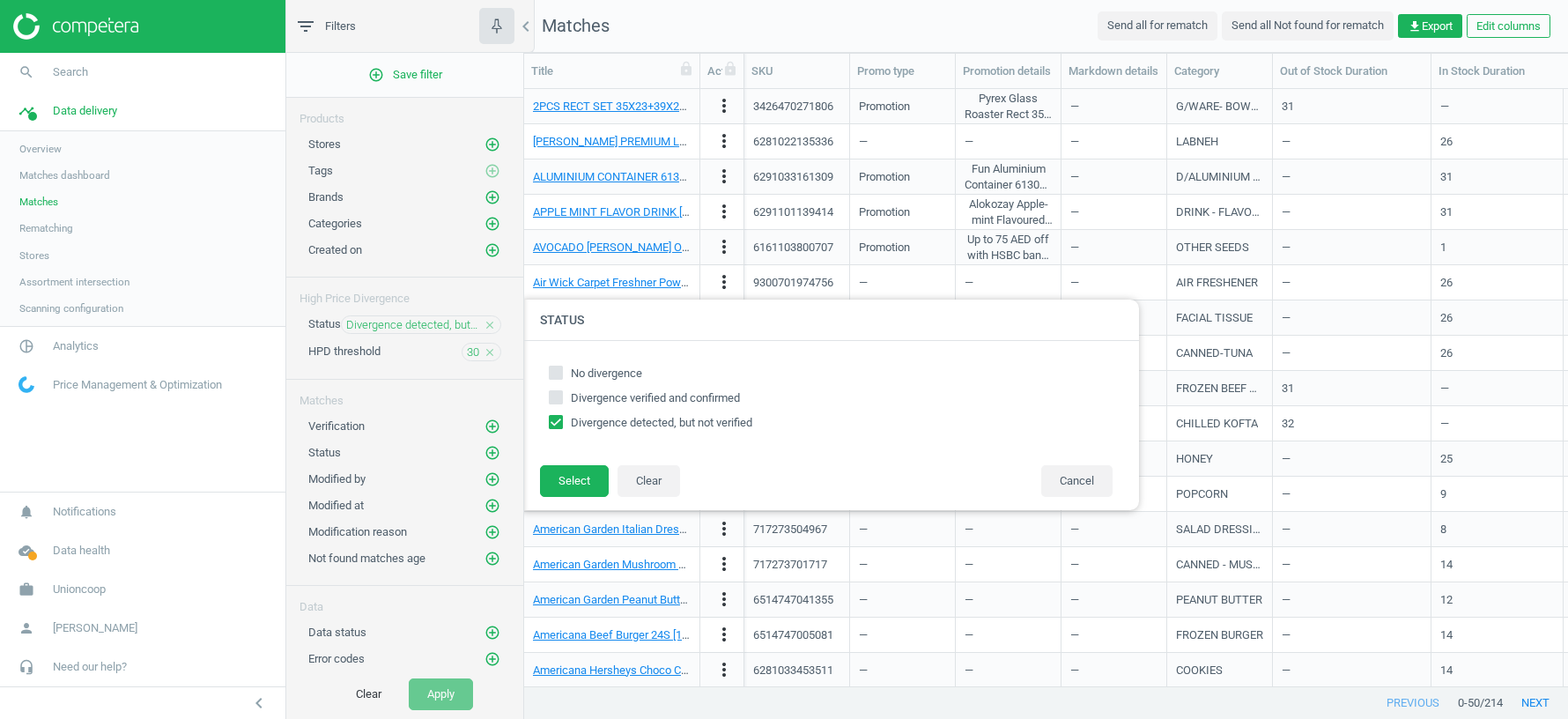
checkbox input "true"
click at [1081, 479] on button "Cancel" at bounding box center [1077, 481] width 72 height 32
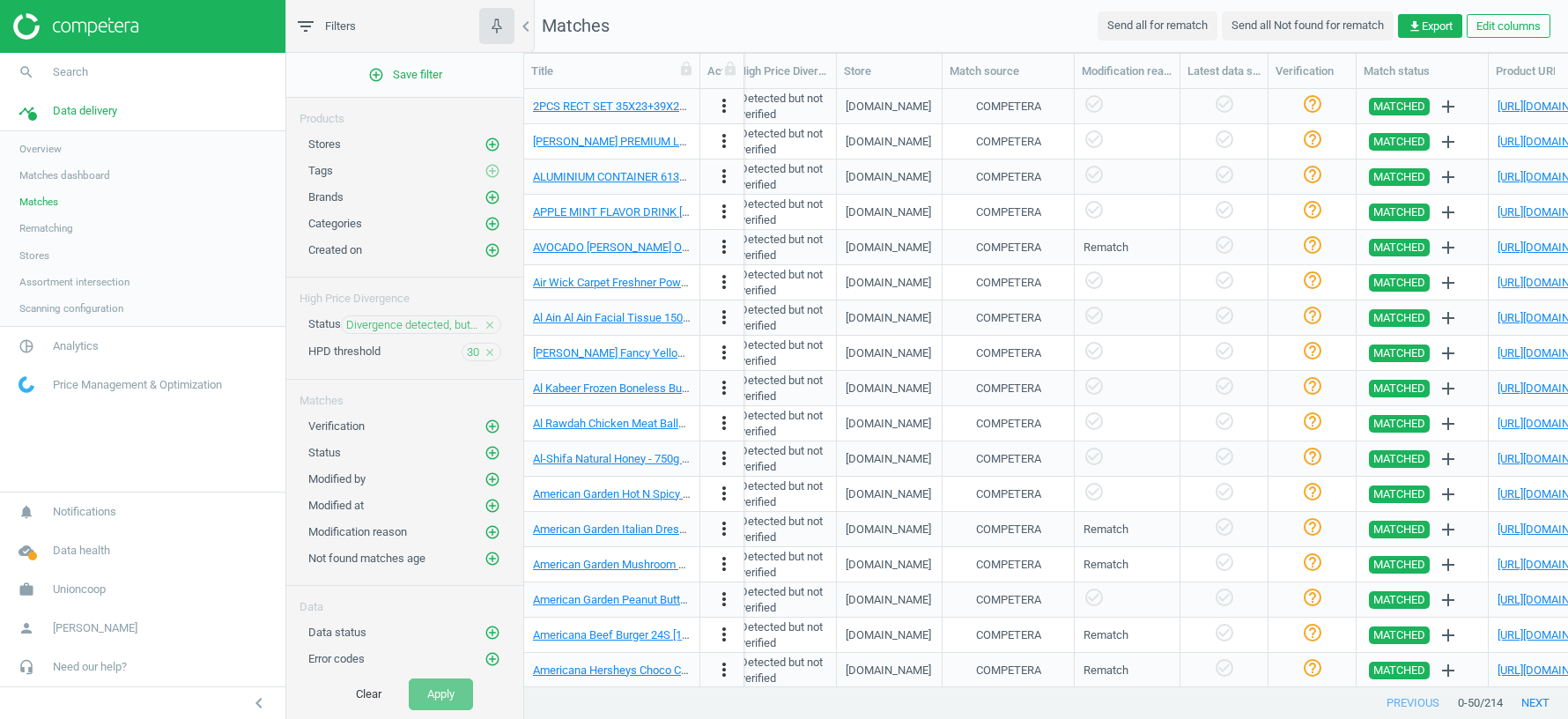
scroll to position [0, 1415]
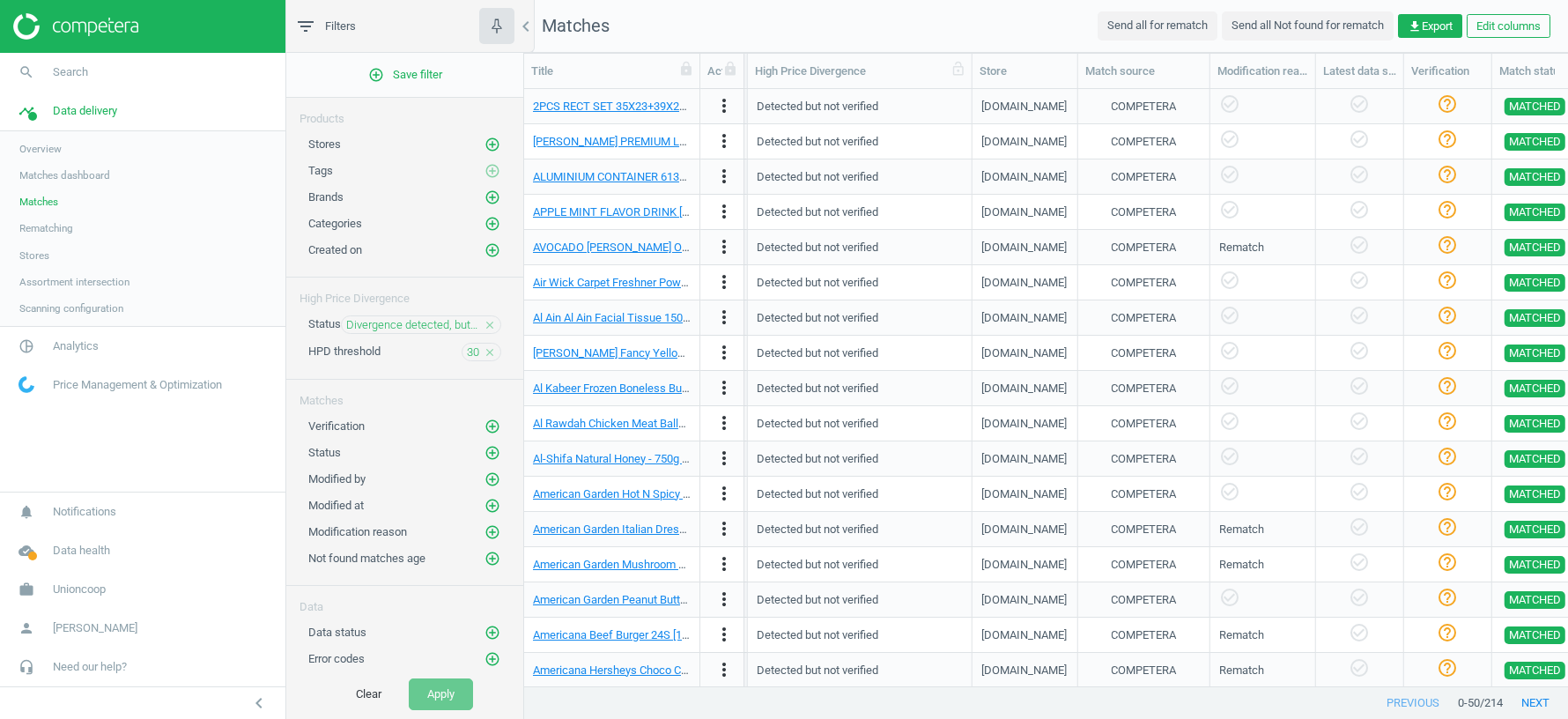
drag, startPoint x: 853, startPoint y: 75, endPoint x: 978, endPoint y: 73, distance: 125.0
click at [980, 74] on div at bounding box center [972, 70] width 17 height 34
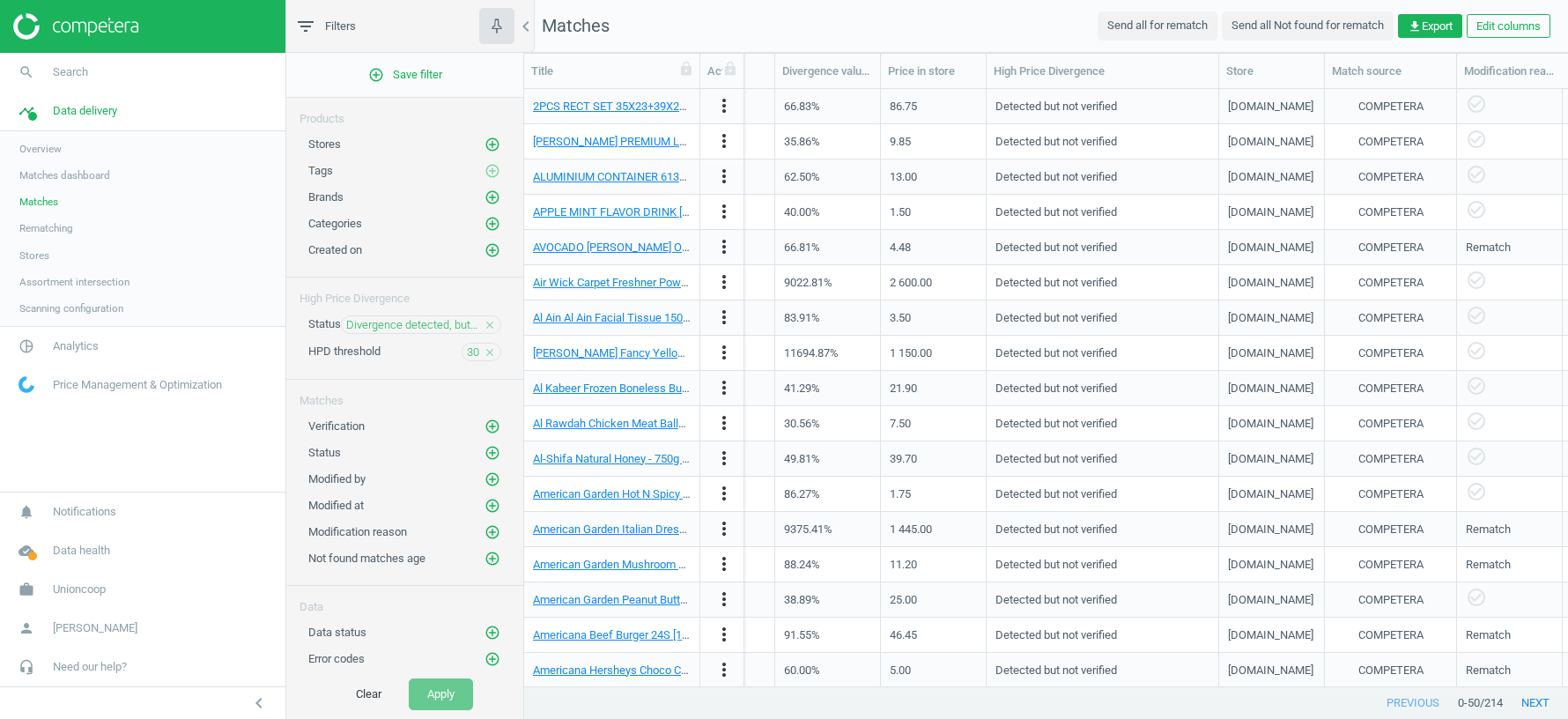
scroll to position [0, 1176]
